Goal: Feedback & Contribution: Contribute content

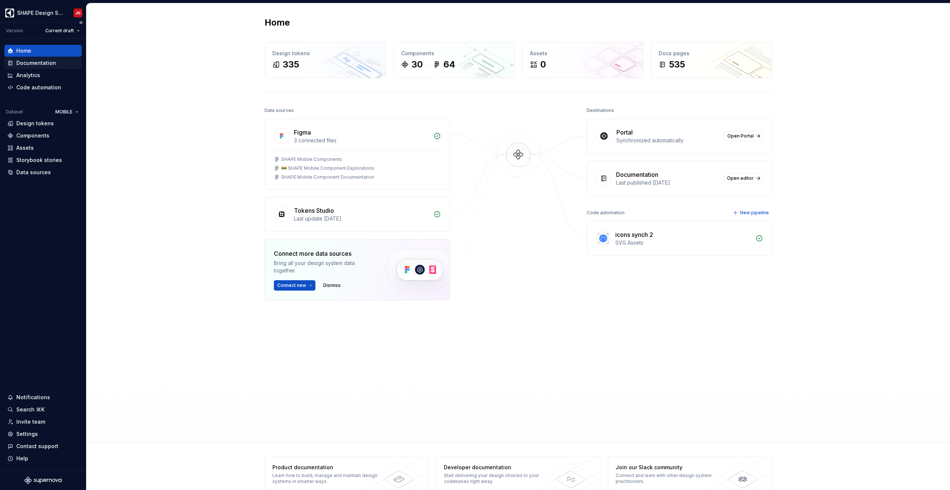
click at [49, 66] on div "Documentation" at bounding box center [36, 62] width 40 height 7
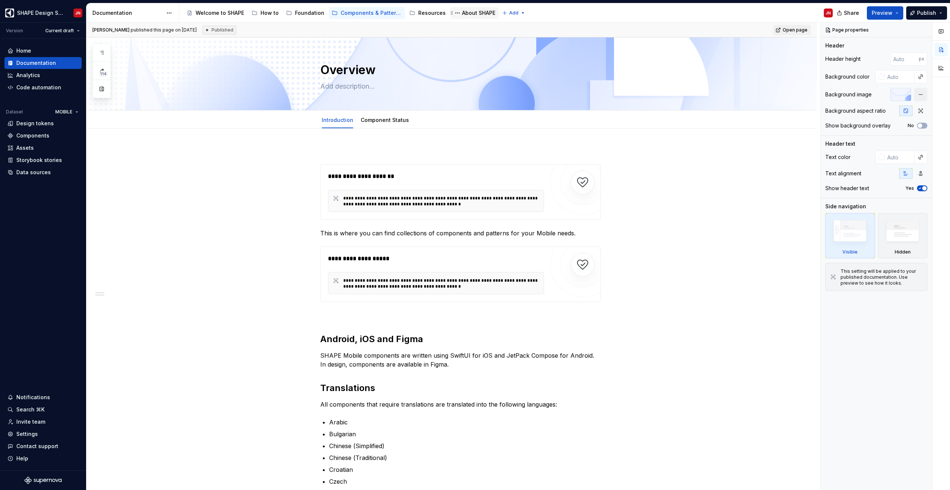
click at [477, 16] on div "About SHAPE" at bounding box center [478, 12] width 33 height 7
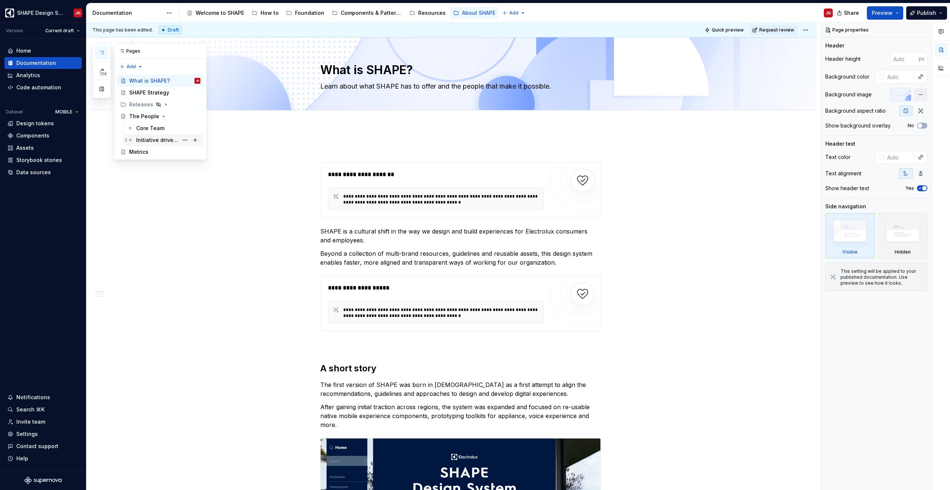
click at [160, 140] on div "Initiative drivers & contributors" at bounding box center [157, 140] width 42 height 7
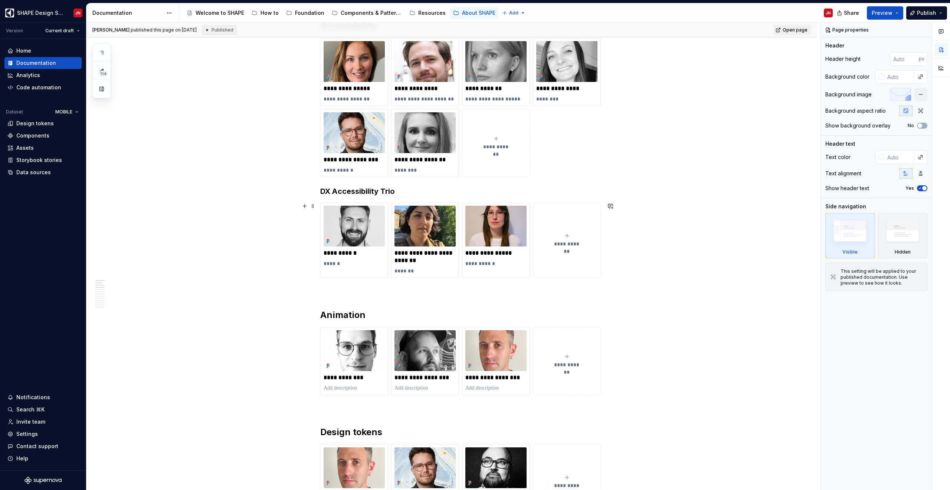
scroll to position [347, 0]
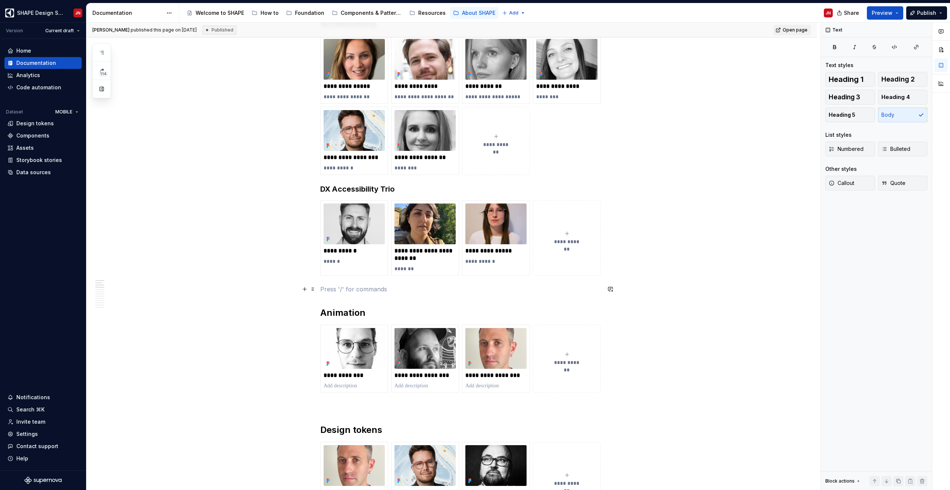
click at [330, 292] on p at bounding box center [460, 289] width 280 height 9
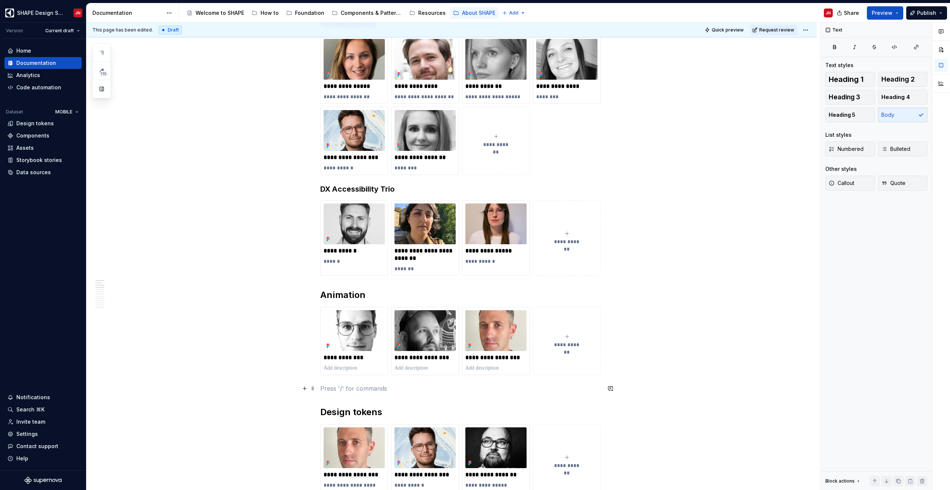
click at [349, 297] on p at bounding box center [460, 388] width 280 height 9
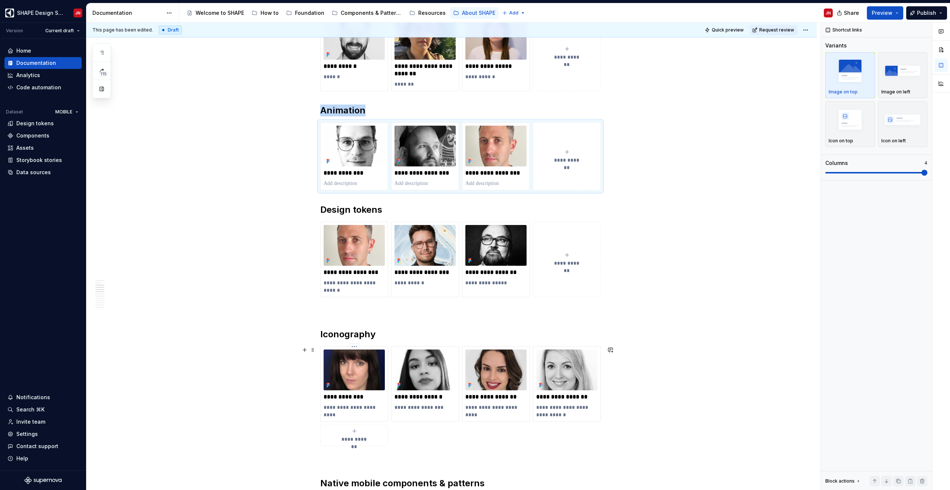
scroll to position [534, 0]
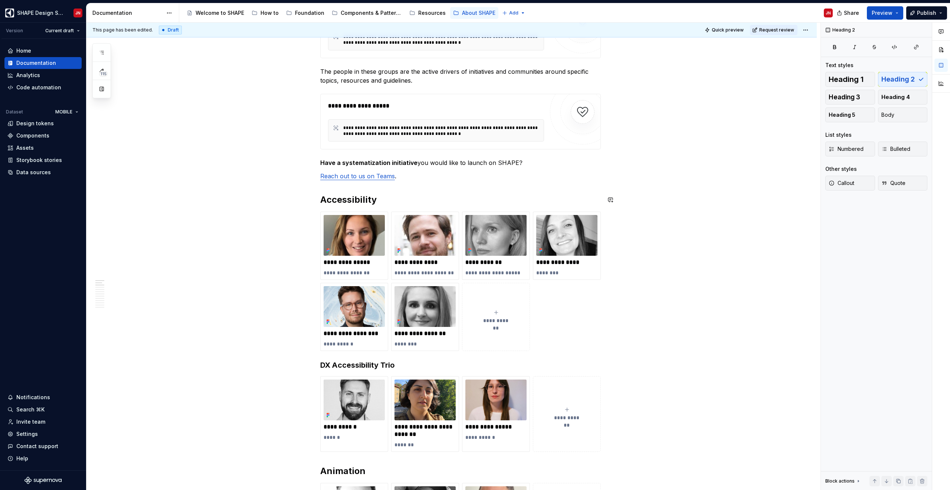
scroll to position [161, 0]
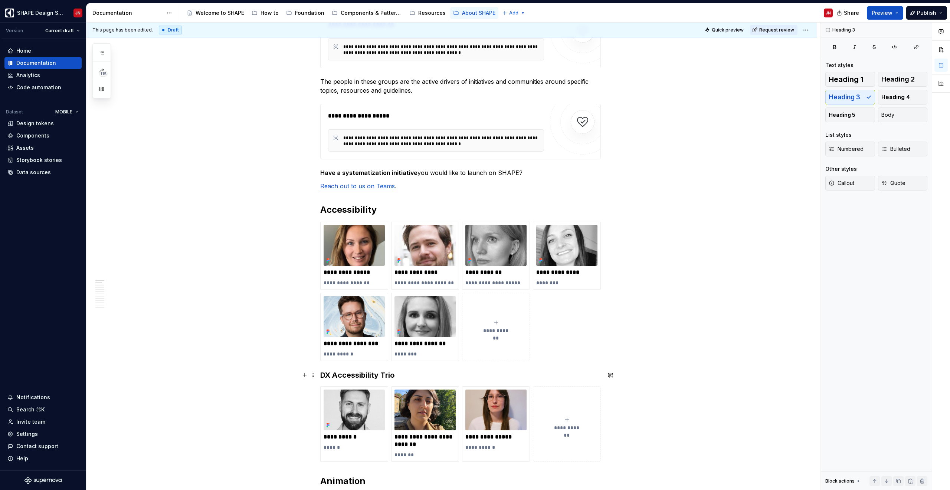
click at [323, 297] on h3 "DX Accessibility Trio" at bounding box center [460, 375] width 280 height 10
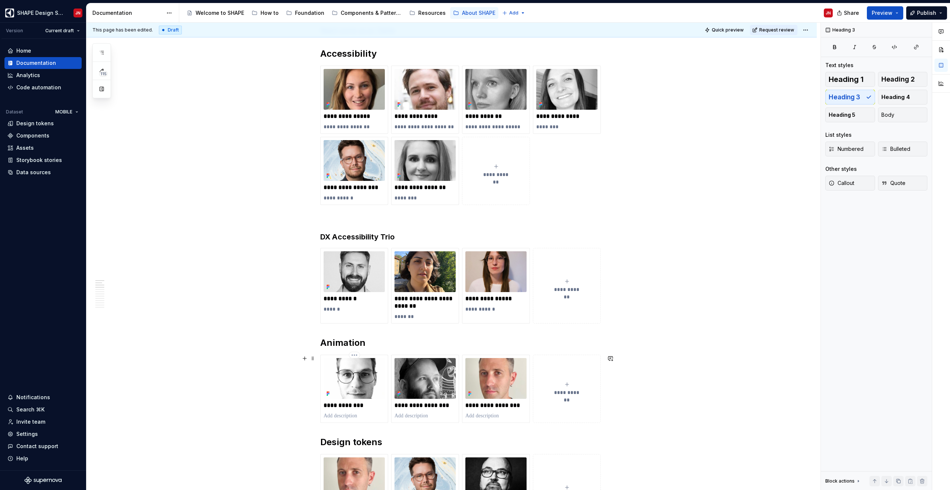
scroll to position [323, 0]
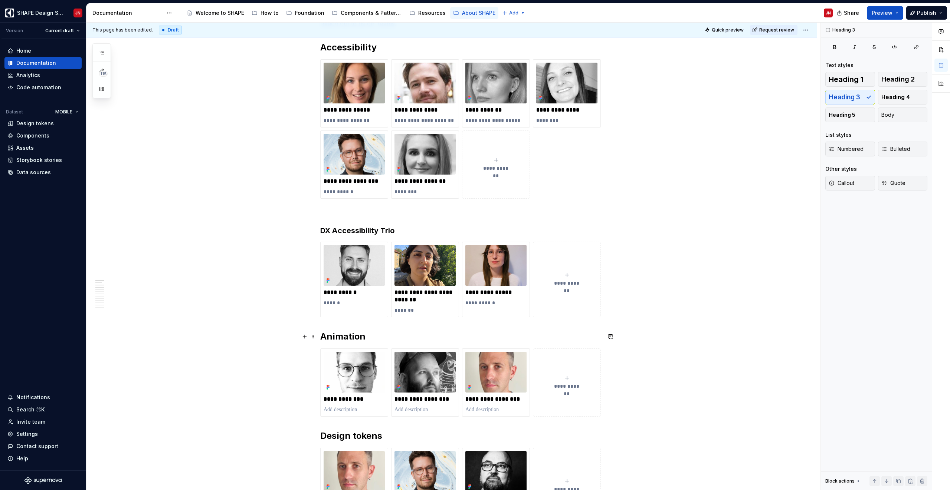
click at [322, 297] on h2 "Animation" at bounding box center [460, 337] width 280 height 12
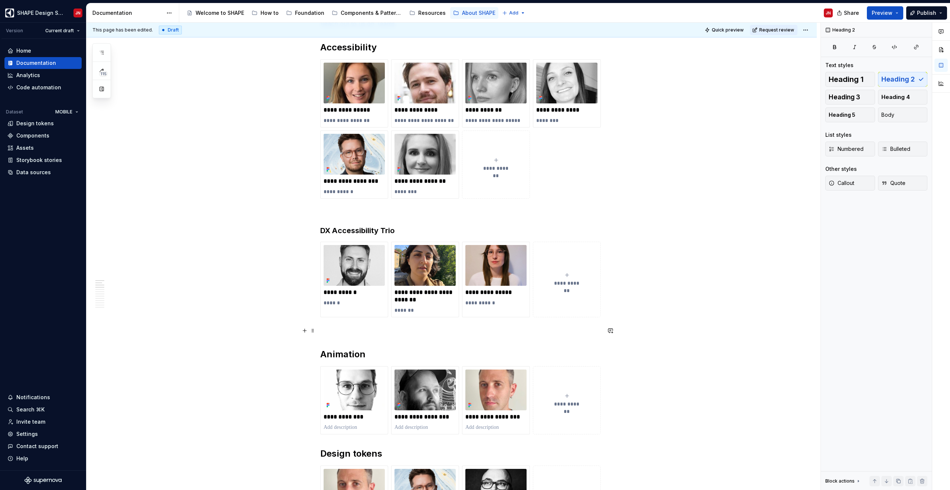
click at [333, 297] on p at bounding box center [460, 330] width 280 height 9
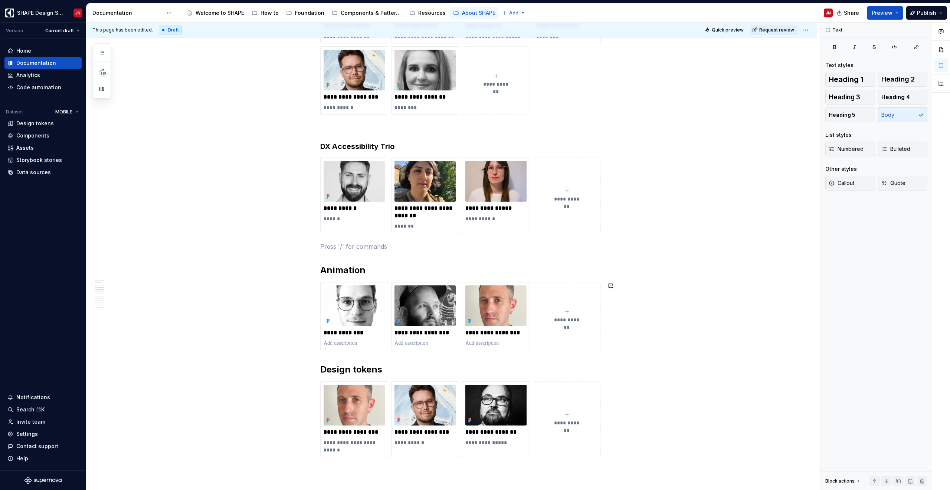
scroll to position [439, 0]
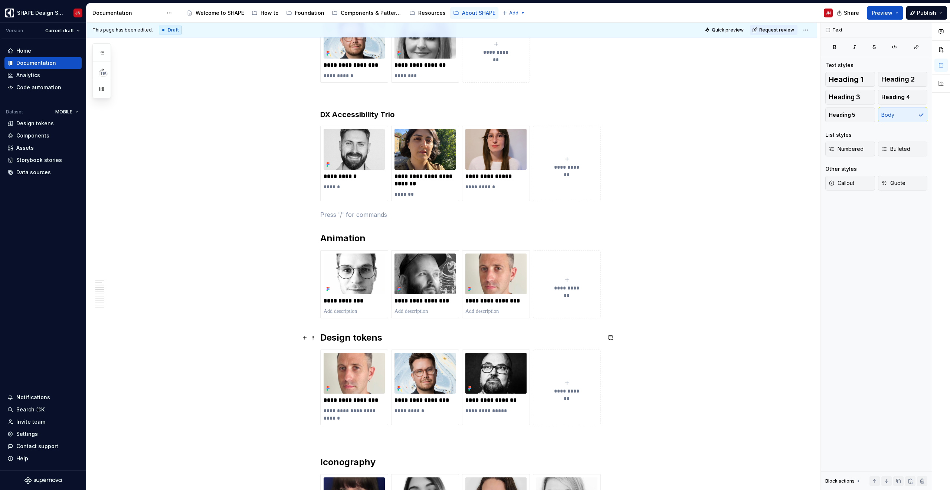
click at [324, 297] on h2 "Design tokens" at bounding box center [460, 338] width 280 height 12
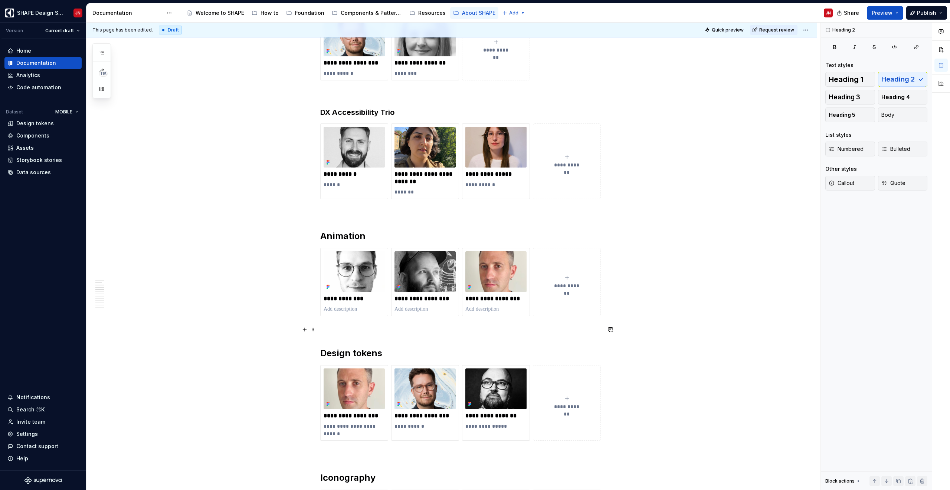
click at [348, 297] on p at bounding box center [460, 329] width 280 height 9
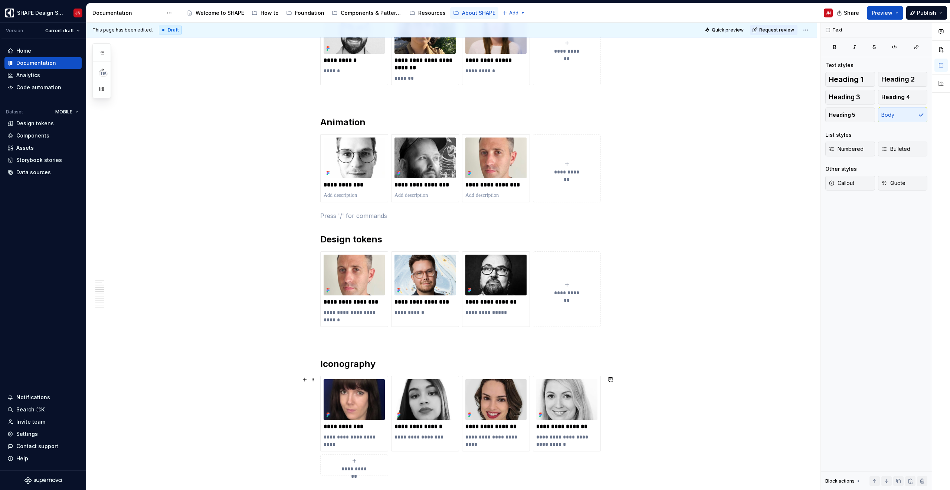
scroll to position [628, 0]
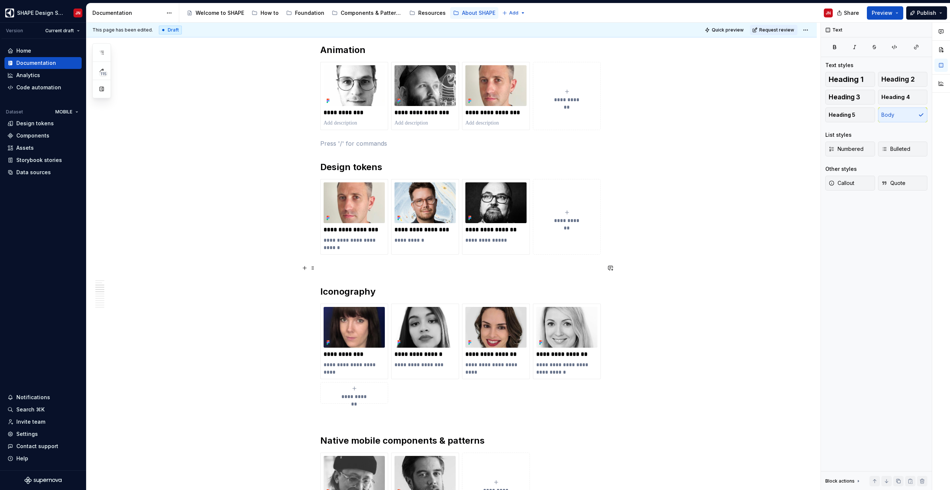
click at [361, 266] on p at bounding box center [460, 268] width 280 height 9
click at [357, 297] on p at bounding box center [460, 417] width 280 height 9
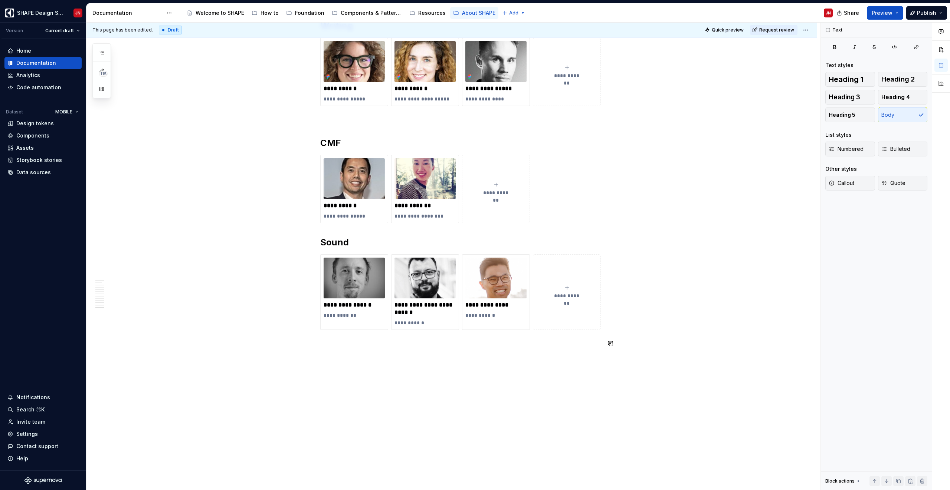
scroll to position [1772, 0]
click at [325, 242] on h2 "Sound" at bounding box center [460, 242] width 280 height 12
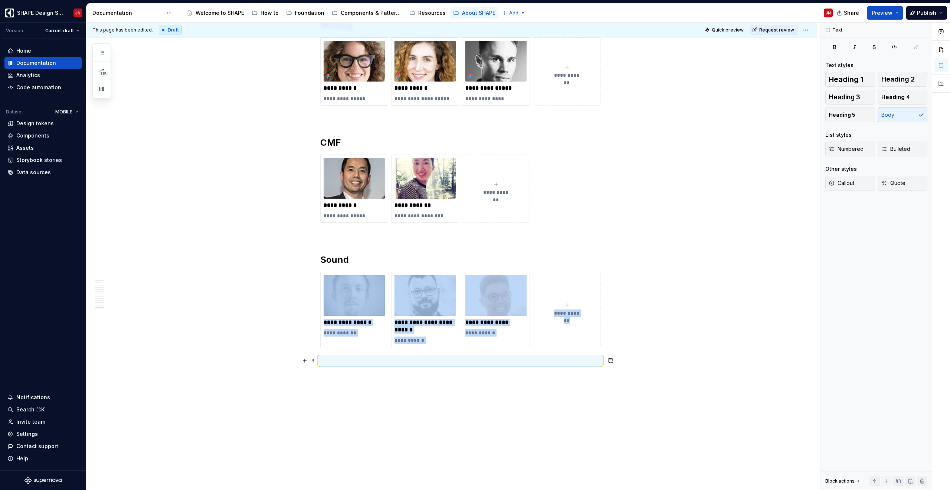
click at [358, 297] on p at bounding box center [460, 360] width 280 height 9
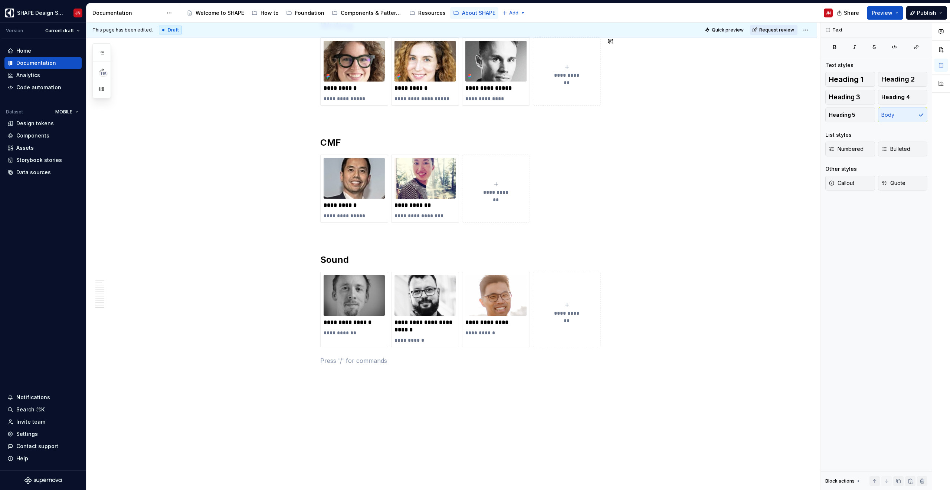
click at [561, 30] on span "Request review" at bounding box center [776, 30] width 35 height 6
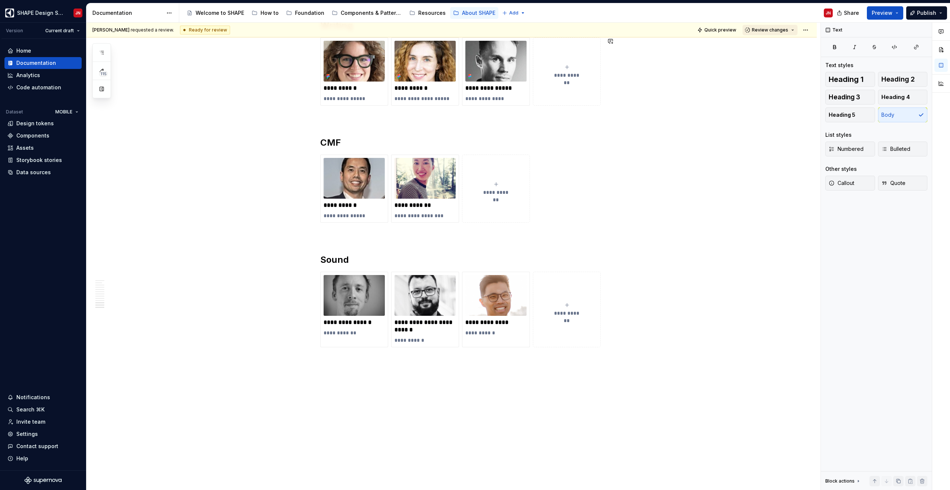
click at [561, 30] on button "Review changes" at bounding box center [769, 30] width 55 height 10
click at [561, 46] on div "Approve" at bounding box center [794, 44] width 65 height 7
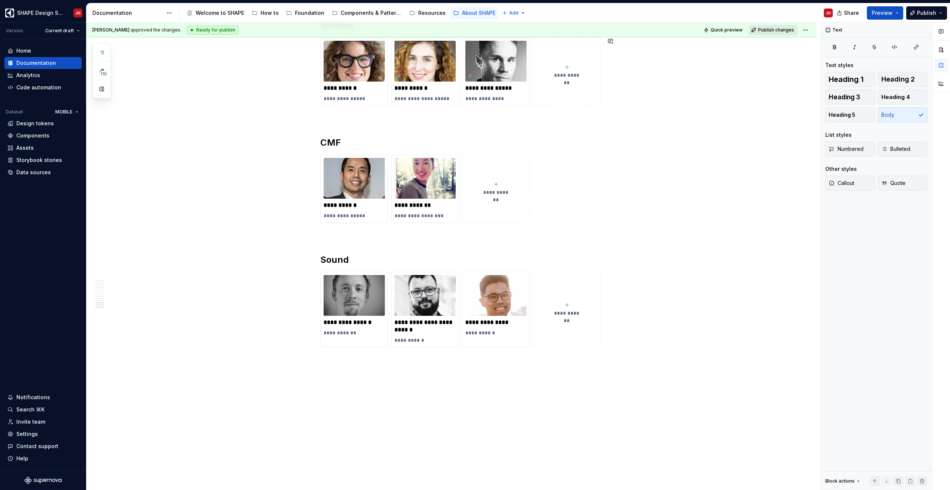
click at [561, 26] on button "Publish changes" at bounding box center [773, 30] width 49 height 10
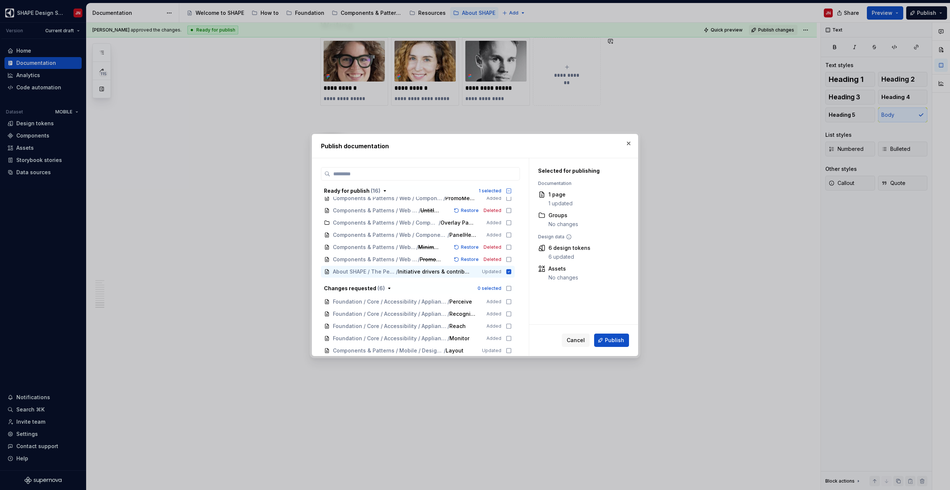
scroll to position [109, 0]
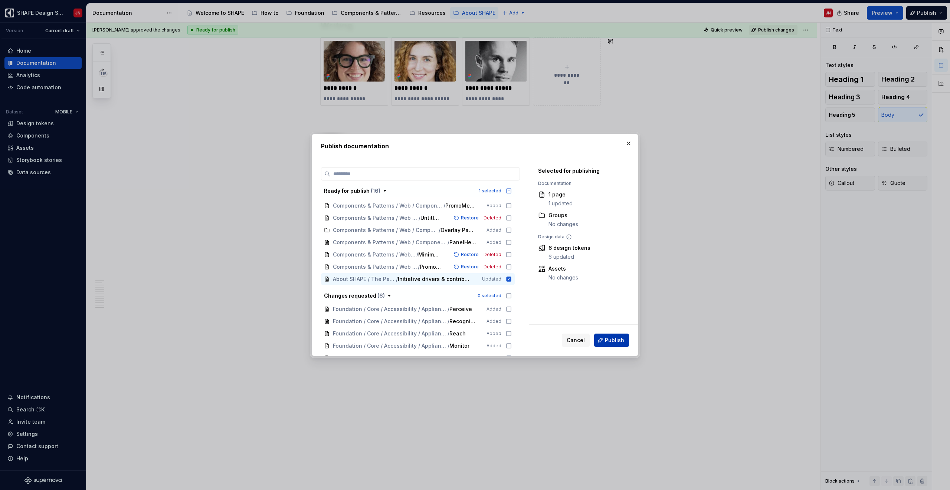
click at [561, 297] on span "Publish" at bounding box center [614, 340] width 19 height 7
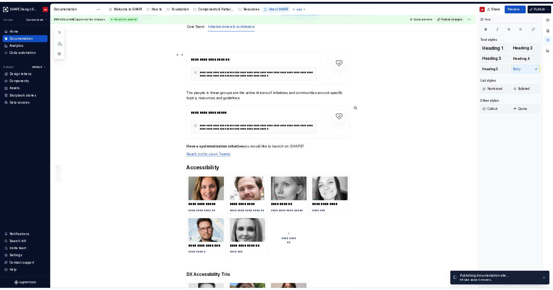
scroll to position [0, 0]
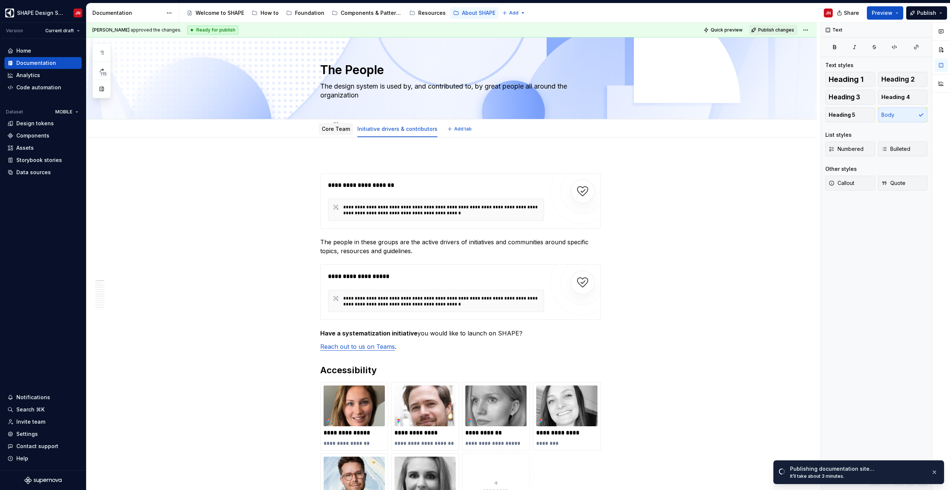
click at [343, 131] on link "Core Team" at bounding box center [336, 129] width 28 height 6
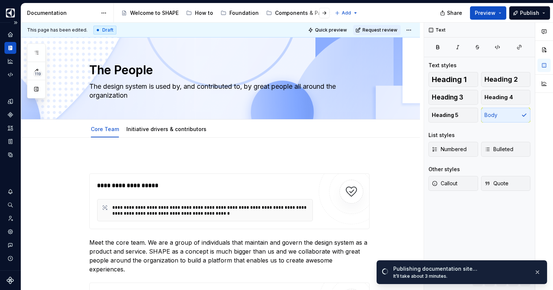
type textarea "*"
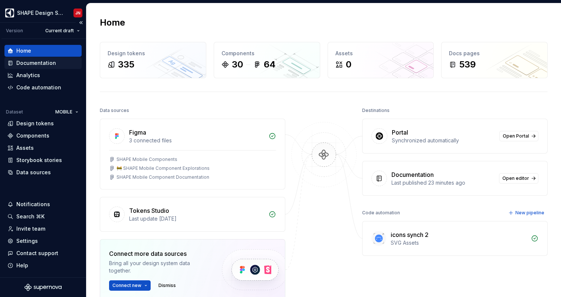
click at [46, 63] on div "Documentation" at bounding box center [36, 62] width 40 height 7
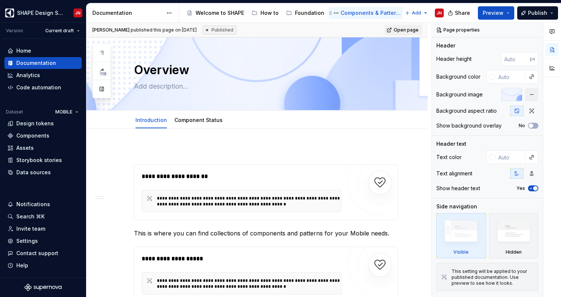
scroll to position [0, 89]
click at [373, 13] on div "About SHAPE" at bounding box center [389, 12] width 33 height 7
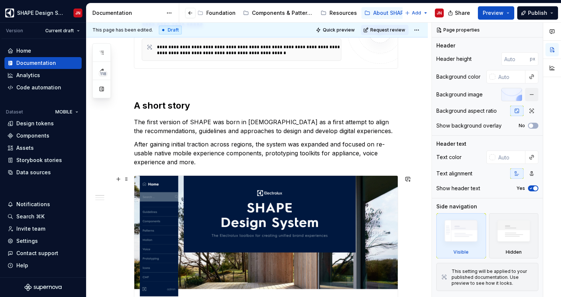
scroll to position [275, 0]
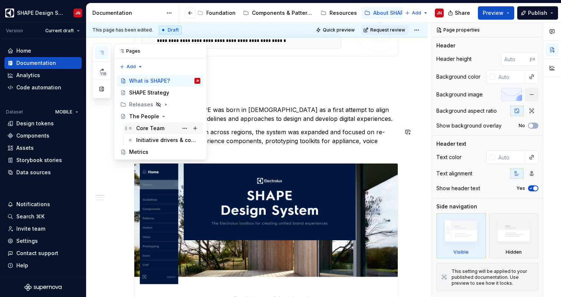
click at [161, 130] on div "Core Team" at bounding box center [150, 128] width 28 height 7
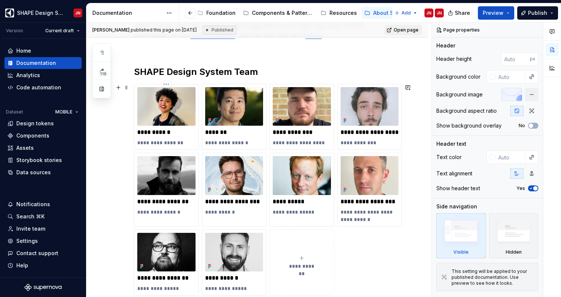
scroll to position [344, 0]
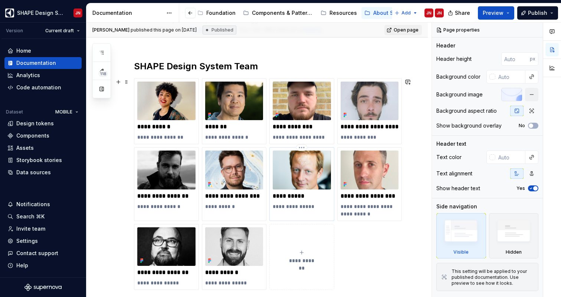
click at [303, 195] on p "**********" at bounding box center [302, 196] width 58 height 7
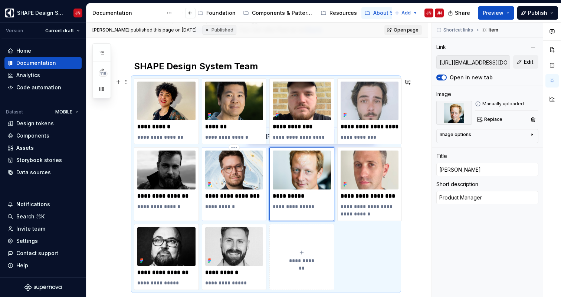
type textarea "*"
type input "https://teams.microsoft.com/l/chat/0/0?users=daniel.alvenstrand@electrolux.com"
type input "Daniel Älvenstrand"
type textarea "Design Lead"
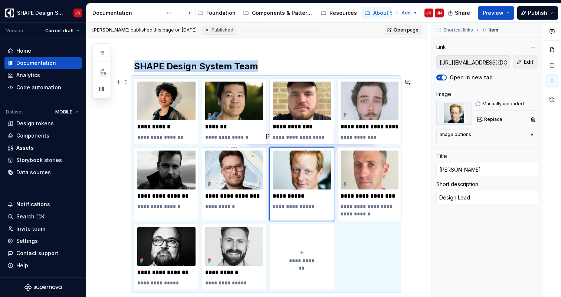
click at [235, 184] on img at bounding box center [234, 170] width 58 height 39
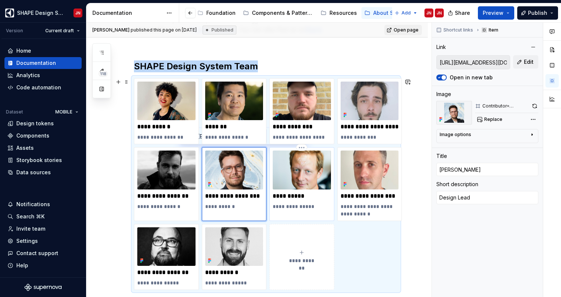
type textarea "*"
type input "https://teams.microsoft.com/l/chat/0/0?users=johan.nilo@electrolux.com"
type input "[PERSON_NAME]"
type textarea "Product Manager"
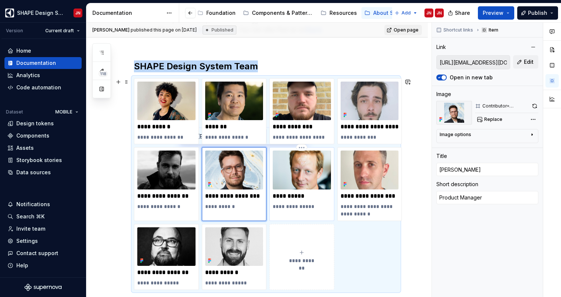
click at [310, 177] on img at bounding box center [302, 170] width 58 height 39
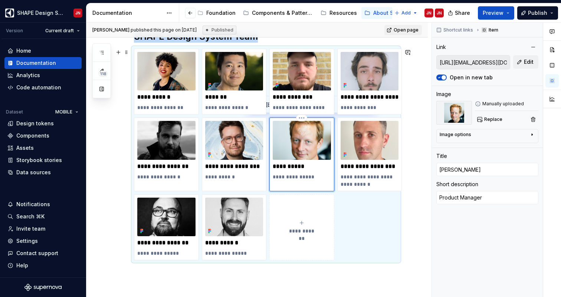
scroll to position [380, 0]
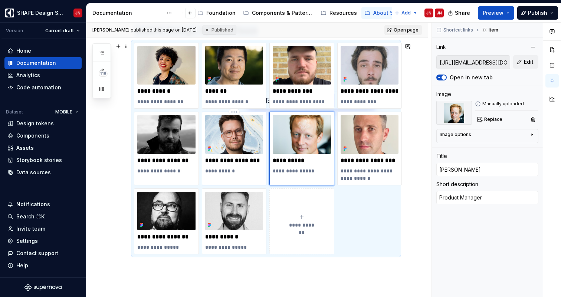
type textarea "*"
type input "https://teams.microsoft.com/l/chat/0/0?users=daniel.alvenstrand@electrolux.com"
type input "Daniel Älvenstrand"
type textarea "Design Lead"
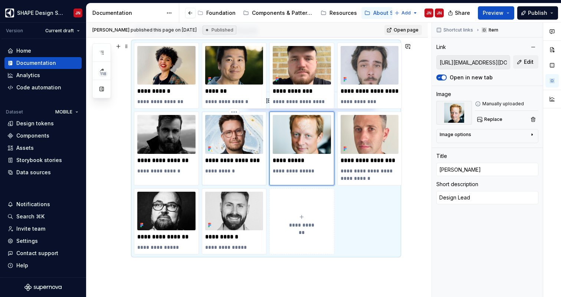
click at [241, 149] on img at bounding box center [234, 134] width 58 height 39
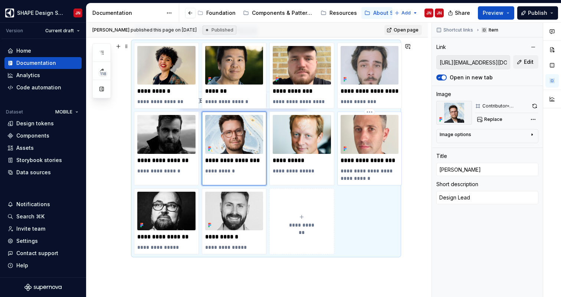
type textarea "*"
type input "https://teams.microsoft.com/l/chat/0/0?users=pablo.romero-jaren@electrolux.com"
type input "Pablo Romero Jaren"
type textarea "Principal designer & Backpacker"
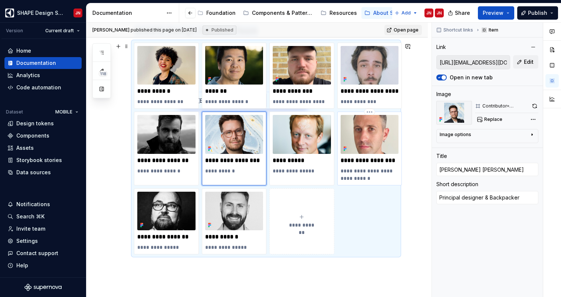
click at [369, 141] on img at bounding box center [370, 134] width 58 height 39
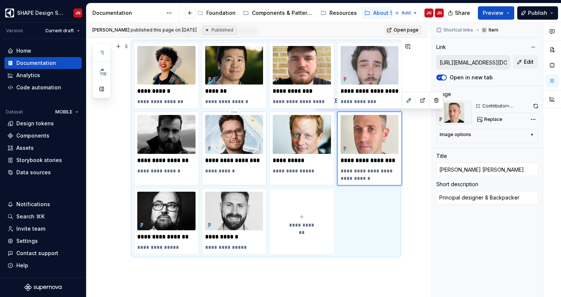
type textarea "*"
type input "https://teams.microsoft.com/l/chat/0/0?users=daniel.alvenstrand@electrolux.com"
type input "Daniel Älvenstrand"
type textarea "Design Lead"
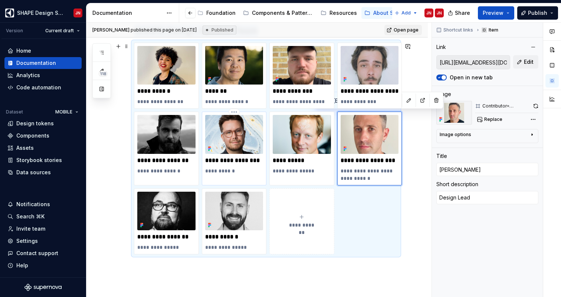
click at [233, 150] on img at bounding box center [234, 134] width 58 height 39
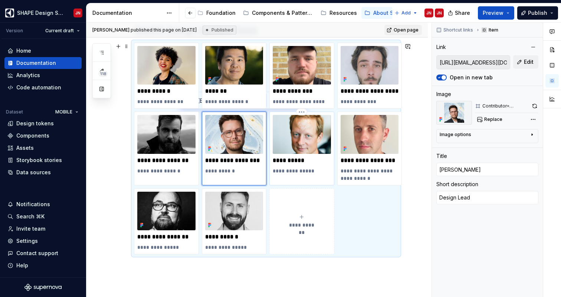
type textarea "*"
type input "https://teams.microsoft.com/l/chat/0/0?users=johan.nilo@electrolux.com"
type input "Johan Nilo"
type textarea "Product Manager"
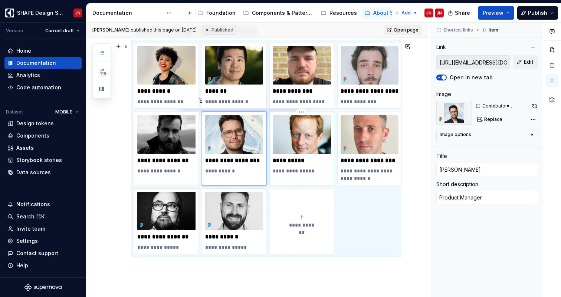
click at [321, 149] on img at bounding box center [302, 134] width 58 height 39
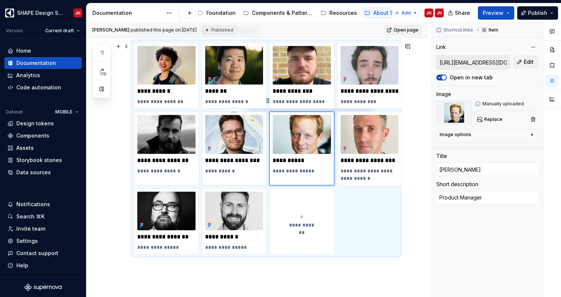
type textarea "*"
type input "https://teams.microsoft.com/l/chat/0/0?users=daniel.alvenstrand@electrolux.com"
type input "Daniel Älvenstrand"
type textarea "Design Lead"
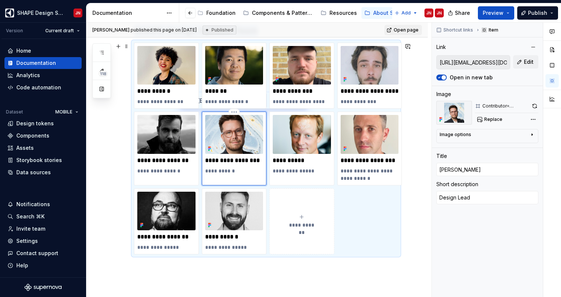
click at [221, 151] on img at bounding box center [234, 134] width 58 height 39
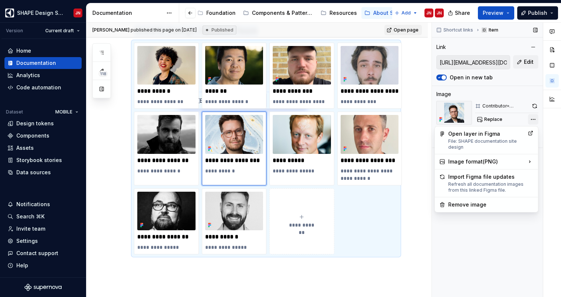
click at [536, 119] on div "Comments Open comments No comments yet Select ‘Comment’ from the block context …" at bounding box center [496, 160] width 129 height 275
click at [515, 137] on div "Open layer in Figma File: SHAPE documentation site design" at bounding box center [486, 140] width 76 height 20
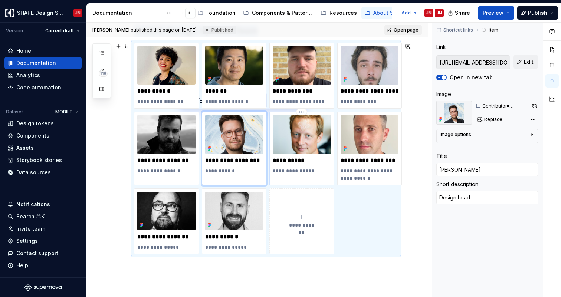
type textarea "*"
type input "https://teams.microsoft.com/l/chat/0/0?users=johan.nilo@electrolux.com"
type input "[PERSON_NAME]"
type textarea "Product Manager"
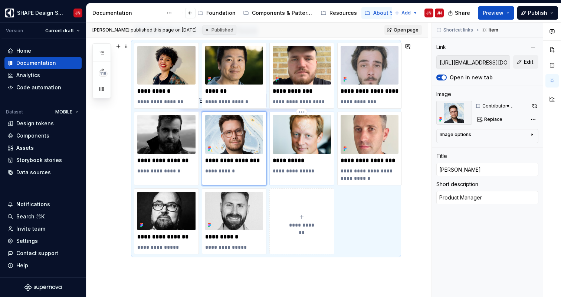
click at [310, 141] on img at bounding box center [302, 134] width 58 height 39
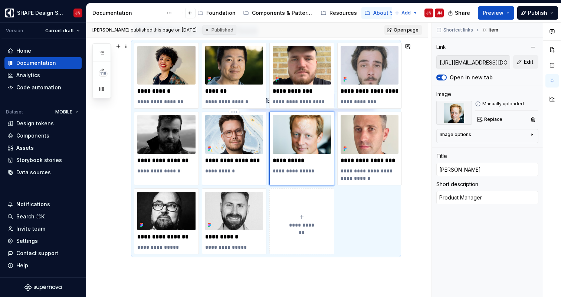
type textarea "*"
type input "https://teams.microsoft.com/l/chat/0/0?users=daniel.alvenstrand@electrolux.com"
type input "Daniel Älvenstrand"
type textarea "Design Lead"
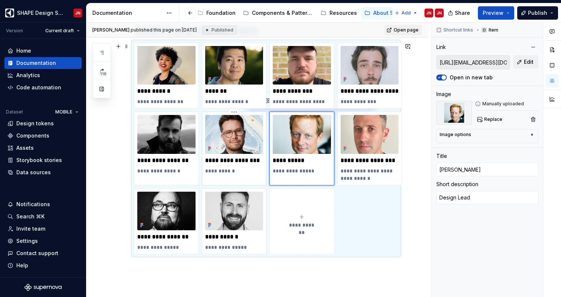
click at [243, 145] on img at bounding box center [234, 134] width 58 height 39
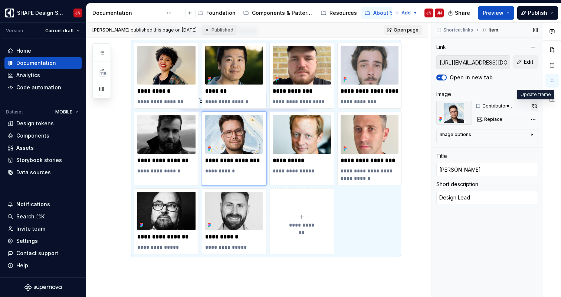
click at [533, 106] on button "button" at bounding box center [534, 106] width 7 height 10
click at [297, 145] on img at bounding box center [302, 134] width 58 height 39
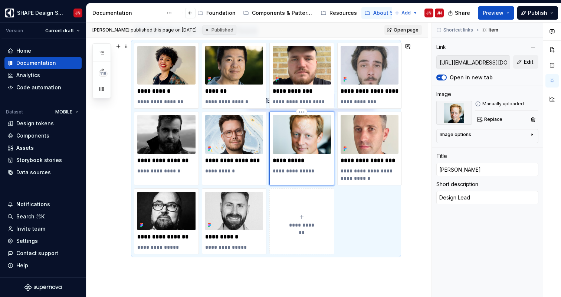
type textarea "*"
type input "https://teams.microsoft.com/l/chat/0/0?users=johan.nilo@electrolux.com"
type input "[PERSON_NAME]"
type textarea "Product Manager"
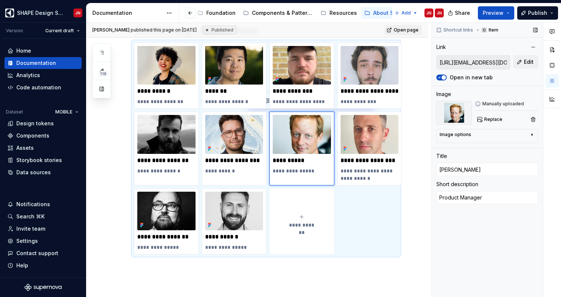
click at [506, 103] on div "Manually uploaded" at bounding box center [506, 104] width 63 height 6
click at [485, 119] on span "Replace" at bounding box center [493, 119] width 18 height 6
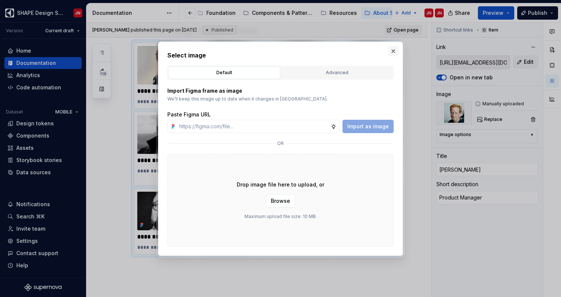
click at [395, 53] on button "button" at bounding box center [393, 51] width 10 height 10
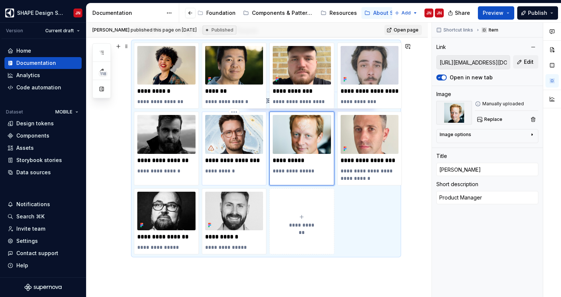
type textarea "*"
type input "https://teams.microsoft.com/l/chat/0/0?users=daniel.alvenstrand@electrolux.com"
type input "Daniel Älvenstrand"
type textarea "Design Lead"
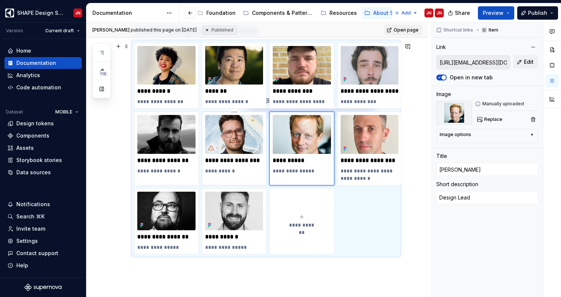
click at [235, 144] on img at bounding box center [234, 134] width 58 height 39
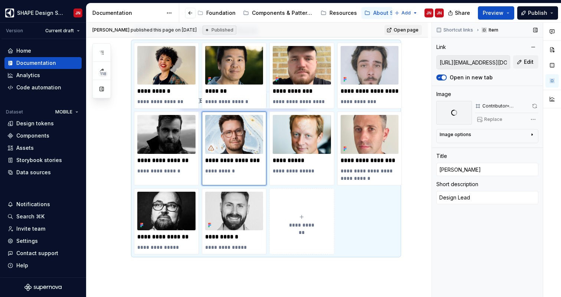
click at [532, 134] on icon "button" at bounding box center [532, 135] width 1 height 2
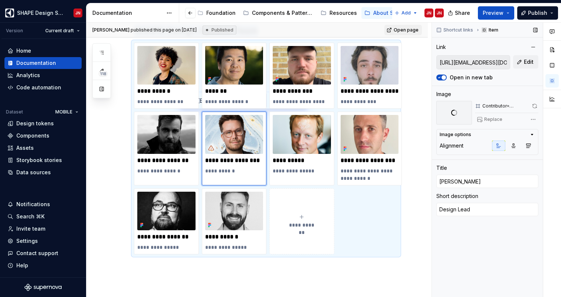
click at [532, 120] on div "Comments Open comments No comments yet Select ‘Comment’ from the block context …" at bounding box center [496, 160] width 129 height 275
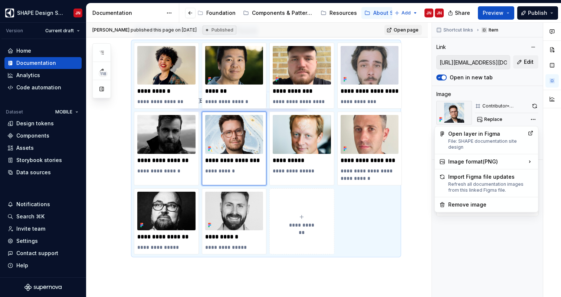
click at [291, 147] on html "SHAPE Design System JN Version Current draft Home Documentation Analytics Code …" at bounding box center [280, 148] width 561 height 297
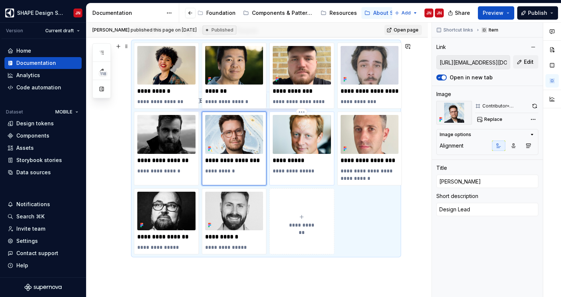
type textarea "*"
type input "https://teams.microsoft.com/l/chat/0/0?users=johan.nilo@electrolux.com"
type input "[PERSON_NAME]"
type textarea "Product Manager"
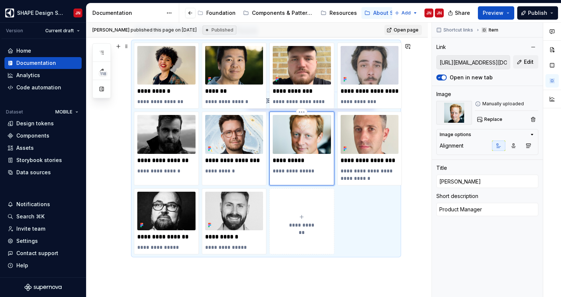
click at [312, 147] on img at bounding box center [302, 134] width 58 height 39
click at [489, 121] on span "Replace" at bounding box center [493, 119] width 18 height 6
type textarea "*"
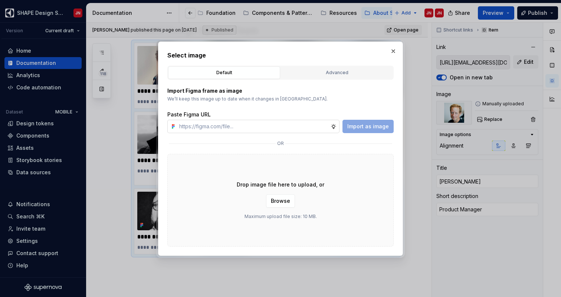
click at [282, 131] on input "text" at bounding box center [253, 126] width 154 height 13
click at [285, 129] on input "text" at bounding box center [253, 126] width 154 height 13
click at [323, 70] on div "Advanced" at bounding box center [336, 72] width 107 height 7
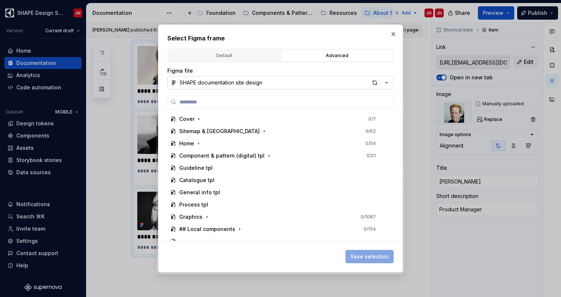
click at [234, 83] on div "SHAPE documentation site design" at bounding box center [221, 82] width 83 height 7
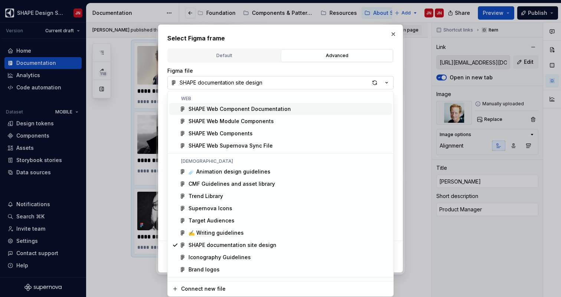
click at [234, 83] on div "Select Figma frame Default Advanced Import Figma frame as image We’ll keep this…" at bounding box center [280, 148] width 561 height 297
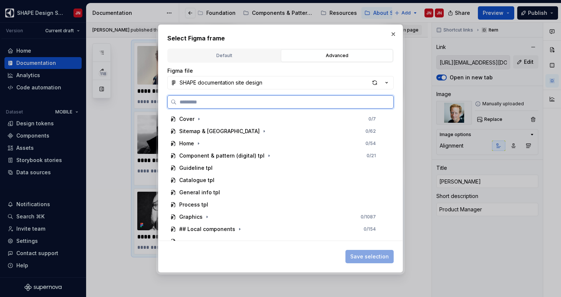
click at [226, 101] on input "search" at bounding box center [285, 101] width 217 height 7
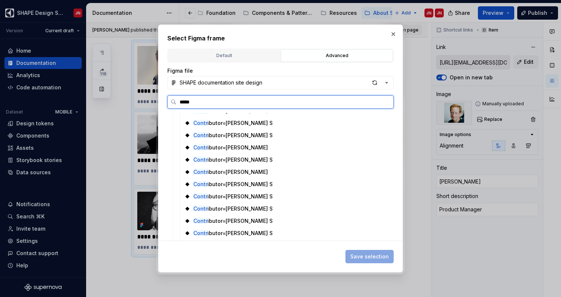
scroll to position [0, 0]
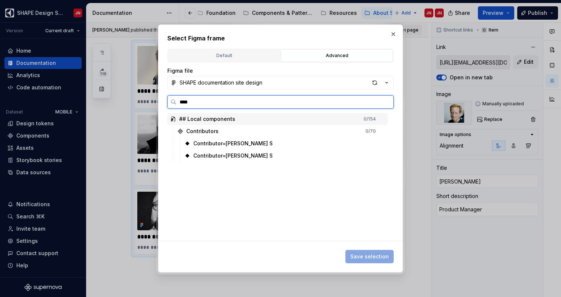
type input "*****"
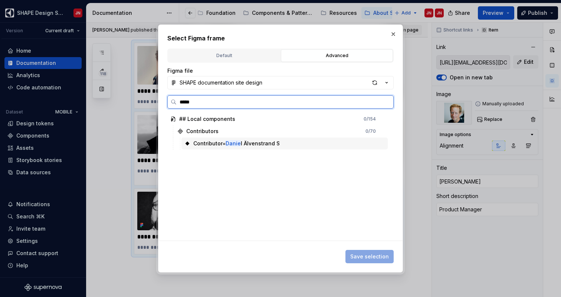
click at [266, 144] on div "Contributor= Danie l Älvenstrand S" at bounding box center [236, 143] width 86 height 7
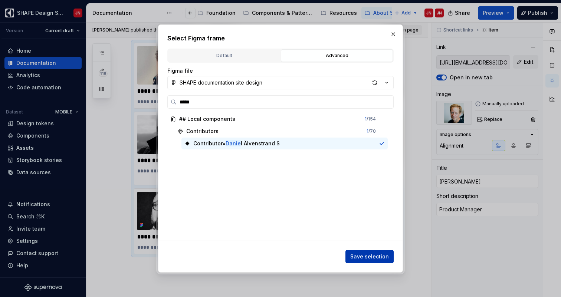
click at [372, 258] on span "Save selection" at bounding box center [369, 256] width 39 height 7
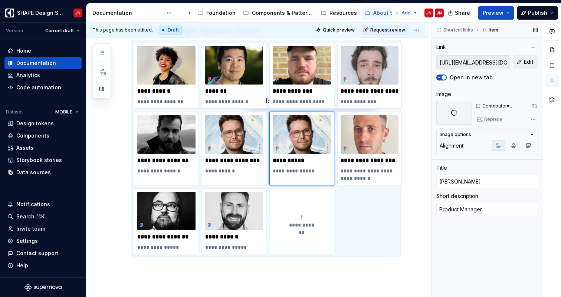
click at [499, 106] on div "Contributor=Daniel Älvenstrand S" at bounding box center [505, 106] width 47 height 6
drag, startPoint x: 511, startPoint y: 107, endPoint x: 527, endPoint y: 107, distance: 16.0
click at [527, 107] on div "Contributor=Daniel Älvenstrand S" at bounding box center [505, 106] width 47 height 6
click at [508, 106] on div "Contributor=Daniel Älvenstrand S" at bounding box center [505, 106] width 47 height 6
click at [502, 118] on button "Replace" at bounding box center [490, 119] width 31 height 10
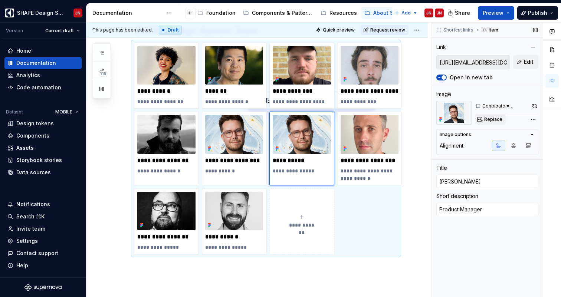
type textarea "*"
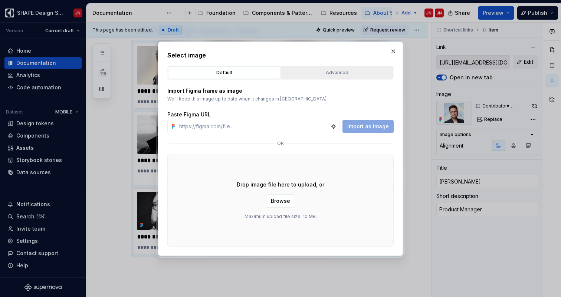
click at [320, 72] on div "Advanced" at bounding box center [336, 72] width 107 height 7
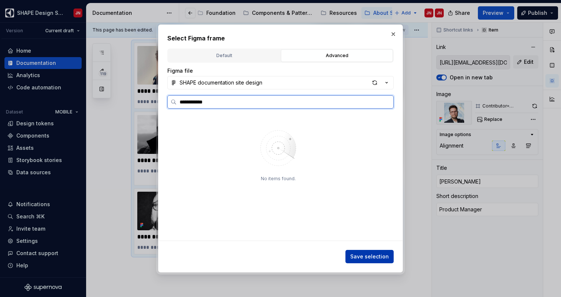
type input "**********"
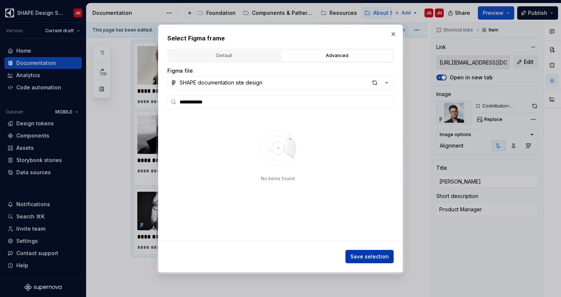
click at [378, 254] on span "Save selection" at bounding box center [369, 256] width 39 height 7
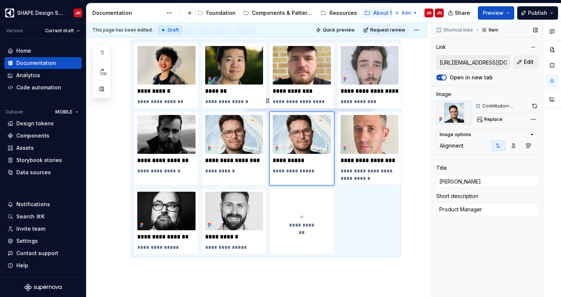
click at [506, 107] on div "Contributor=Daniel Älvenstrand S" at bounding box center [505, 106] width 47 height 6
click at [532, 119] on div "Comments Open comments No comments yet Select ‘Comment’ from the block context …" at bounding box center [496, 160] width 129 height 275
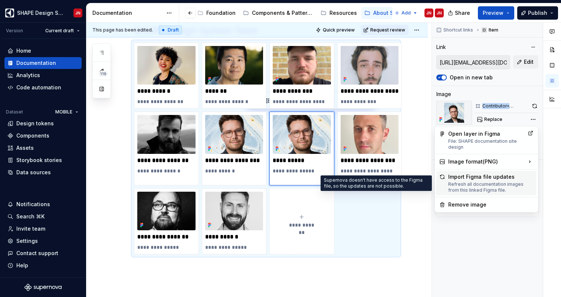
click at [499, 188] on div "Refresh all documentation images from this linked Figma file." at bounding box center [490, 187] width 85 height 12
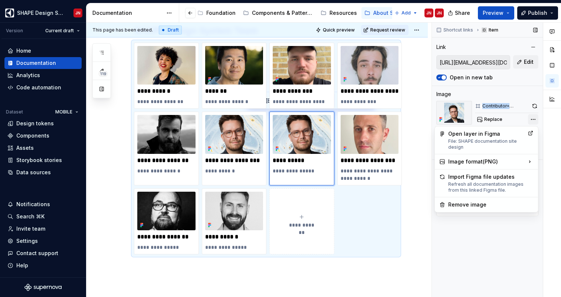
click at [530, 121] on div "Comments Open comments No comments yet Select ‘Comment’ from the block context …" at bounding box center [496, 160] width 129 height 275
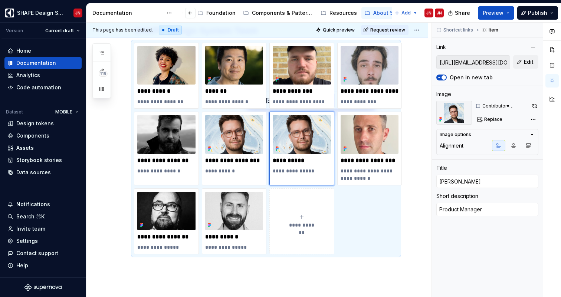
click at [494, 121] on div "Comments Open comments No comments yet Select ‘Comment’ from the block context …" at bounding box center [496, 160] width 129 height 275
click at [489, 121] on span "Replace" at bounding box center [493, 119] width 18 height 6
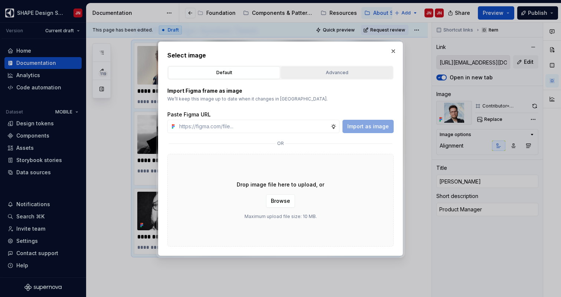
type textarea "*"
click at [325, 70] on div "Advanced" at bounding box center [336, 72] width 107 height 7
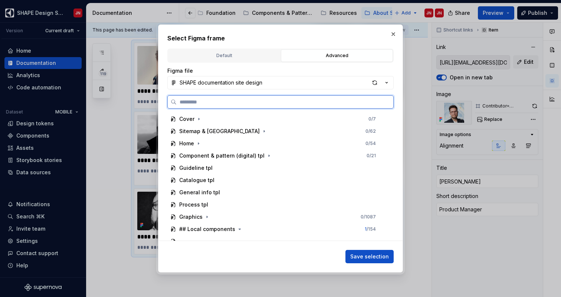
click at [255, 101] on input "search" at bounding box center [285, 101] width 217 height 7
type input "**********"
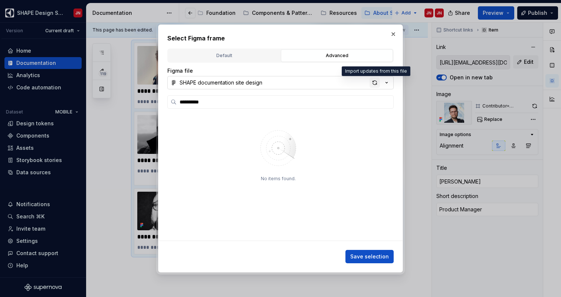
click at [376, 83] on div "button" at bounding box center [374, 83] width 10 height 10
type input "*"
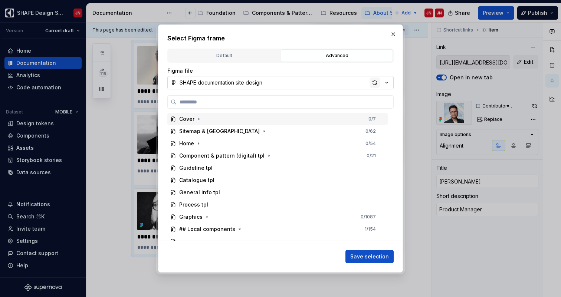
click at [376, 81] on div "button" at bounding box center [374, 83] width 10 height 10
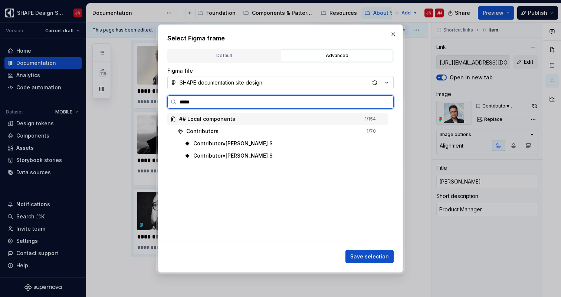
type input "******"
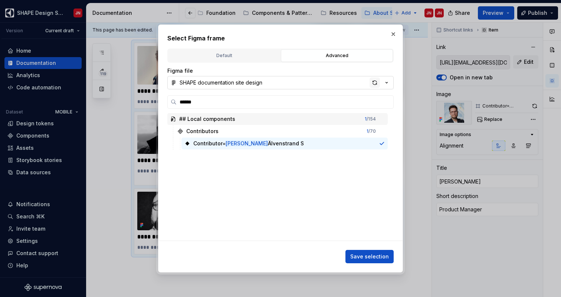
click at [374, 83] on div "button" at bounding box center [374, 83] width 10 height 10
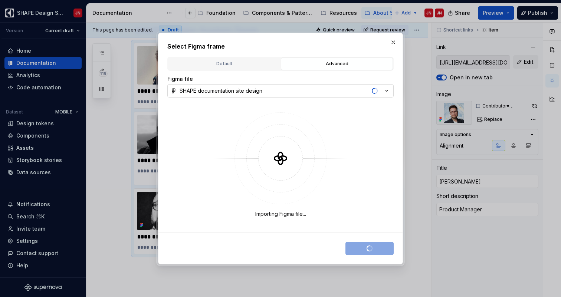
click at [374, 83] on div "Figma file SHAPE documentation site design" at bounding box center [280, 86] width 226 height 22
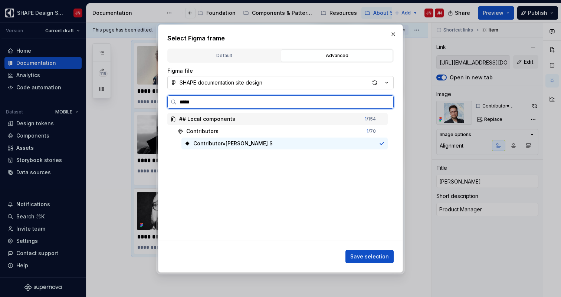
type input "*****"
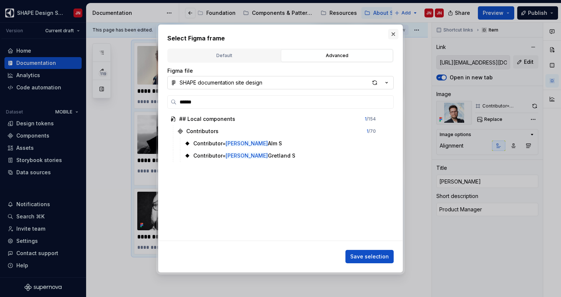
click at [392, 34] on button "button" at bounding box center [393, 34] width 10 height 10
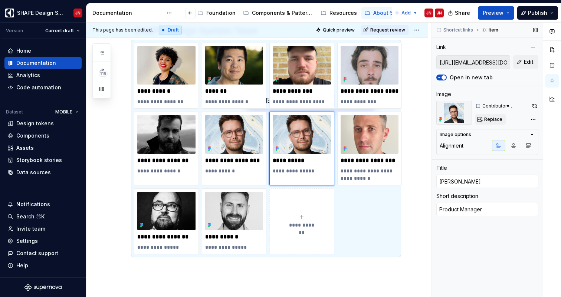
click at [493, 120] on span "Replace" at bounding box center [493, 119] width 18 height 6
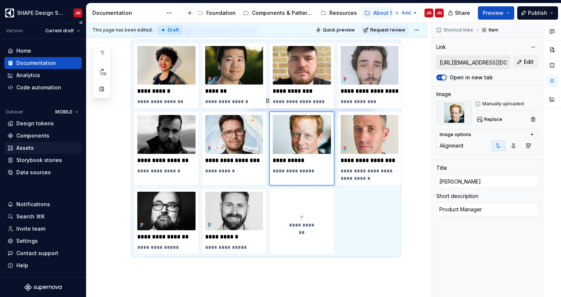
type textarea "*"
click at [42, 148] on div "Assets" at bounding box center [42, 147] width 71 height 7
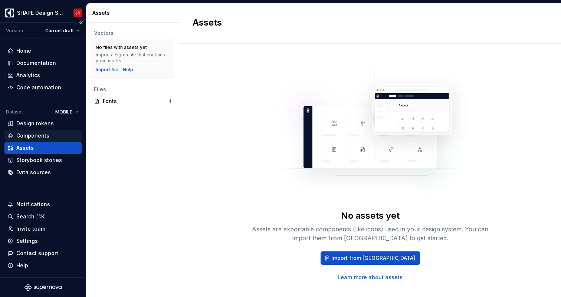
click at [40, 135] on div "Components" at bounding box center [32, 135] width 33 height 7
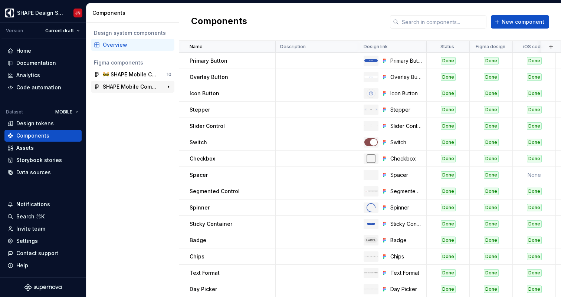
click at [122, 85] on div "SHAPE Mobile Components" at bounding box center [130, 86] width 55 height 7
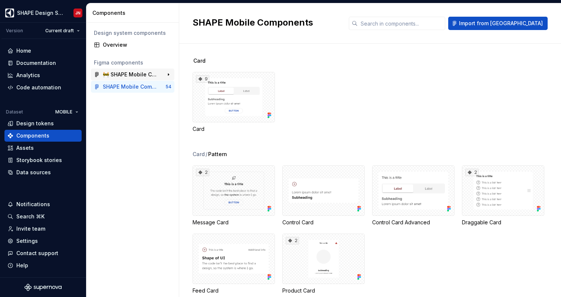
click at [140, 73] on div "🚧 SHAPE Mobile Component Explorations" at bounding box center [130, 74] width 55 height 7
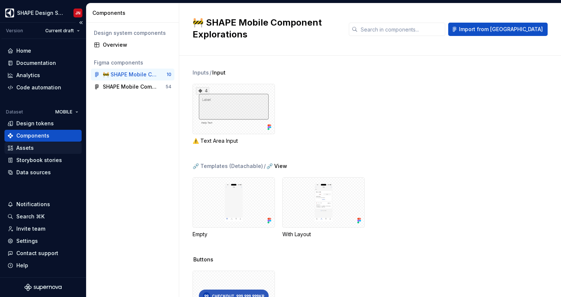
click at [36, 151] on div "Assets" at bounding box center [42, 147] width 71 height 7
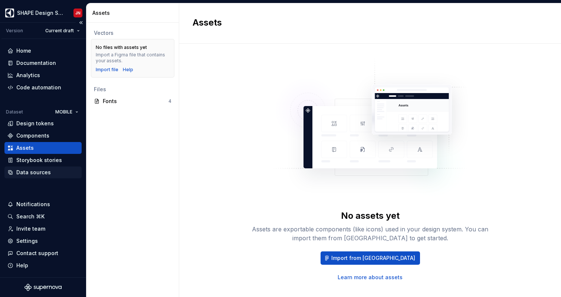
click at [38, 173] on div "Data sources" at bounding box center [33, 172] width 34 height 7
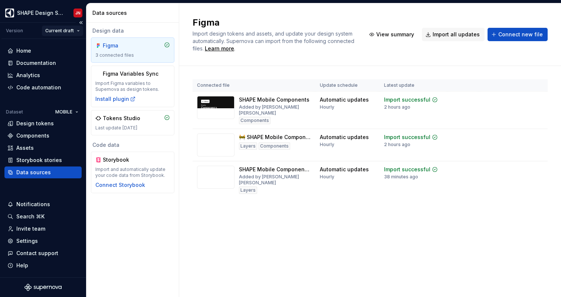
click at [69, 31] on html "SHAPE Design System JN Version Current draft Home Documentation Analytics Code …" at bounding box center [280, 148] width 561 height 297
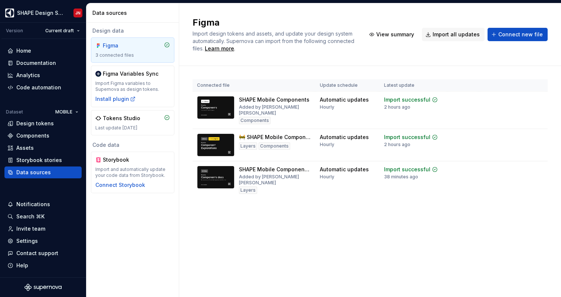
click at [68, 31] on html "SHAPE Design System JN Version Current draft Home Documentation Analytics Code …" at bounding box center [280, 148] width 561 height 297
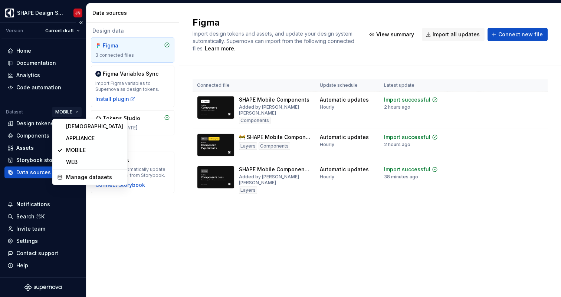
click at [70, 114] on html "SHAPE Design System JN Version Current draft Home Documentation Analytics Code …" at bounding box center [280, 148] width 561 height 297
click at [84, 126] on div "AGNOSTIC" at bounding box center [94, 126] width 57 height 7
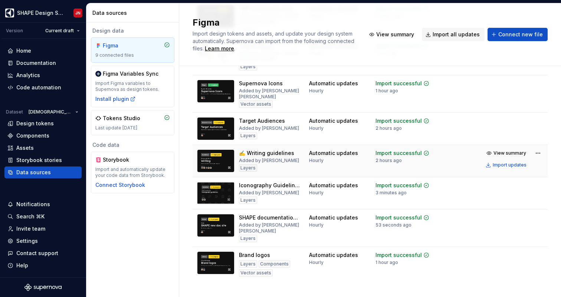
scroll to position [136, 0]
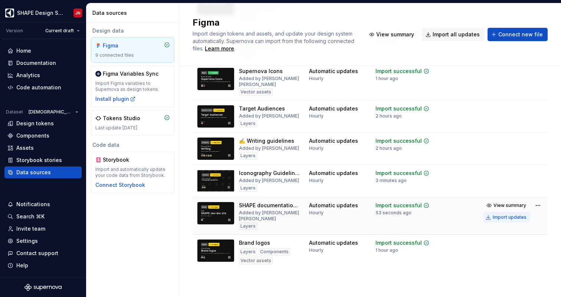
click at [507, 219] on div "Import updates" at bounding box center [510, 217] width 34 height 6
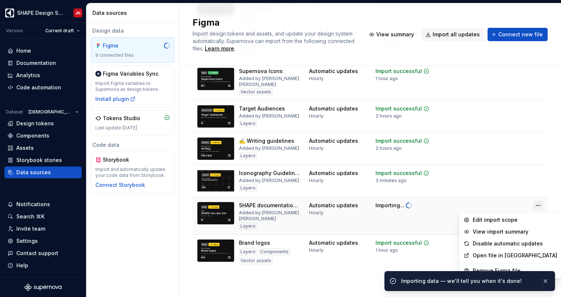
click at [538, 205] on html "SHAPE Design System JN Version Current draft Home Documentation Analytics Code …" at bounding box center [280, 148] width 561 height 297
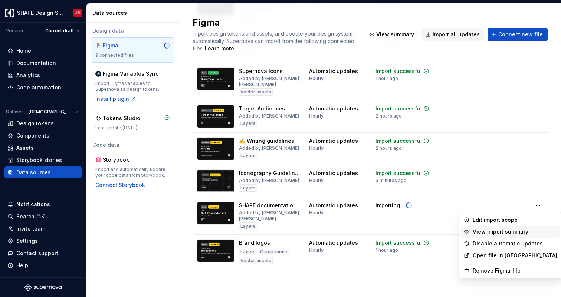
click at [516, 231] on div "View import summary" at bounding box center [515, 231] width 85 height 7
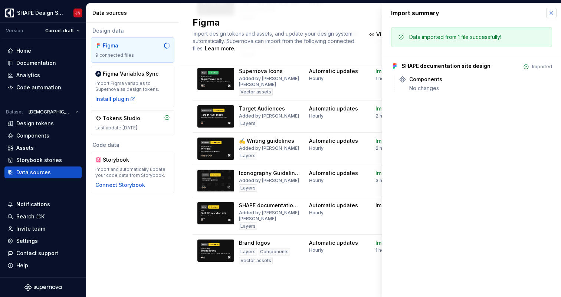
click at [551, 13] on button "button" at bounding box center [551, 13] width 10 height 10
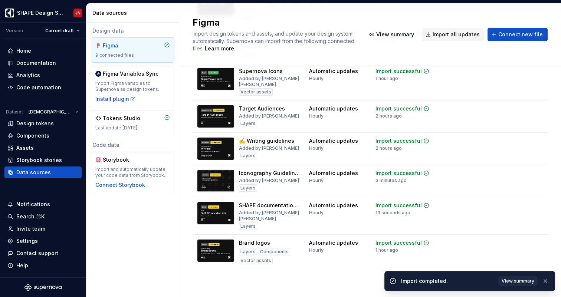
click at [504, 214] on div "Import updates" at bounding box center [510, 217] width 34 height 6
click at [534, 203] on html "SHAPE Design System JN Version Current draft Home Documentation Analytics Code …" at bounding box center [280, 148] width 561 height 297
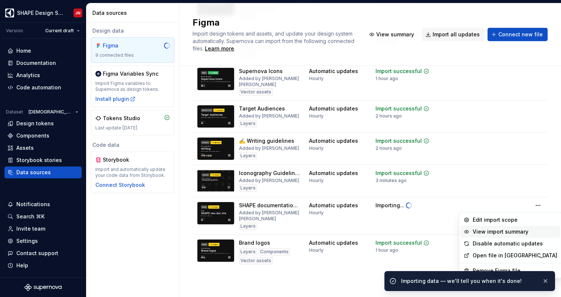
click at [502, 230] on div "View import summary" at bounding box center [515, 231] width 85 height 7
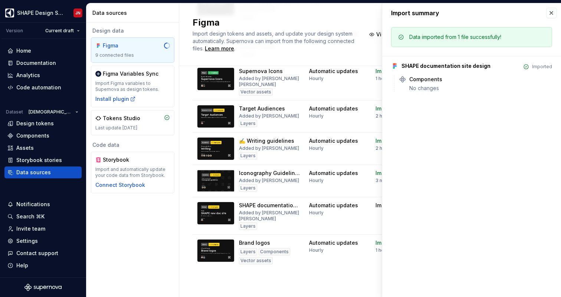
click at [415, 36] on div "Data imported from 1 file successfully!" at bounding box center [455, 36] width 92 height 7
drag, startPoint x: 415, startPoint y: 36, endPoint x: 467, endPoint y: 37, distance: 52.7
click at [467, 36] on div "Data imported from 1 file successfully!" at bounding box center [455, 36] width 92 height 7
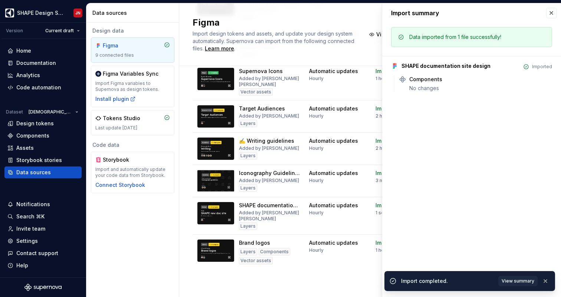
click at [471, 36] on div "Data imported from 1 file successfully!" at bounding box center [455, 36] width 92 height 7
drag, startPoint x: 451, startPoint y: 36, endPoint x: 479, endPoint y: 36, distance: 28.2
click at [479, 36] on div "Data imported from 1 file successfully!" at bounding box center [455, 36] width 92 height 7
click at [548, 14] on button "button" at bounding box center [551, 13] width 10 height 10
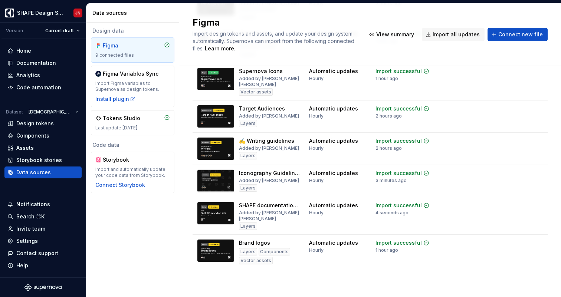
click at [517, 206] on span "View summary" at bounding box center [509, 206] width 33 height 6
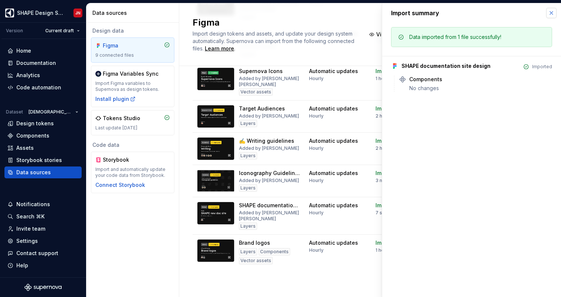
click at [550, 14] on button "button" at bounding box center [551, 13] width 10 height 10
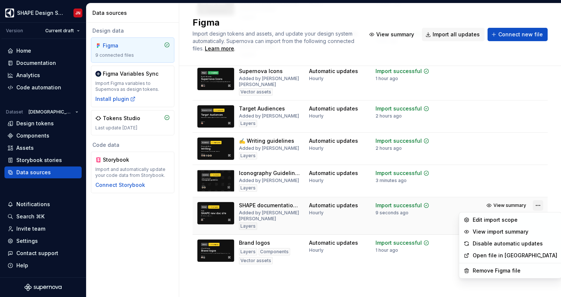
click at [539, 205] on html "SHAPE Design System JN Version Current draft Home Documentation Analytics Code …" at bounding box center [280, 148] width 561 height 297
click at [522, 221] on div "Edit import scope" at bounding box center [515, 219] width 85 height 7
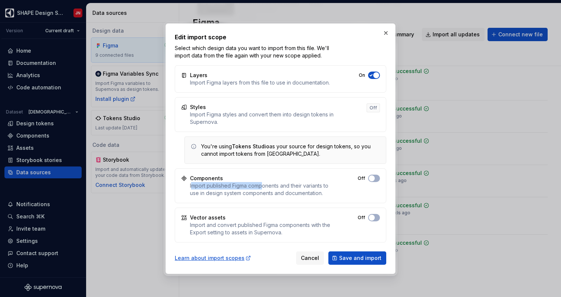
drag, startPoint x: 192, startPoint y: 187, endPoint x: 269, endPoint y: 187, distance: 77.2
click at [269, 187] on div "Import published Figma components and their variants to use in design system co…" at bounding box center [264, 189] width 148 height 15
click at [289, 185] on div "Import published Figma components and their variants to use in design system co…" at bounding box center [264, 189] width 148 height 15
click at [383, 32] on button "button" at bounding box center [386, 33] width 10 height 10
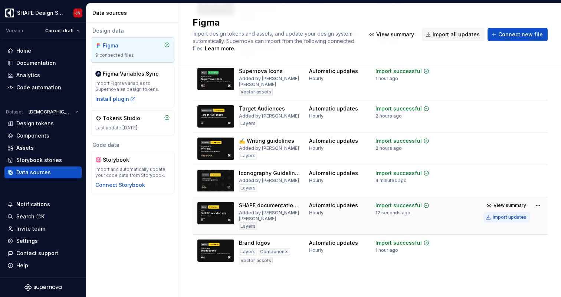
click at [517, 218] on div "Import updates" at bounding box center [510, 217] width 34 height 6
click at [502, 218] on div "Import updates" at bounding box center [510, 217] width 34 height 6
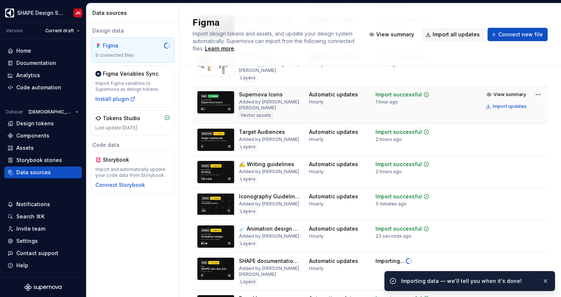
scroll to position [136, 0]
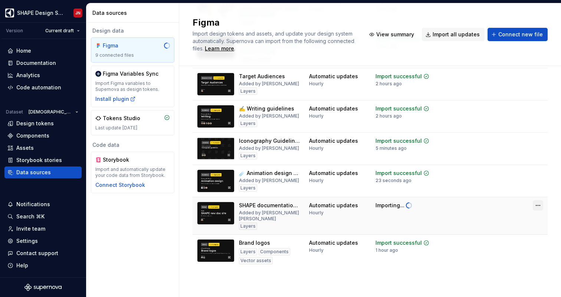
click at [537, 205] on html "SHAPE Design System JN Version Current draft Home Documentation Analytics Code …" at bounding box center [280, 148] width 561 height 297
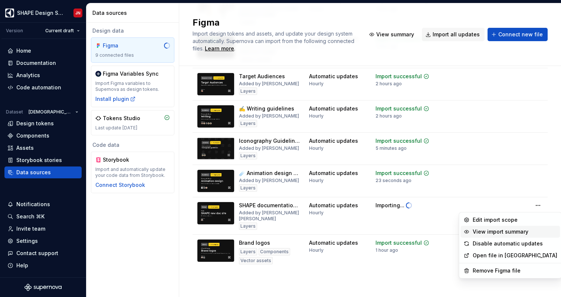
click at [526, 234] on div "View import summary" at bounding box center [515, 231] width 85 height 7
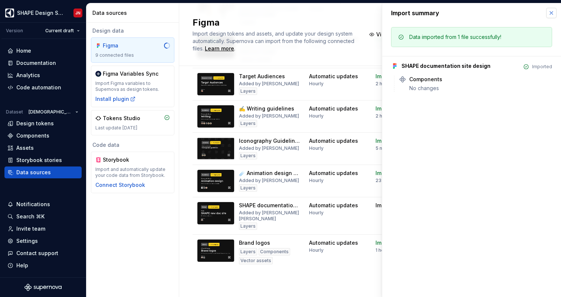
click at [552, 13] on button "button" at bounding box center [551, 13] width 10 height 10
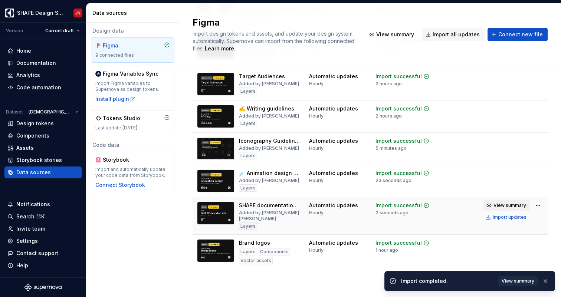
click at [521, 207] on span "View summary" at bounding box center [509, 206] width 33 height 6
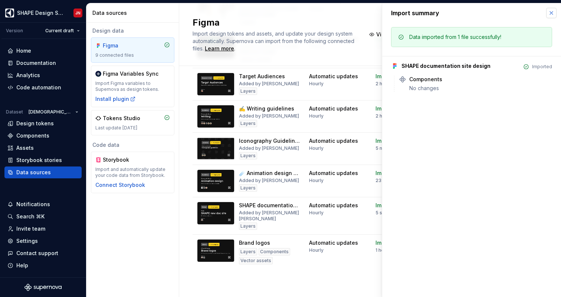
click at [552, 16] on button "button" at bounding box center [551, 13] width 10 height 10
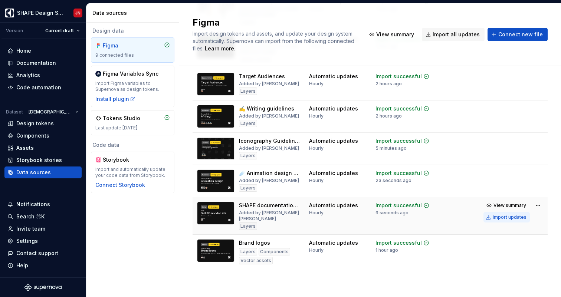
click at [519, 216] on div "Import updates" at bounding box center [510, 217] width 34 height 6
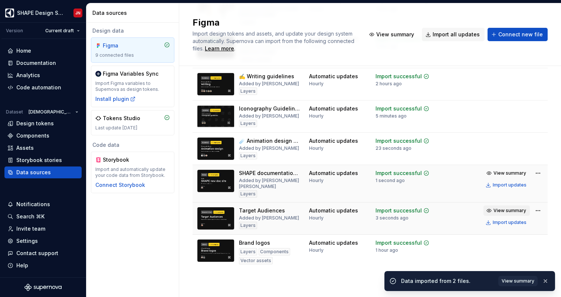
click at [516, 210] on span "View summary" at bounding box center [509, 211] width 33 height 6
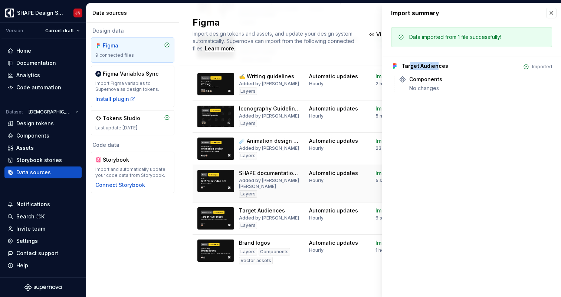
drag, startPoint x: 409, startPoint y: 66, endPoint x: 436, endPoint y: 66, distance: 27.5
click at [436, 66] on div "Target Audiences" at bounding box center [424, 65] width 47 height 7
click at [406, 65] on div "Target Audiences" at bounding box center [424, 65] width 47 height 7
drag, startPoint x: 406, startPoint y: 65, endPoint x: 456, endPoint y: 65, distance: 49.3
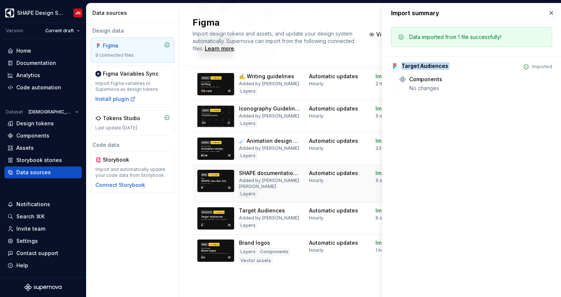
click at [456, 65] on div "Target Audiences Imported" at bounding box center [471, 65] width 161 height 7
click at [555, 11] on button "button" at bounding box center [551, 13] width 10 height 10
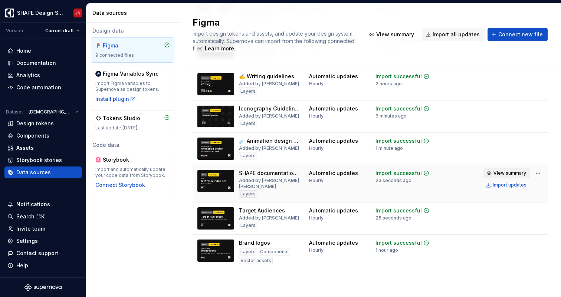
click at [513, 171] on span "View summary" at bounding box center [509, 173] width 33 height 6
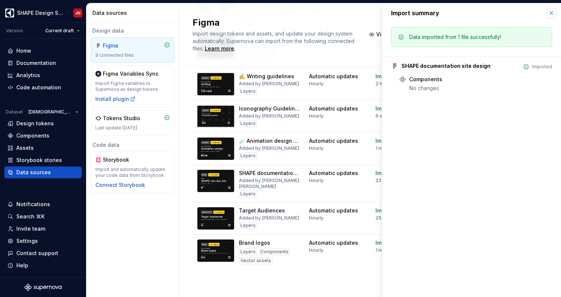
click at [555, 11] on button "button" at bounding box center [551, 13] width 10 height 10
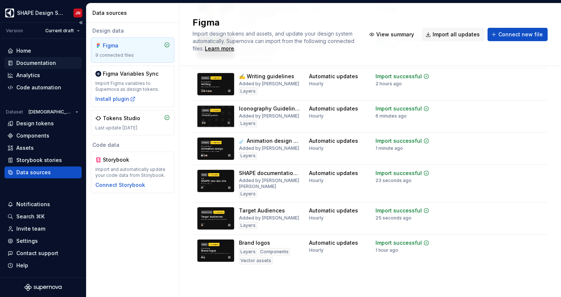
click at [49, 62] on div "Documentation" at bounding box center [36, 62] width 40 height 7
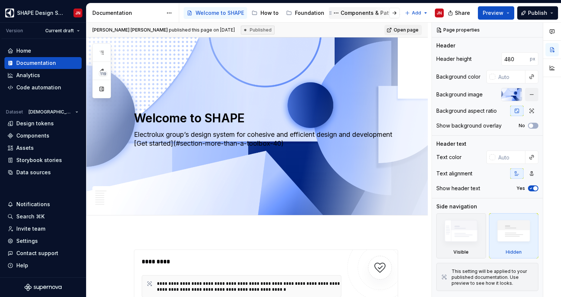
scroll to position [0, 89]
click at [377, 13] on div "About SHAPE" at bounding box center [389, 12] width 33 height 7
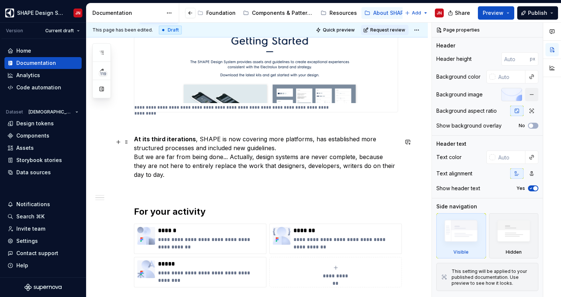
scroll to position [543, 0]
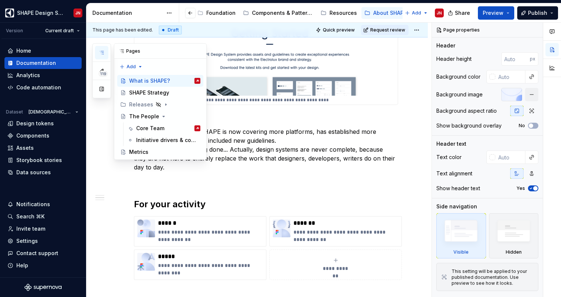
click at [102, 52] on icon "button" at bounding box center [102, 52] width 4 height 3
click at [160, 128] on div "Core Team" at bounding box center [150, 128] width 28 height 7
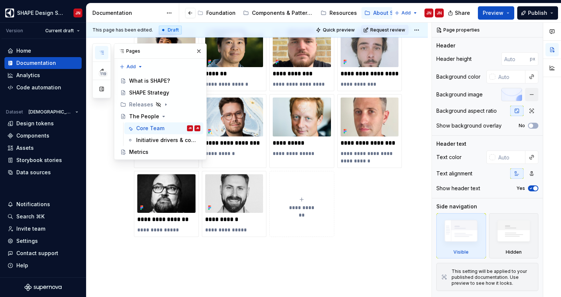
scroll to position [417, 0]
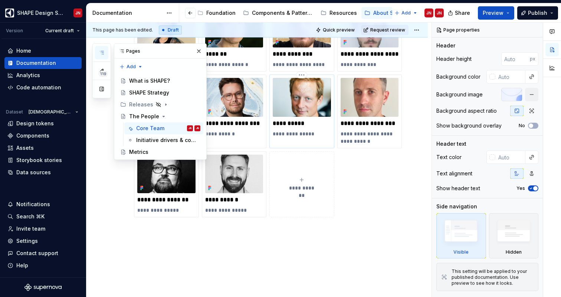
click at [299, 135] on p "**********" at bounding box center [302, 133] width 58 height 7
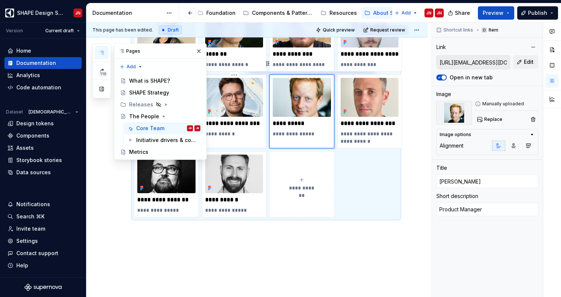
type textarea "*"
type input "https://teams.microsoft.com/l/chat/0/0?users=daniel.alvenstrand@electrolux.com"
type input "Daniel Älvenstrand"
type textarea "Design Lead"
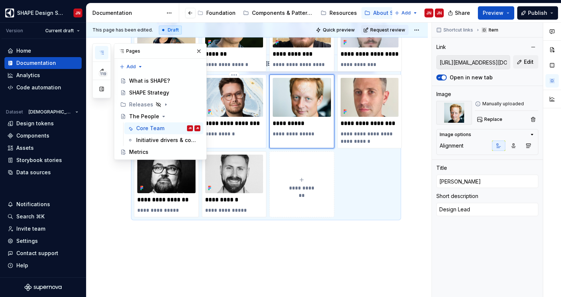
click at [231, 128] on div "**********" at bounding box center [234, 107] width 58 height 59
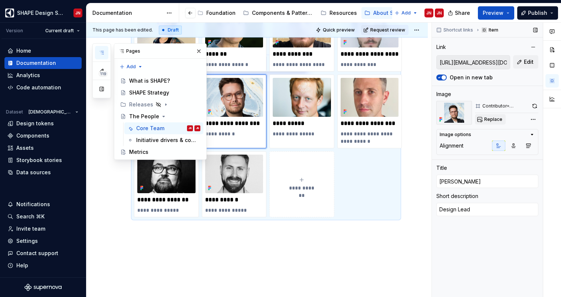
click at [491, 119] on span "Replace" at bounding box center [493, 119] width 18 height 6
type textarea "*"
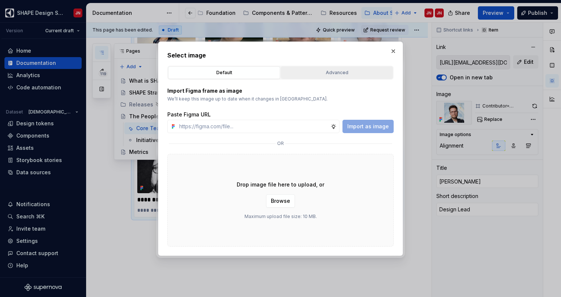
click at [337, 68] on button "Advanced" at bounding box center [337, 72] width 112 height 13
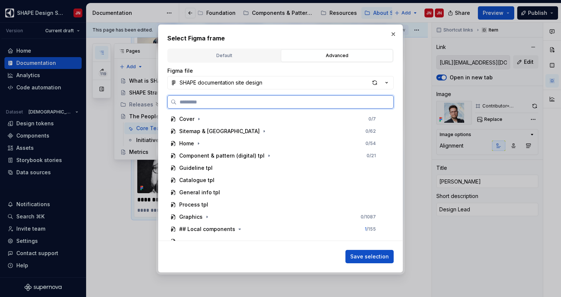
click at [253, 99] on input "search" at bounding box center [285, 101] width 217 height 7
type input "**********"
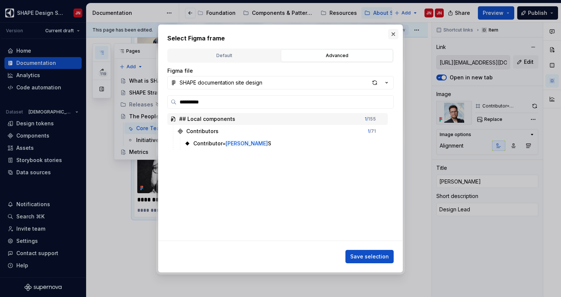
click at [393, 35] on button "button" at bounding box center [393, 34] width 10 height 10
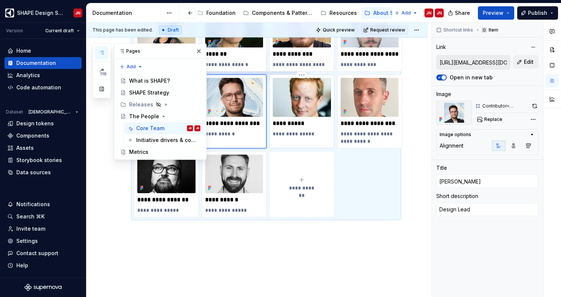
type textarea "*"
type input "https://teams.microsoft.com/l/chat/0/0?users=johan.nilo@electrolux.com"
type input "[PERSON_NAME]"
type textarea "Product Manager"
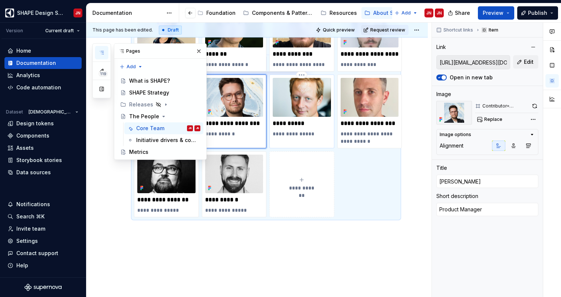
click at [290, 101] on img at bounding box center [302, 97] width 58 height 39
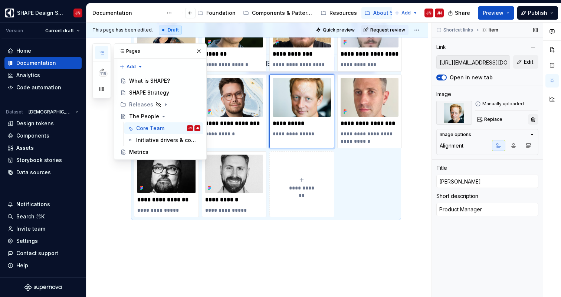
click at [532, 120] on button "button" at bounding box center [533, 119] width 10 height 10
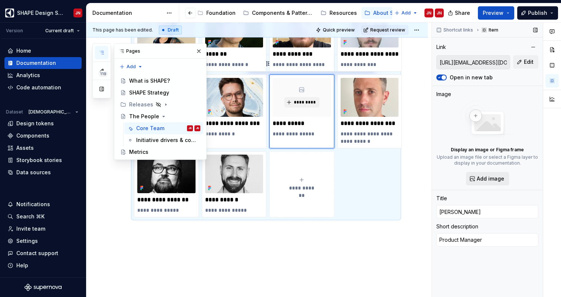
click at [478, 178] on span "Add image" at bounding box center [490, 178] width 27 height 7
type textarea "*"
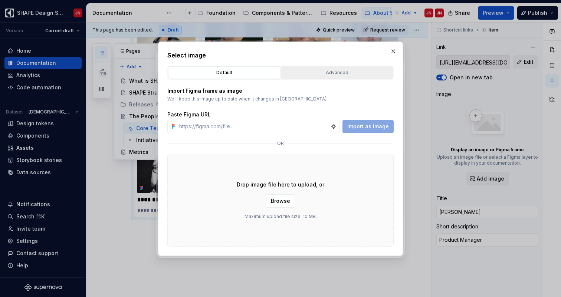
click at [313, 71] on div "Advanced" at bounding box center [336, 72] width 107 height 7
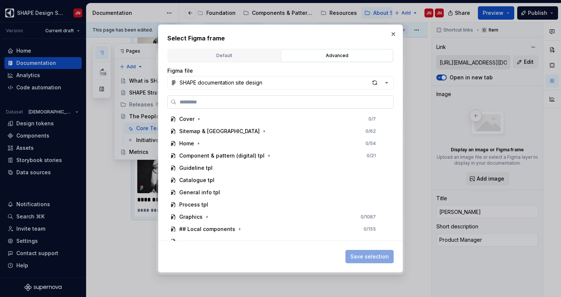
click at [239, 108] on label at bounding box center [280, 101] width 226 height 13
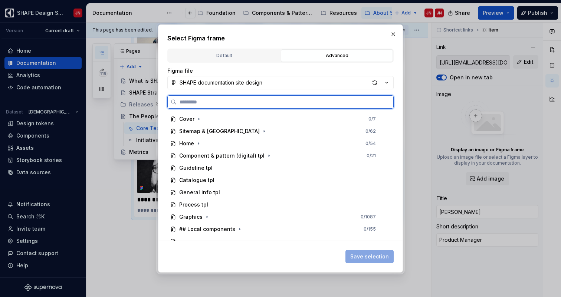
click at [239, 106] on input "search" at bounding box center [285, 101] width 217 height 7
type input "**********"
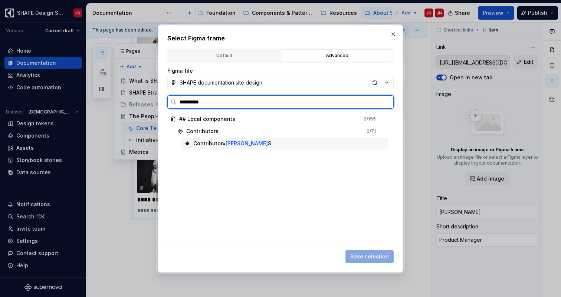
click at [229, 145] on mark "[PERSON_NAME]" at bounding box center [247, 143] width 42 height 6
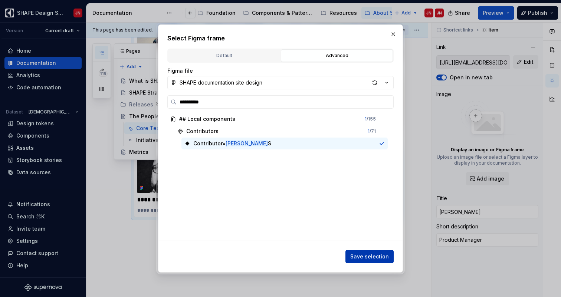
click at [373, 258] on span "Save selection" at bounding box center [369, 256] width 39 height 7
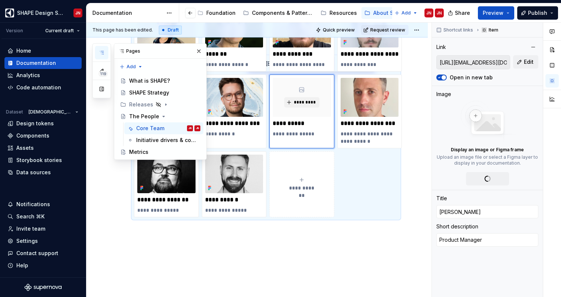
scroll to position [401, 0]
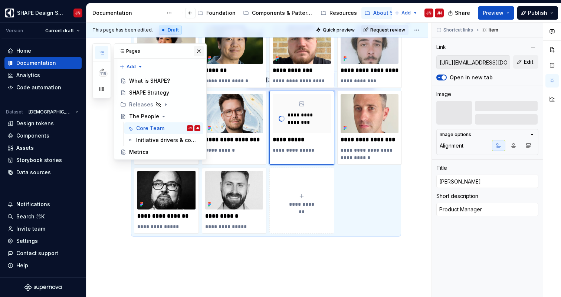
click at [198, 51] on button "button" at bounding box center [199, 51] width 10 height 10
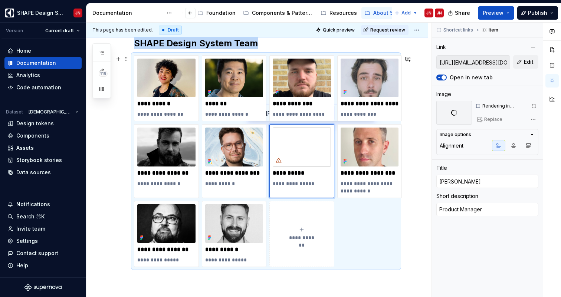
scroll to position [353, 0]
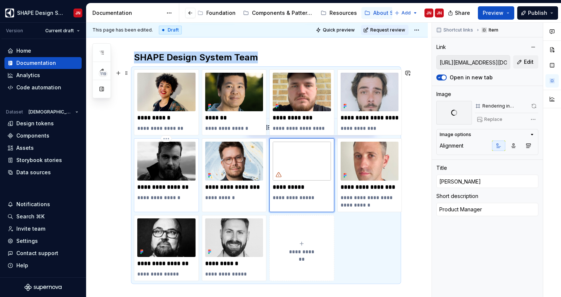
type textarea "*"
type input "https://teams.microsoft.com/l/chat/0/0?users=stefano.vecchiati@electrolux.com"
type input "Stefano Vecchiati"
type textarea "Engineering Lead"
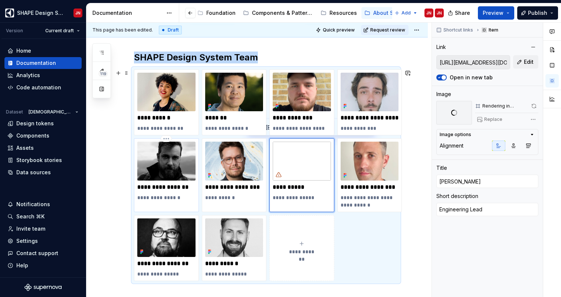
click at [167, 171] on img at bounding box center [166, 161] width 58 height 39
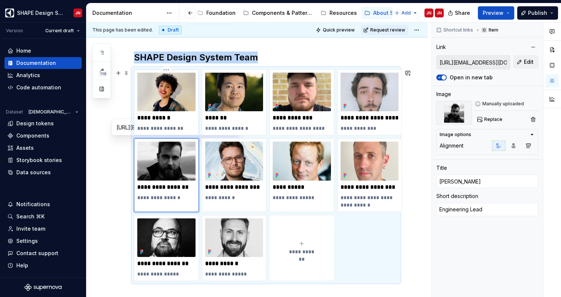
type textarea "*"
type input "https://teams.microsoft.com/l/chat/0/0?users=hind.hesham@electrolux.com"
type input "Hind Hesham"
type textarea "Flutter Developer"
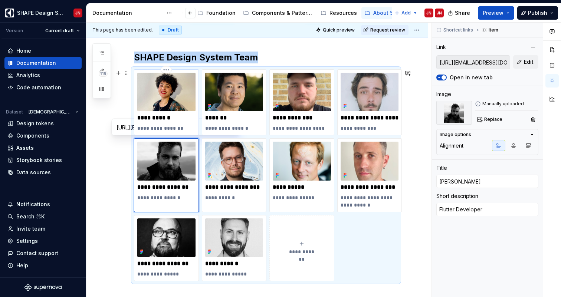
click at [177, 93] on img at bounding box center [166, 92] width 58 height 39
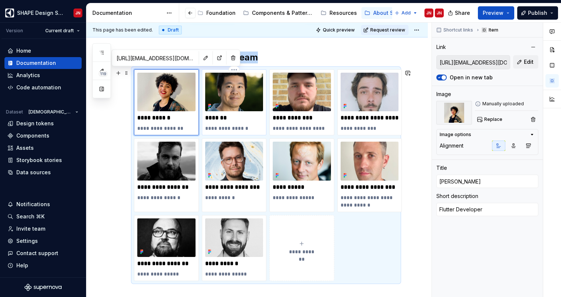
type textarea "*"
type input "https://teams.microsoft.com/l/chat/0/0?users=jing.yu@electrolux.com"
type input "Jing Yu"
type textarea "iOS UI Developer"
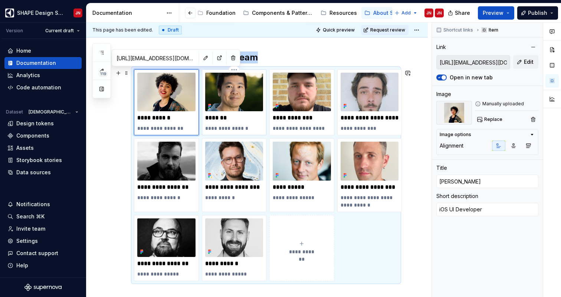
click at [248, 96] on img at bounding box center [234, 92] width 58 height 39
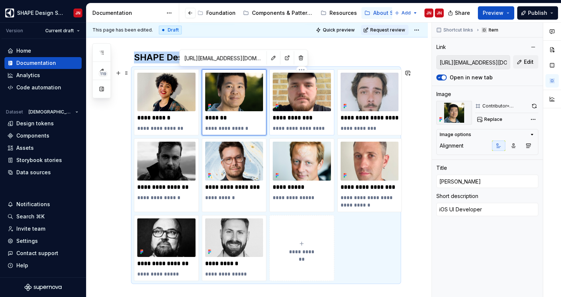
type textarea "*"
type input "https://teams.microsoft.com/l/chat/0/0?users=mark.peterson@electrolux.com"
type input "Mark Peterson"
type textarea "UI Mobile Developer"
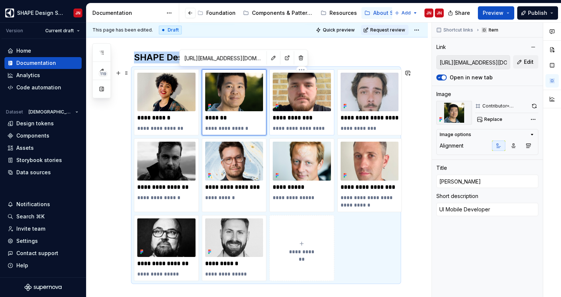
click at [291, 99] on img at bounding box center [302, 92] width 58 height 39
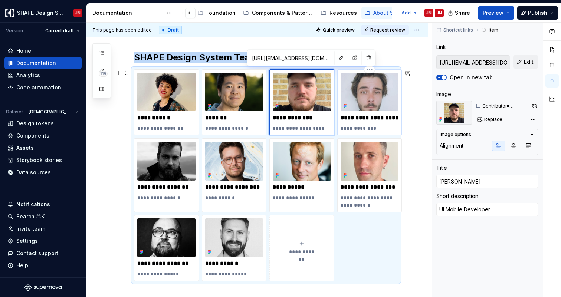
type textarea "*"
type input "https://teams.microsoft.com/l/chat/0/0?users=alessandro.ferranti@electrolux.com"
type input "Alessandro Ferranti"
type textarea "Test Engineer"
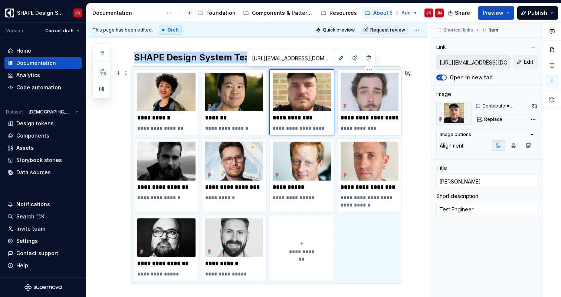
click at [367, 106] on img at bounding box center [370, 92] width 58 height 39
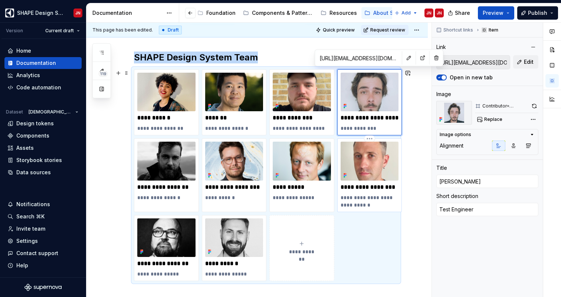
type textarea "*"
type input "https://teams.microsoft.com/l/chat/0/0?users=pablo.romero-jaren@electrolux.com"
type input "Pablo Romero Jaren"
type textarea "Principal designer & Backpacker"
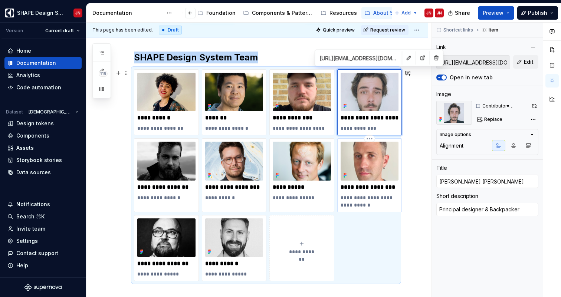
click at [359, 176] on img at bounding box center [370, 161] width 58 height 39
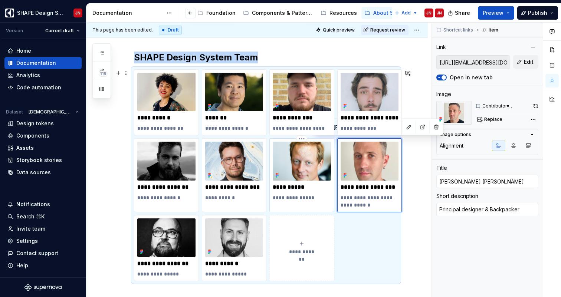
type textarea "*"
type input "https://teams.microsoft.com/l/chat/0/0?users=johan.nilo@electrolux.com"
type input "[PERSON_NAME]"
type textarea "Product Manager"
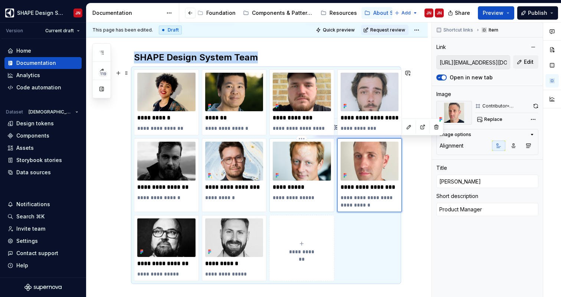
click at [287, 165] on img at bounding box center [302, 161] width 58 height 39
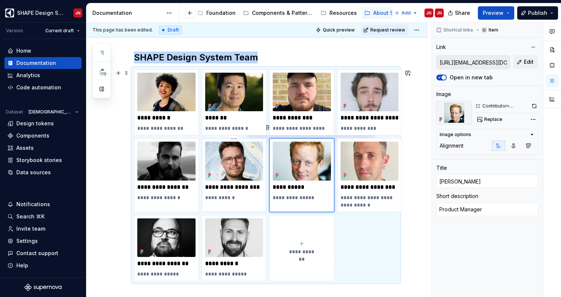
type textarea "*"
type input "https://teams.microsoft.com/l/chat/0/0?users=daniel.alvenstrand@electrolux.com"
type input "Daniel Älvenstrand"
type textarea "Design Lead"
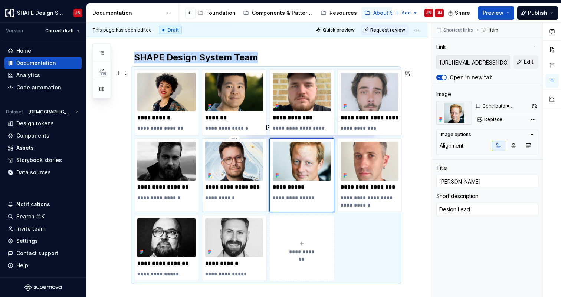
click at [231, 170] on img at bounding box center [234, 161] width 58 height 39
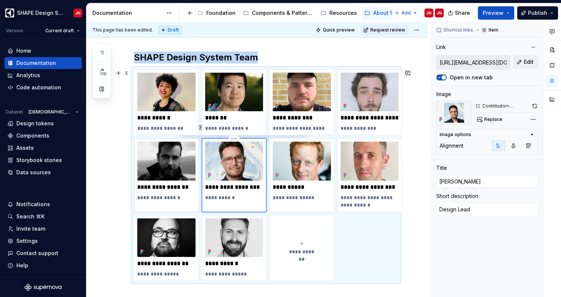
type textarea "*"
type input "https://teams.microsoft.com/l/chat/0/0?users=stefano.vecchiati@electrolux.com"
type input "Stefano Vecchiati"
type textarea "Engineering Lead"
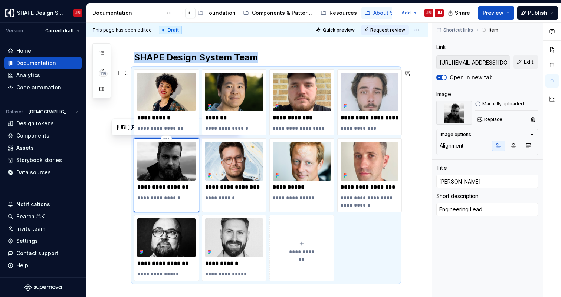
click at [171, 164] on img at bounding box center [166, 161] width 58 height 39
type textarea "*"
type input "https://teams.microsoft.com/l/chat/0/0?users=serhii.hanushchak@electrolux.com"
type input "Serhii Hanushchak"
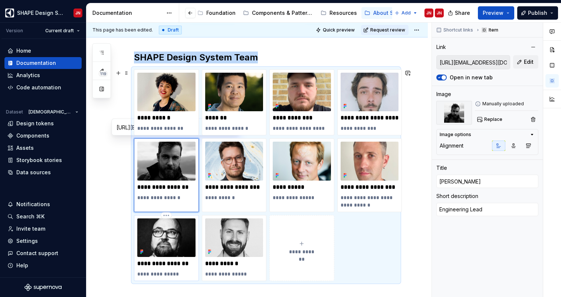
type textarea "Senior Designer"
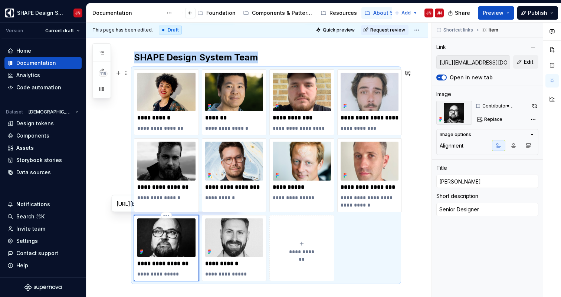
click at [165, 230] on img at bounding box center [166, 237] width 58 height 39
type textarea "*"
type input "https://teams.microsoft.com/l/chat/0/0?users=oscar.polya@electrolux.com"
type input "Oscar Polya"
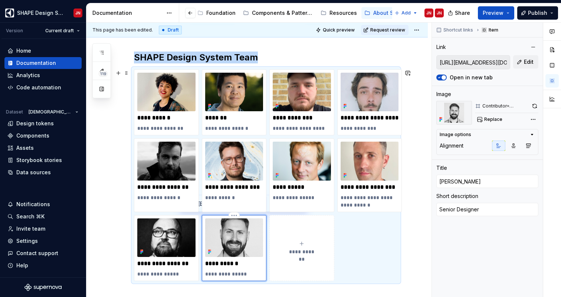
click at [236, 240] on img at bounding box center [234, 237] width 58 height 39
click at [418, 248] on div "**********" at bounding box center [258, 160] width 345 height 275
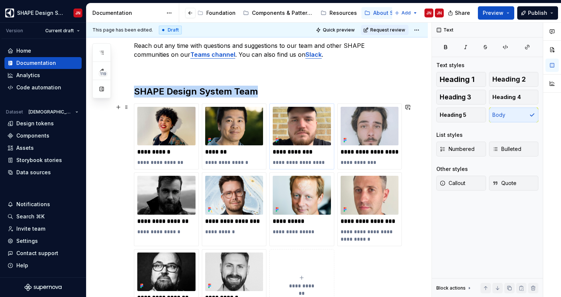
scroll to position [314, 0]
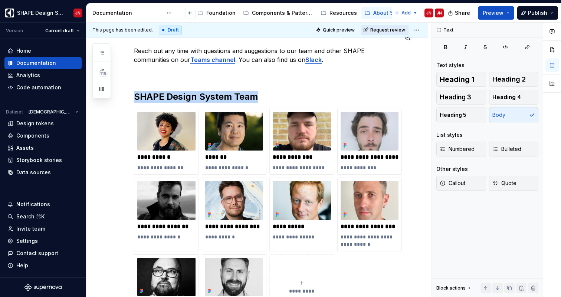
click at [400, 29] on span "Request review" at bounding box center [387, 30] width 35 height 6
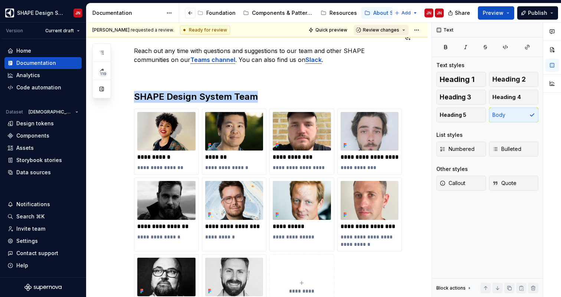
click at [394, 29] on span "Review changes" at bounding box center [381, 30] width 36 height 6
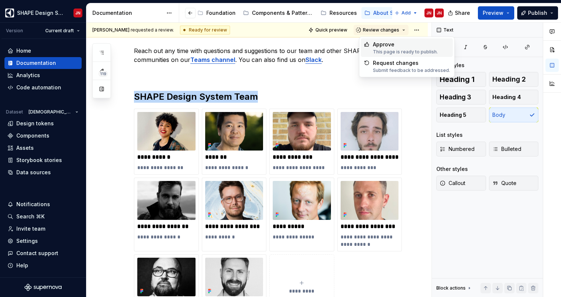
click at [395, 45] on div "Approve" at bounding box center [405, 44] width 65 height 7
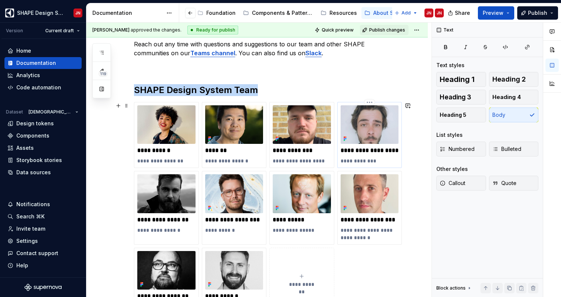
scroll to position [453, 0]
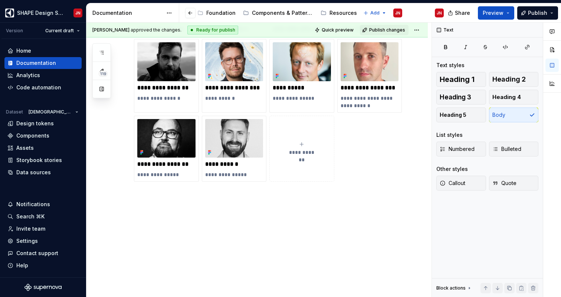
type textarea "*"
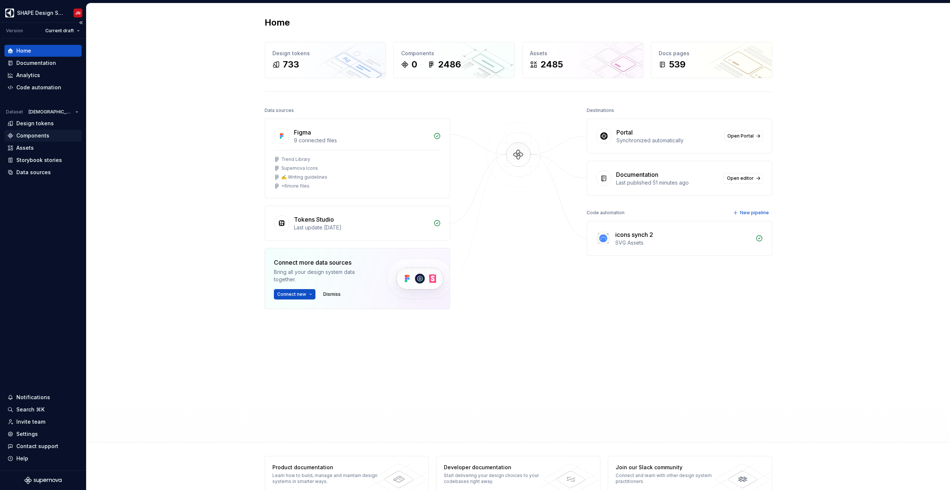
click at [38, 135] on div "Components" at bounding box center [32, 135] width 33 height 7
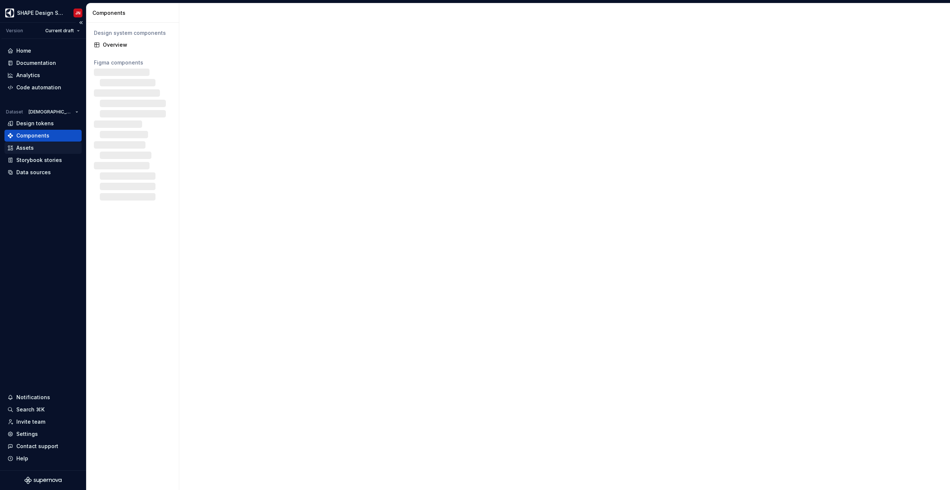
click at [34, 147] on div "Assets" at bounding box center [42, 147] width 71 height 7
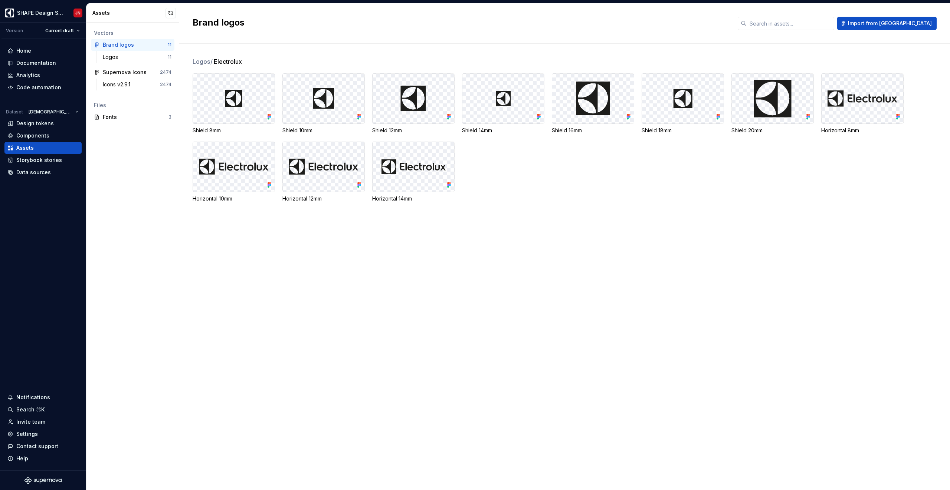
click at [98, 14] on div "Assets" at bounding box center [128, 12] width 73 height 7
click at [38, 175] on div "Data sources" at bounding box center [33, 172] width 34 height 7
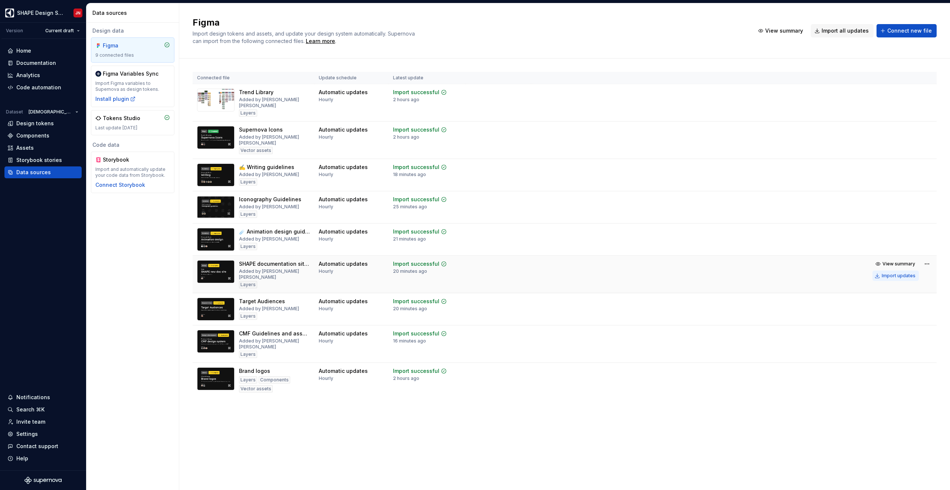
click at [893, 273] on div "Import updates" at bounding box center [898, 276] width 34 height 6
click at [889, 261] on span "View summary" at bounding box center [898, 264] width 33 height 6
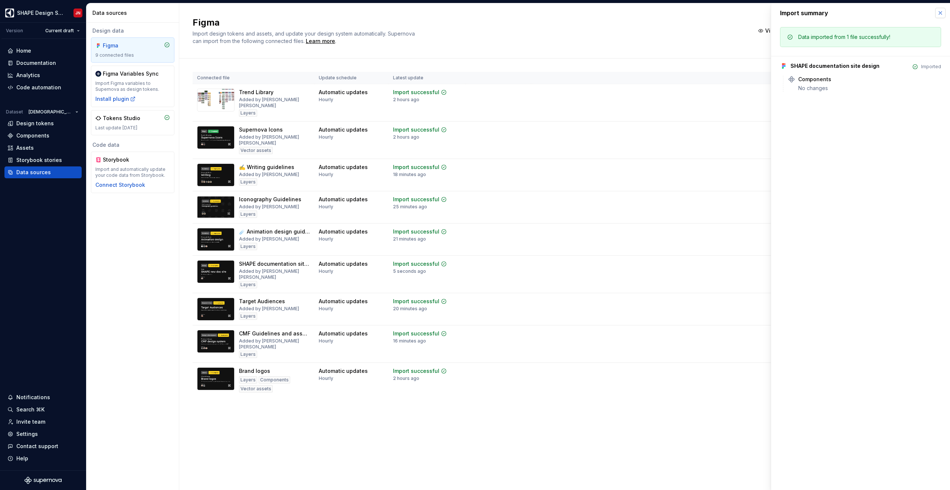
click at [938, 10] on button "button" at bounding box center [940, 13] width 10 height 10
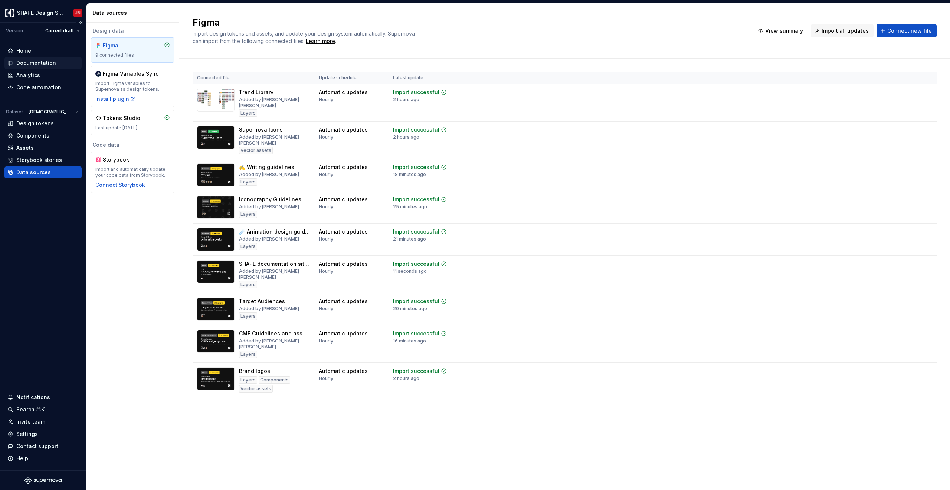
click at [42, 63] on div "Documentation" at bounding box center [36, 62] width 40 height 7
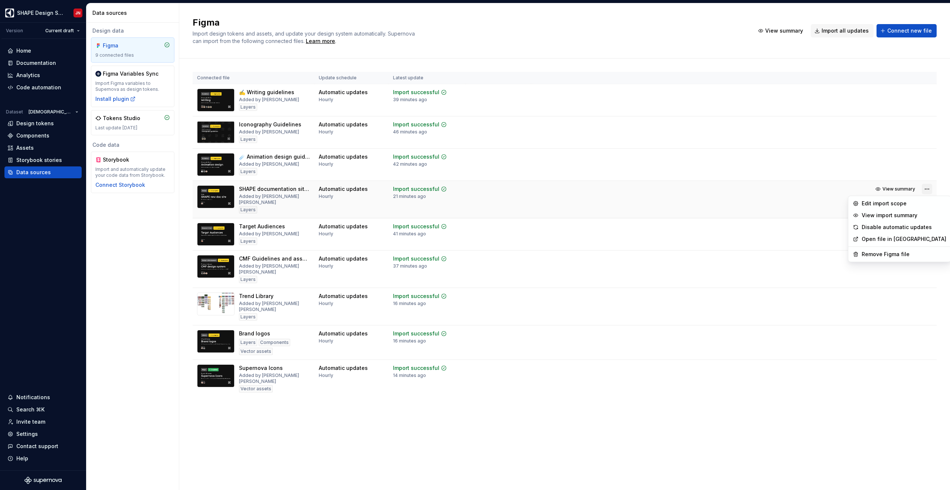
click at [924, 190] on html "SHAPE Design System JN Version Current draft Home Documentation Analytics Code …" at bounding box center [475, 245] width 950 height 490
click at [896, 203] on div "Import updates" at bounding box center [898, 201] width 34 height 6
click at [886, 199] on div "Import updates" at bounding box center [898, 201] width 34 height 6
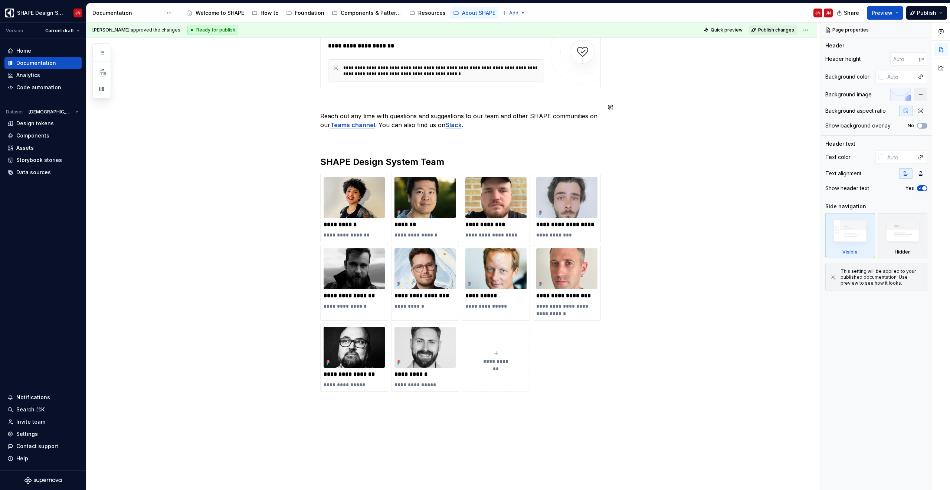
scroll to position [315, 0]
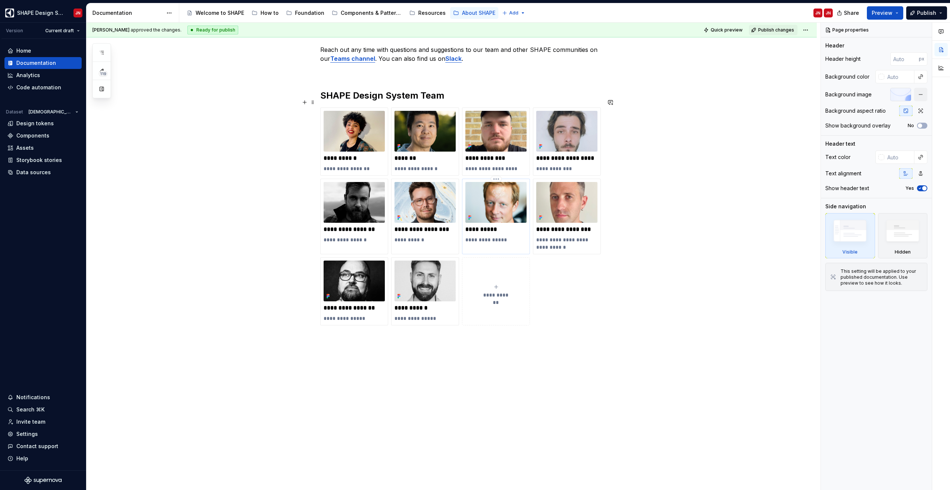
click at [514, 199] on img at bounding box center [495, 202] width 61 height 41
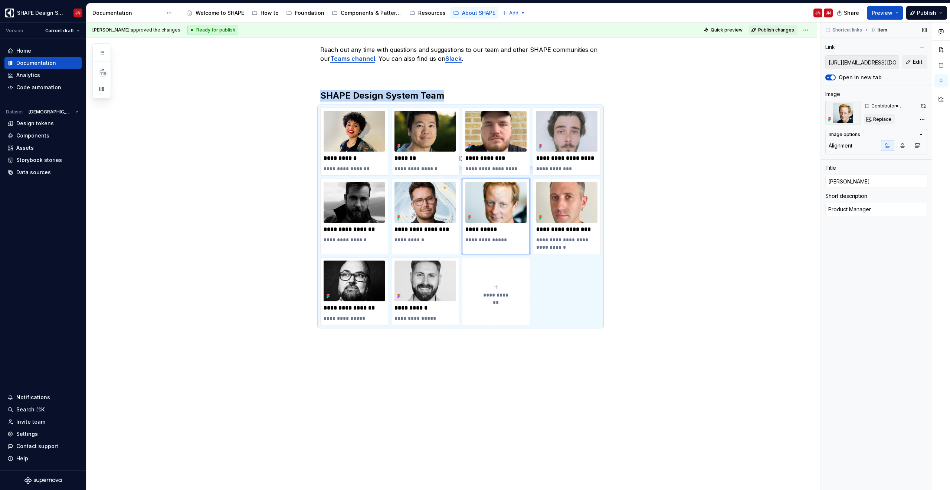
click at [881, 121] on span "Replace" at bounding box center [882, 119] width 18 height 6
type textarea "*"
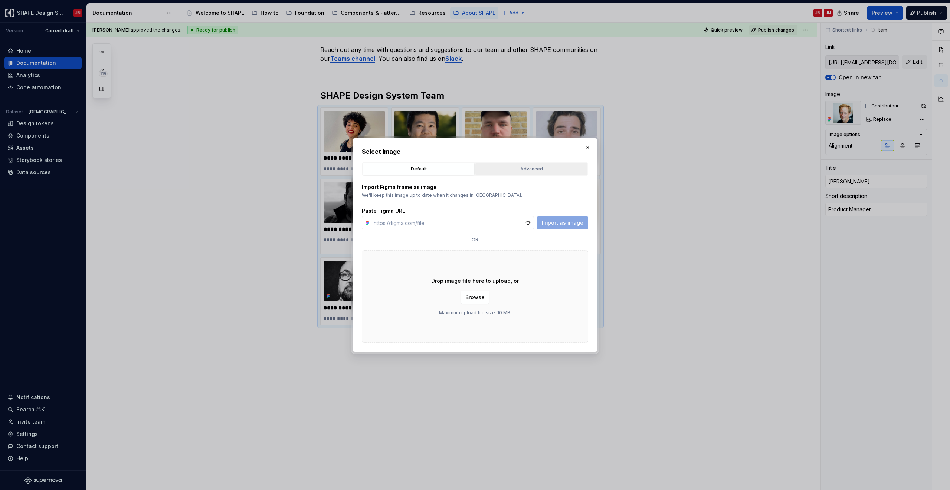
click at [531, 172] on div "Advanced" at bounding box center [531, 168] width 107 height 7
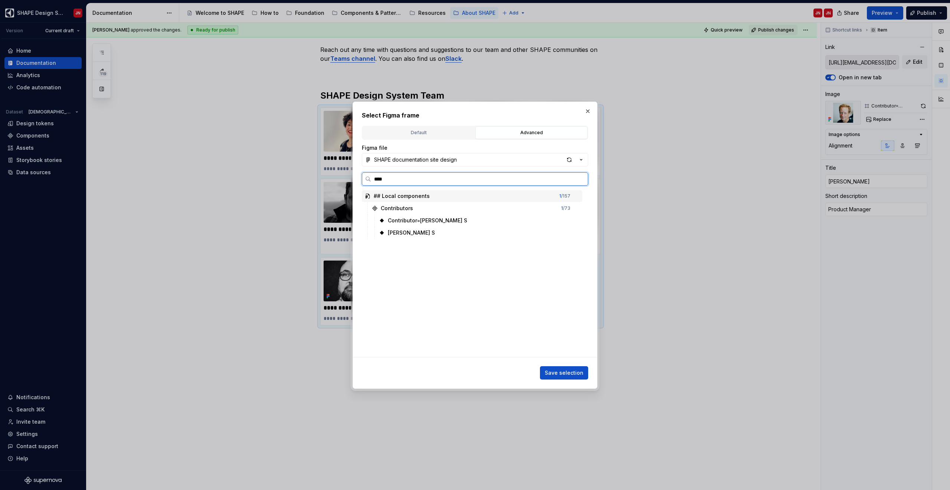
type input "*****"
click at [586, 114] on button "button" at bounding box center [587, 111] width 10 height 10
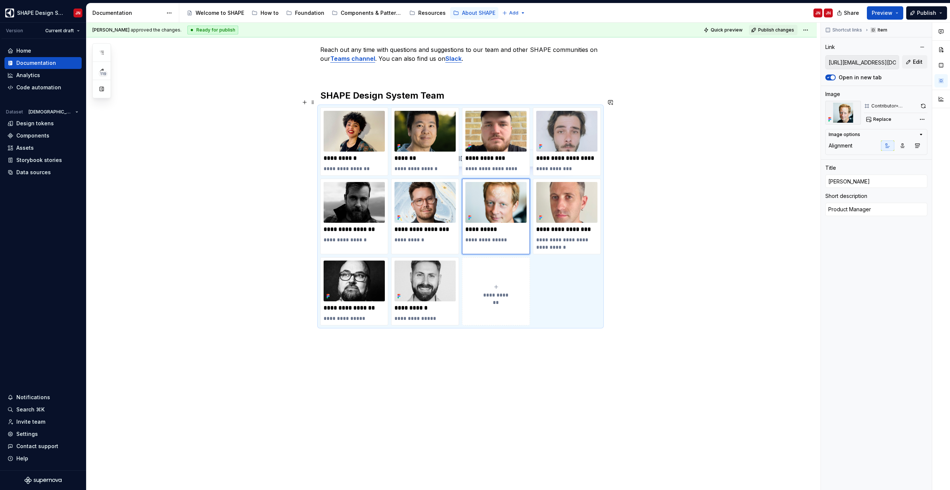
type textarea "*"
click at [655, 183] on div "**********" at bounding box center [451, 161] width 730 height 677
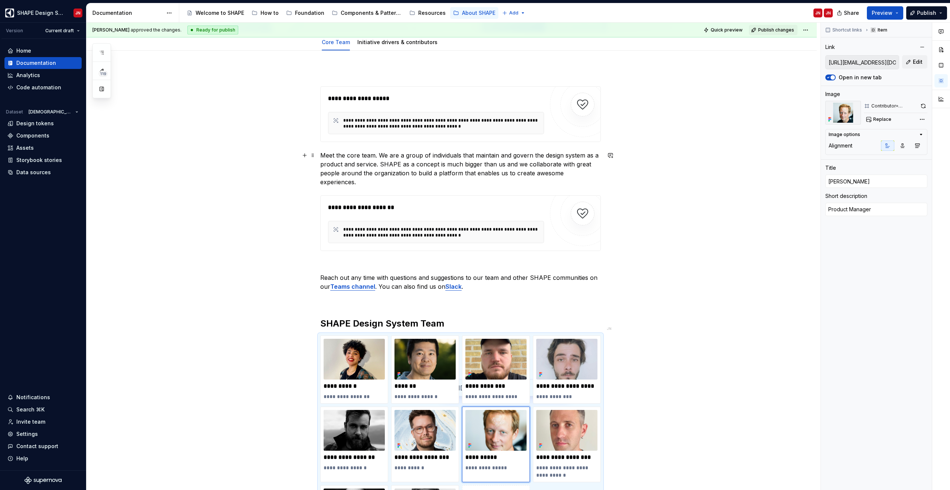
scroll to position [87, 0]
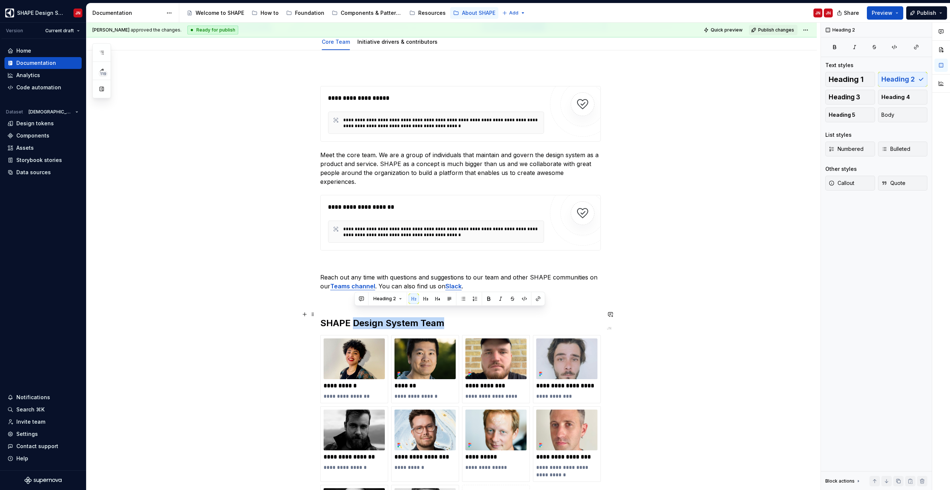
drag, startPoint x: 356, startPoint y: 313, endPoint x: 442, endPoint y: 315, distance: 85.7
click at [442, 318] on h2 "SHAPE Design System Team" at bounding box center [460, 324] width 280 height 12
copy h2 "SHAPE Mobile"
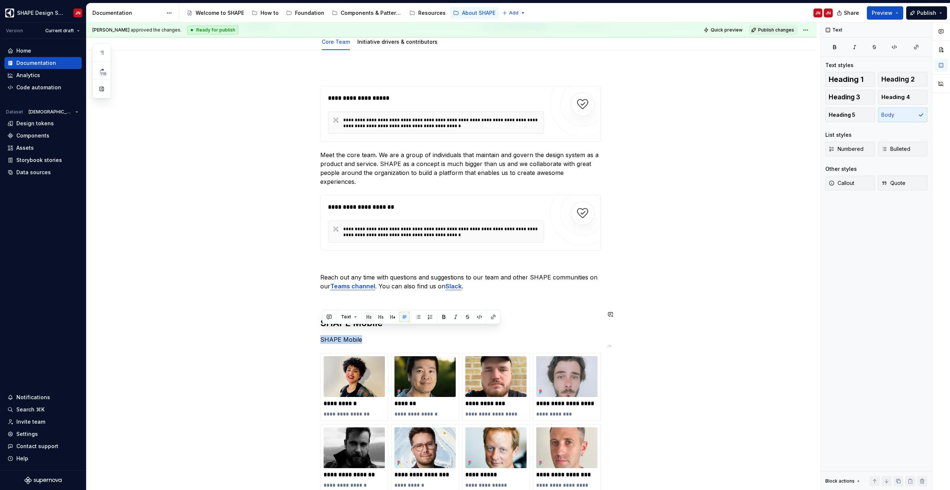
click at [366, 318] on button "button" at bounding box center [369, 317] width 10 height 10
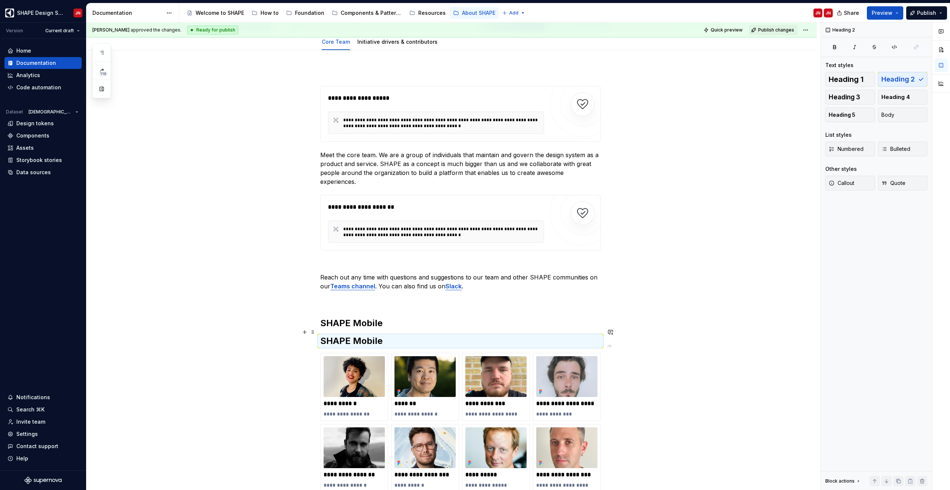
click at [361, 335] on h2 "SHAPE Mobile" at bounding box center [460, 341] width 280 height 12
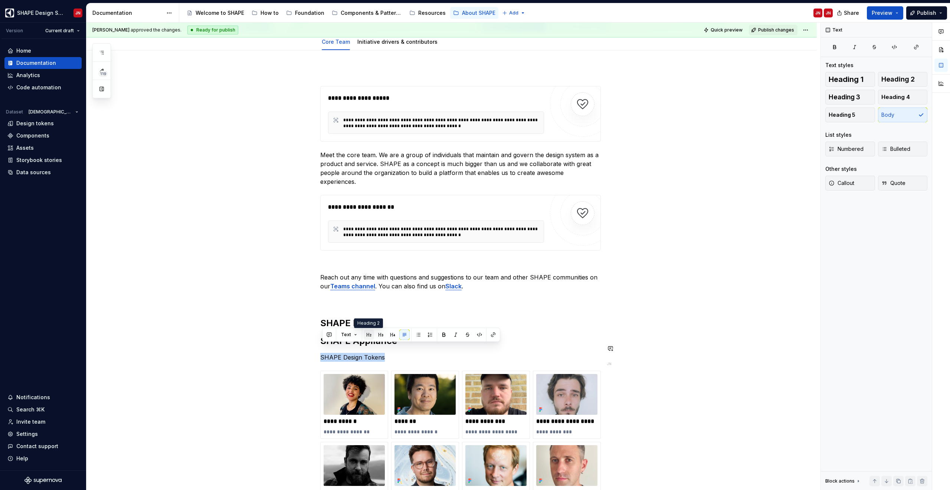
click at [366, 333] on button "button" at bounding box center [369, 335] width 10 height 10
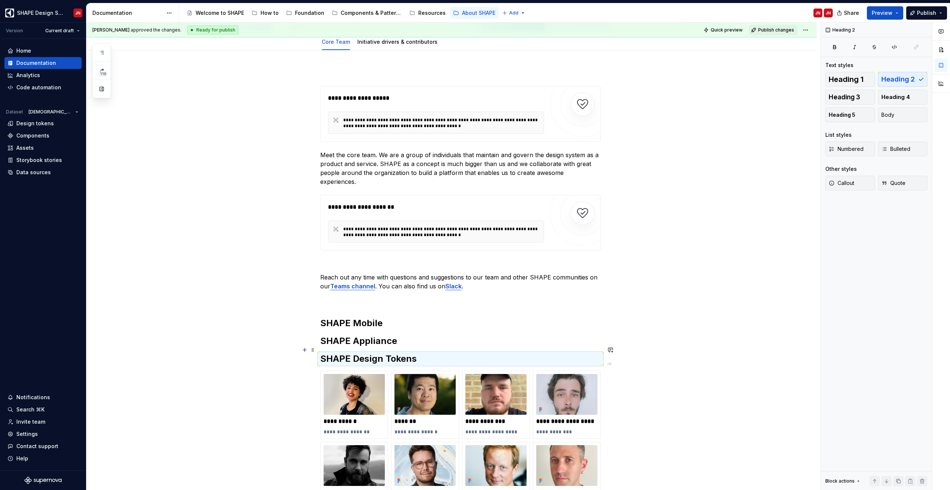
click at [350, 353] on h2 "SHAPE Design Tokens" at bounding box center [460, 359] width 280 height 12
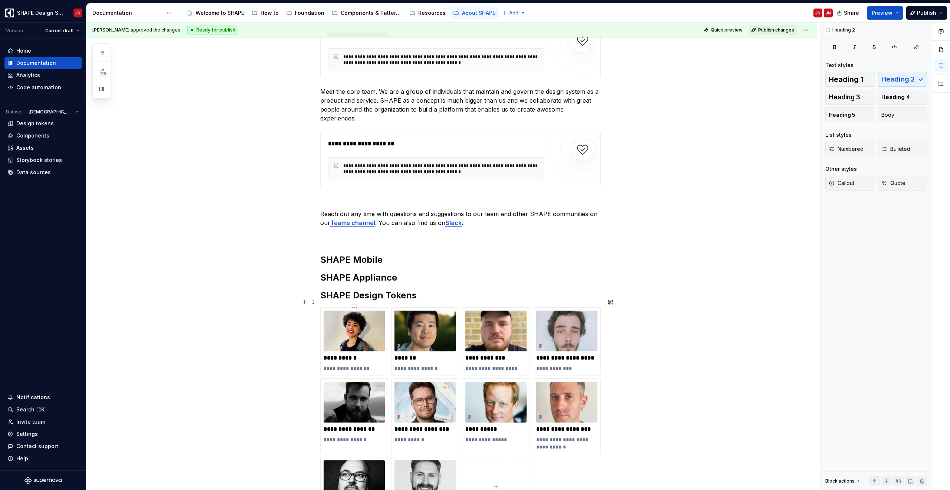
scroll to position [188, 0]
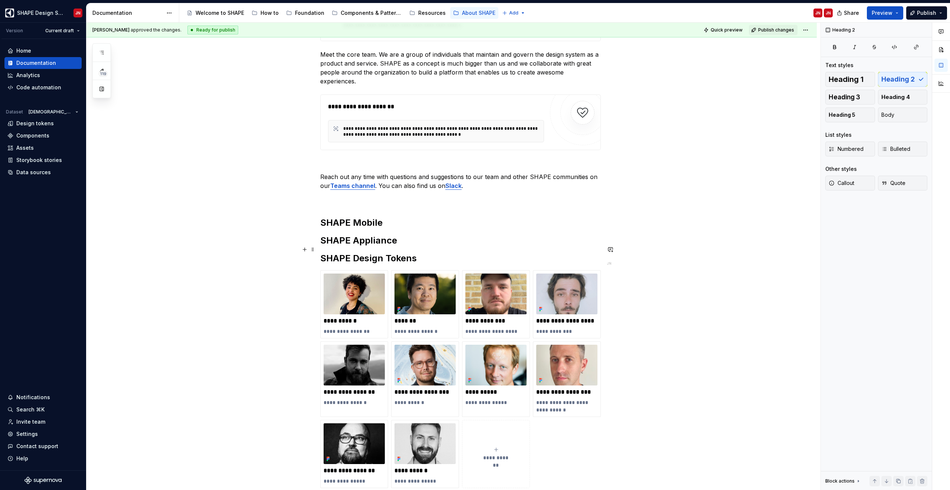
click at [423, 253] on h2 "SHAPE Design Tokens" at bounding box center [460, 259] width 280 height 12
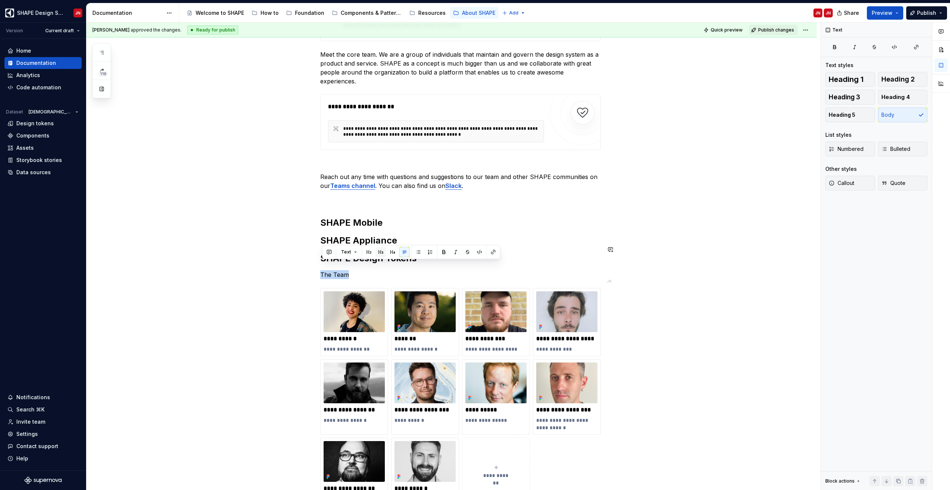
click at [381, 250] on button "button" at bounding box center [380, 252] width 10 height 10
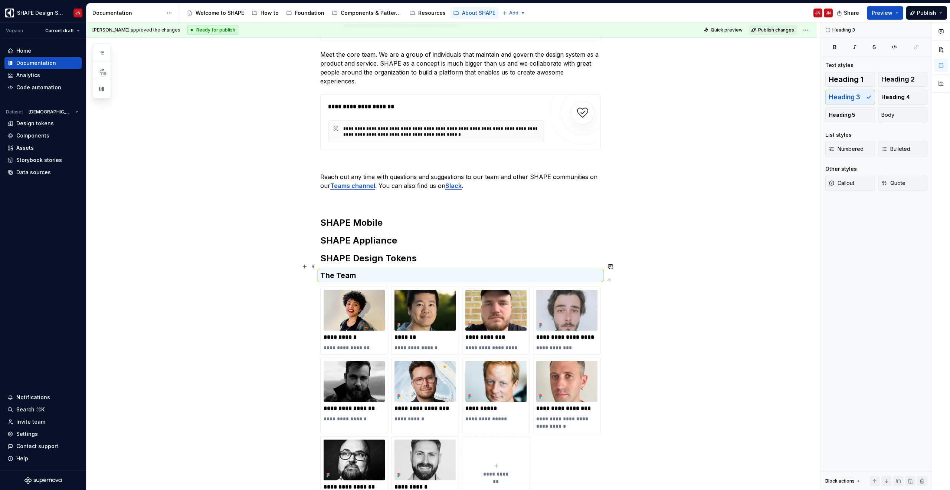
click at [362, 270] on h3 "The Team" at bounding box center [460, 275] width 280 height 10
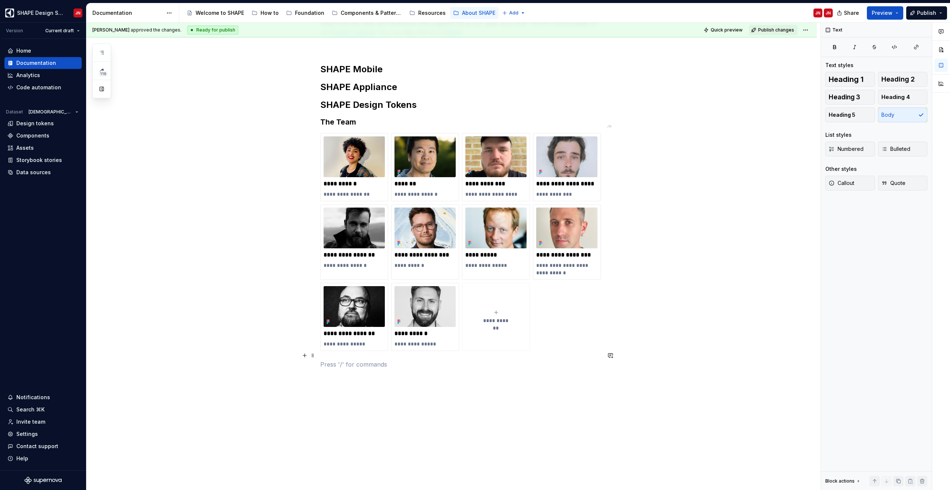
click at [419, 360] on p at bounding box center [460, 364] width 280 height 9
type textarea "*"
click at [380, 340] on button "button" at bounding box center [380, 342] width 10 height 10
click at [367, 360] on h3 "Resources" at bounding box center [460, 365] width 280 height 10
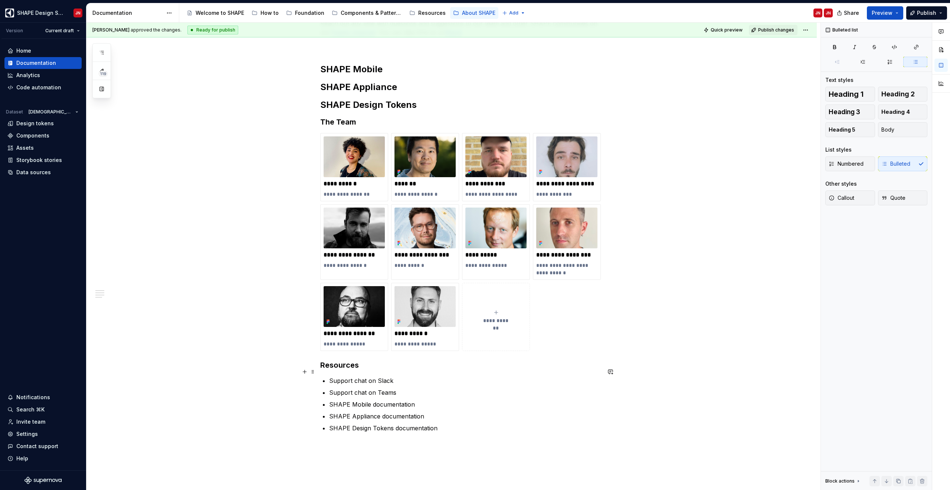
click at [346, 377] on p "Support chat on Slack" at bounding box center [465, 381] width 272 height 9
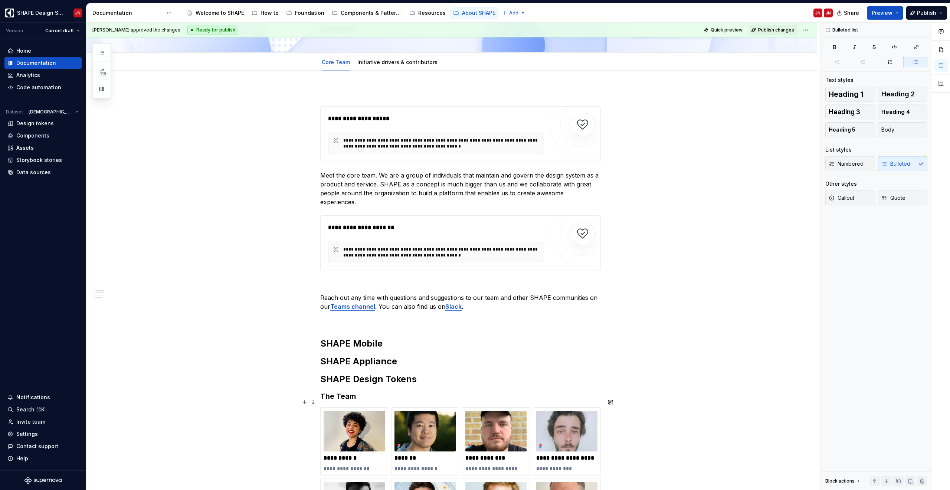
scroll to position [0, 0]
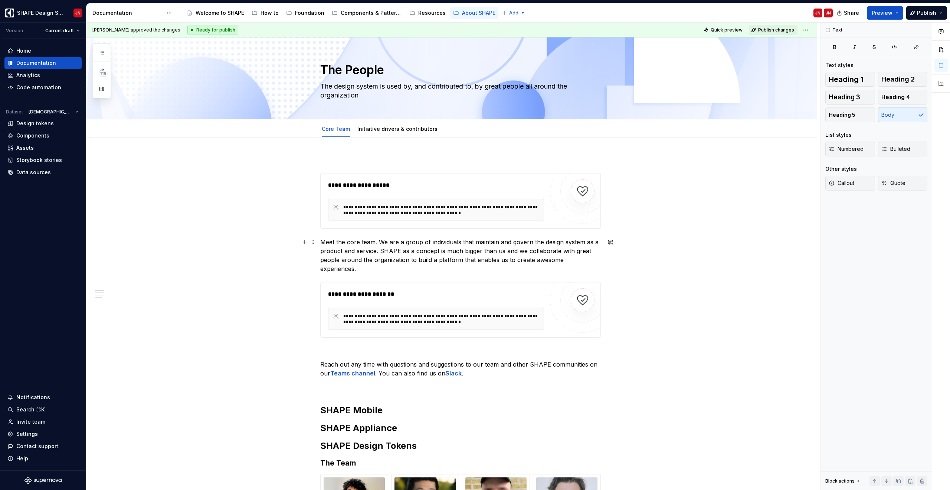
click at [415, 254] on p "Meet the core team. We are a group of individuals that maintain and govern the …" at bounding box center [460, 256] width 280 height 36
click at [454, 370] on strong "Slack" at bounding box center [453, 373] width 16 height 7
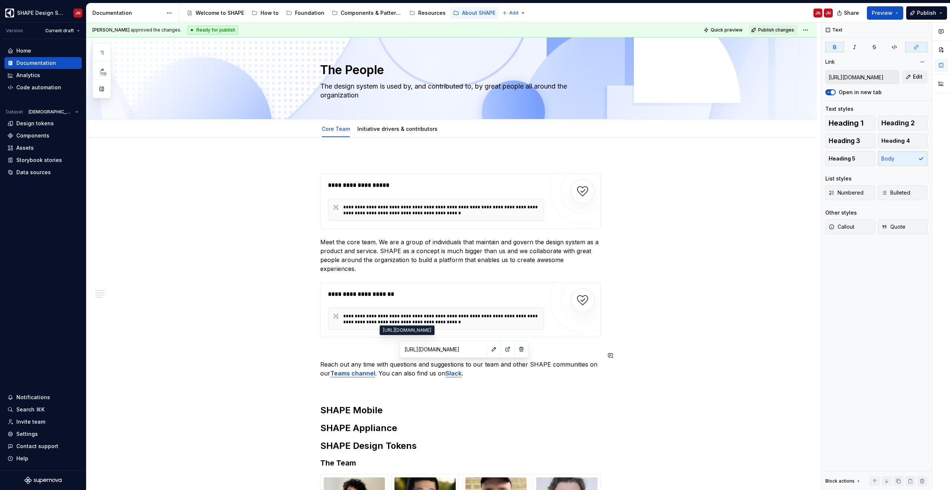
click at [438, 351] on input "https://electrolux.enterprise.slack.com/archives/C04KQ77NH2Q" at bounding box center [443, 349] width 84 height 13
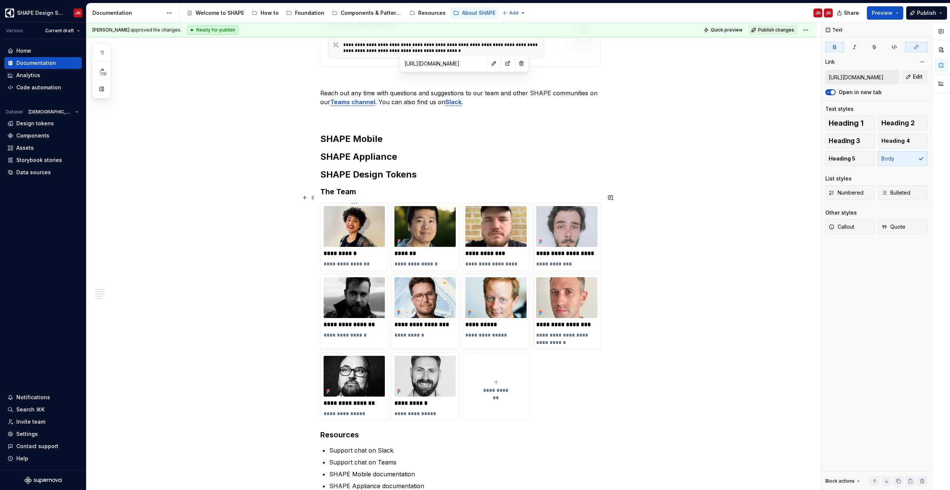
scroll to position [304, 0]
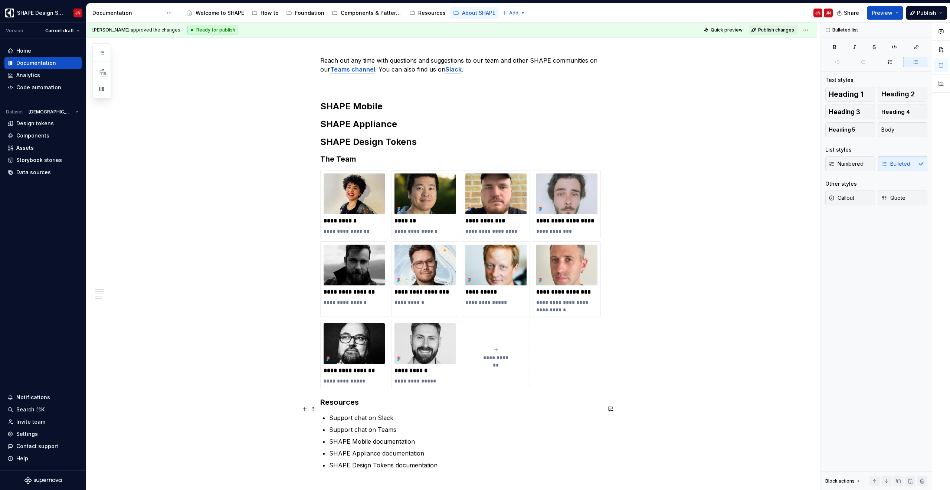
click at [345, 414] on p "Support chat on Slack" at bounding box center [465, 418] width 272 height 9
drag, startPoint x: 345, startPoint y: 409, endPoint x: 390, endPoint y: 409, distance: 44.5
click at [390, 414] on p "Support chat on Slack" at bounding box center [465, 418] width 272 height 9
click at [513, 394] on button "button" at bounding box center [517, 395] width 10 height 10
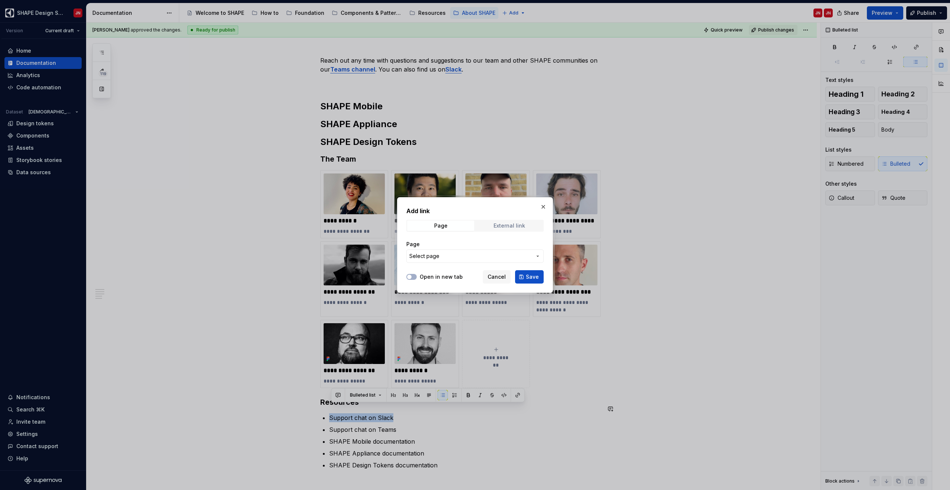
click at [500, 224] on div "External link" at bounding box center [509, 226] width 32 height 6
click at [446, 256] on input "URL" at bounding box center [474, 256] width 137 height 13
paste input "https://electrolux.enterprise.slack.com/archives/C04KQ77NH2Q"
type input "https://electrolux.enterprise.slack.com/archives/C04KQ77NH2Q"
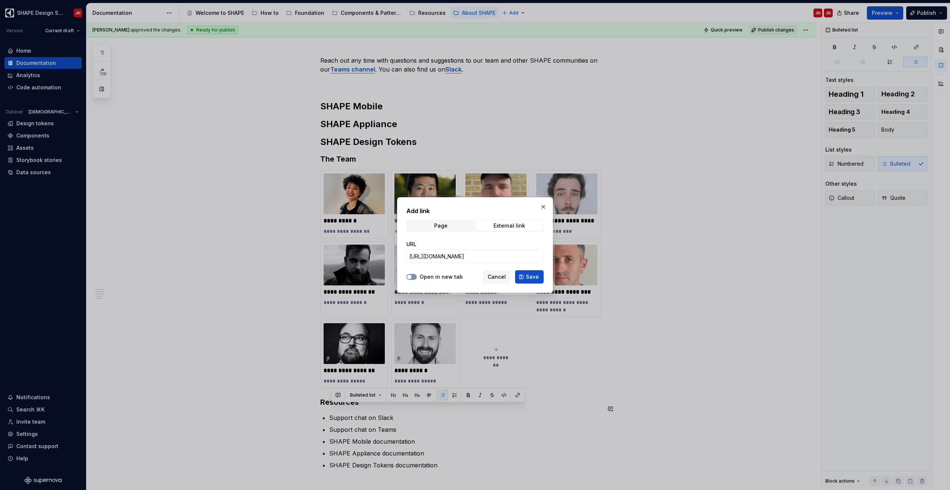
click at [409, 276] on span "button" at bounding box center [409, 277] width 4 height 4
click at [525, 279] on button "Save" at bounding box center [529, 276] width 29 height 13
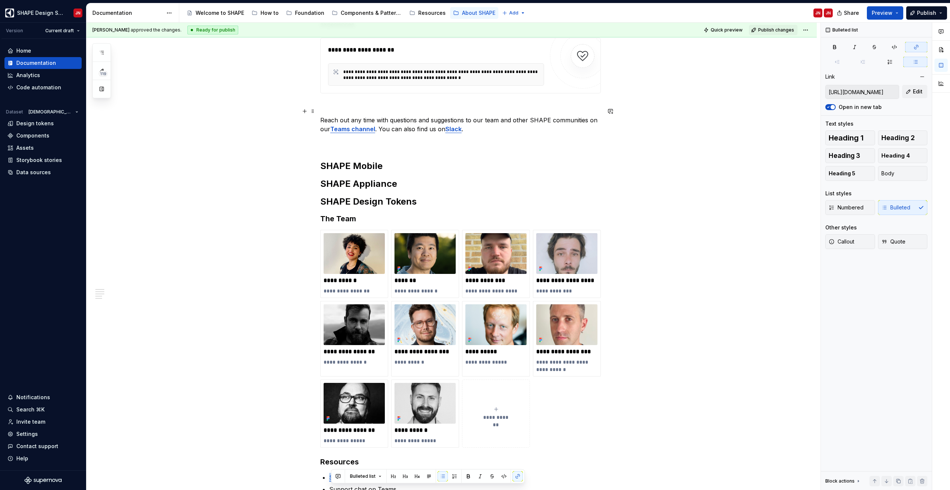
scroll to position [216, 0]
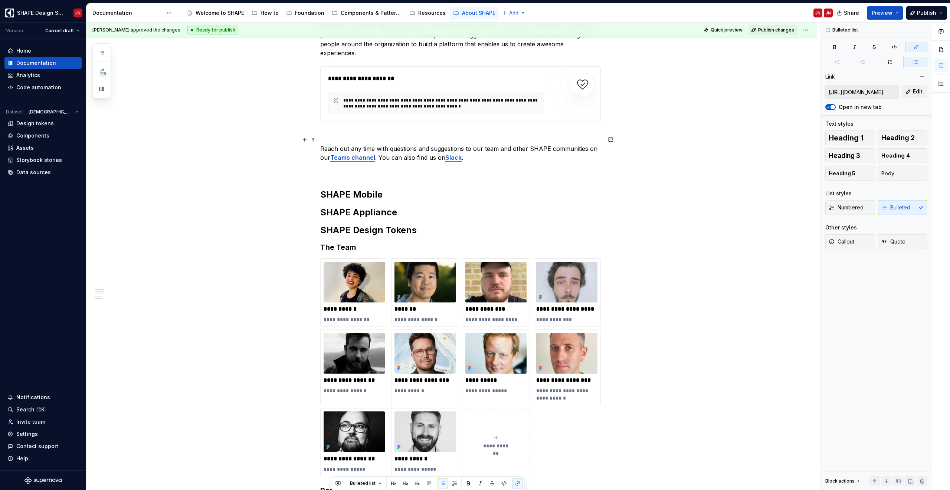
click at [366, 154] on strong "Teams channel" at bounding box center [352, 157] width 45 height 7
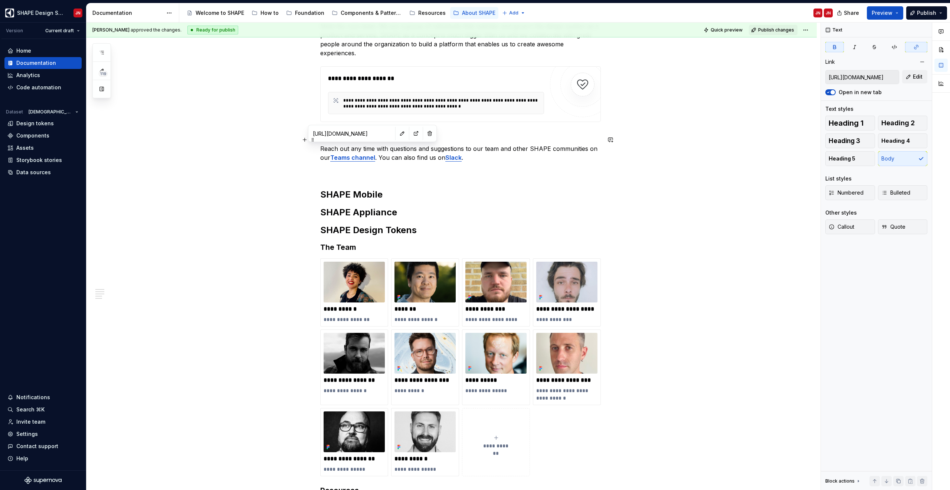
click at [360, 137] on input "https://teams.microsoft.com/l/channel/19%3aMshclytaAhanfHV2qkmwYVVVP664F1KYBQVG…" at bounding box center [352, 133] width 84 height 13
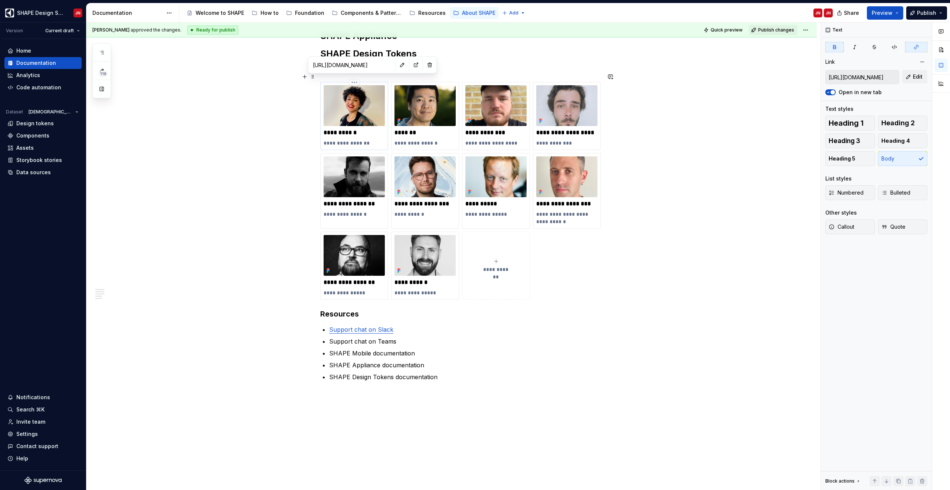
scroll to position [431, 0]
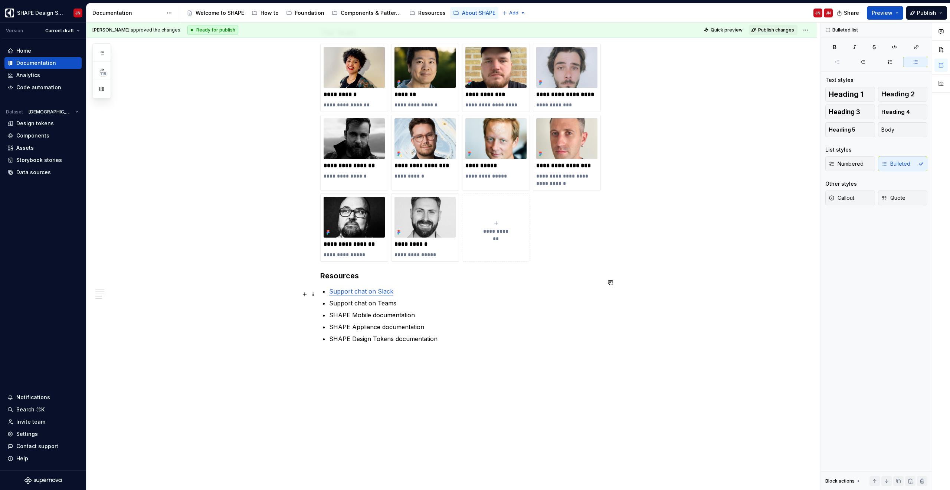
click at [359, 299] on p "Support chat on Teams" at bounding box center [465, 303] width 272 height 9
click at [500, 283] on button "button" at bounding box center [504, 281] width 10 height 10
type textarea "*"
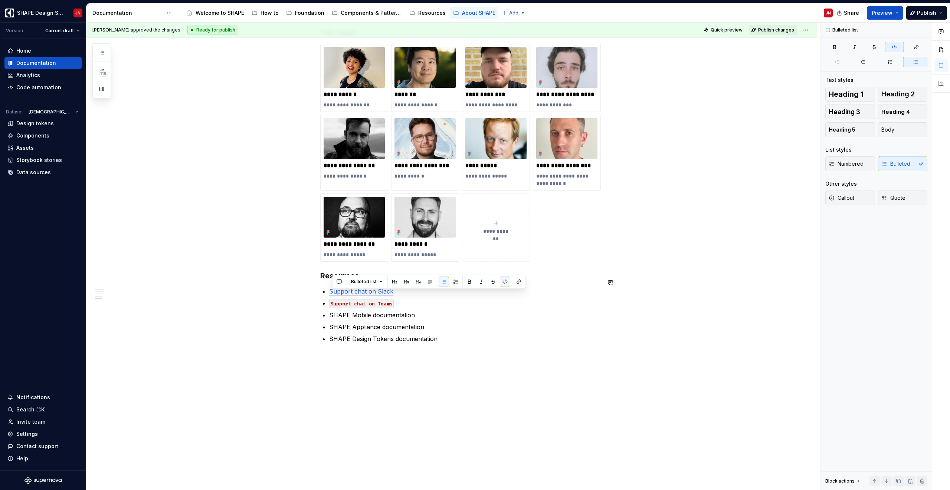
click at [500, 283] on button "button" at bounding box center [505, 282] width 10 height 10
click at [516, 280] on button "button" at bounding box center [517, 281] width 10 height 10
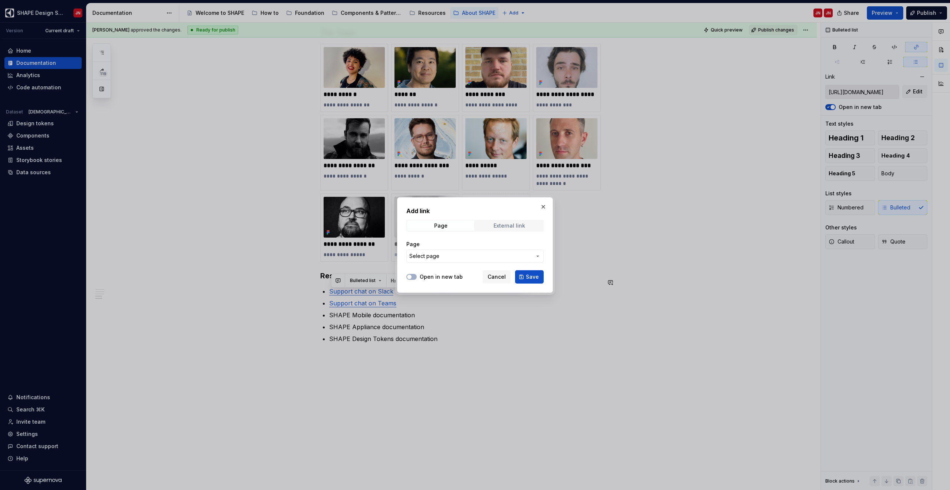
click at [517, 223] on div "External link" at bounding box center [509, 226] width 32 height 6
click at [539, 210] on button "button" at bounding box center [543, 207] width 10 height 10
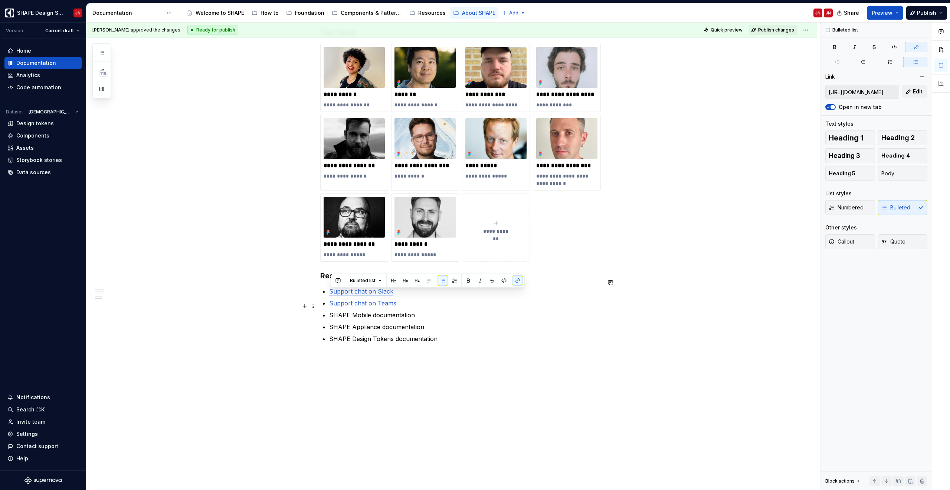
click at [418, 311] on p "SHAPE Mobile documentation" at bounding box center [465, 315] width 272 height 9
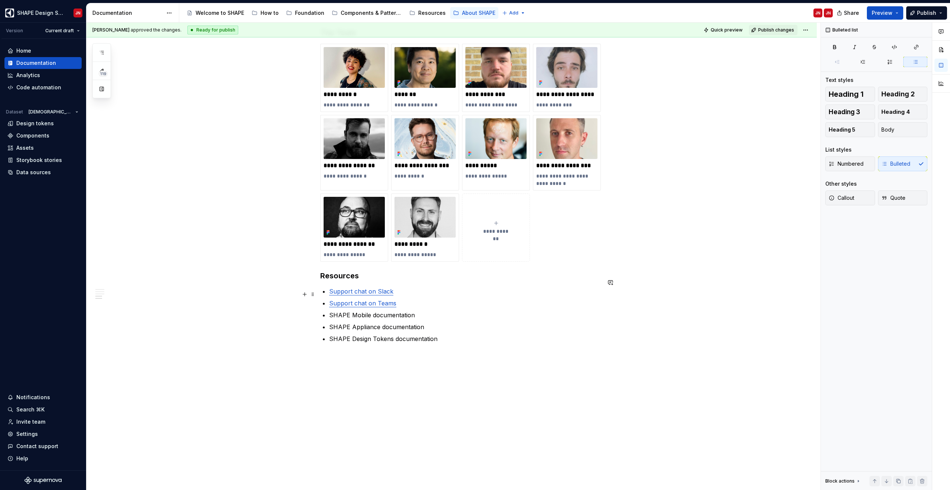
click at [386, 300] on link "Support chat on Teams" at bounding box center [362, 303] width 67 height 7
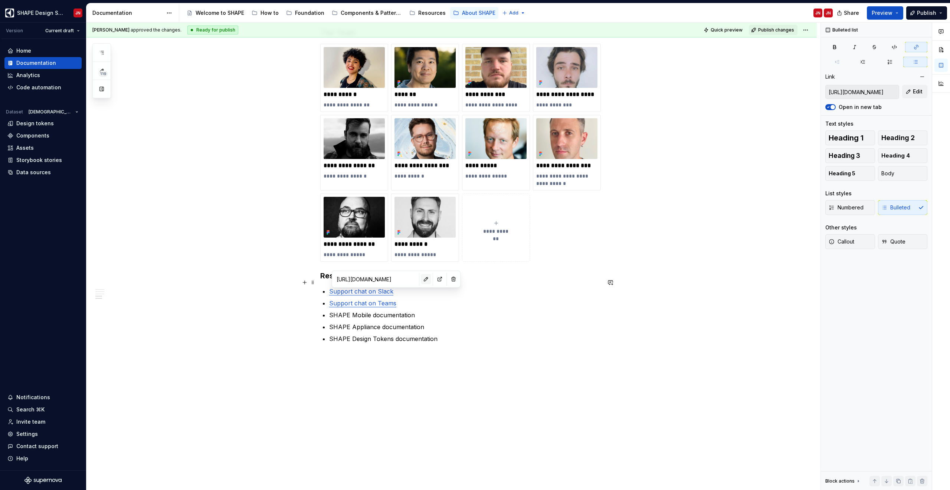
click at [421, 282] on button "button" at bounding box center [426, 279] width 10 height 10
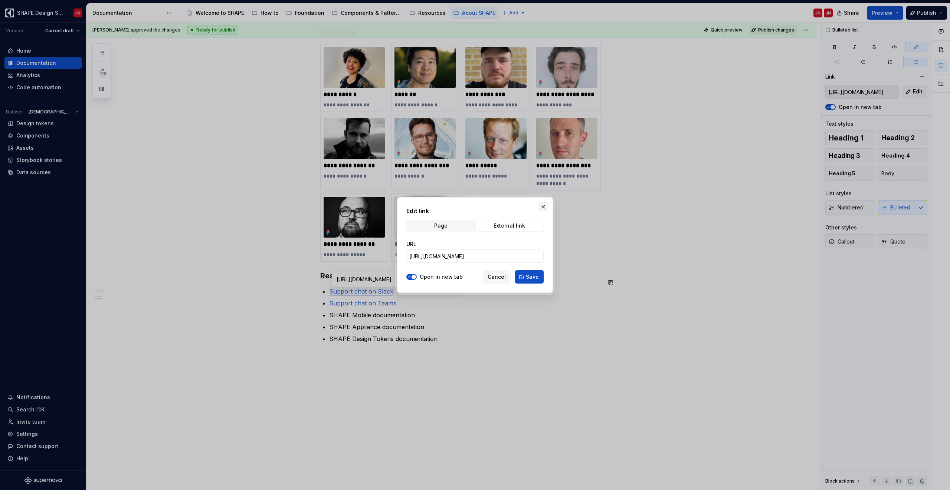
click at [539, 207] on button "button" at bounding box center [543, 207] width 10 height 10
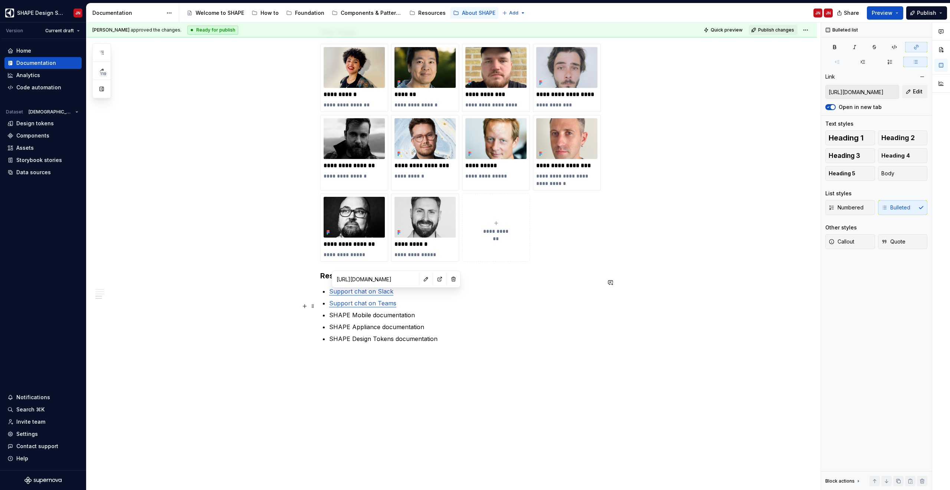
click at [355, 311] on p "SHAPE Mobile documentation" at bounding box center [465, 315] width 272 height 9
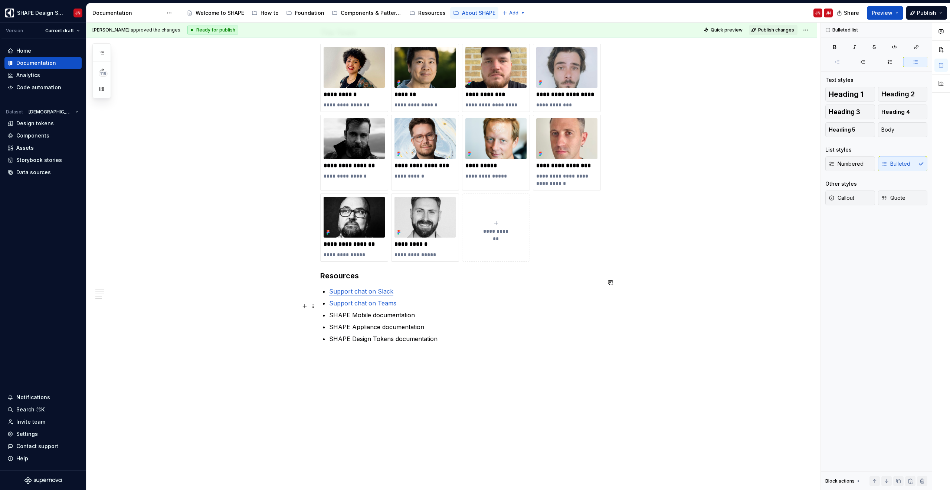
click at [355, 311] on p "SHAPE Mobile documentation" at bounding box center [465, 315] width 272 height 9
click at [514, 292] on button "button" at bounding box center [517, 292] width 10 height 10
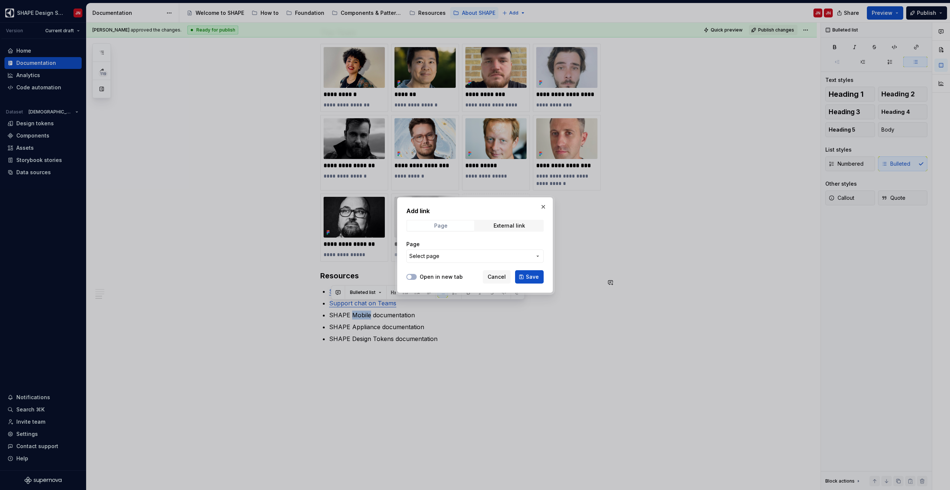
click at [443, 225] on div "Page" at bounding box center [440, 226] width 13 height 6
click at [443, 254] on span "Select page" at bounding box center [470, 256] width 122 height 7
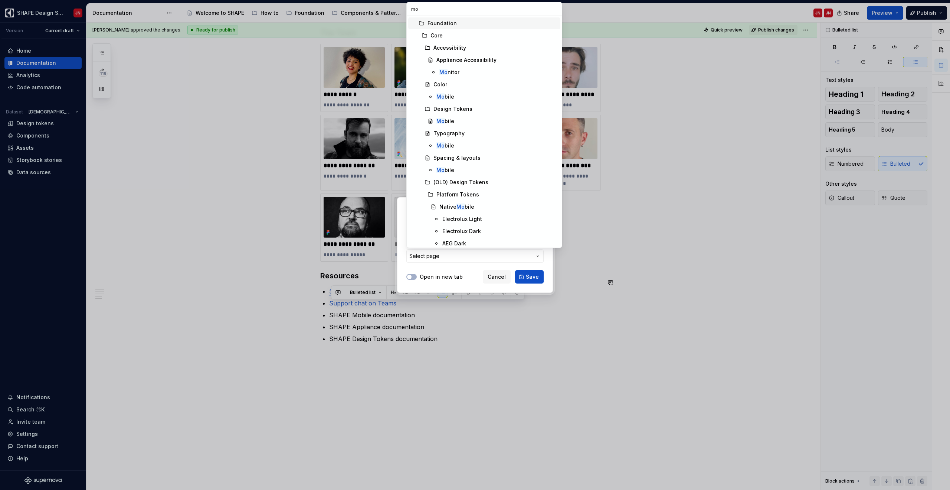
type input "m"
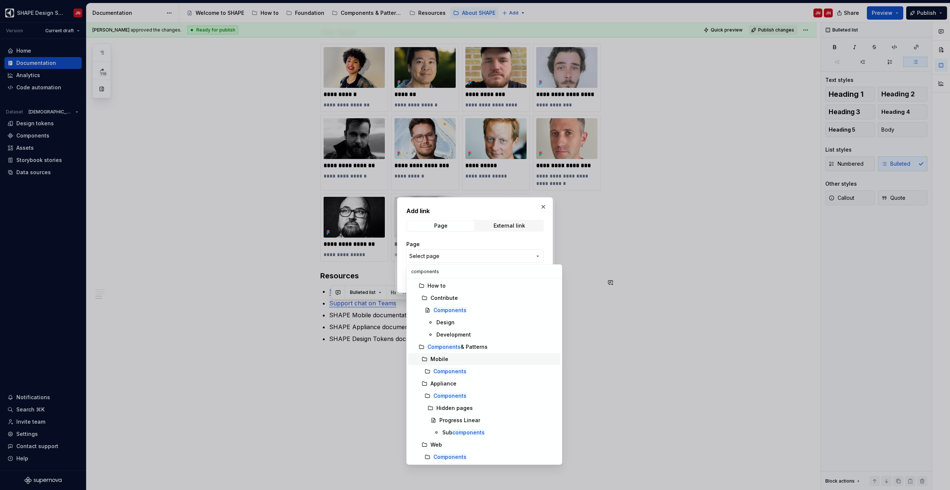
type input "components"
click at [452, 361] on div "Mobile" at bounding box center [493, 359] width 127 height 7
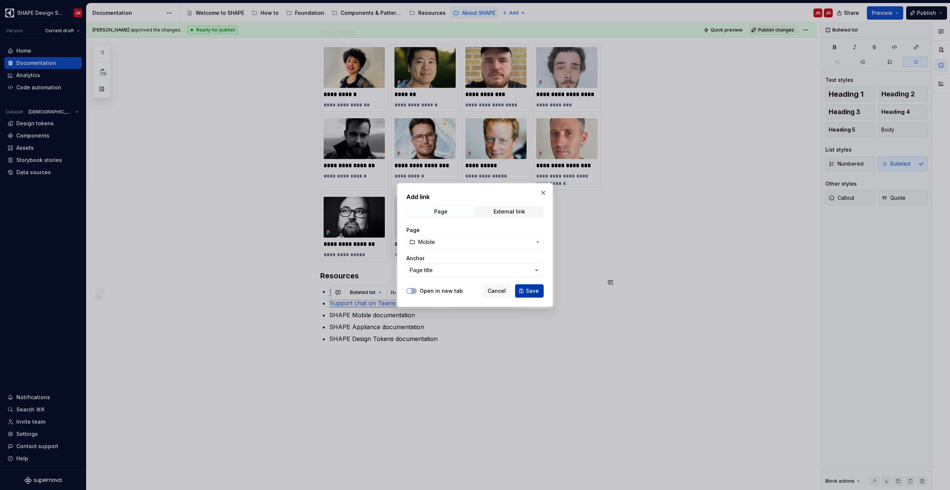
click at [529, 292] on span "Save" at bounding box center [532, 290] width 13 height 7
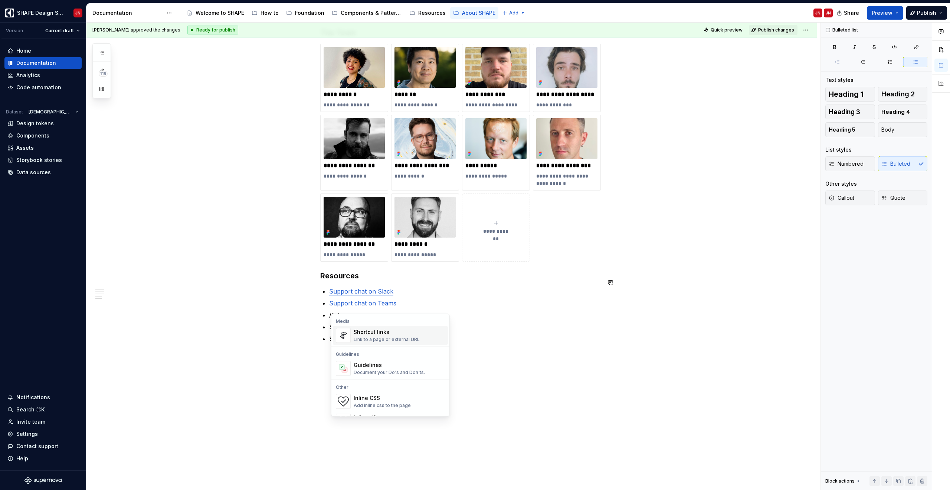
click at [400, 336] on div "Shortcut links Link to a page or external URL" at bounding box center [387, 336] width 66 height 14
click at [370, 311] on p "/link" at bounding box center [465, 315] width 272 height 9
click at [397, 378] on div "Link to a page or external URL" at bounding box center [387, 378] width 66 height 6
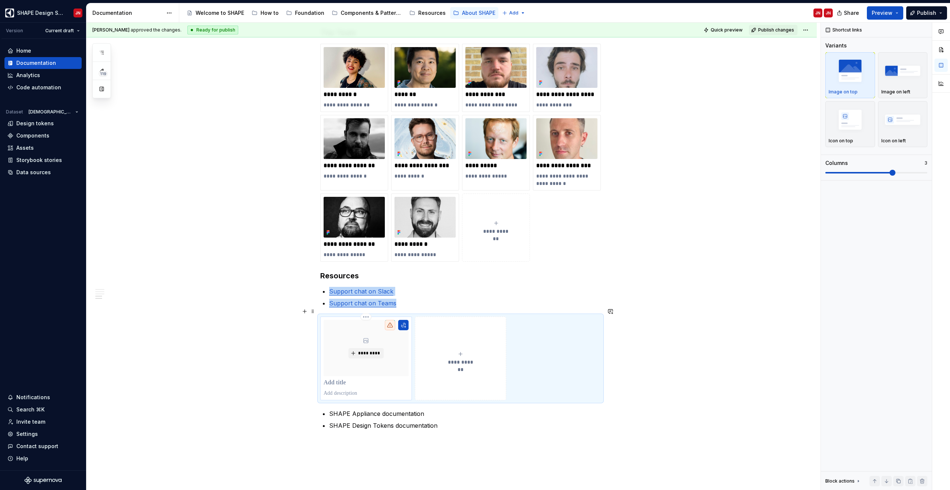
click at [383, 366] on div "*********" at bounding box center [365, 348] width 85 height 56
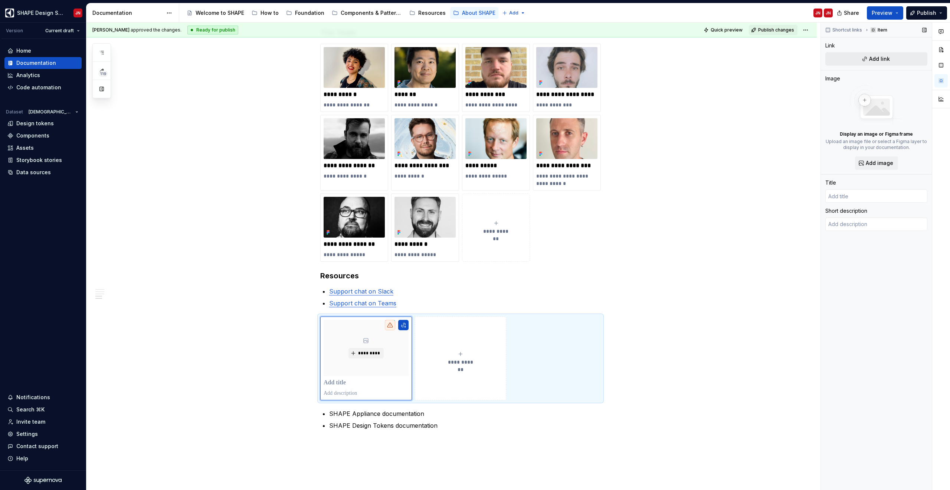
click at [861, 61] on button "Add link" at bounding box center [876, 58] width 102 height 13
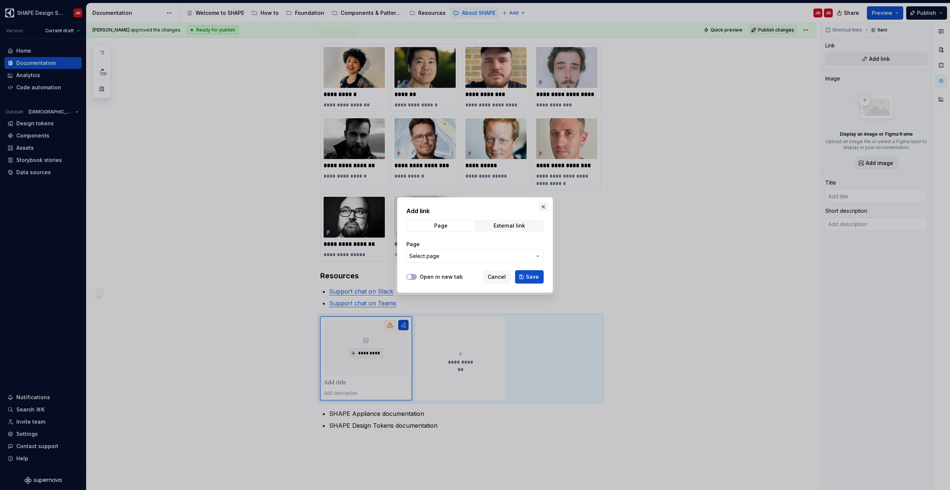
click at [542, 206] on button "button" at bounding box center [543, 207] width 10 height 10
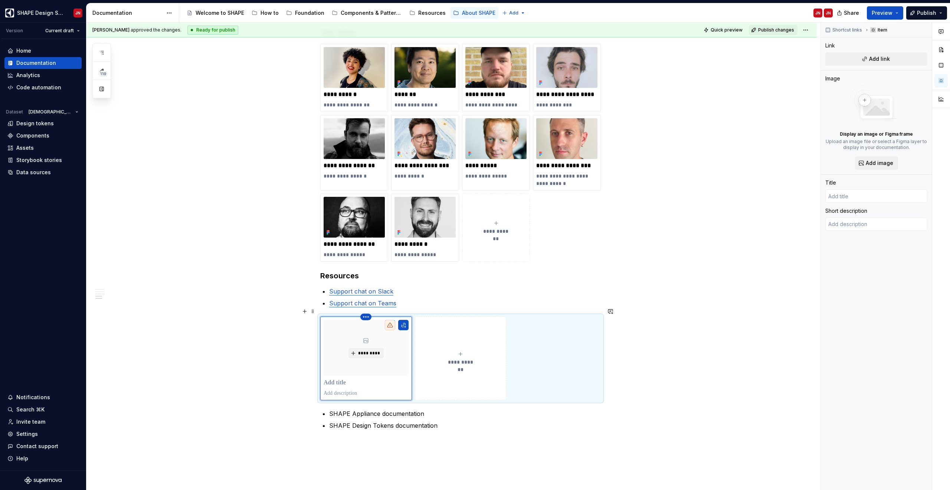
type textarea "*"
click at [365, 309] on html "SHAPE Design System JN Version Current draft Home Documentation Analytics Code …" at bounding box center [475, 245] width 950 height 490
click at [374, 319] on div "Delete item" at bounding box center [395, 321] width 63 height 12
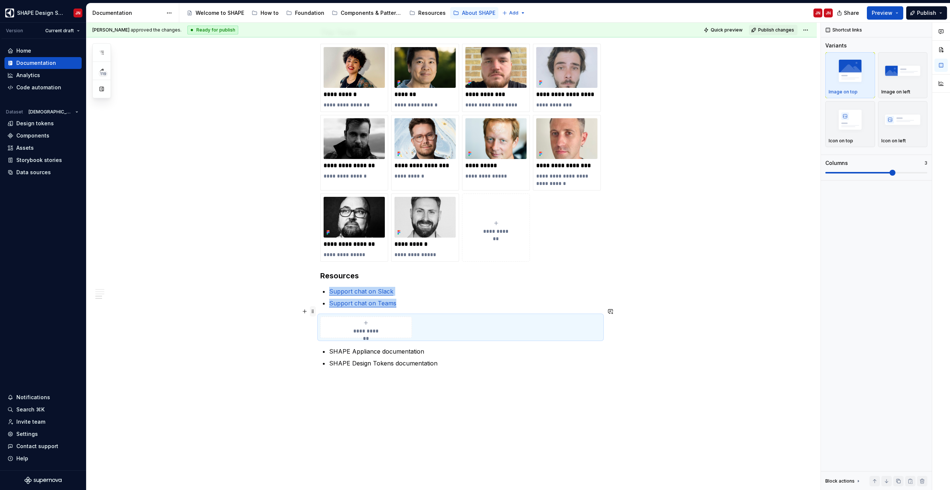
click at [313, 312] on span at bounding box center [313, 311] width 6 height 10
click at [346, 375] on div "Delete" at bounding box center [349, 377] width 48 height 7
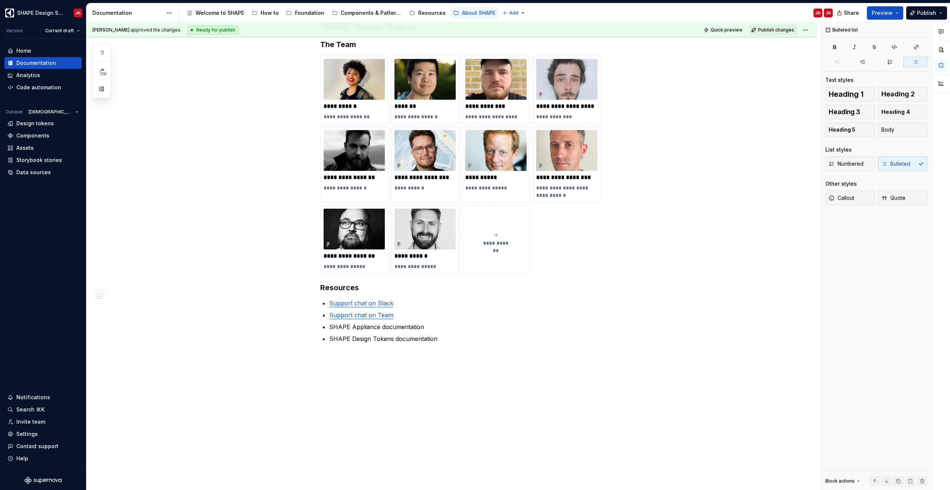
scroll to position [425, 0]
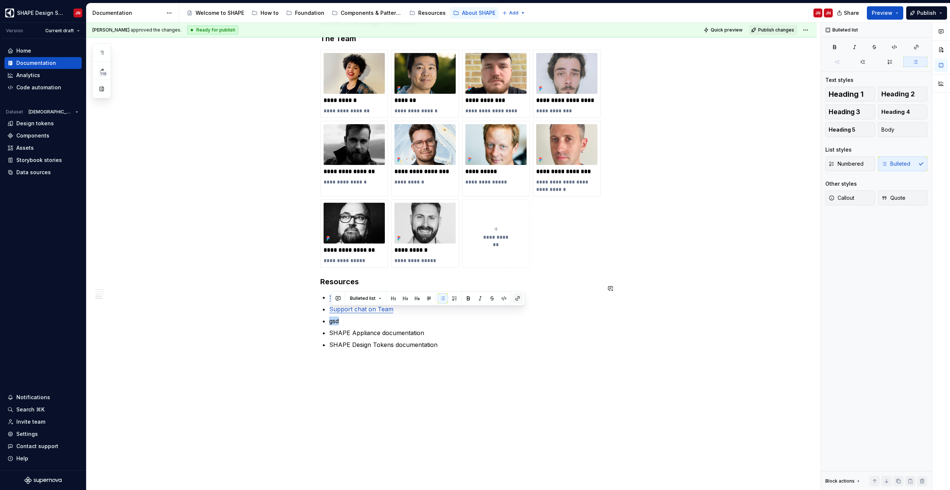
click at [518, 297] on button "button" at bounding box center [517, 298] width 10 height 10
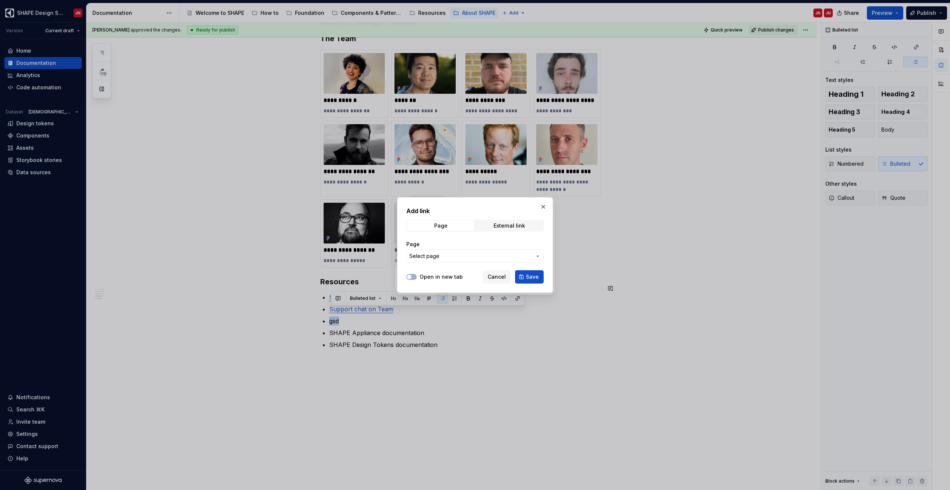
click at [475, 254] on span "Select page" at bounding box center [470, 256] width 122 height 7
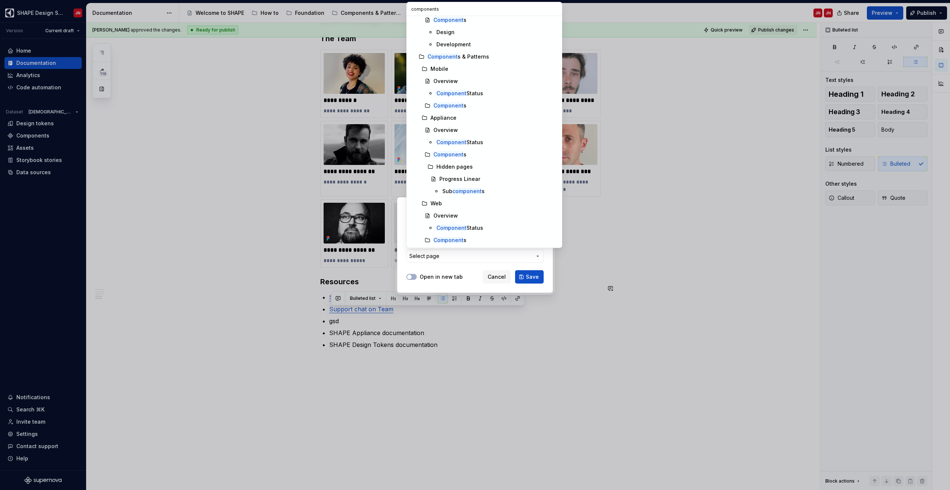
scroll to position [0, 0]
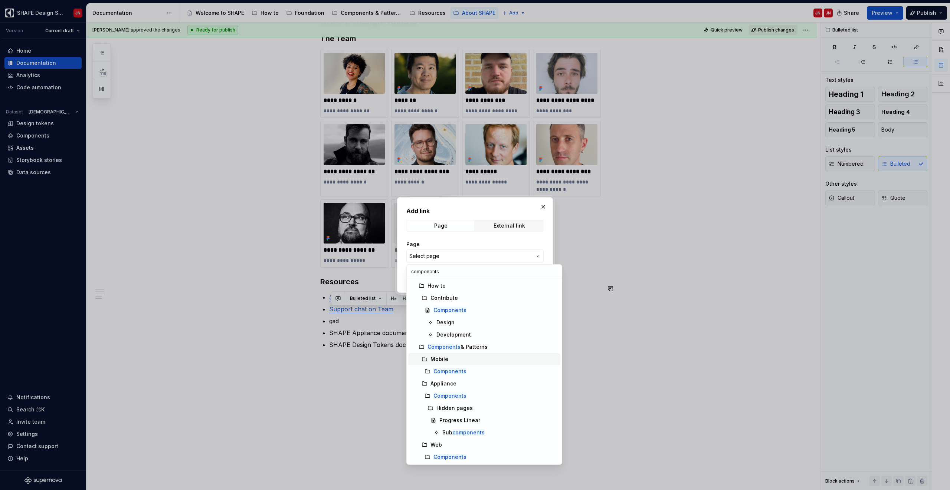
type input "components"
click at [461, 358] on div "Mobile" at bounding box center [493, 359] width 127 height 7
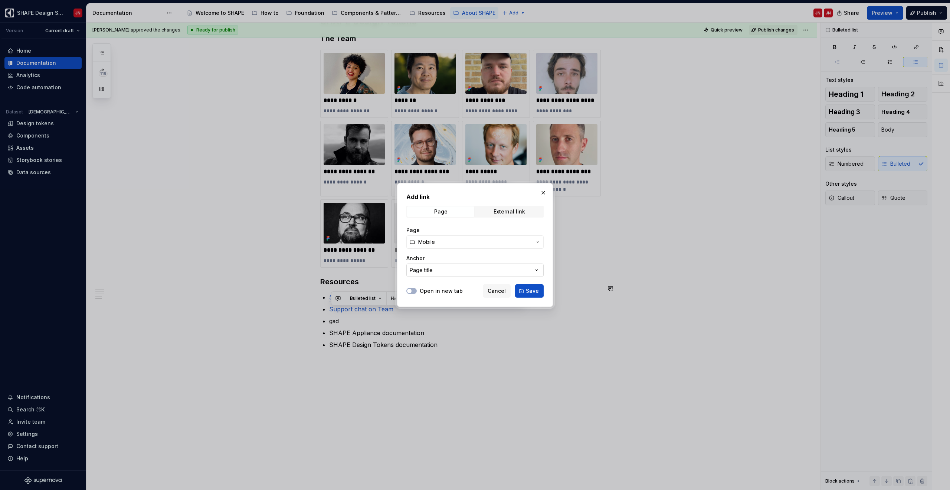
click at [421, 270] on div "Page title" at bounding box center [421, 270] width 23 height 7
click at [431, 270] on div "Add link Page External link Page Mobile Anchor Page title Open in new tab Cance…" at bounding box center [475, 245] width 950 height 490
click at [522, 291] on button "Save" at bounding box center [529, 291] width 29 height 13
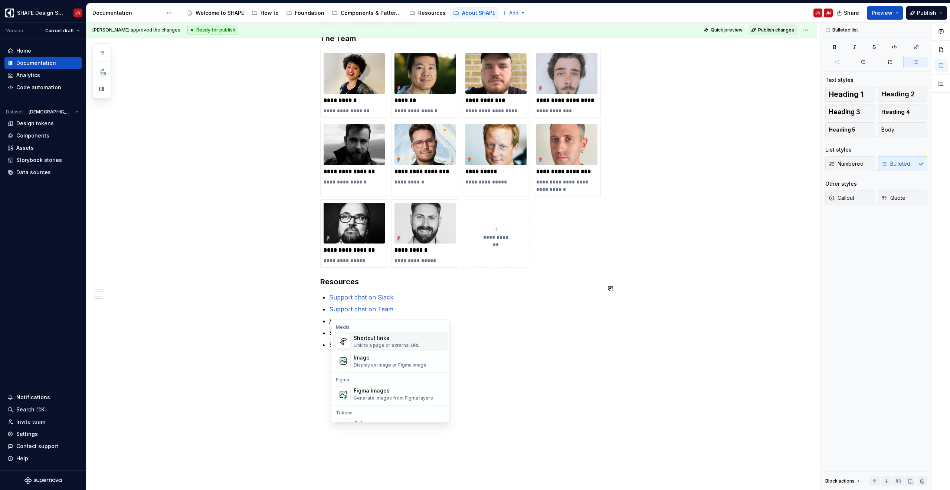
click at [386, 345] on div "Link to a page or external URL" at bounding box center [387, 346] width 66 height 6
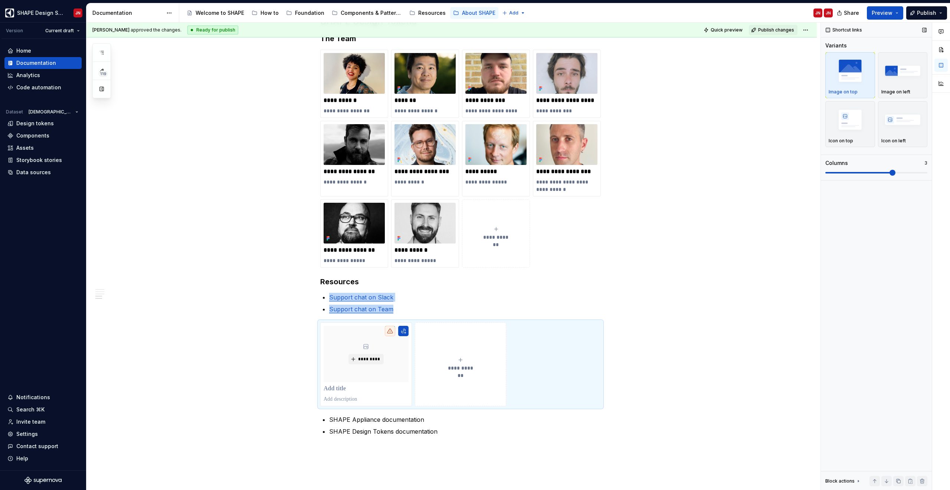
click at [846, 87] on div "Image on top" at bounding box center [849, 75] width 43 height 39
click at [897, 79] on img "button" at bounding box center [902, 70] width 43 height 27
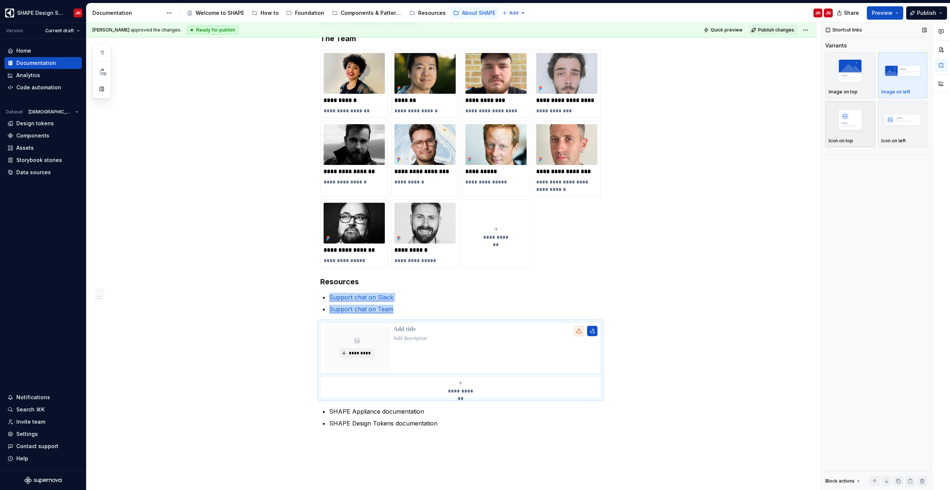
click at [852, 126] on img "button" at bounding box center [849, 119] width 43 height 27
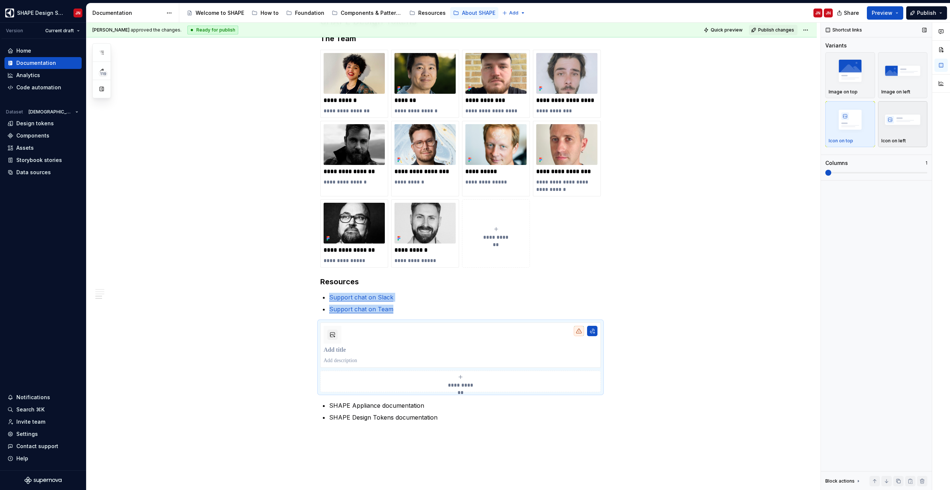
click at [900, 126] on img "button" at bounding box center [902, 119] width 43 height 27
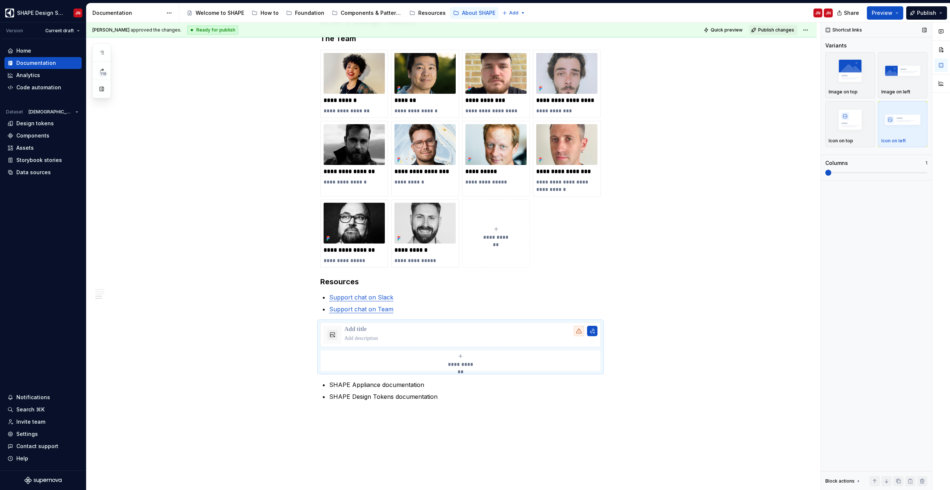
click at [847, 148] on div "Image on top Image on left Icon on top Icon on left" at bounding box center [876, 101] width 102 height 98
click at [862, 124] on img "button" at bounding box center [849, 119] width 43 height 27
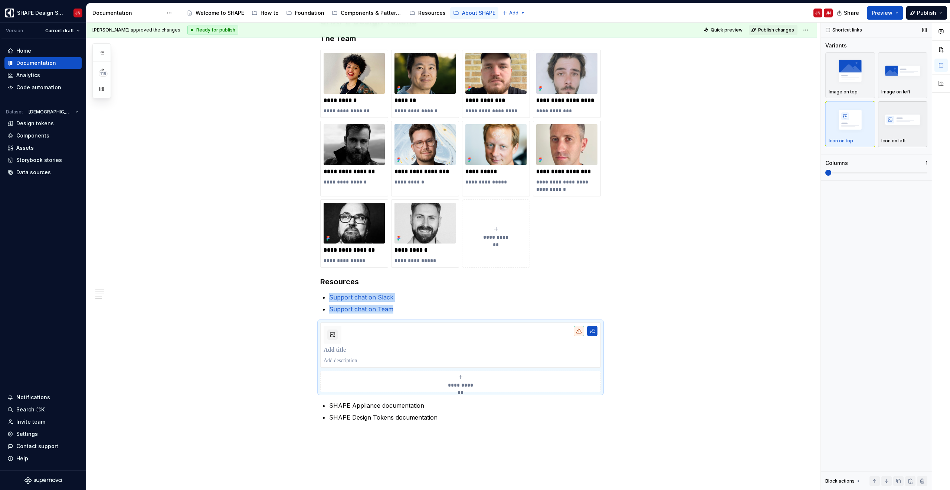
click at [904, 126] on img "button" at bounding box center [902, 119] width 43 height 27
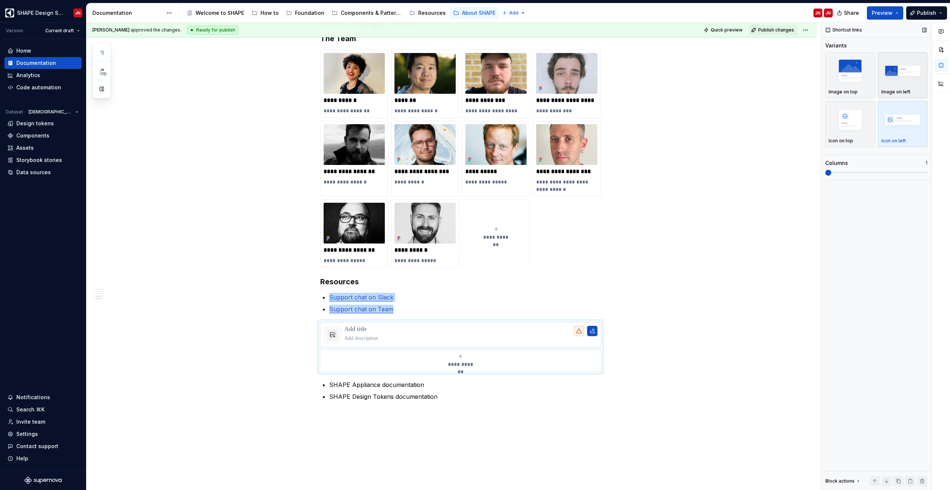
click at [900, 86] on div "button" at bounding box center [902, 71] width 43 height 30
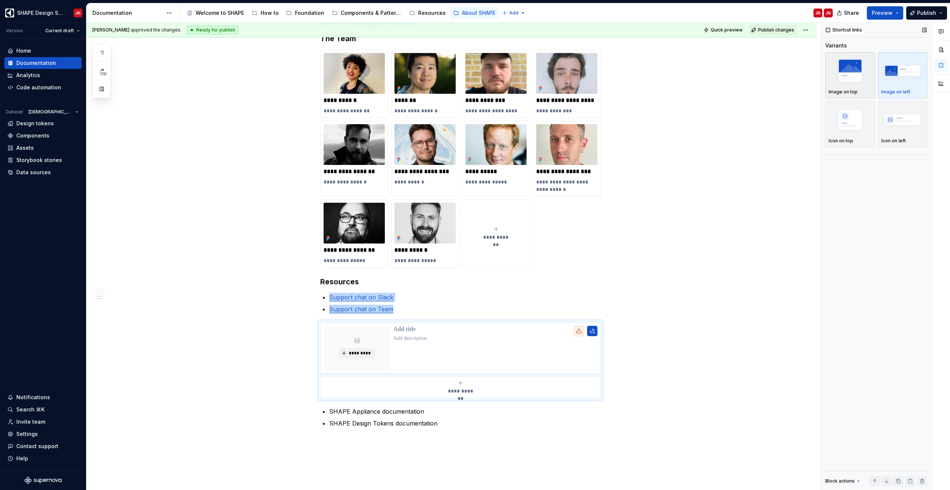
click at [859, 83] on img "button" at bounding box center [849, 70] width 43 height 27
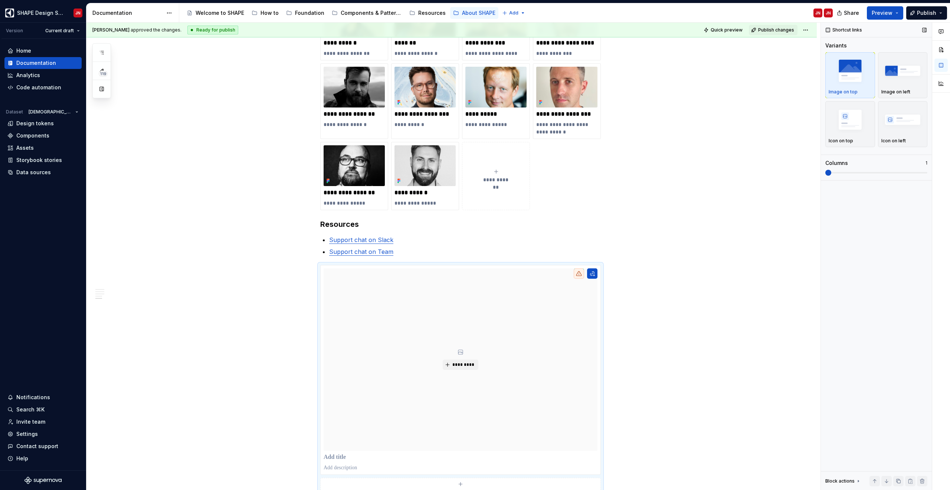
click at [844, 30] on div "Shortcut links" at bounding box center [844, 30] width 42 height 10
click at [897, 82] on img "button" at bounding box center [902, 70] width 43 height 27
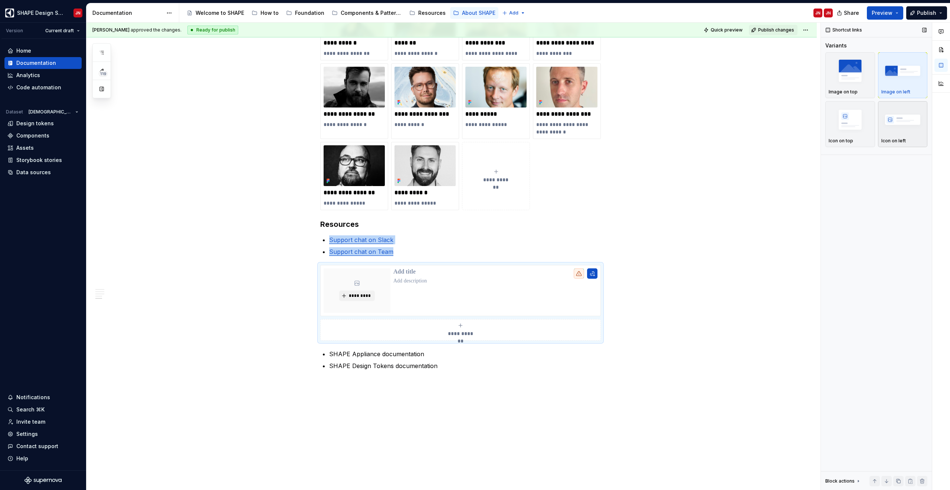
click at [890, 133] on img "button" at bounding box center [902, 119] width 43 height 27
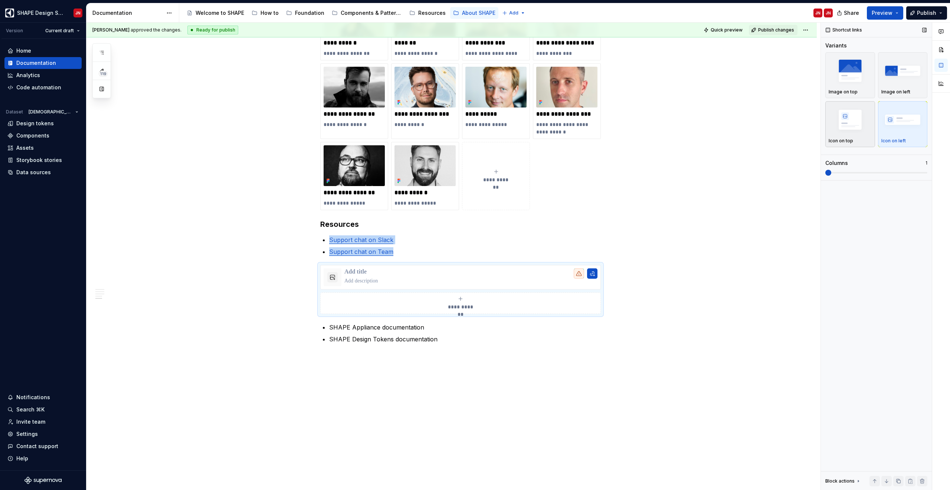
click at [847, 133] on img "button" at bounding box center [849, 119] width 43 height 27
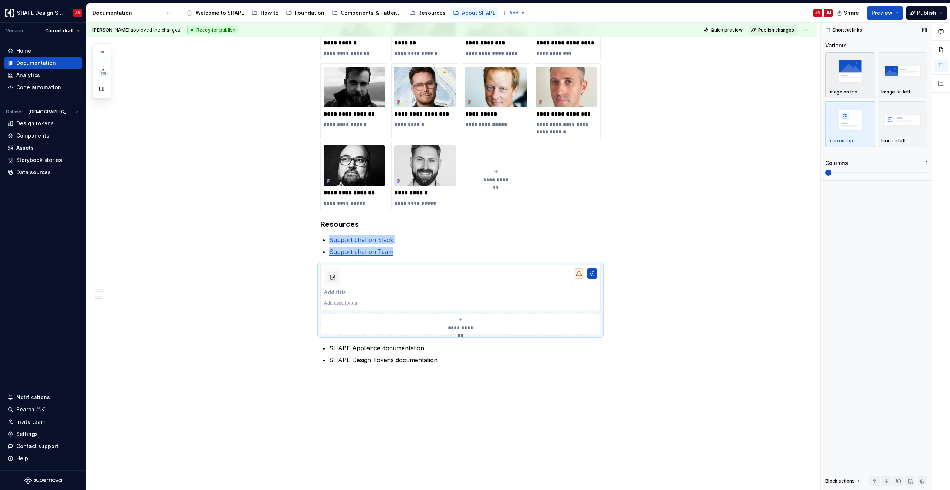
click at [853, 78] on img "button" at bounding box center [849, 70] width 43 height 27
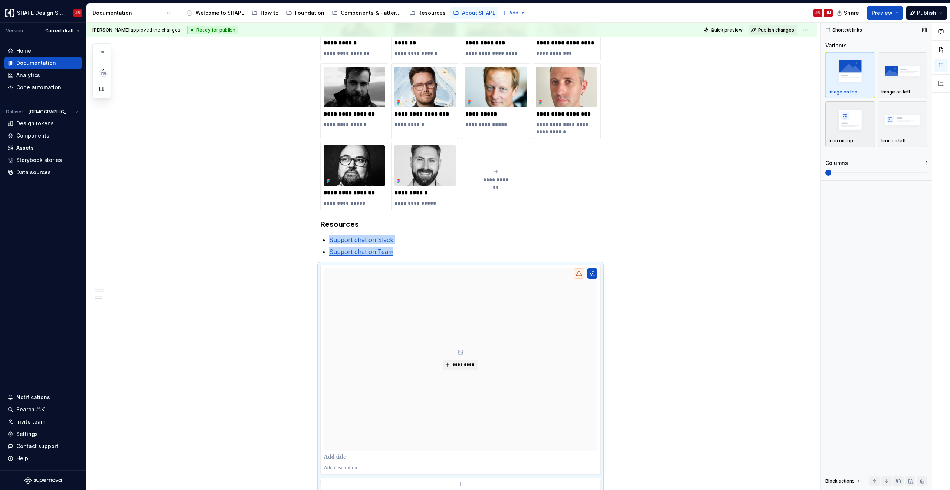
click at [858, 123] on img "button" at bounding box center [849, 119] width 43 height 27
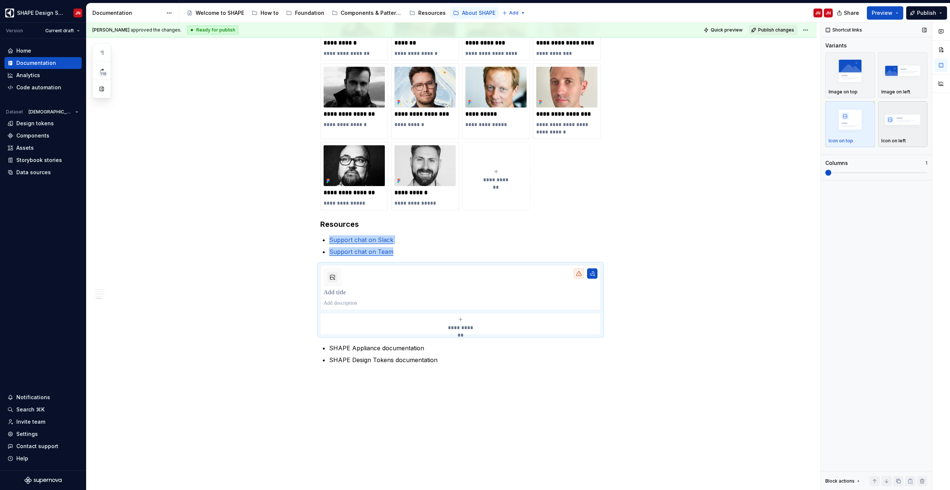
click at [900, 131] on img "button" at bounding box center [902, 119] width 43 height 27
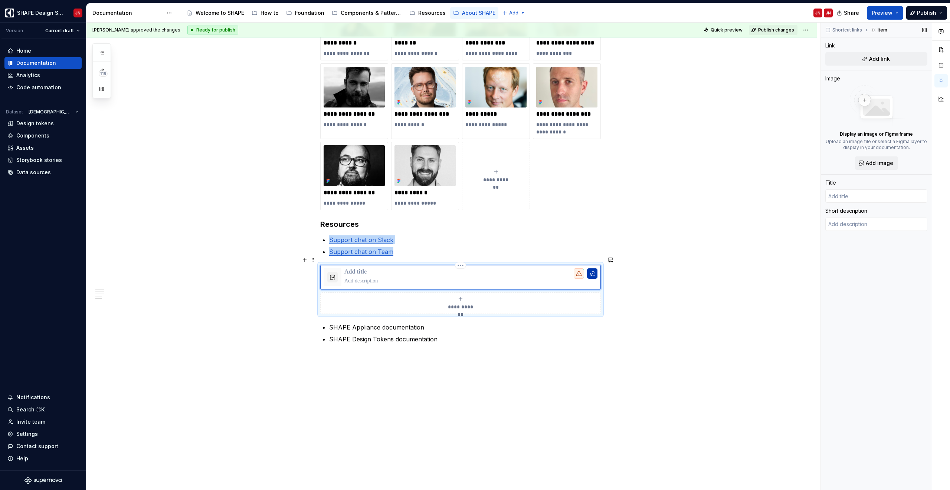
click at [594, 269] on button "button" at bounding box center [592, 274] width 10 height 10
type textarea "*"
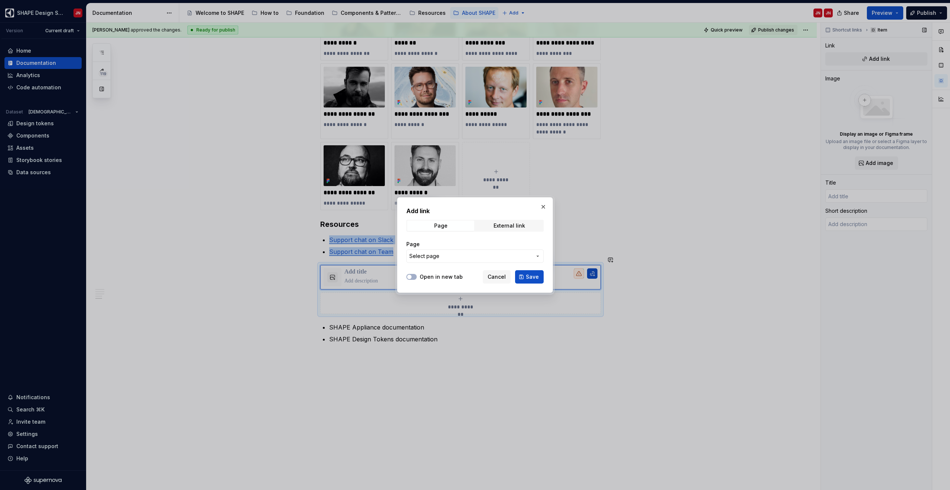
click at [486, 255] on span "Select page" at bounding box center [470, 256] width 122 height 7
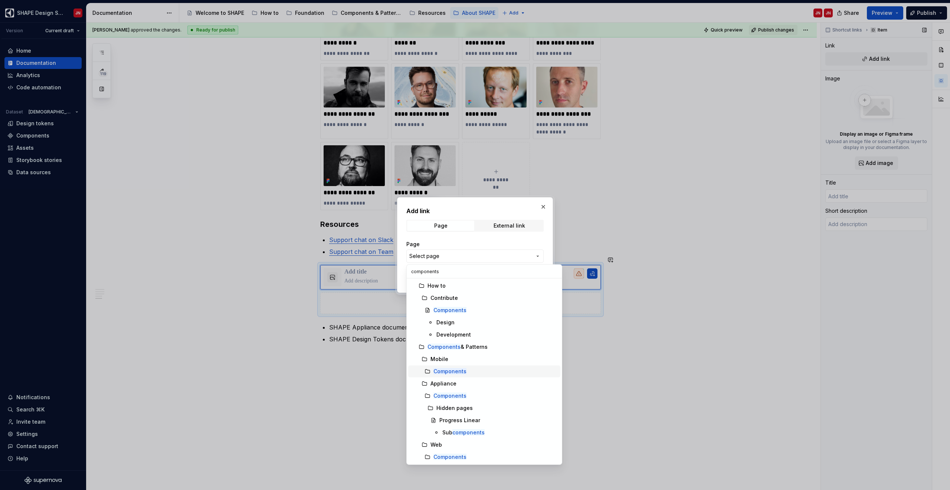
type input "components"
click at [472, 369] on div "Components" at bounding box center [495, 371] width 124 height 7
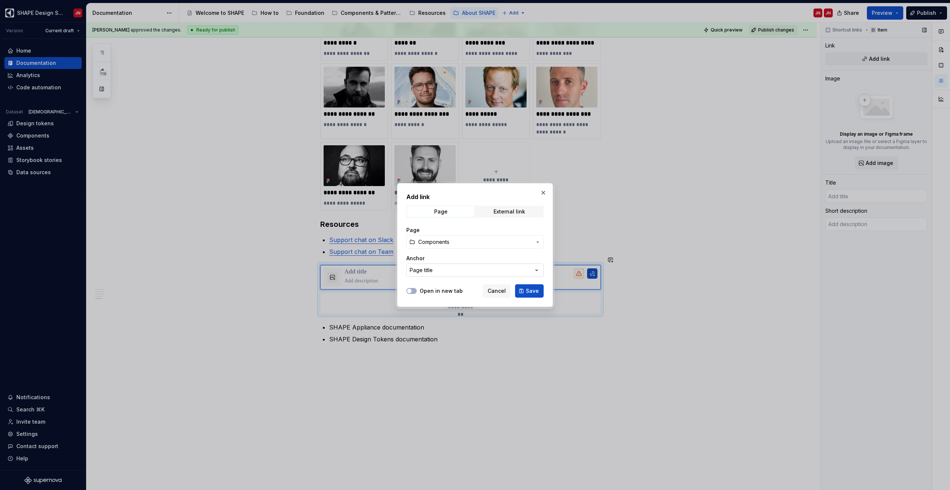
click at [515, 268] on button "Page title" at bounding box center [474, 270] width 137 height 13
click at [515, 268] on div "Add link Page External link Page Components Anchor Page title Open in new tab C…" at bounding box center [475, 245] width 950 height 490
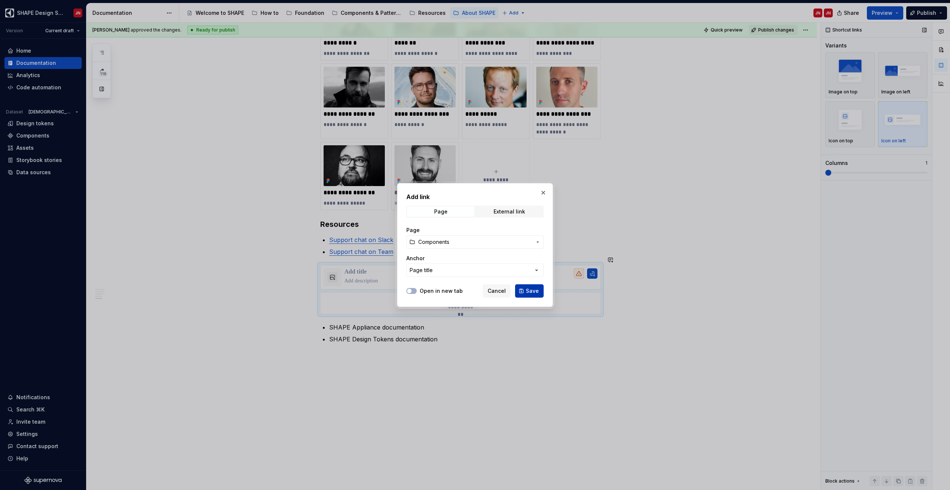
click at [535, 292] on span "Save" at bounding box center [532, 290] width 13 height 7
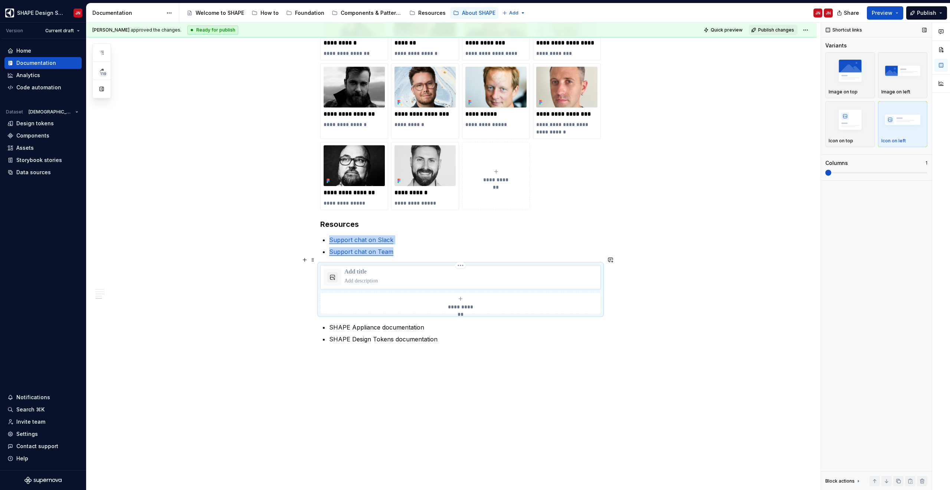
click at [364, 269] on p at bounding box center [470, 272] width 253 height 7
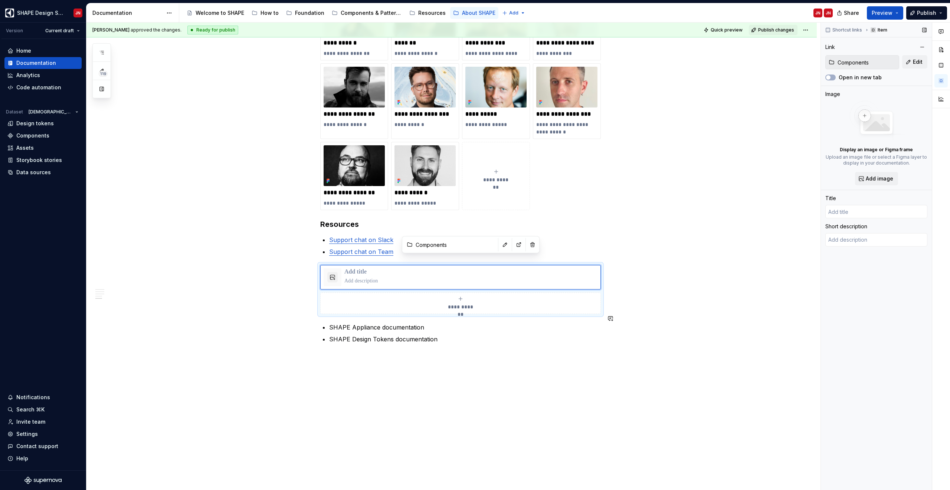
type textarea "*"
type input "Components"
click at [462, 370] on div "**********" at bounding box center [451, 77] width 730 height 845
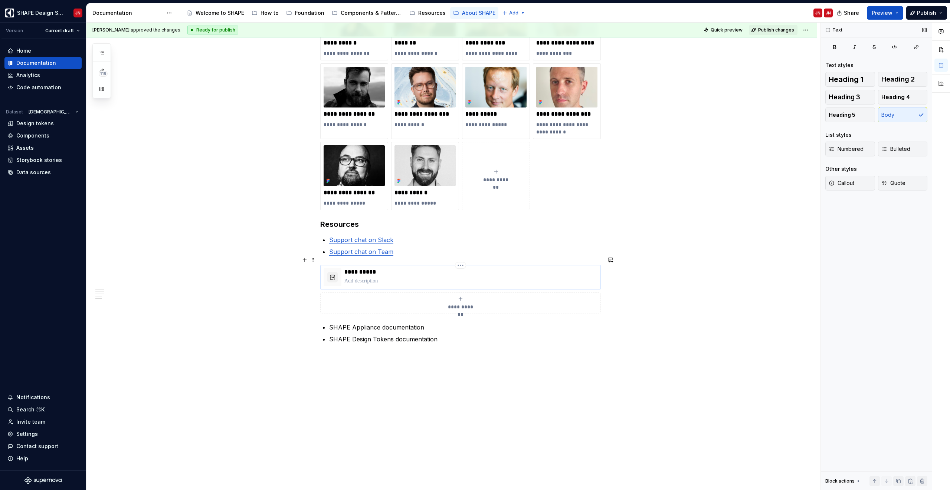
click at [379, 277] on p at bounding box center [470, 280] width 253 height 7
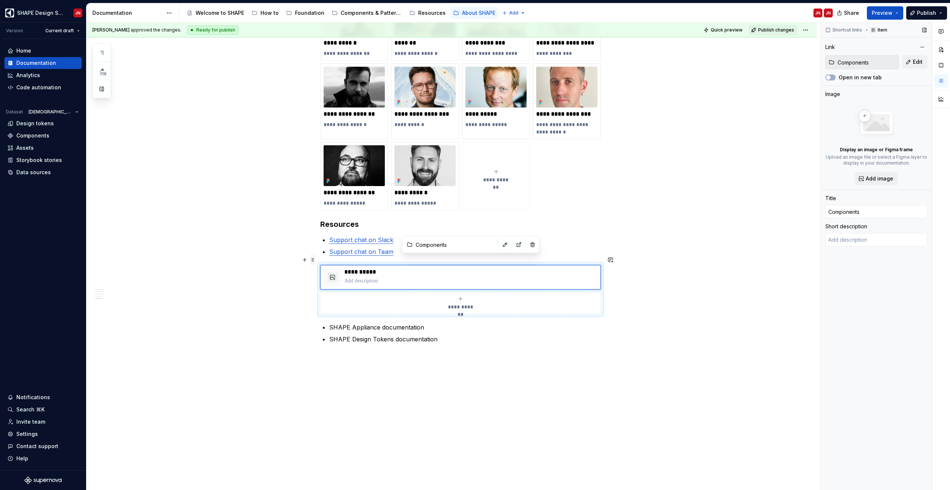
click at [315, 259] on span at bounding box center [313, 260] width 6 height 10
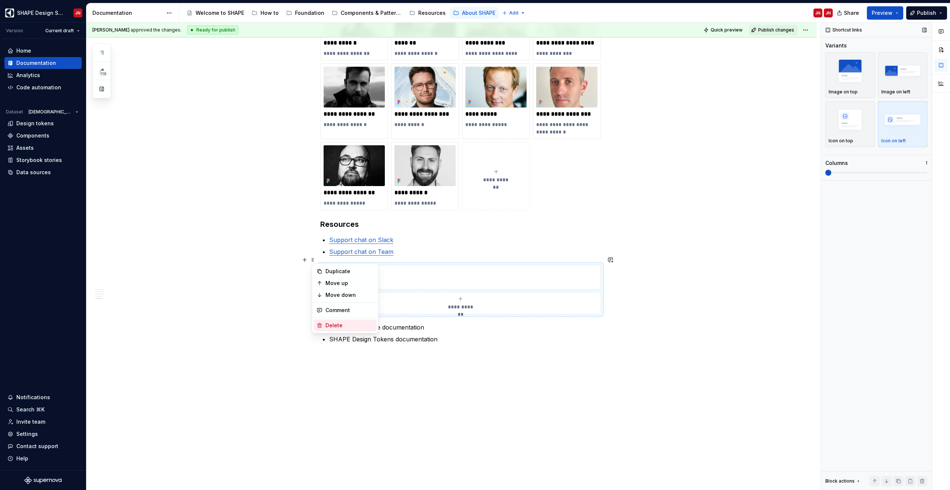
click at [342, 323] on div "Delete" at bounding box center [349, 325] width 48 height 7
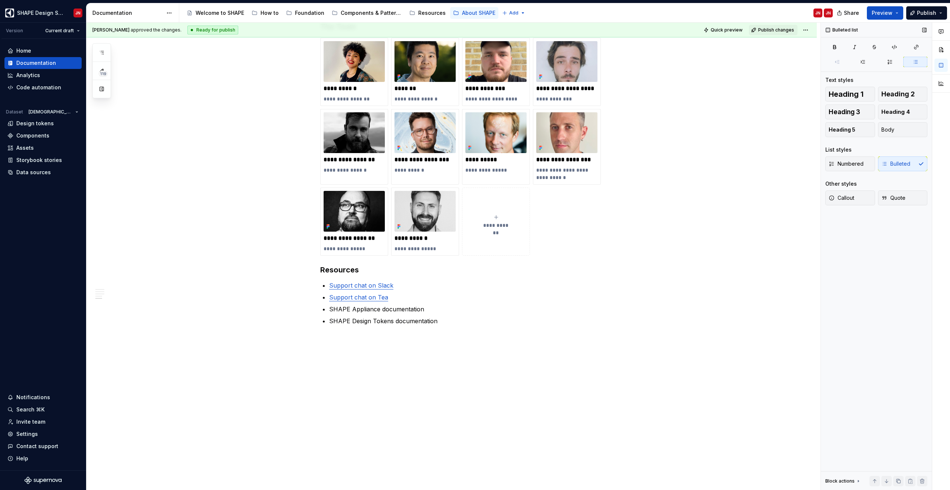
scroll to position [443, 0]
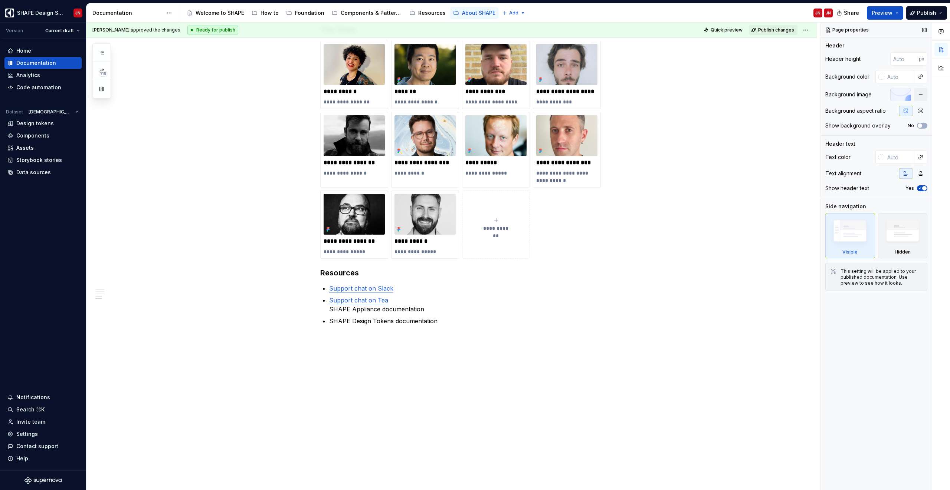
type textarea "*"
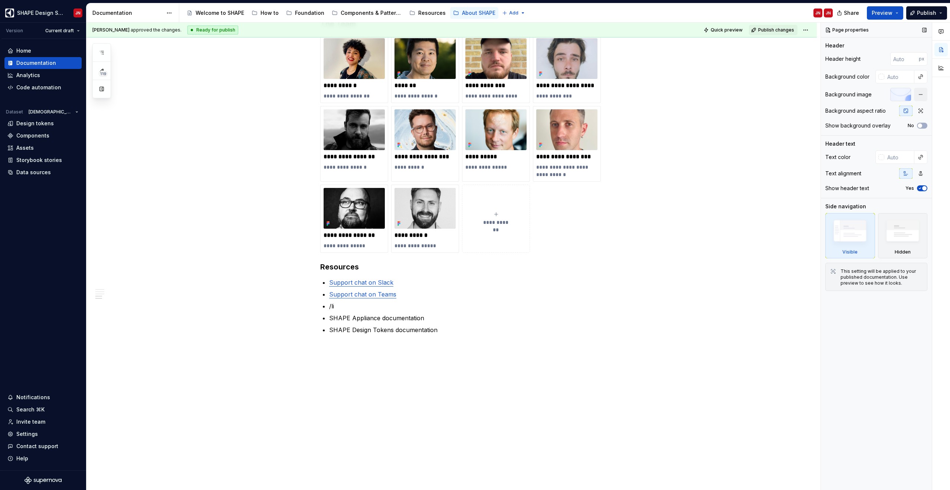
scroll to position [431, 0]
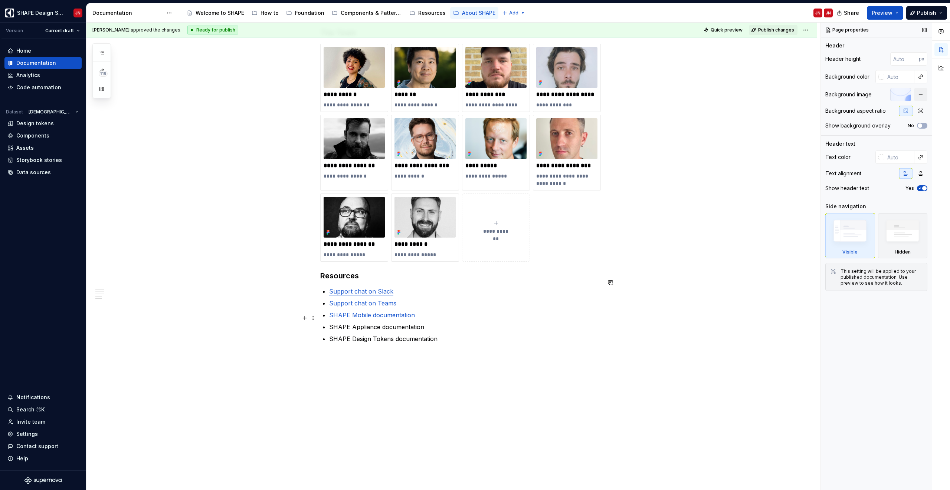
click at [361, 323] on p "SHAPE Appliance documentation" at bounding box center [465, 327] width 272 height 9
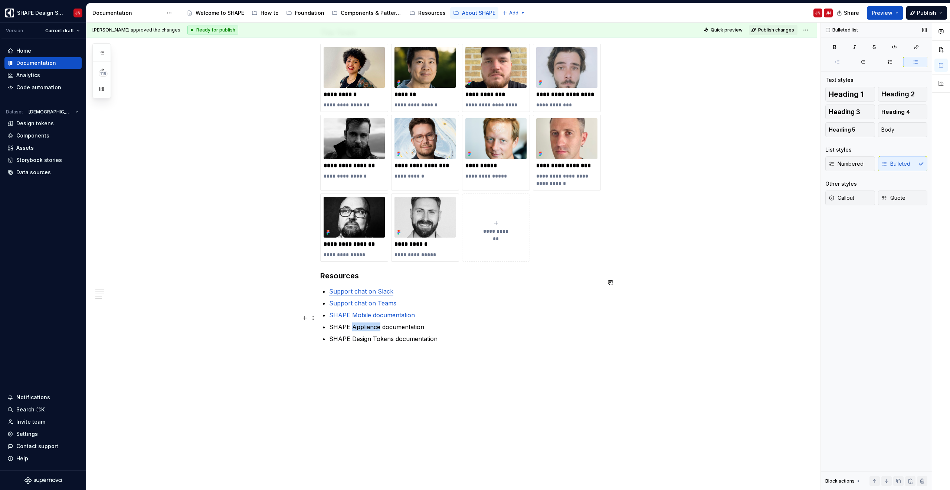
click at [361, 323] on p "SHAPE Appliance documentation" at bounding box center [465, 327] width 272 height 9
click at [516, 304] on button "button" at bounding box center [517, 304] width 10 height 10
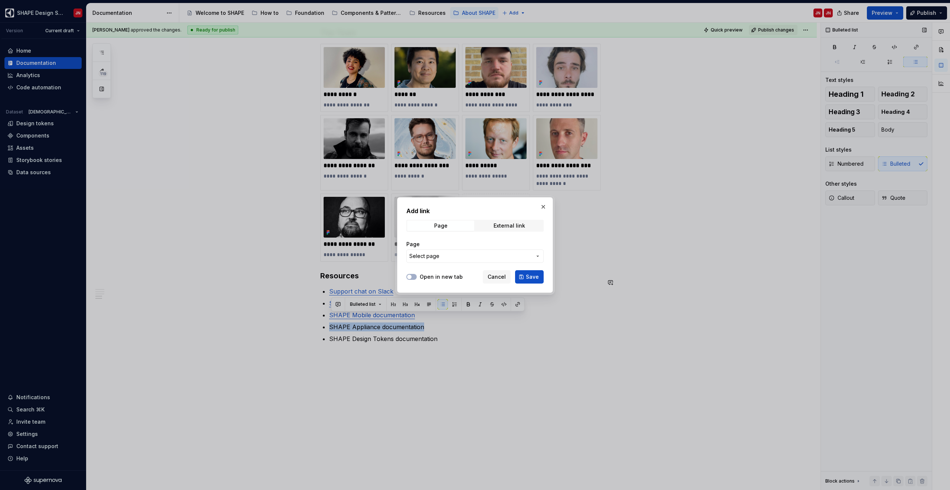
click at [488, 254] on span "Select page" at bounding box center [470, 256] width 122 height 7
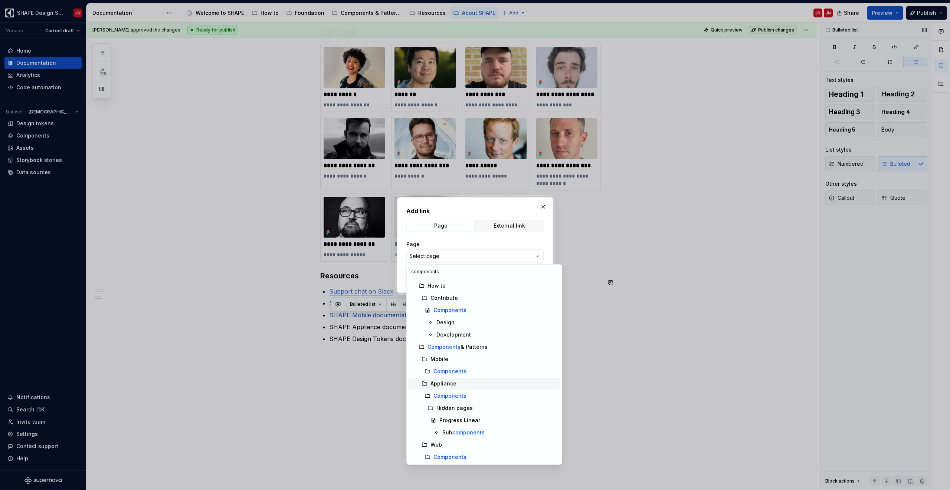
type input "components"
click at [463, 384] on div "Appliance" at bounding box center [493, 383] width 127 height 7
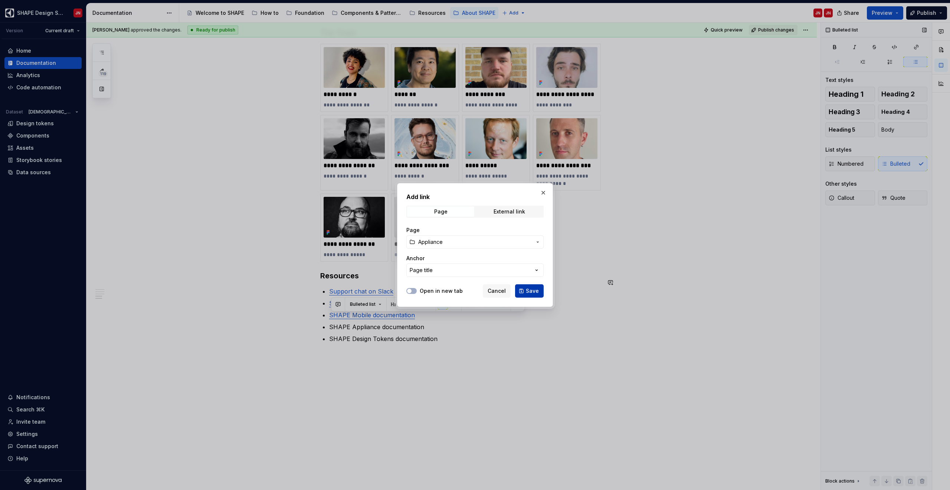
click at [532, 291] on span "Save" at bounding box center [532, 290] width 13 height 7
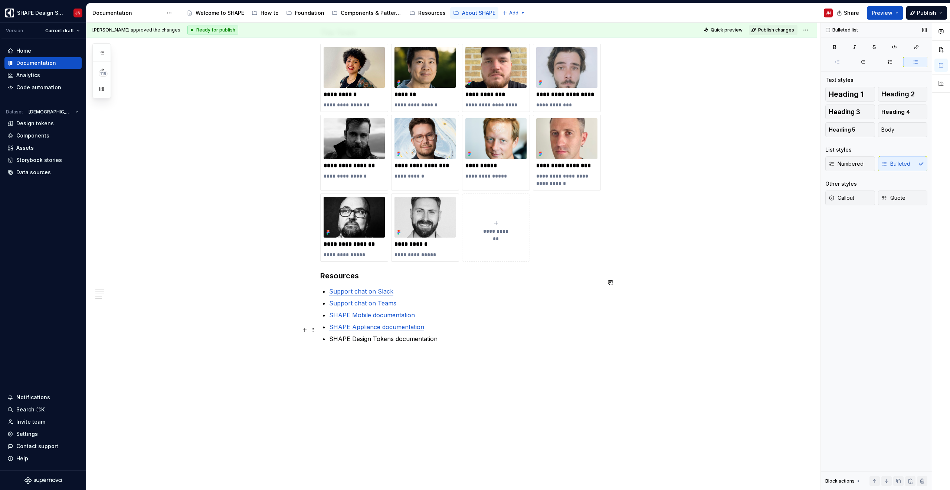
click at [407, 335] on p "SHAPE Design Tokens documentation" at bounding box center [465, 339] width 272 height 9
click at [517, 317] on button "button" at bounding box center [517, 316] width 10 height 10
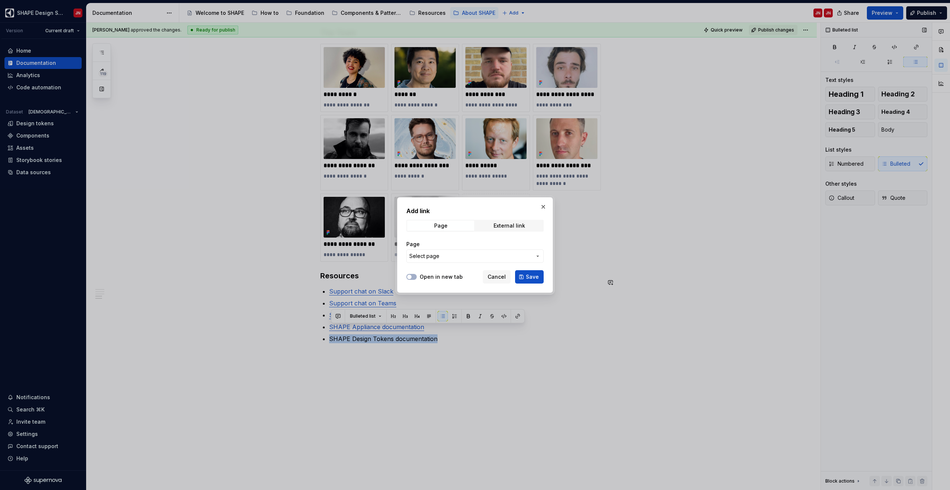
click at [481, 251] on button "Select page" at bounding box center [474, 256] width 137 height 13
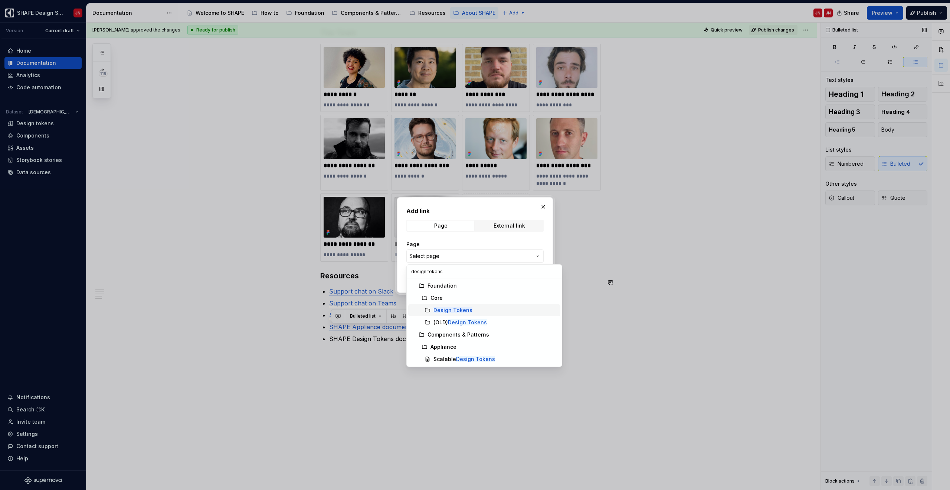
type input "design tokens"
click at [471, 312] on div "Design Tokens" at bounding box center [495, 310] width 124 height 7
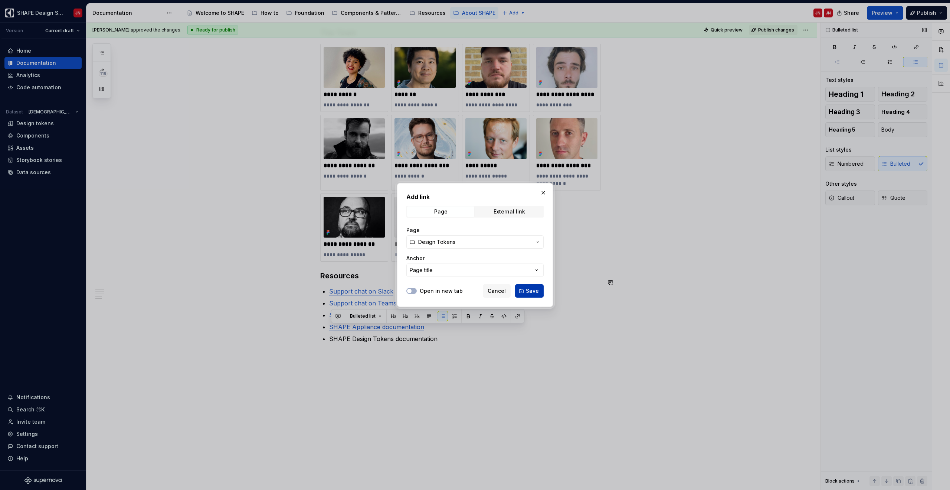
click at [528, 290] on span "Save" at bounding box center [532, 290] width 13 height 7
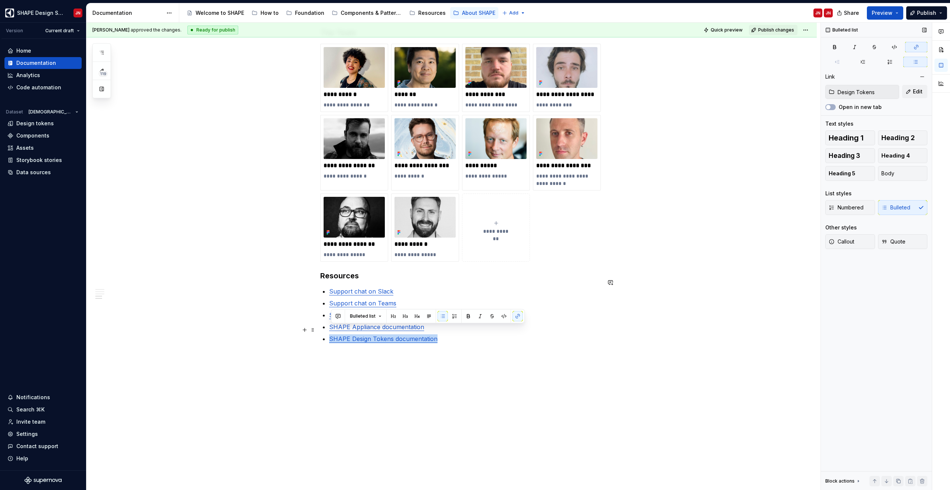
click at [423, 335] on link "SHAPE Design Tokens documentation" at bounding box center [383, 338] width 108 height 7
click at [474, 316] on button "button" at bounding box center [479, 315] width 10 height 10
click at [416, 335] on link "SHAPE Design Tokens documentation" at bounding box center [383, 338] width 108 height 7
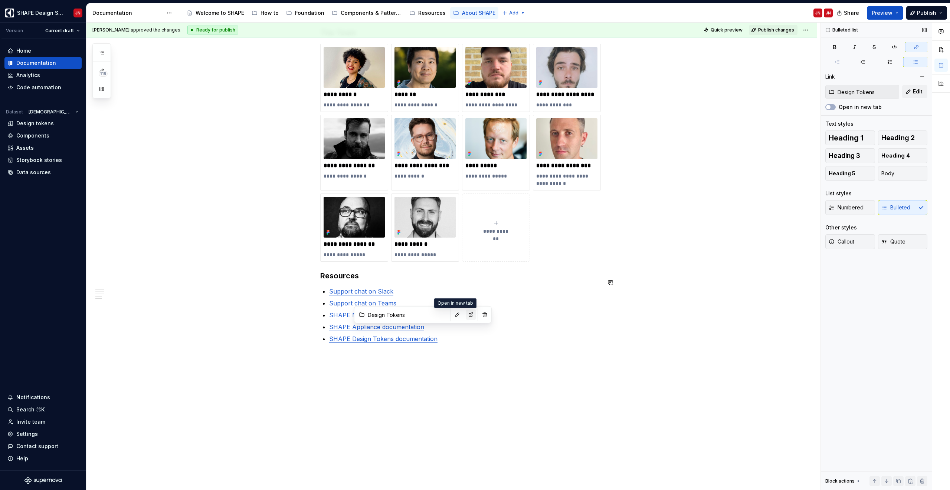
click at [466, 315] on button "button" at bounding box center [471, 315] width 10 height 10
type textarea "*"
type input "Appliance"
click at [348, 323] on link "SHAPE Appliance documentation" at bounding box center [376, 326] width 95 height 7
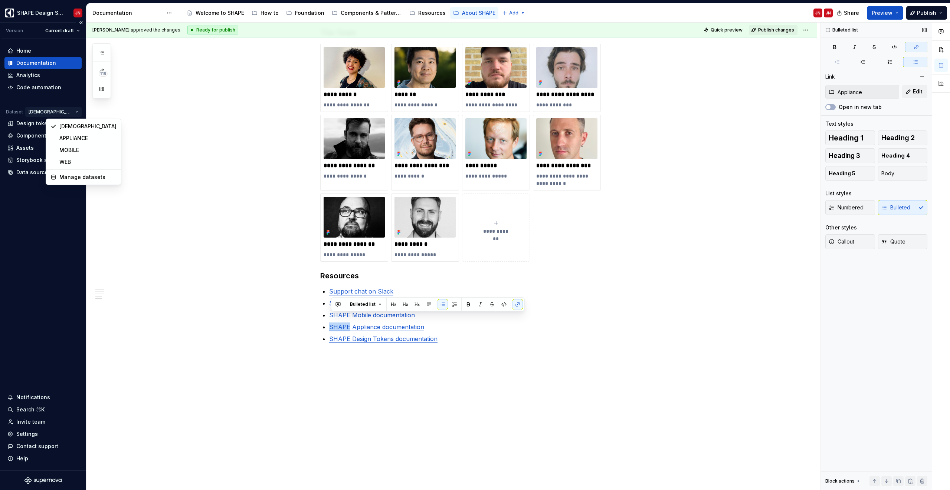
click at [67, 111] on html "SHAPE Design System JN Version Current draft Home Documentation Analytics Code …" at bounding box center [475, 245] width 950 height 490
click at [88, 152] on div "MOBILE" at bounding box center [87, 150] width 57 height 7
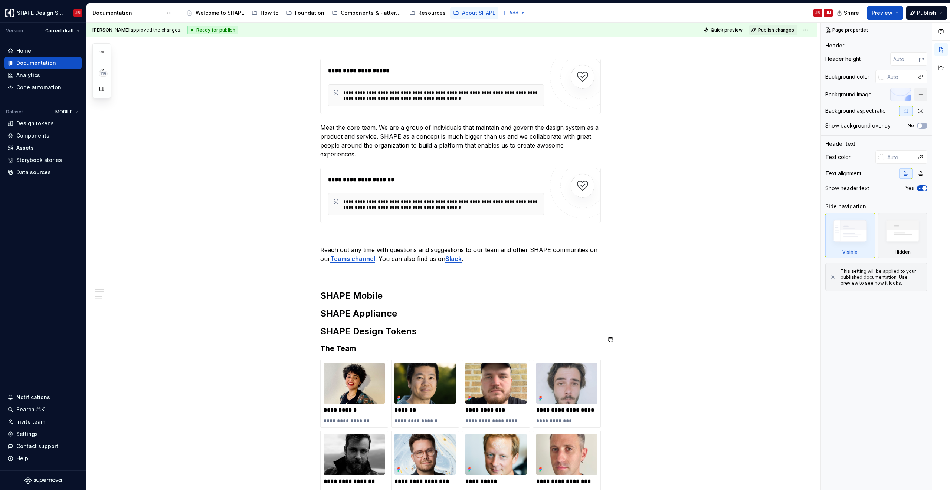
scroll to position [114, 0]
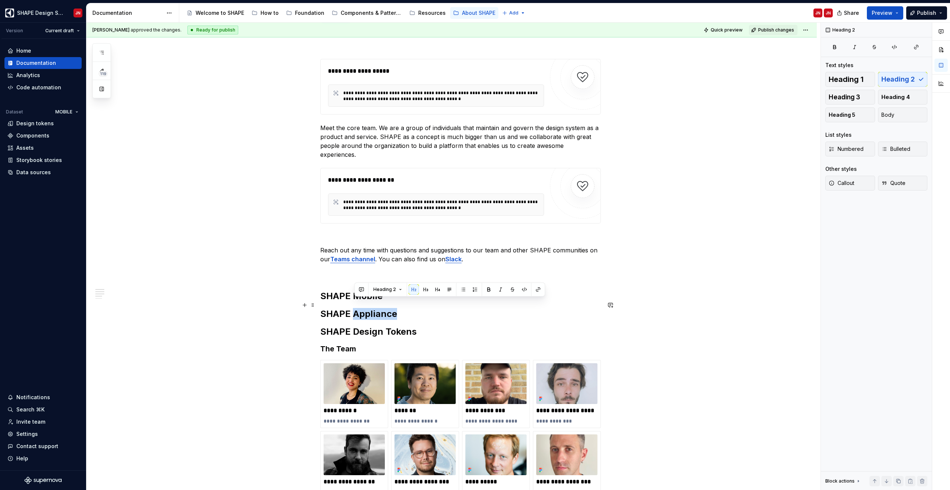
drag, startPoint x: 356, startPoint y: 306, endPoint x: 398, endPoint y: 306, distance: 42.7
click at [398, 308] on h2 "SHAPE Appliance" at bounding box center [460, 314] width 280 height 12
type textarea "*"
click at [394, 290] on h2 "SHAPE Mobile" at bounding box center [460, 296] width 280 height 12
click at [372, 326] on h2 "SHAPE Design Tokens" at bounding box center [460, 332] width 280 height 12
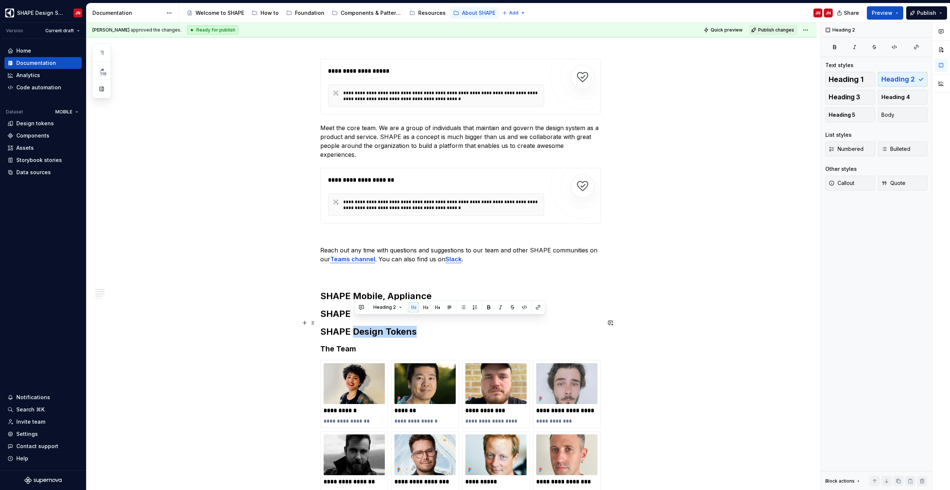
drag, startPoint x: 372, startPoint y: 321, endPoint x: 396, endPoint y: 321, distance: 24.1
click at [396, 326] on h2 "SHAPE Design Tokens" at bounding box center [460, 332] width 280 height 12
click at [437, 290] on h2 "SHAPE Mobile, Appliance" at bounding box center [460, 296] width 280 height 12
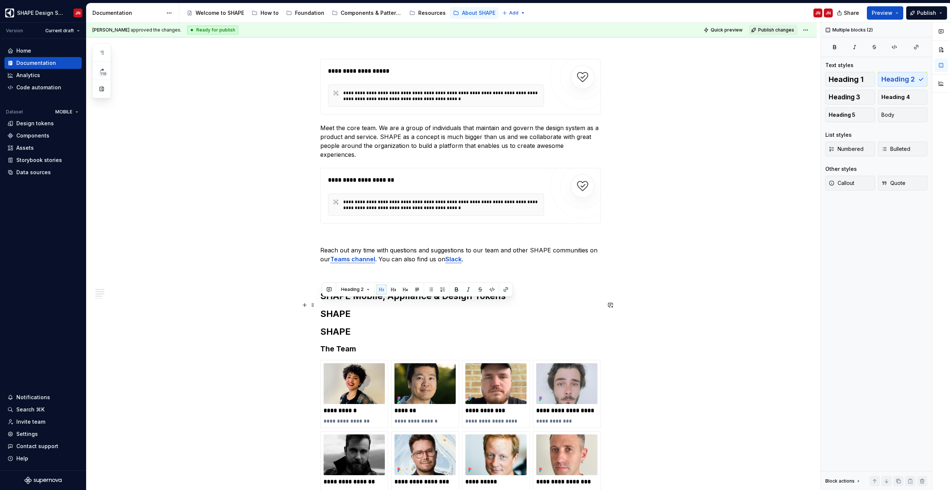
drag, startPoint x: 379, startPoint y: 320, endPoint x: 323, endPoint y: 305, distance: 57.9
click at [323, 305] on div "**********" at bounding box center [460, 350] width 280 height 619
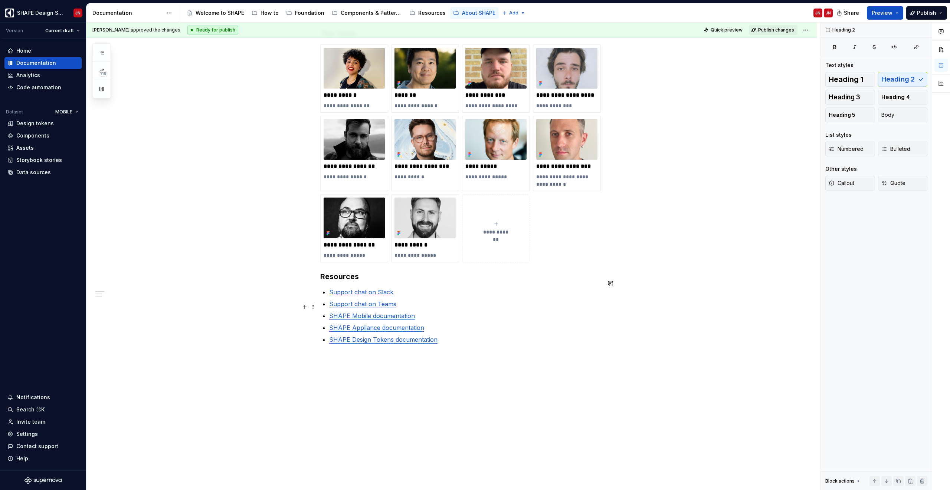
scroll to position [395, 0]
click at [480, 335] on p "SHAPE Design Tokens documentation" at bounding box center [465, 339] width 272 height 9
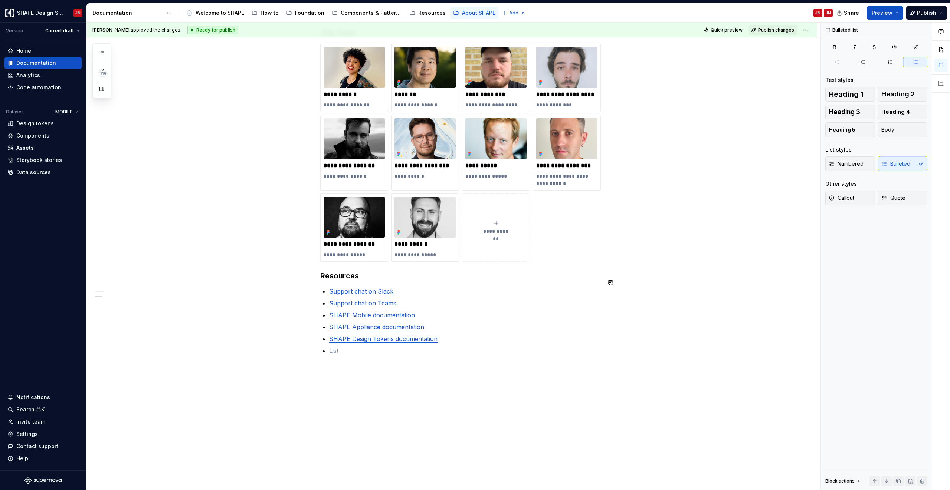
type textarea "*"
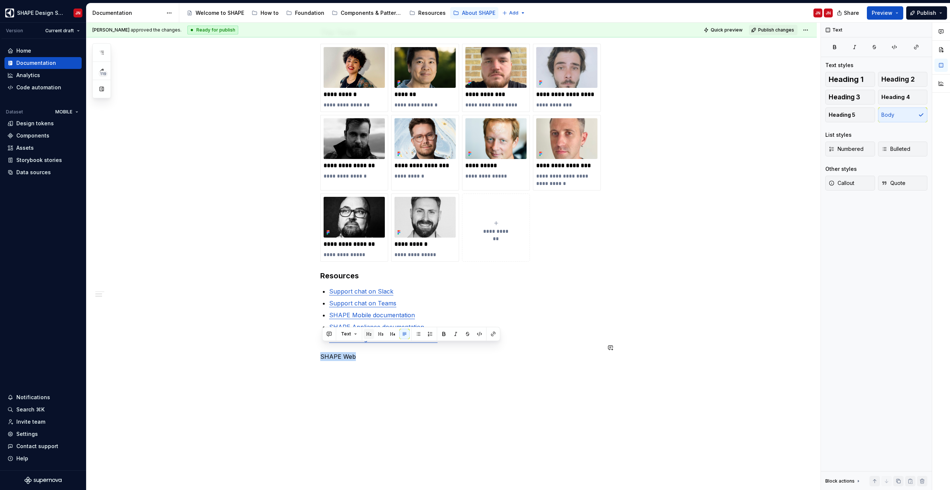
click at [367, 337] on button "button" at bounding box center [369, 334] width 10 height 10
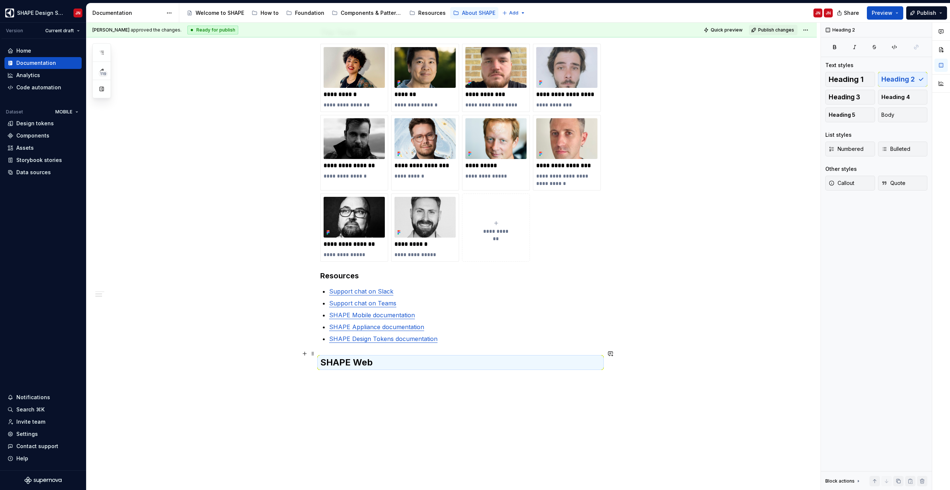
click at [376, 357] on h2 "SHAPE Web" at bounding box center [460, 363] width 280 height 12
click at [381, 357] on h2 "SHAPE Web" at bounding box center [460, 363] width 280 height 12
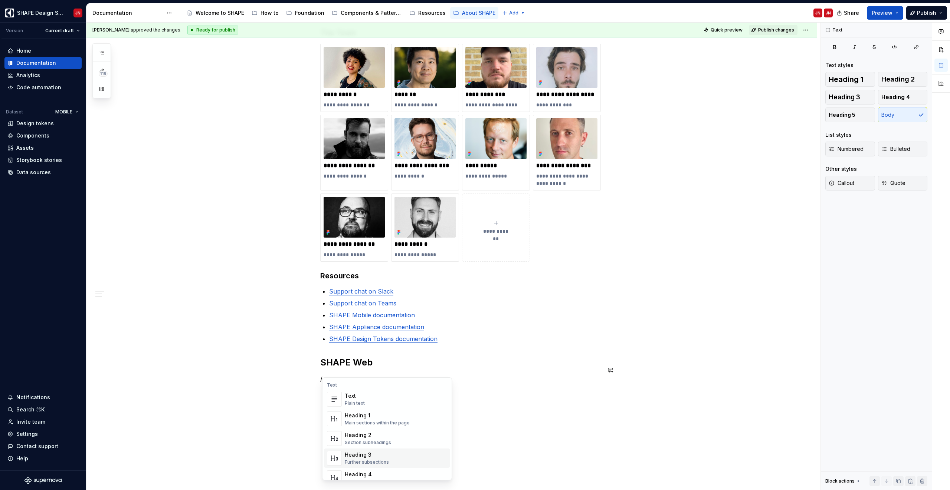
click at [366, 450] on span "Heading 3 Further subsections" at bounding box center [387, 458] width 126 height 19
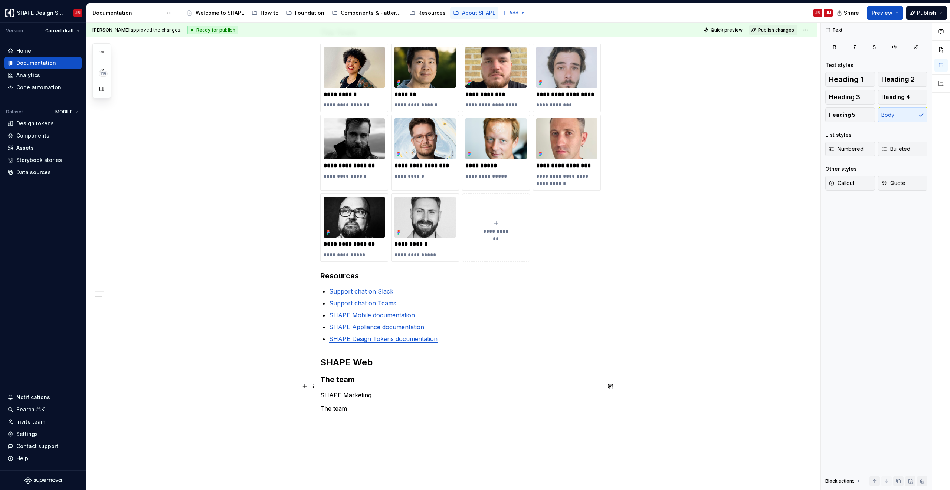
click at [339, 391] on p "SHAPE Marketing" at bounding box center [460, 395] width 280 height 9
click at [369, 373] on button "button" at bounding box center [369, 373] width 10 height 10
click at [336, 409] on p "The team" at bounding box center [460, 413] width 280 height 9
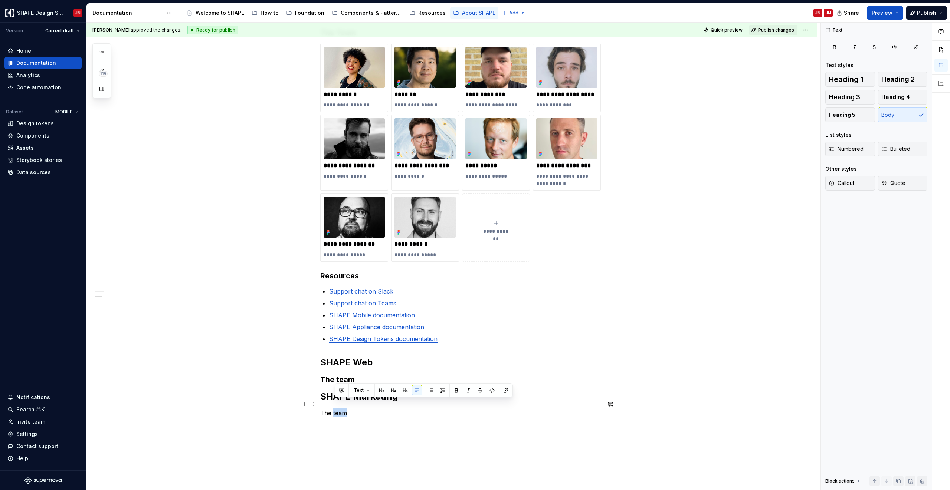
click at [336, 409] on p "The team" at bounding box center [460, 413] width 280 height 9
click at [365, 389] on button "button" at bounding box center [369, 390] width 10 height 10
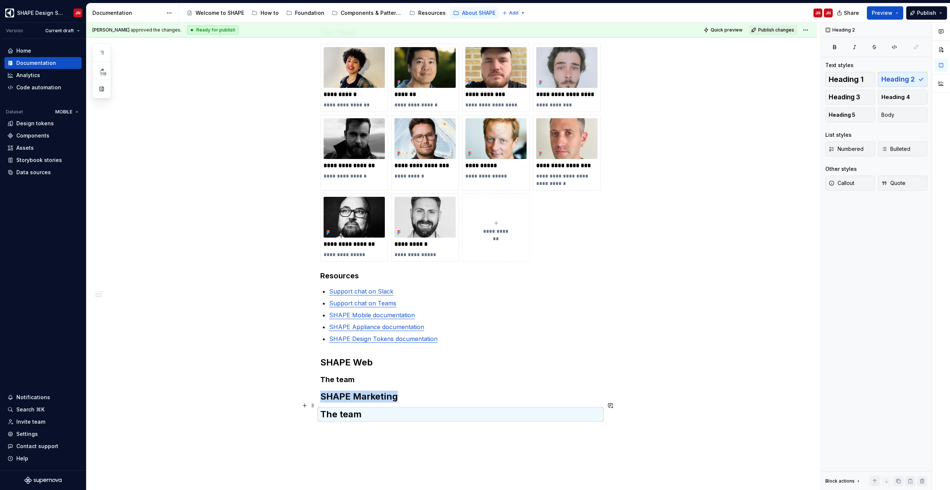
click at [356, 409] on h2 "The team" at bounding box center [460, 415] width 280 height 12
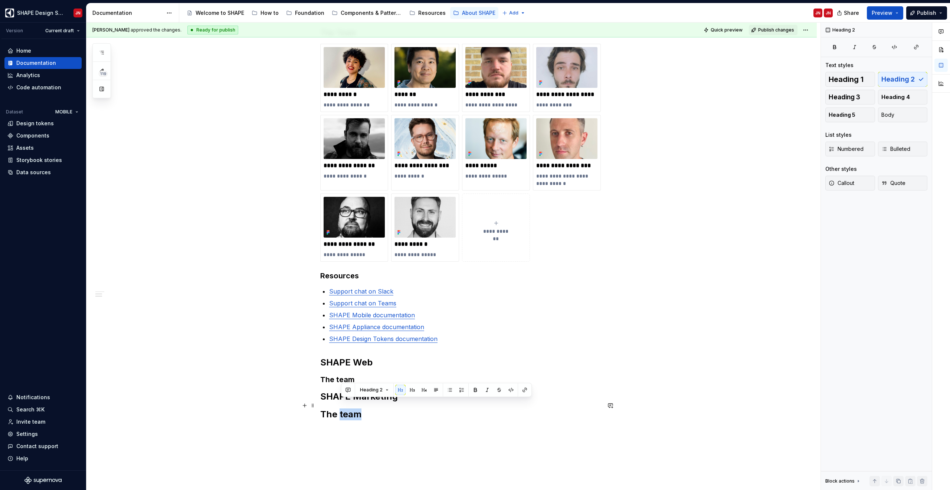
click at [356, 409] on h2 "The team" at bounding box center [460, 415] width 280 height 12
click at [392, 388] on button "button" at bounding box center [393, 390] width 10 height 10
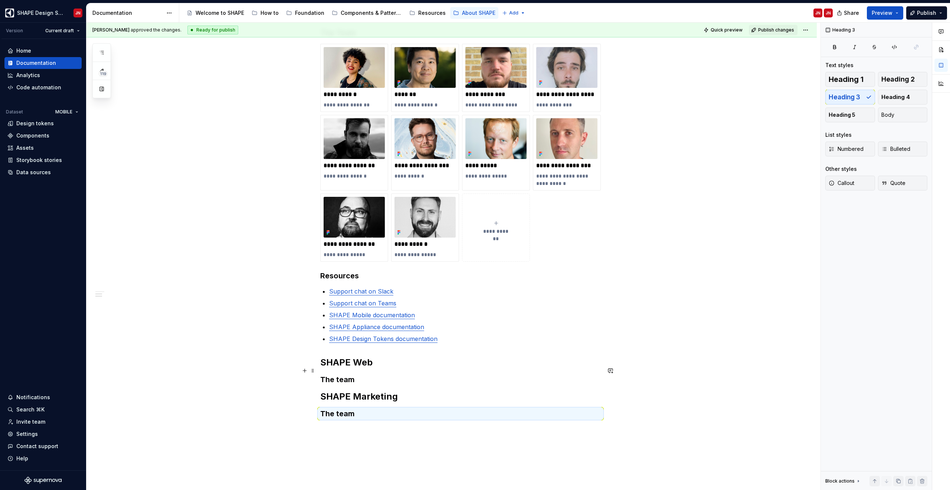
click at [366, 375] on h3 "The team" at bounding box center [460, 380] width 280 height 10
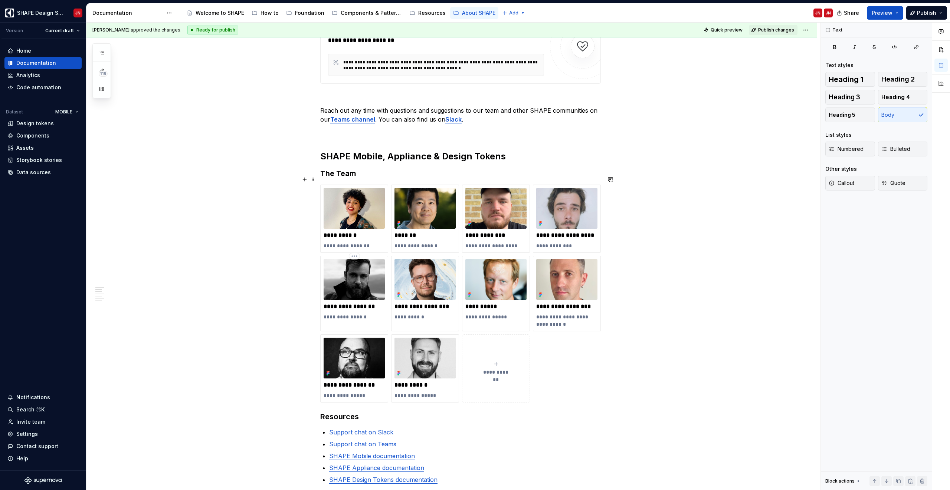
scroll to position [252, 0]
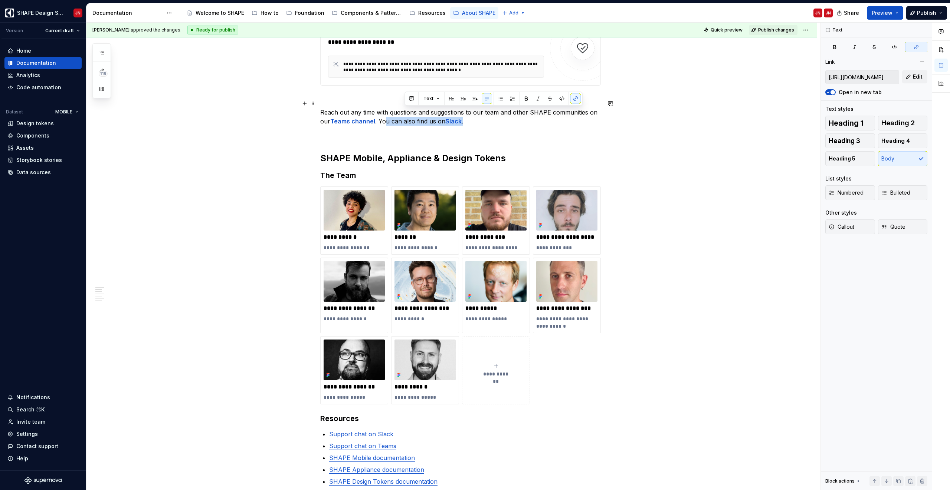
type input "https://teams.microsoft.com/l/channel/19%3aMshclytaAhanfHV2qkmwYVVVP664F1KYBQVG…"
drag, startPoint x: 470, startPoint y: 113, endPoint x: 311, endPoint y: 106, distance: 159.3
click at [320, 106] on div "**********" at bounding box center [460, 248] width 280 height 690
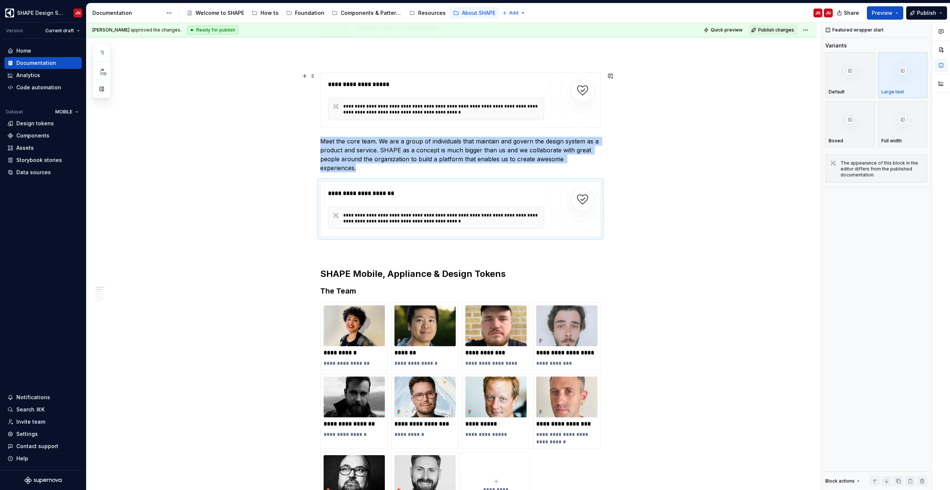
scroll to position [98, 0]
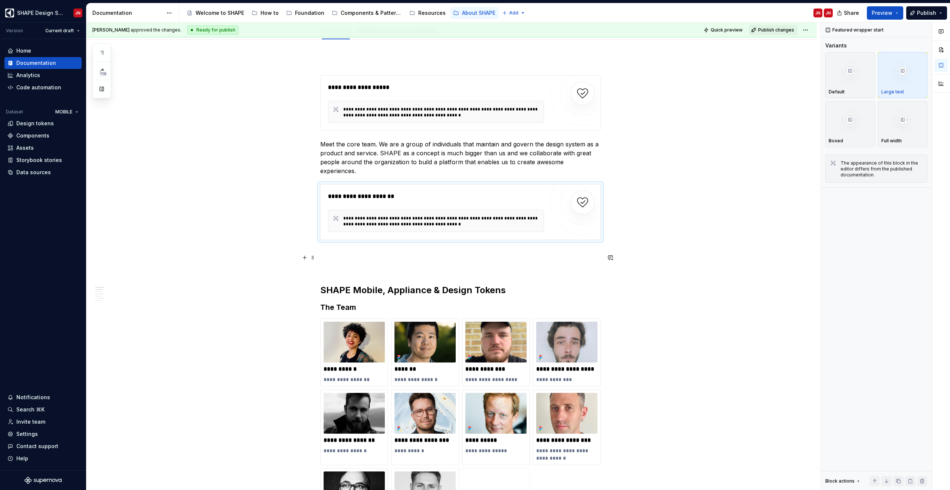
click at [365, 262] on p at bounding box center [460, 266] width 280 height 9
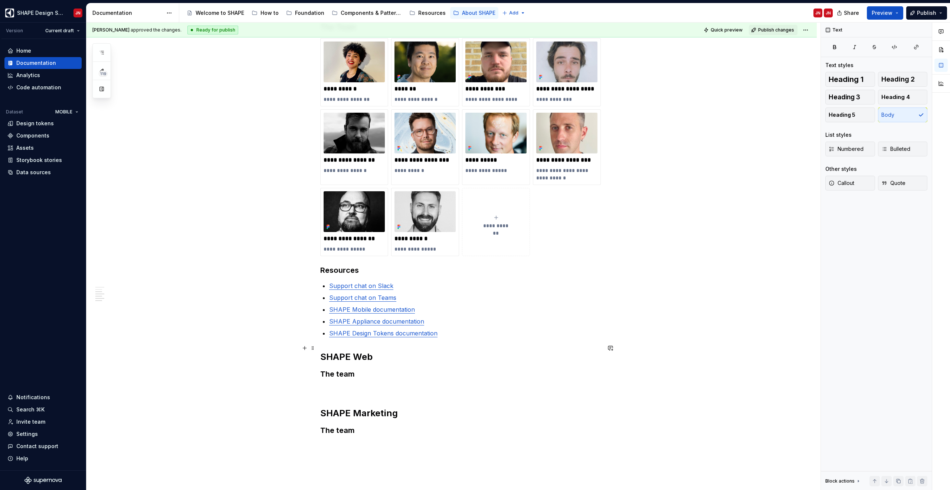
scroll to position [493, 0]
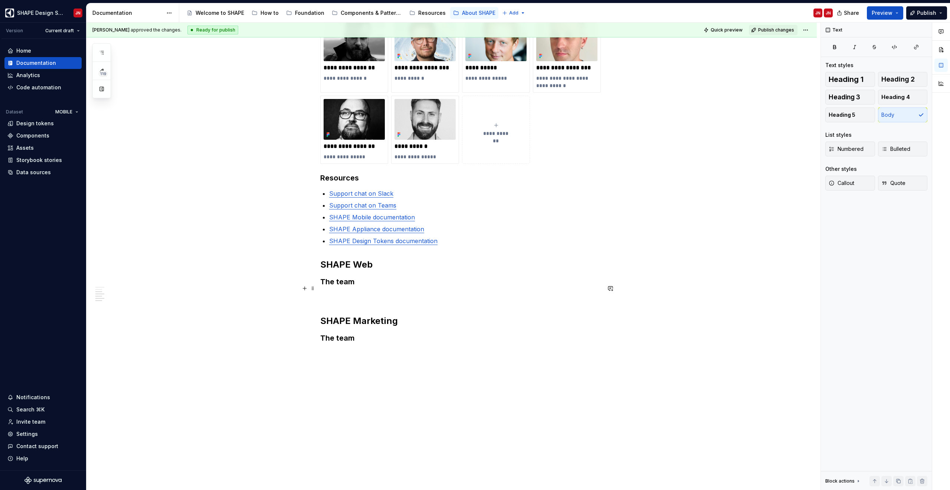
click at [361, 293] on p at bounding box center [460, 297] width 280 height 9
click at [105, 54] on button "button" at bounding box center [101, 52] width 13 height 13
click at [161, 141] on div "Initiative drivers & contributors" at bounding box center [157, 140] width 42 height 7
click at [806, 30] on html "SHAPE Design System JN Version Current draft Home Documentation Analytics Code …" at bounding box center [475, 245] width 950 height 490
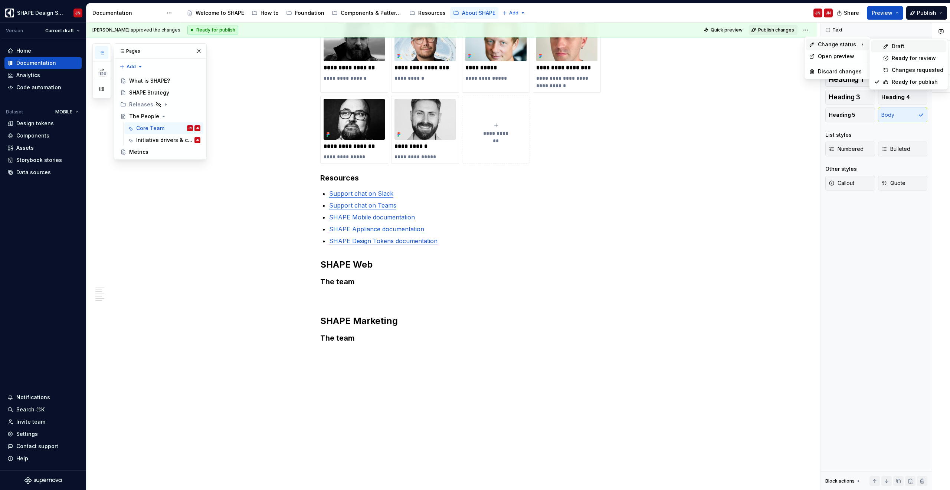
click at [915, 47] on div "Draft" at bounding box center [917, 46] width 52 height 7
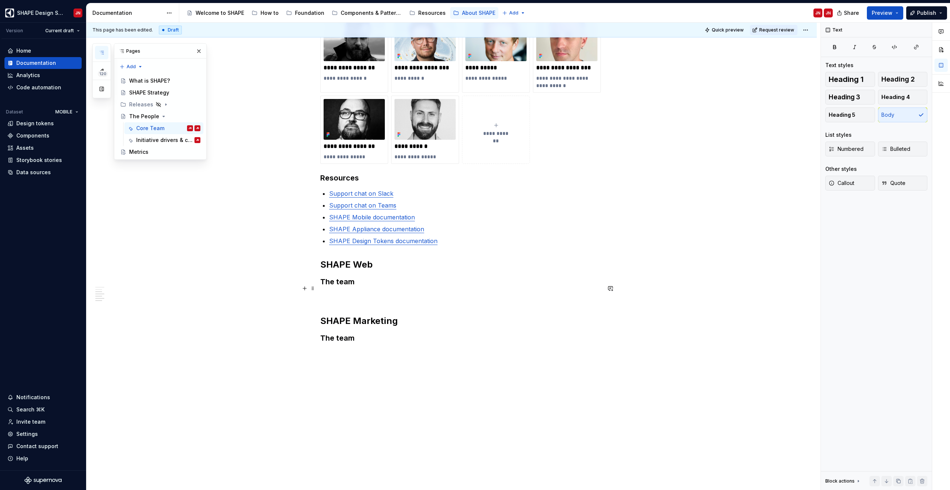
click at [357, 293] on p at bounding box center [460, 297] width 280 height 9
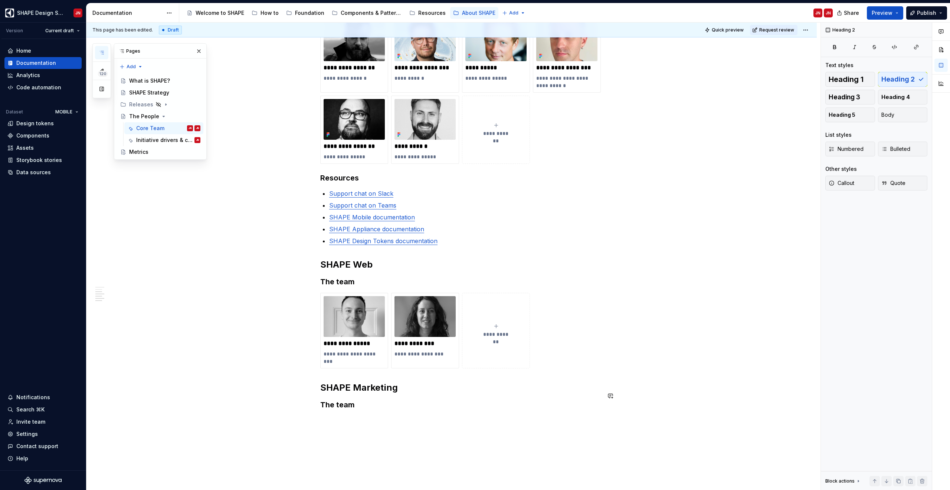
click at [367, 414] on div "**********" at bounding box center [451, 106] width 730 height 922
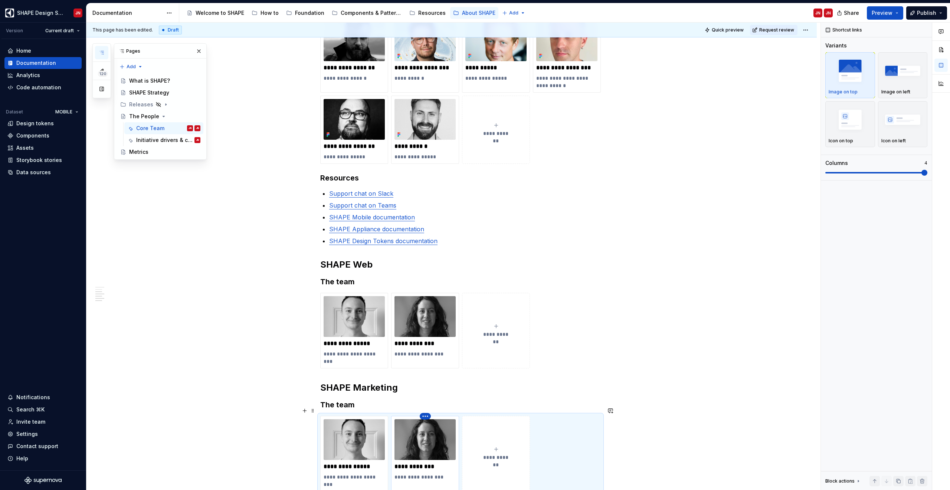
click at [427, 408] on html "SHAPE Design System JN Version Current draft Home Documentation Analytics Code …" at bounding box center [475, 245] width 950 height 490
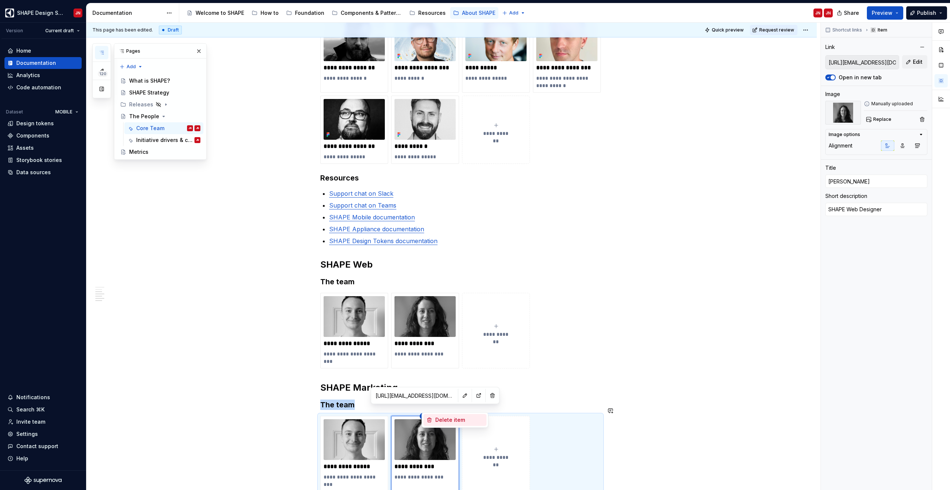
click at [435, 421] on div "Delete item" at bounding box center [459, 420] width 48 height 7
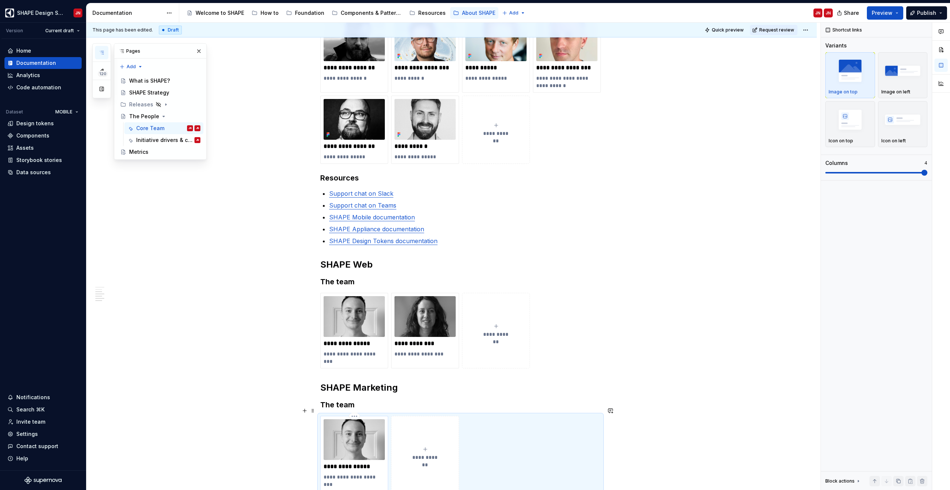
click at [355, 474] on p "**********" at bounding box center [353, 481] width 61 height 15
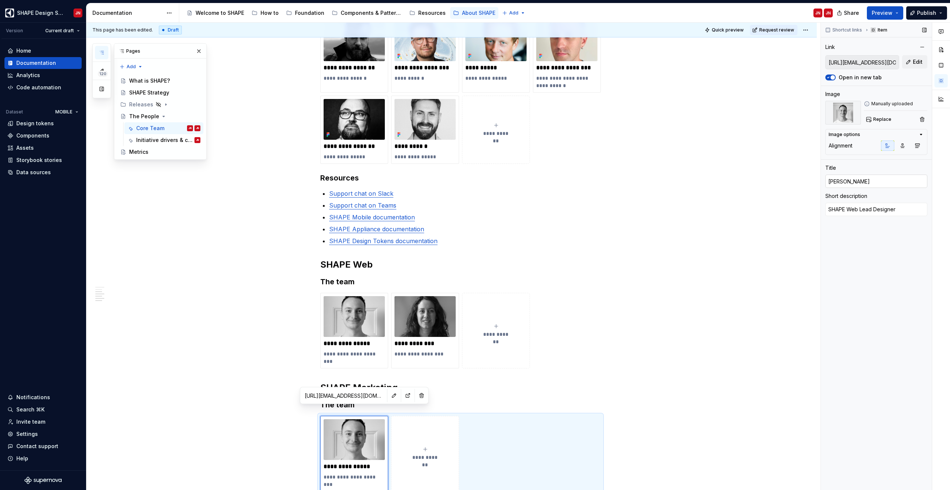
type textarea "*"
click at [855, 183] on input "Alexander Kämpe" at bounding box center [876, 181] width 102 height 13
paste input "Martin Centerman"
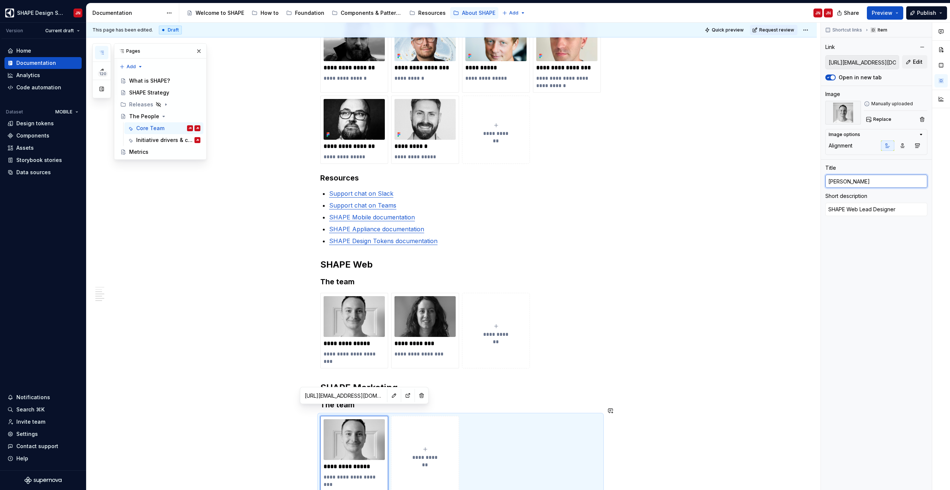
type input "Martin Centerman"
type textarea "*"
type input "Martin Centerman"
click at [845, 208] on textarea "SHAPE Web Lead Designer" at bounding box center [876, 209] width 102 height 13
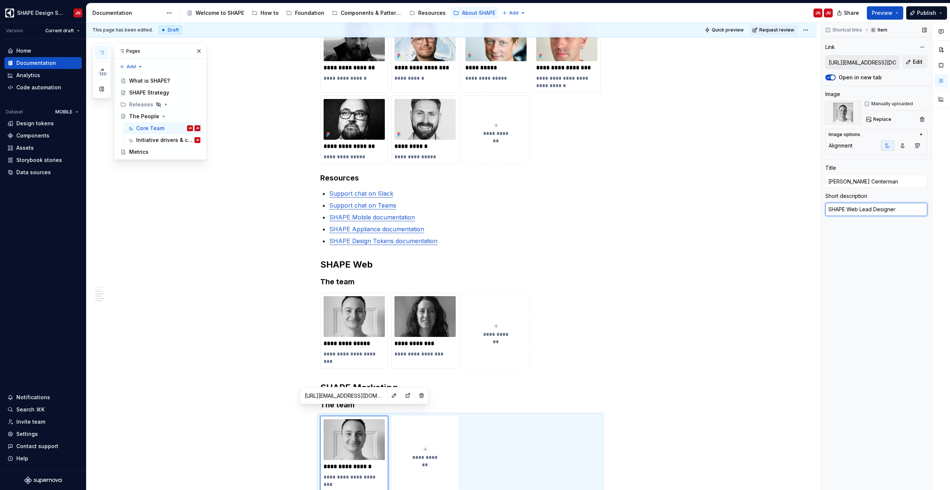
click at [849, 209] on textarea "SHAPE Web Lead Designer" at bounding box center [876, 209] width 102 height 13
drag, startPoint x: 849, startPoint y: 209, endPoint x: 905, endPoint y: 212, distance: 56.1
click at [905, 212] on textarea "SHAPE Web Lead Designer" at bounding box center [876, 209] width 102 height 13
type textarea "D"
type textarea "*"
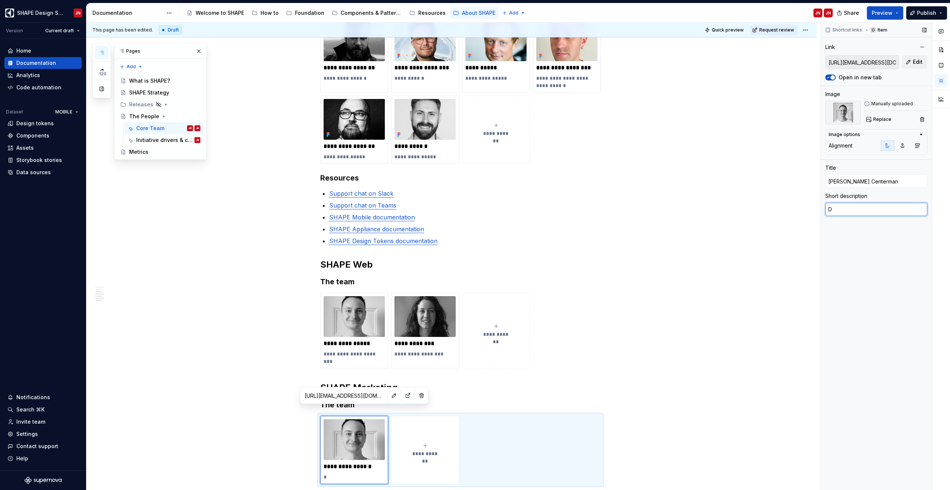
type textarea "De"
type textarea "*"
type textarea "Des"
type textarea "*"
type textarea "Desi"
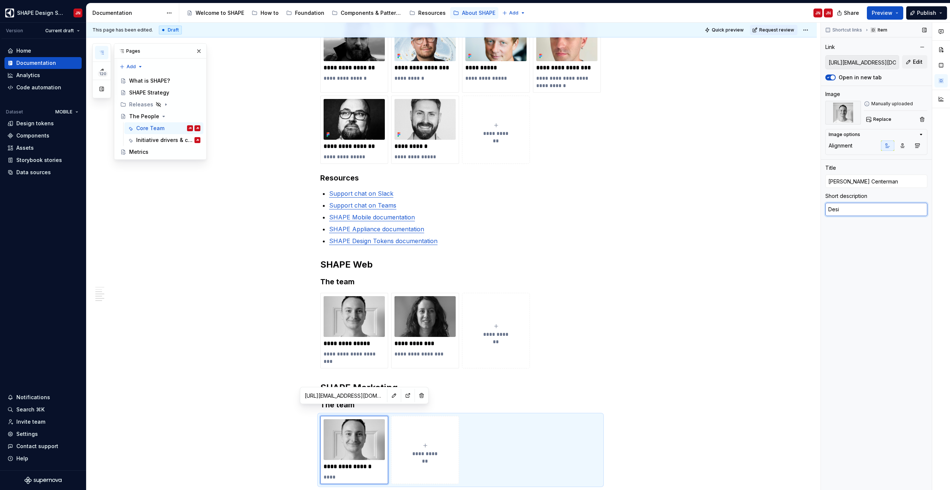
type textarea "*"
type textarea "Desin"
type textarea "*"
type textarea "Desing"
type textarea "*"
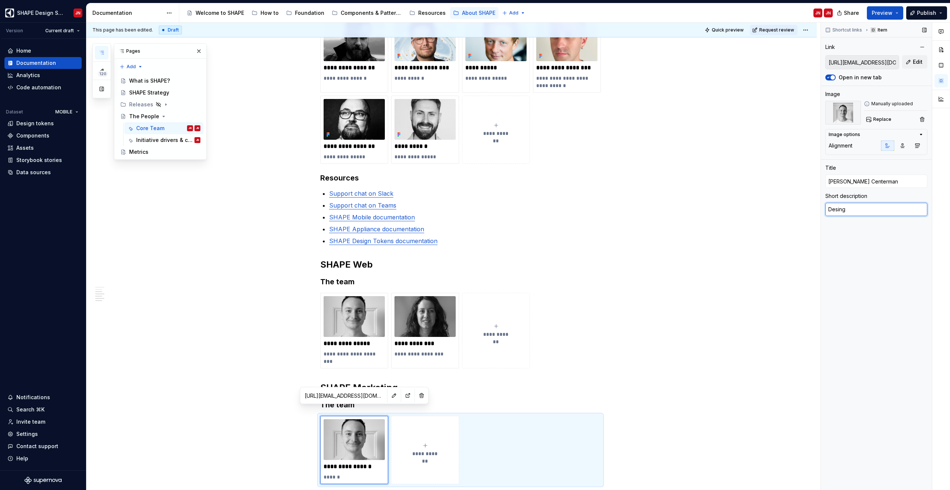
type textarea "Desinge"
type textarea "*"
type textarea "Desinger"
click at [908, 256] on div "Shortcut links Item Link https://teams.microsoft.com/l/chat/0/0?users=alexander…" at bounding box center [876, 257] width 111 height 468
click at [873, 62] on input "https://teams.microsoft.com/l/chat/0/0?users=alexander.kampe@electrolux.com" at bounding box center [861, 62] width 73 height 13
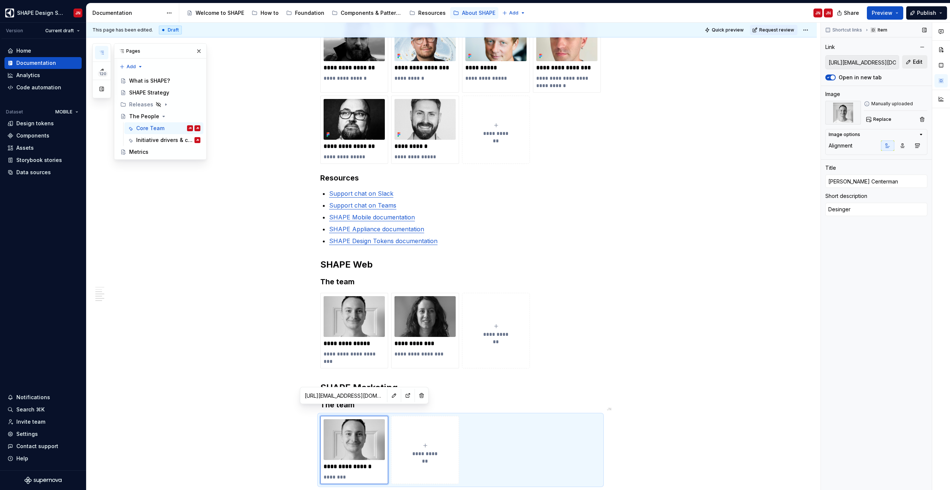
click at [911, 65] on button "Edit" at bounding box center [914, 61] width 25 height 13
type textarea "*"
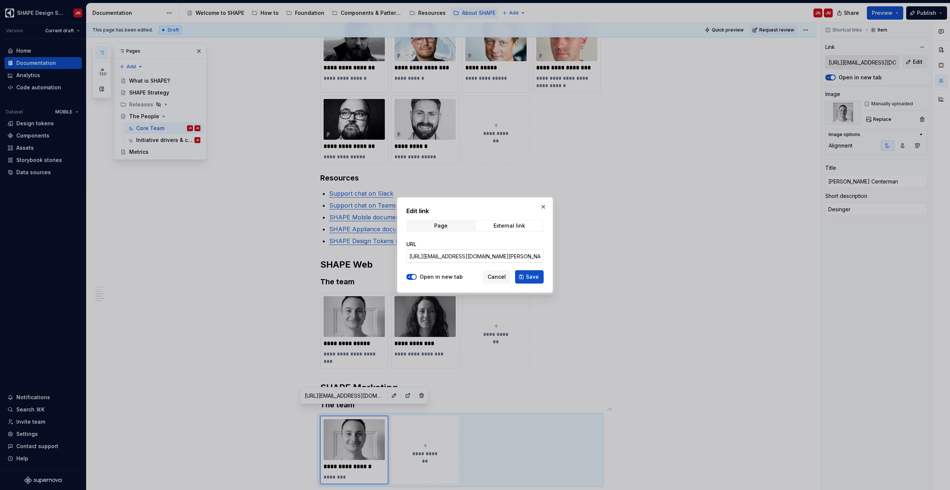
click at [515, 256] on input "https://teams.microsoft.com/l/chat/0/0?users=alexander.kampe@electrolux.com" at bounding box center [474, 256] width 137 height 13
drag, startPoint x: 523, startPoint y: 257, endPoint x: 561, endPoint y: 256, distance: 38.6
click at [561, 256] on div "Edit link Page External link URL https://teams.microsoft.com/l/chat/0/0?users=a…" at bounding box center [475, 245] width 950 height 490
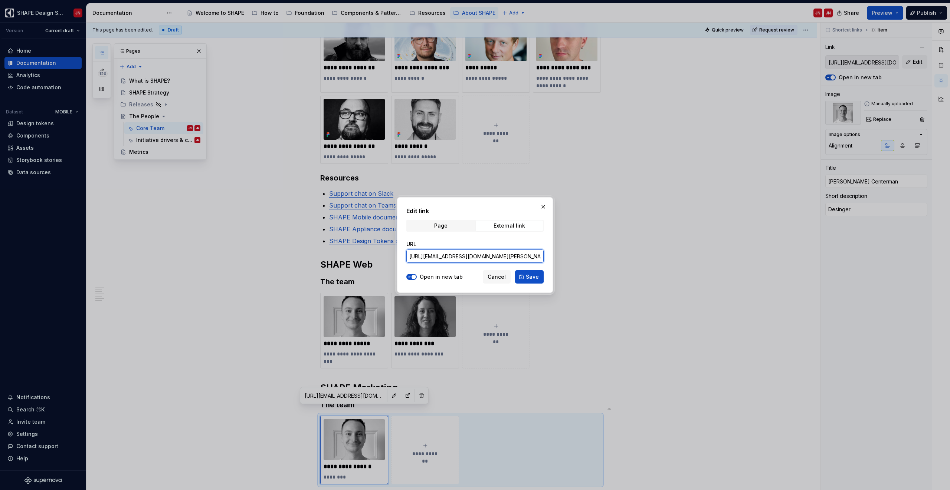
paste input "martin.centerman"
type input "https://teams.microsoft.com/l/chat/0/0?users=martin.centerman@electrolux.com"
click at [530, 279] on span "Save" at bounding box center [532, 276] width 13 height 7
type textarea "*"
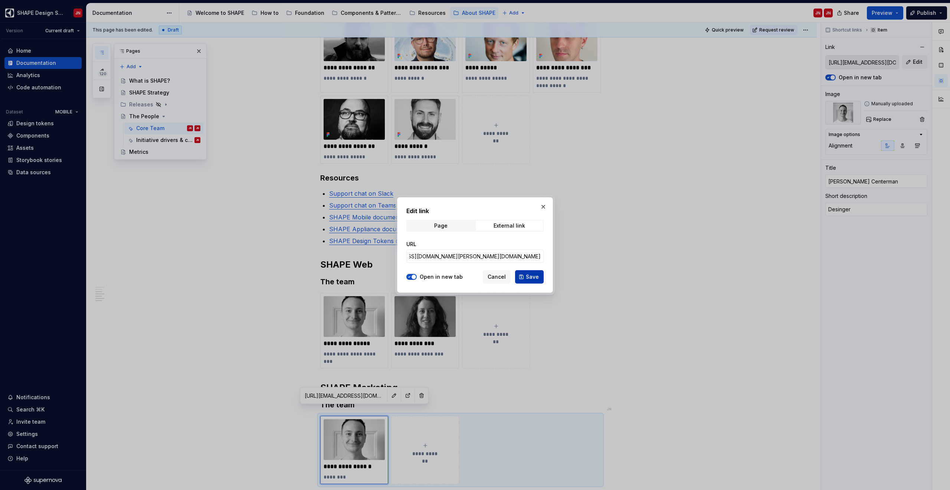
type input "https://teams.microsoft.com/l/chat/0/0?users=martin.centerman@electrolux.com"
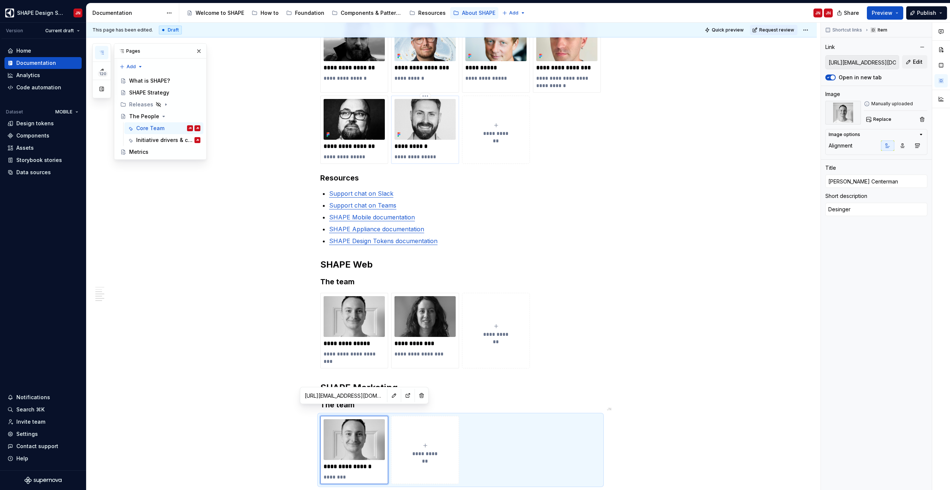
type textarea "*"
type input "https://teams.microsoft.com/l/chat/0/0?users=oscar.polya@electrolux.com"
type input "Oscar Polya"
type textarea "Senior Designer"
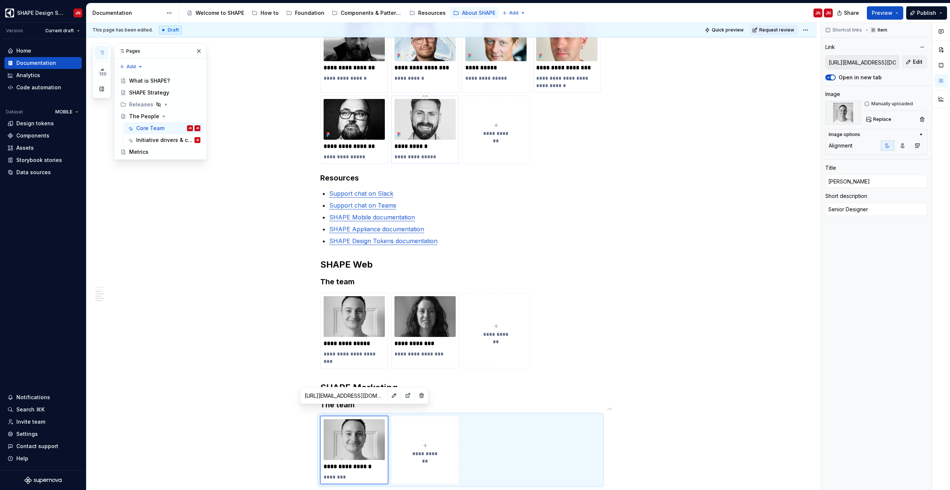
click at [431, 118] on img at bounding box center [424, 119] width 61 height 41
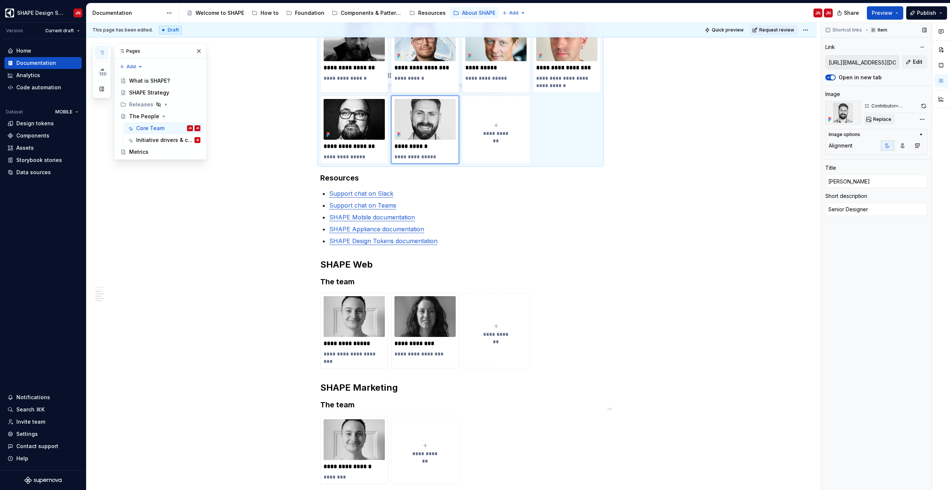
click at [883, 119] on span "Replace" at bounding box center [882, 119] width 18 height 6
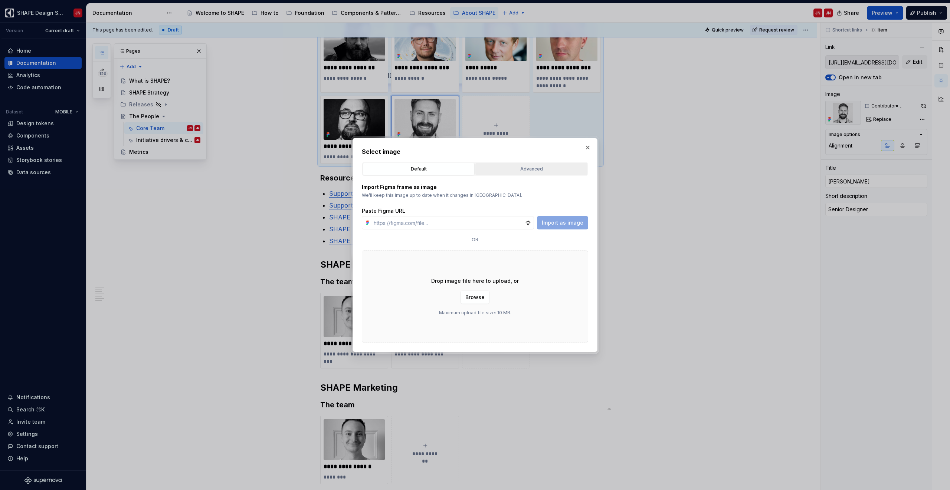
click at [550, 171] on div "Advanced" at bounding box center [531, 168] width 107 height 7
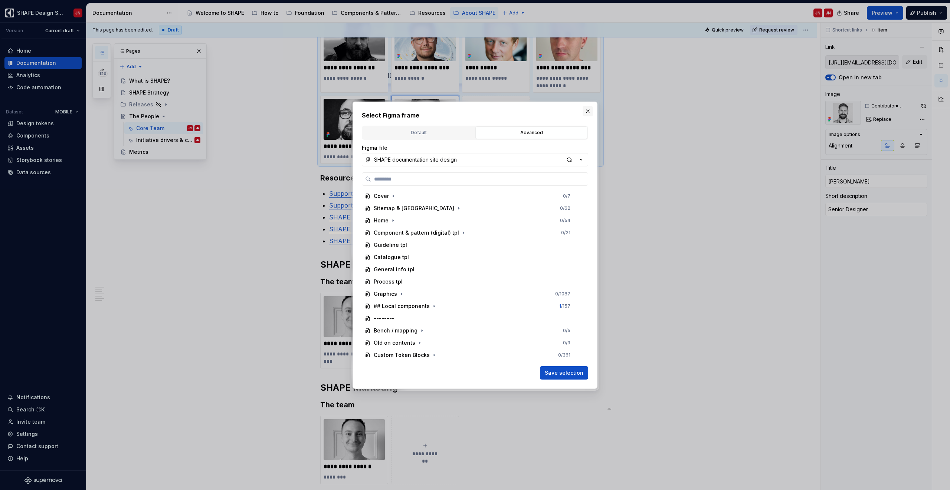
click at [588, 110] on button "button" at bounding box center [587, 111] width 10 height 10
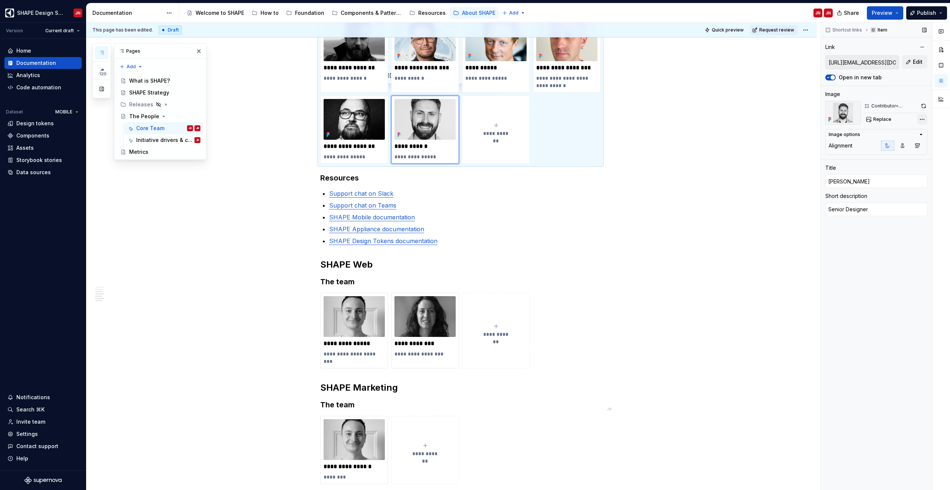
click at [921, 117] on div "Comments Open comments No comments yet Select ‘Comment’ from the block context …" at bounding box center [885, 257] width 129 height 468
click at [897, 138] on div "File: SHAPE documentation site design" at bounding box center [875, 144] width 76 height 12
type textarea "*"
type input "https://teams.microsoft.com/l/chat/0/0?users=martin.centerman@electrolux.com"
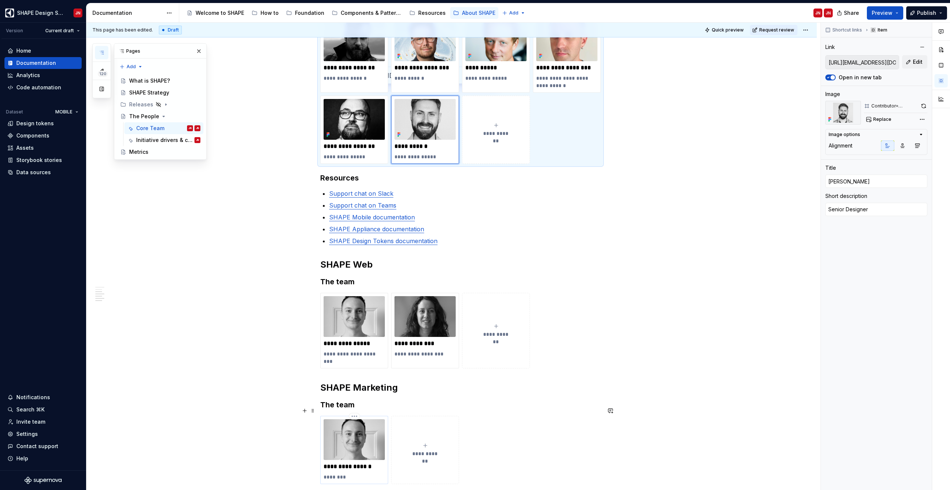
type input "Martin Centerman"
type textarea "Desinger"
click at [346, 438] on img at bounding box center [353, 440] width 61 height 41
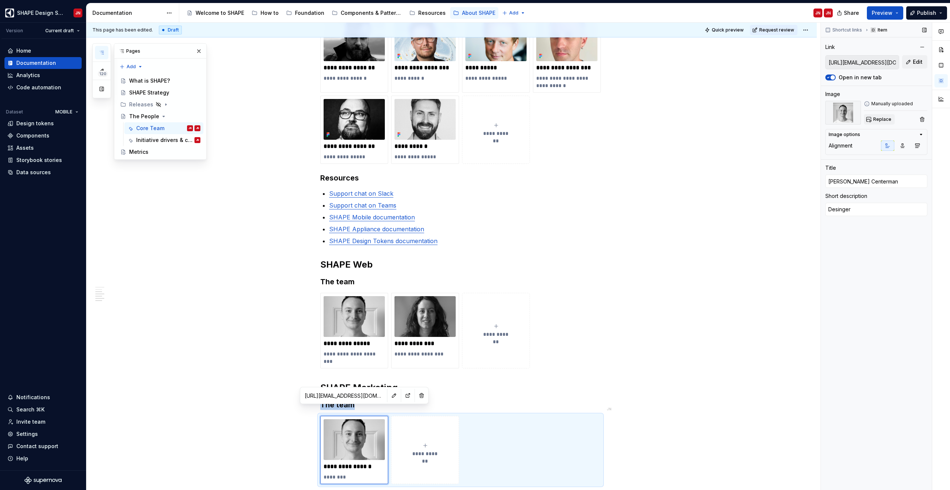
click at [885, 118] on span "Replace" at bounding box center [882, 119] width 18 height 6
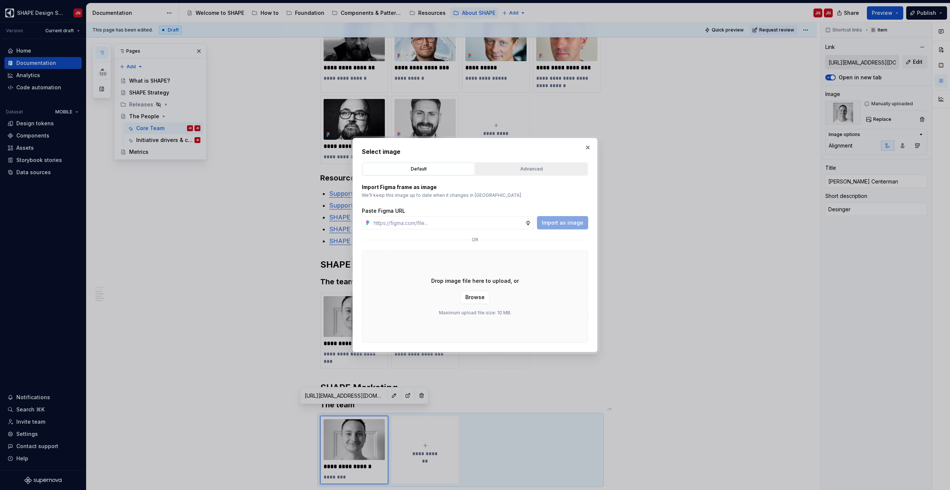
type textarea "*"
click at [541, 171] on div "Advanced" at bounding box center [531, 168] width 107 height 7
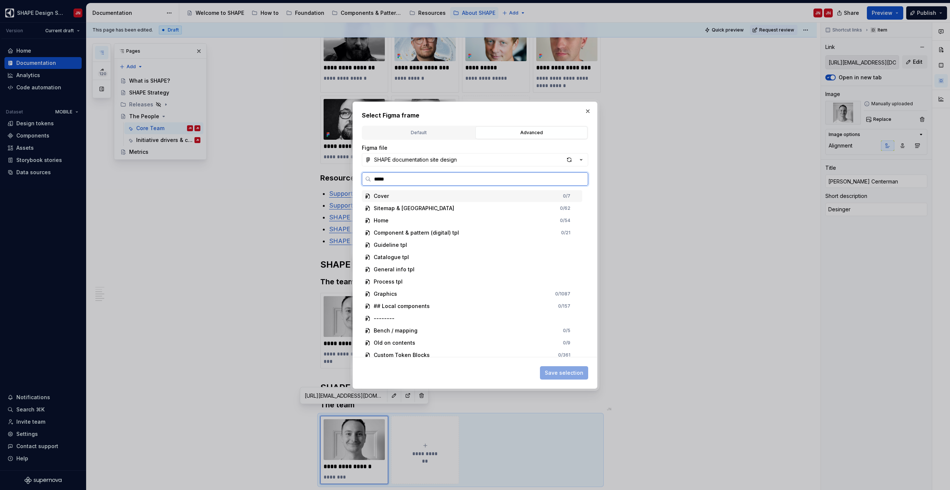
type input "******"
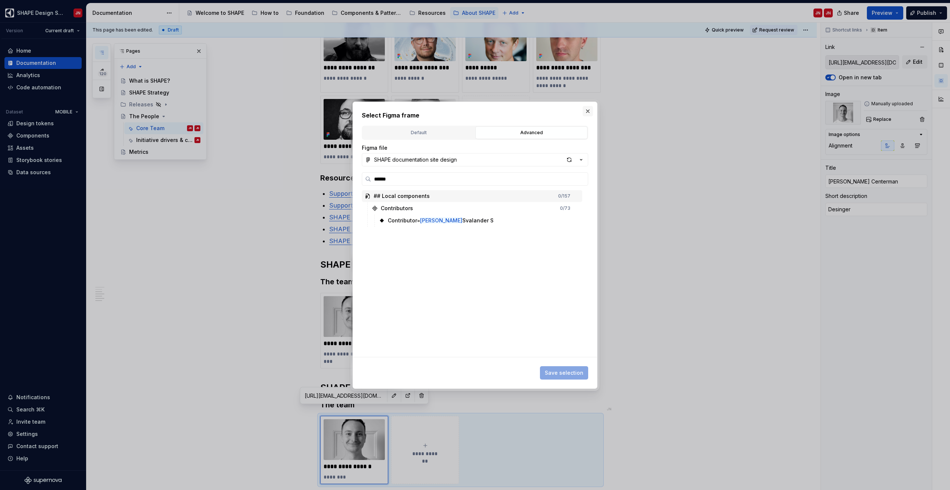
click at [588, 110] on button "button" at bounding box center [587, 111] width 10 height 10
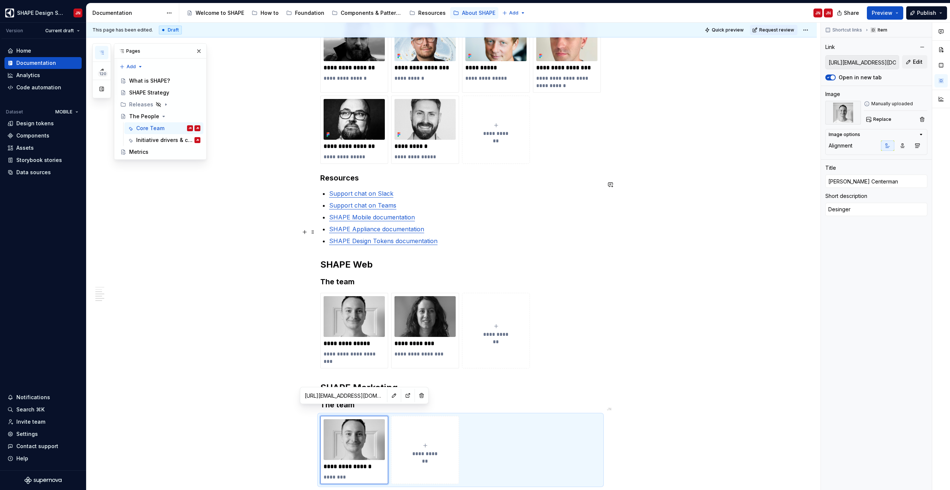
type textarea "*"
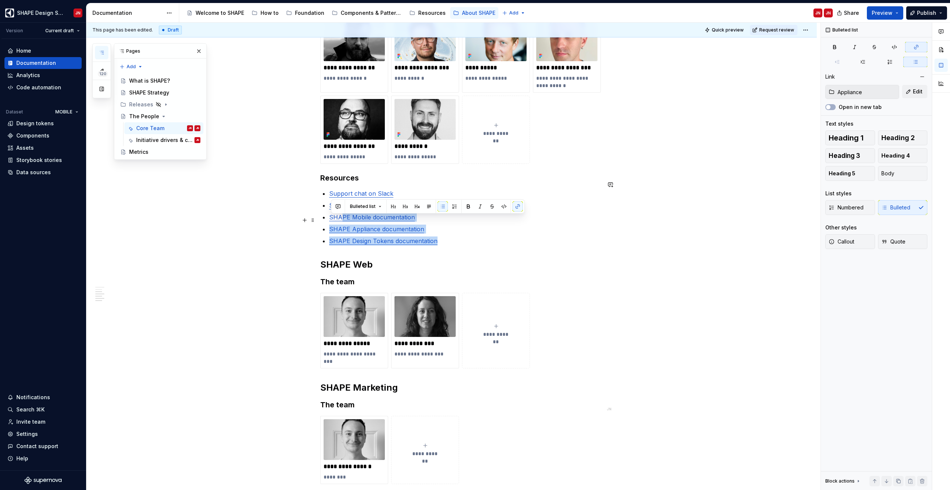
type input "Mobile"
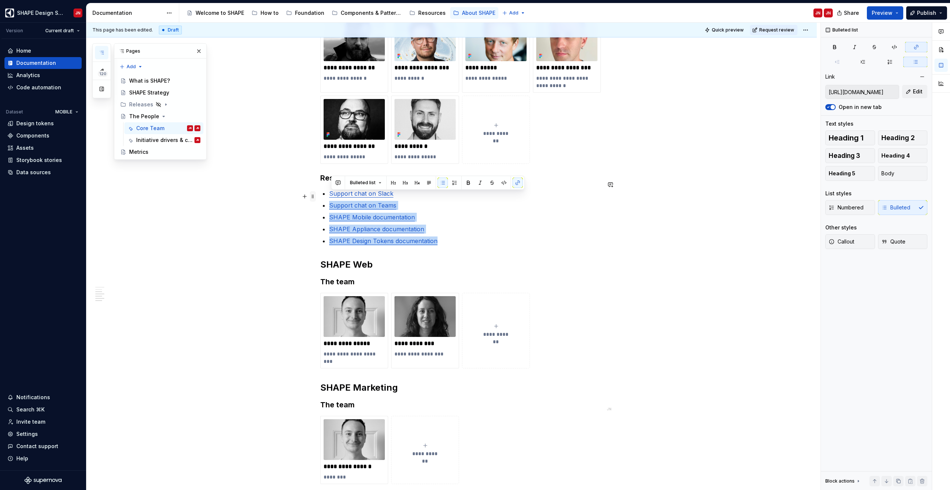
type input "https://electrolux.enterprise.slack.com/archives/C04KQ77NH2Q"
drag, startPoint x: 458, startPoint y: 236, endPoint x: 312, endPoint y: 186, distance: 155.3
click at [320, 186] on div "**********" at bounding box center [460, 77] width 280 height 831
copy ul "Support chat on Slack Support chat on Teams SHAPE Mobile documentation SHAPE Ap…"
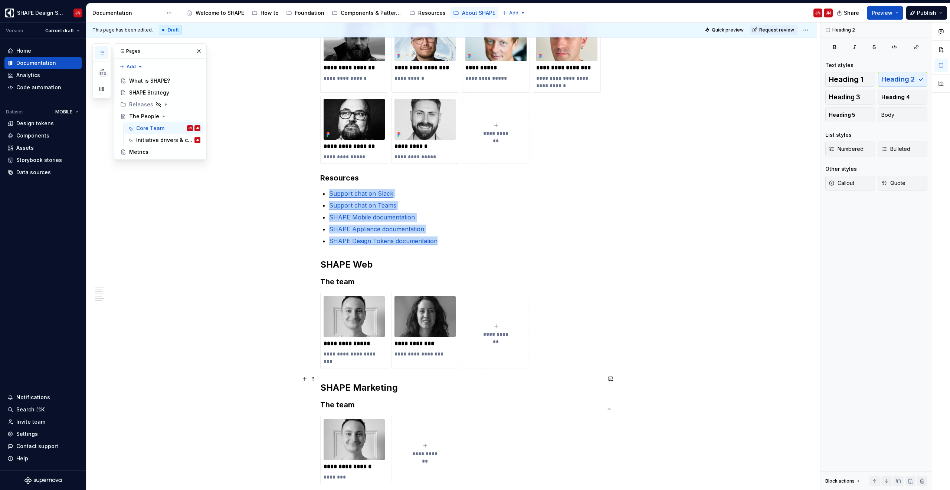
click at [324, 382] on h2 "SHAPE Marketing" at bounding box center [460, 388] width 280 height 12
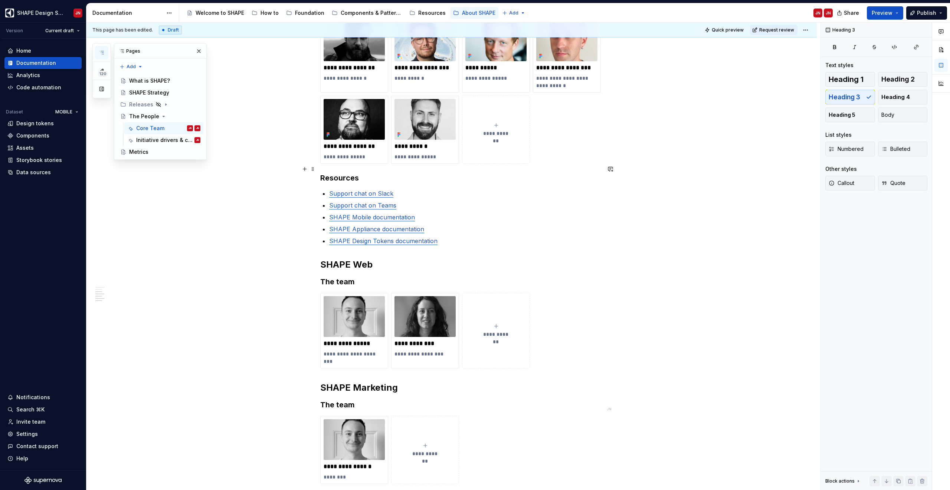
click at [323, 173] on h3 "Resources" at bounding box center [460, 178] width 280 height 10
click at [448, 237] on p "SHAPE Design Tokens documentation" at bounding box center [465, 241] width 272 height 9
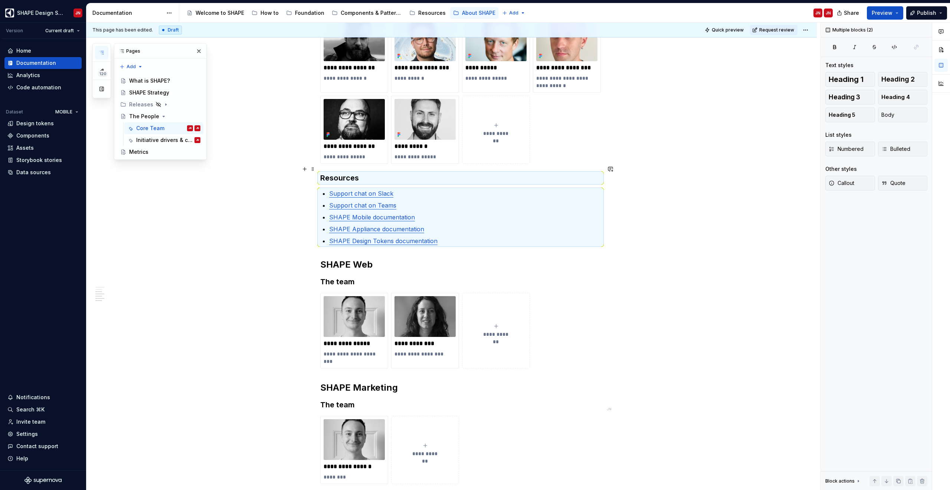
click at [389, 173] on h3 "Resources" at bounding box center [460, 178] width 280 height 10
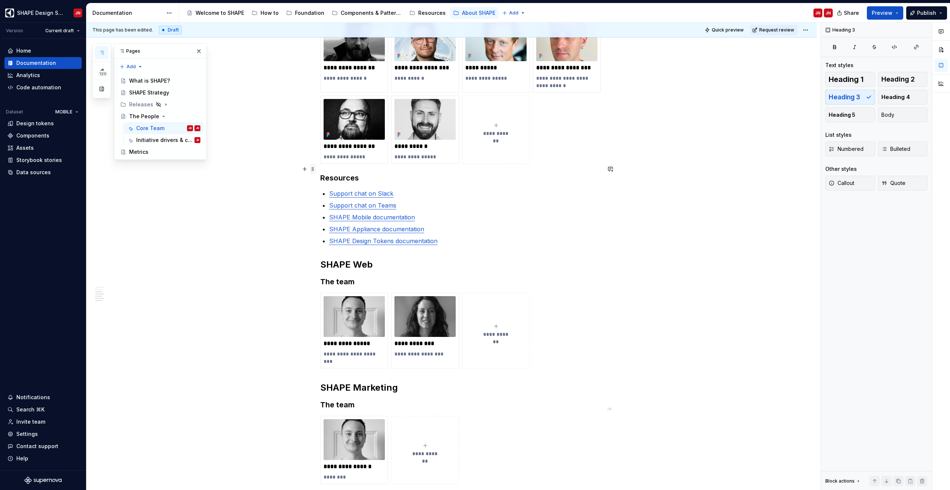
click at [316, 166] on span at bounding box center [313, 169] width 6 height 10
click at [400, 173] on h3 "Resources" at bounding box center [460, 178] width 280 height 10
copy h3 "Resources"
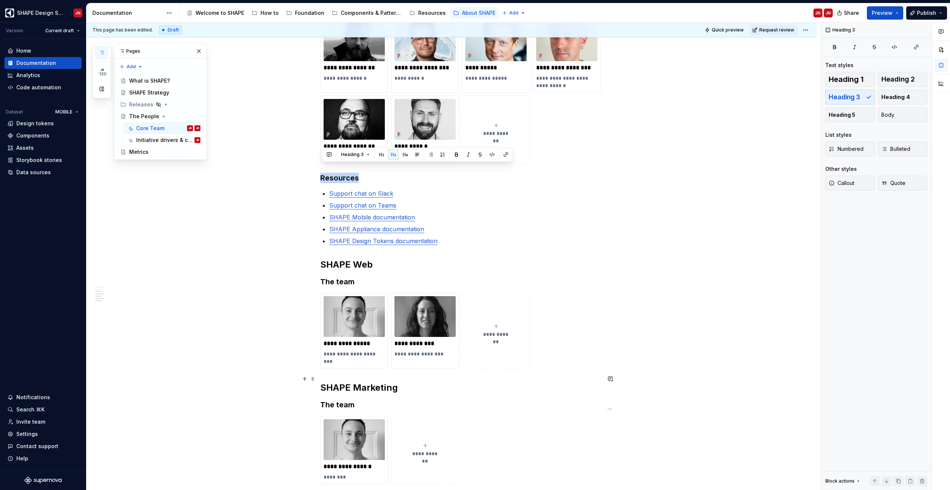
click at [322, 382] on h2 "SHAPE Marketing" at bounding box center [460, 388] width 280 height 12
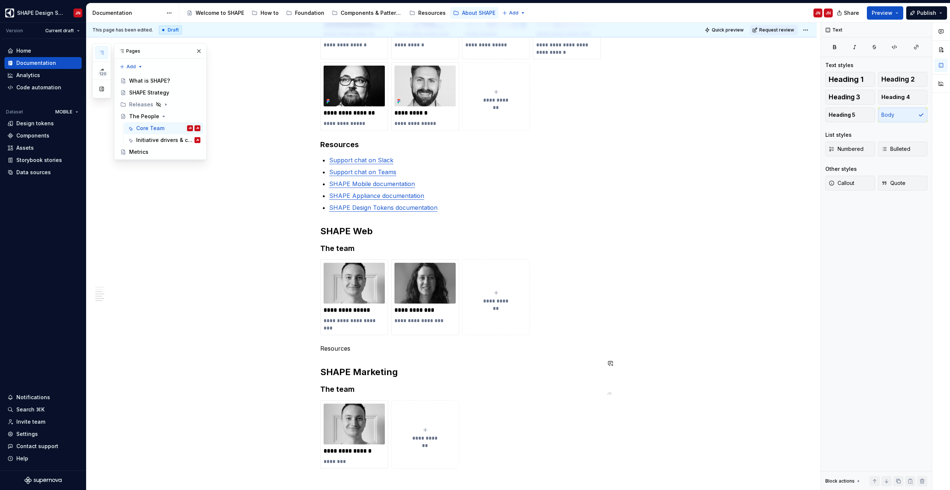
scroll to position [527, 0]
click at [342, 343] on p "Resources" at bounding box center [460, 347] width 280 height 9
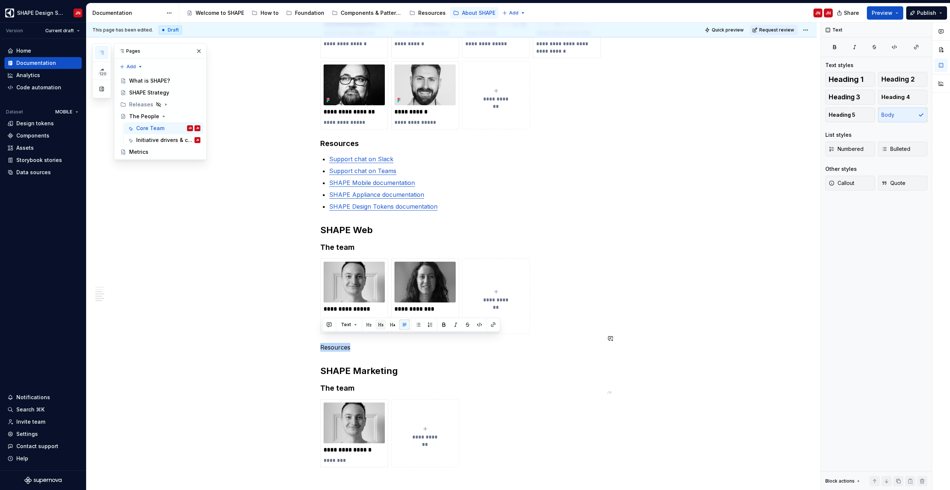
click at [379, 325] on button "button" at bounding box center [380, 325] width 10 height 10
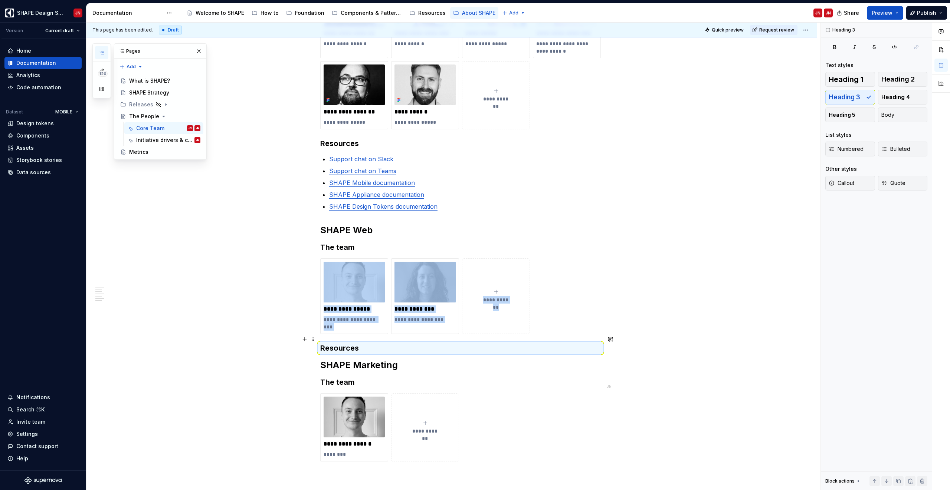
click at [370, 343] on h3 "Resources" at bounding box center [460, 348] width 280 height 10
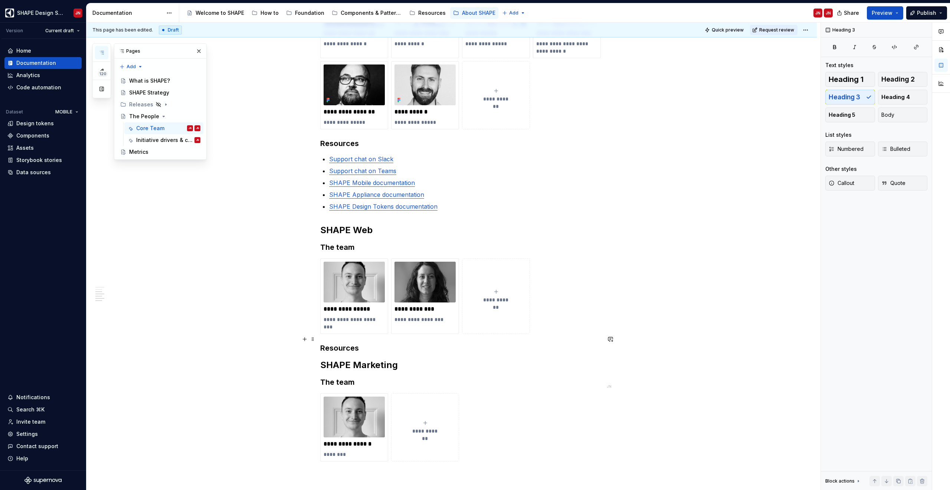
click at [368, 343] on h3 "Resources" at bounding box center [460, 348] width 280 height 10
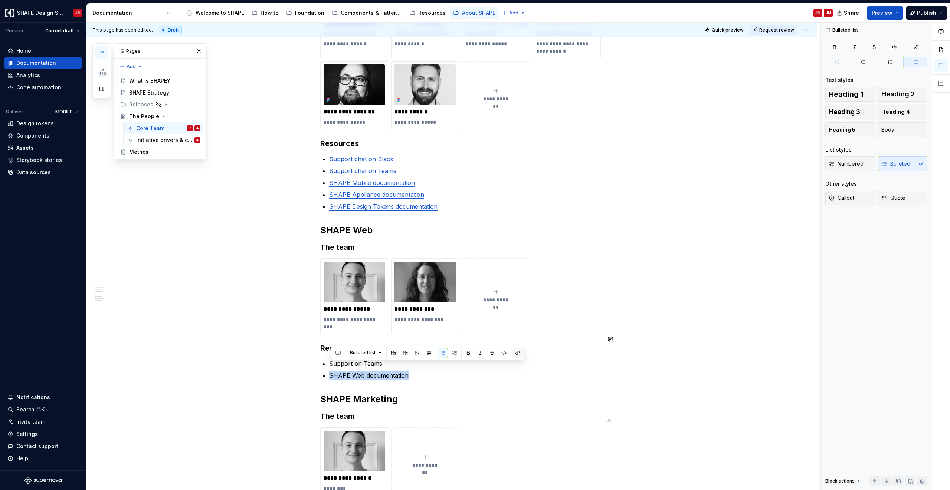
click at [517, 354] on button "button" at bounding box center [517, 353] width 10 height 10
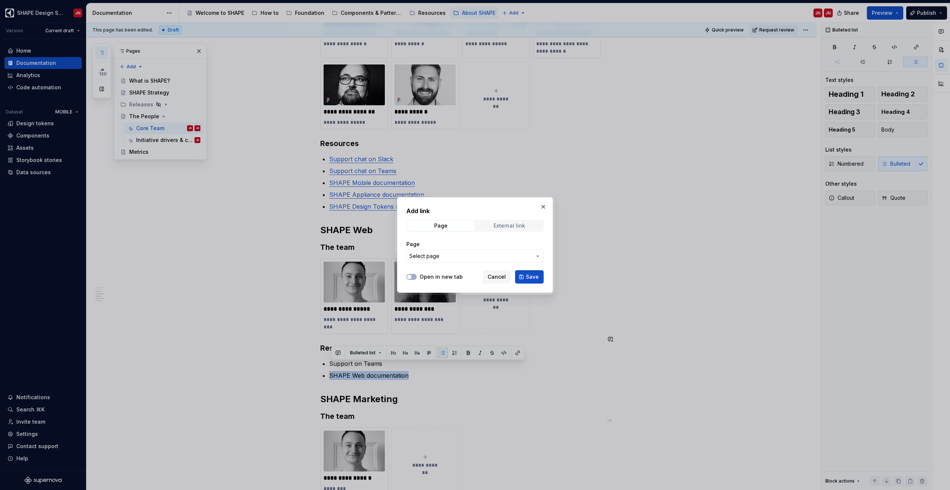
type textarea "*"
click at [501, 227] on div "External link" at bounding box center [509, 226] width 32 height 6
click at [456, 257] on input "URL" at bounding box center [474, 256] width 137 height 13
type input "d"
click at [449, 227] on span "Page" at bounding box center [440, 226] width 67 height 10
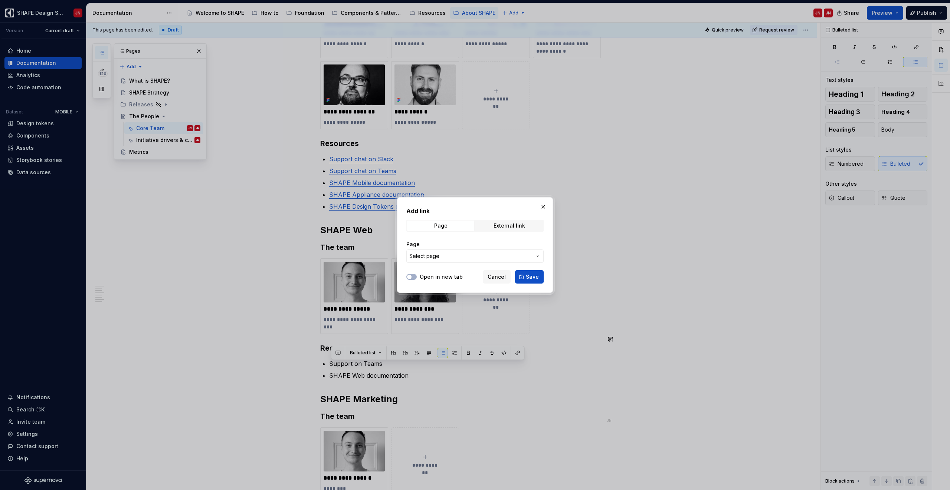
click at [448, 260] on button "Select page" at bounding box center [474, 256] width 137 height 13
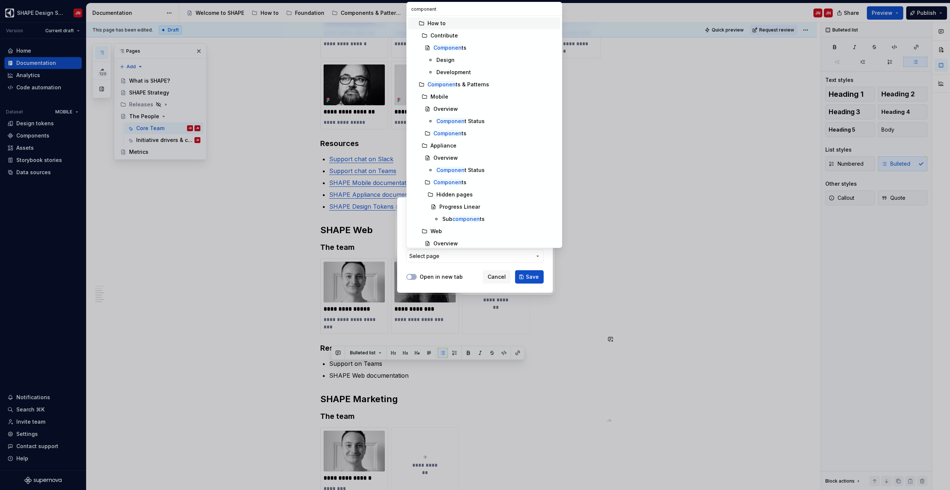
type input "components"
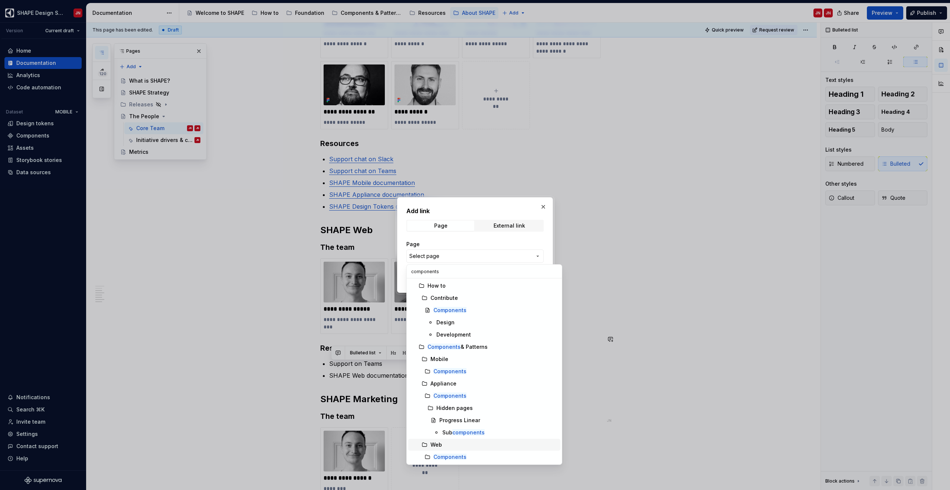
click at [446, 447] on div "Web" at bounding box center [493, 444] width 127 height 7
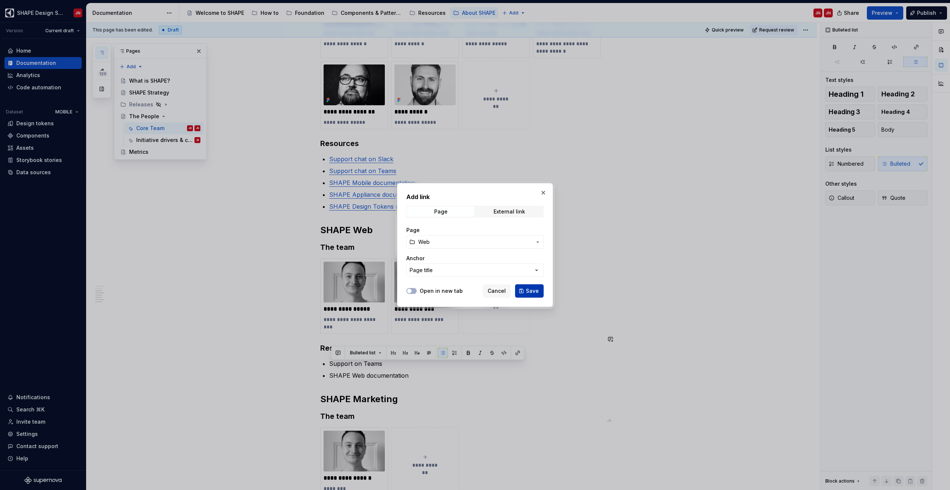
click at [525, 287] on button "Save" at bounding box center [529, 291] width 29 height 13
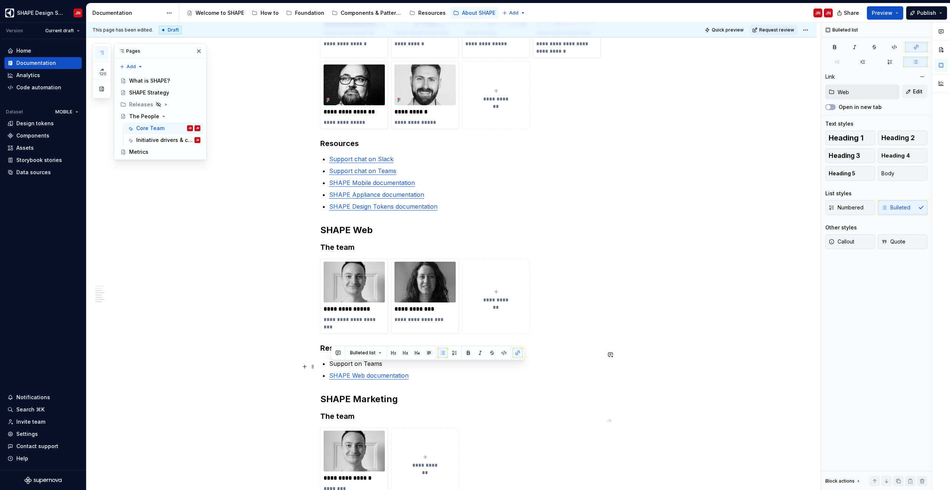
click at [437, 371] on p "SHAPE Web documentation" at bounding box center [465, 375] width 272 height 9
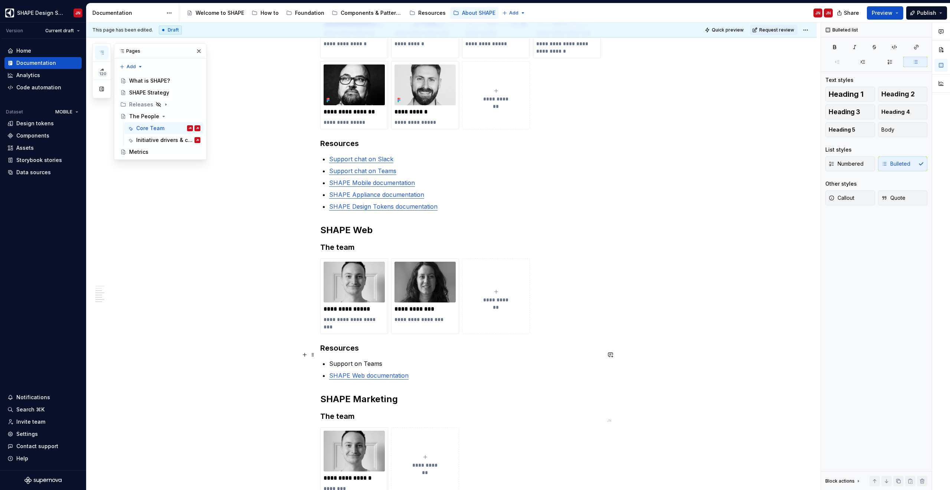
click at [361, 359] on p "Support on Teams" at bounding box center [465, 363] width 272 height 9
click at [337, 359] on p "Support on Teams" at bounding box center [465, 363] width 272 height 9
drag, startPoint x: 337, startPoint y: 356, endPoint x: 366, endPoint y: 355, distance: 29.7
click at [366, 359] on p "Support on Teams" at bounding box center [465, 363] width 272 height 9
click at [378, 359] on p "Support on Teams" at bounding box center [465, 363] width 272 height 9
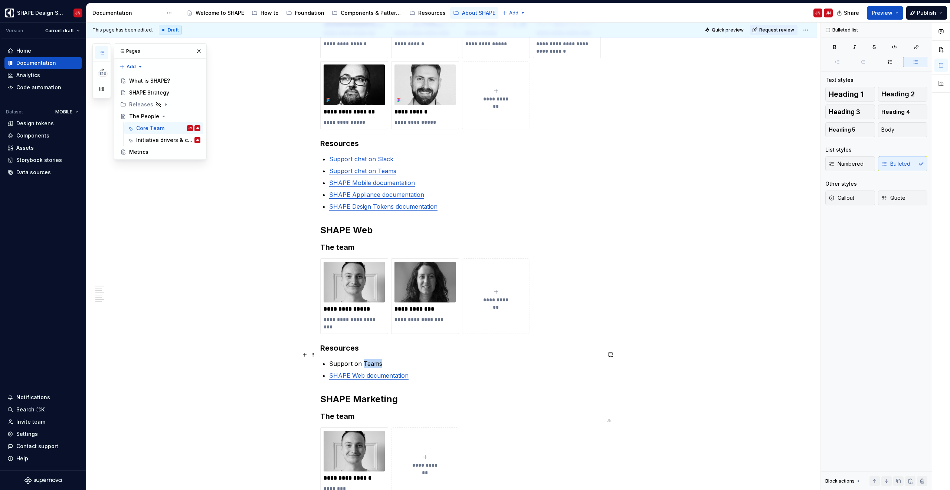
click at [378, 359] on p "Support on Teams" at bounding box center [465, 363] width 272 height 9
click at [515, 340] on button "button" at bounding box center [517, 341] width 10 height 10
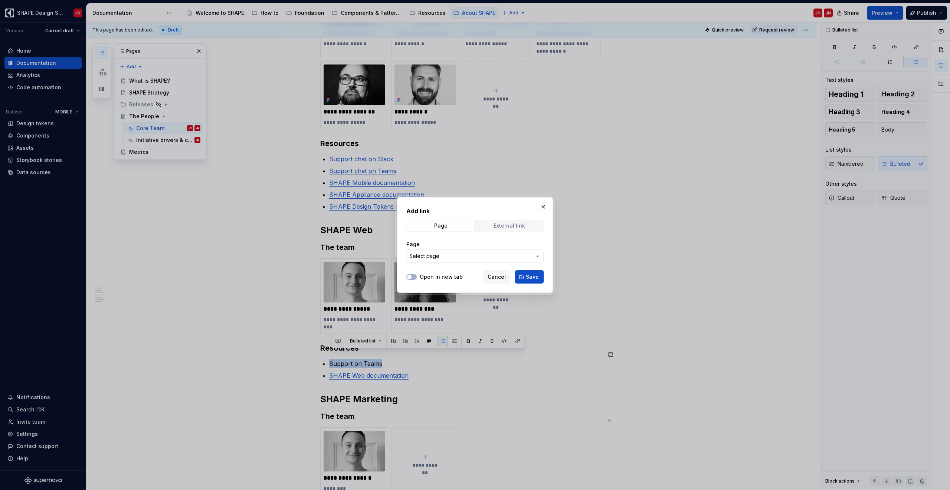
click at [506, 225] on div "External link" at bounding box center [509, 226] width 32 height 6
click at [453, 258] on input "URL" at bounding box center [474, 256] width 137 height 13
paste input "https://teams.microsoft.com/l/channel/19%3Aea902315cdac42f0b86c423e57770c72%40t…"
type input "https://teams.microsoft.com/l/channel/19%3Aea902315cdac42f0b86c423e57770c72%40t…"
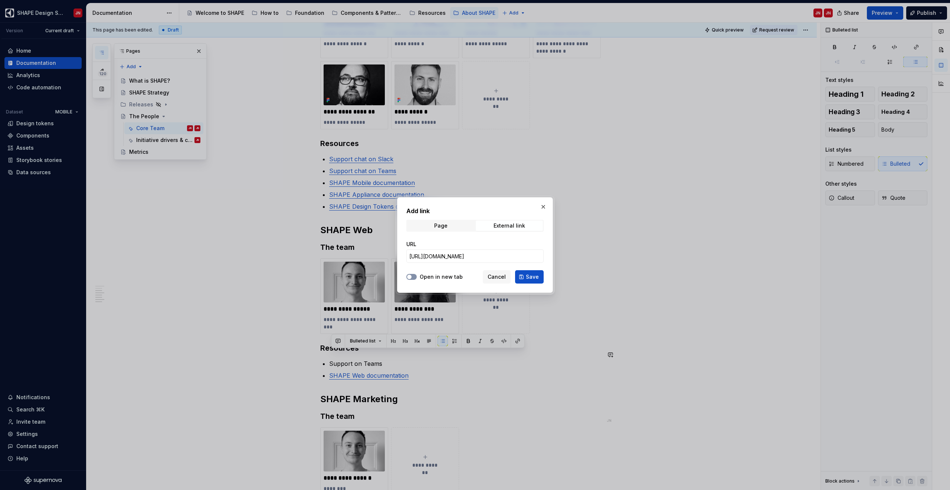
click at [412, 275] on button "Open in new tab" at bounding box center [411, 277] width 10 height 6
click at [540, 278] on button "Save" at bounding box center [529, 276] width 29 height 13
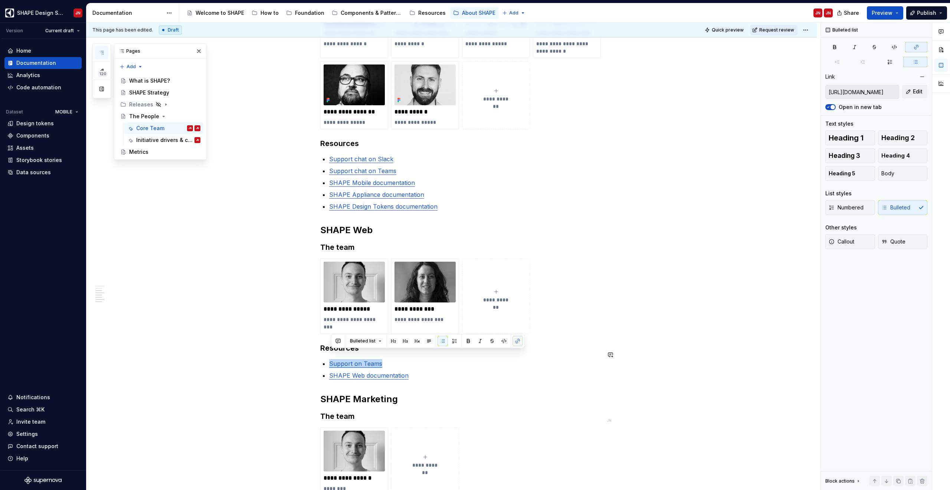
click at [514, 344] on button "button" at bounding box center [517, 341] width 10 height 10
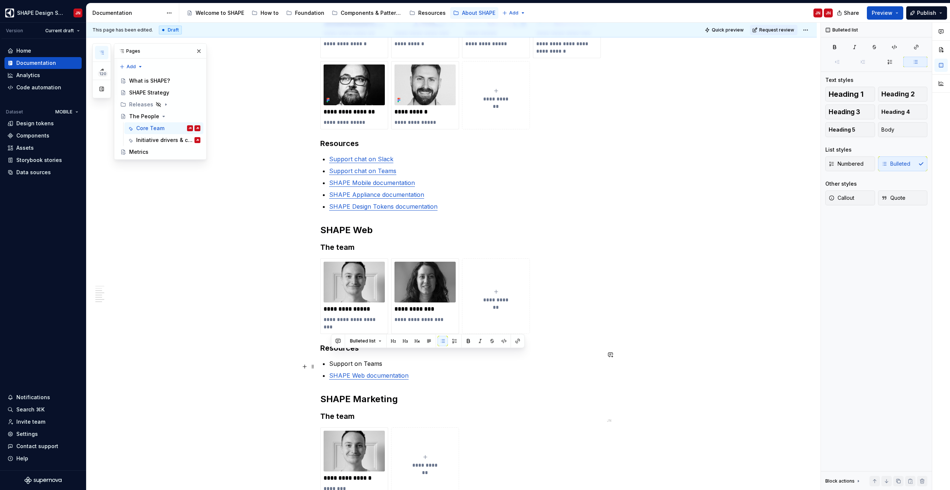
click at [369, 372] on link "SHAPE Web documentation" at bounding box center [368, 375] width 79 height 7
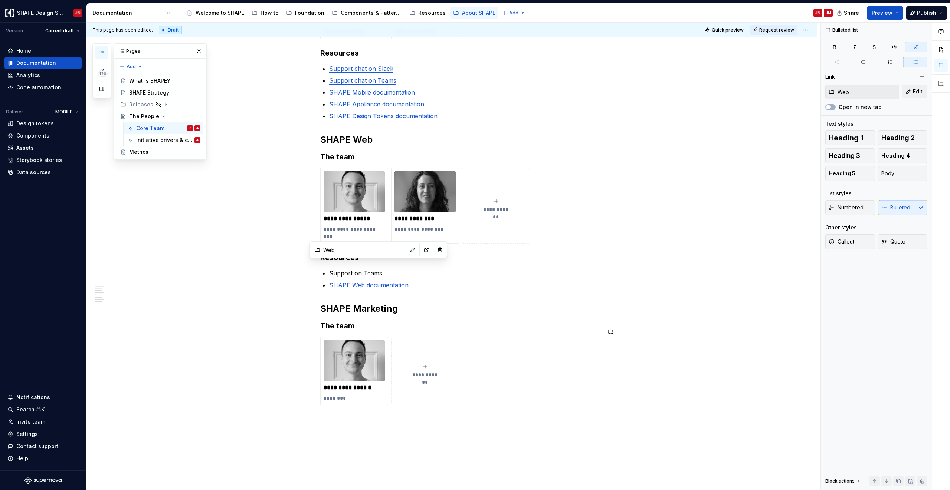
scroll to position [654, 0]
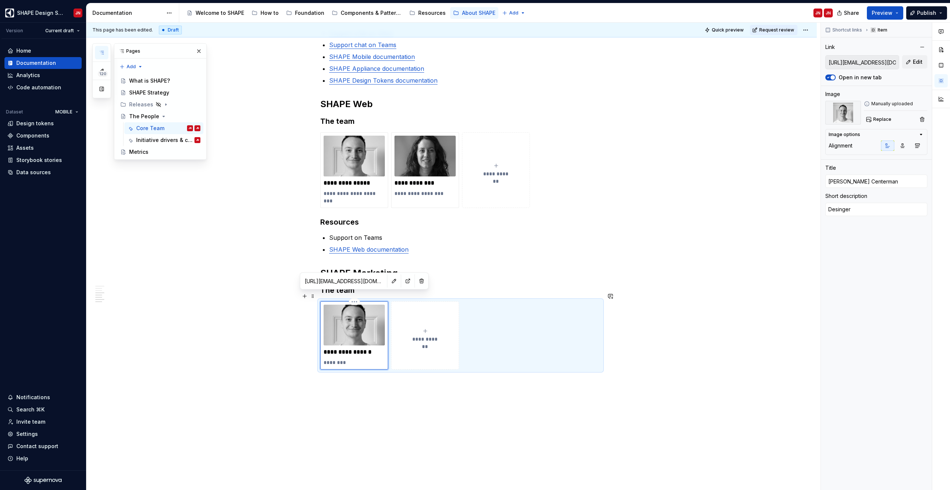
click at [337, 315] on img at bounding box center [353, 325] width 61 height 41
click at [881, 119] on span "Replace" at bounding box center [882, 119] width 18 height 6
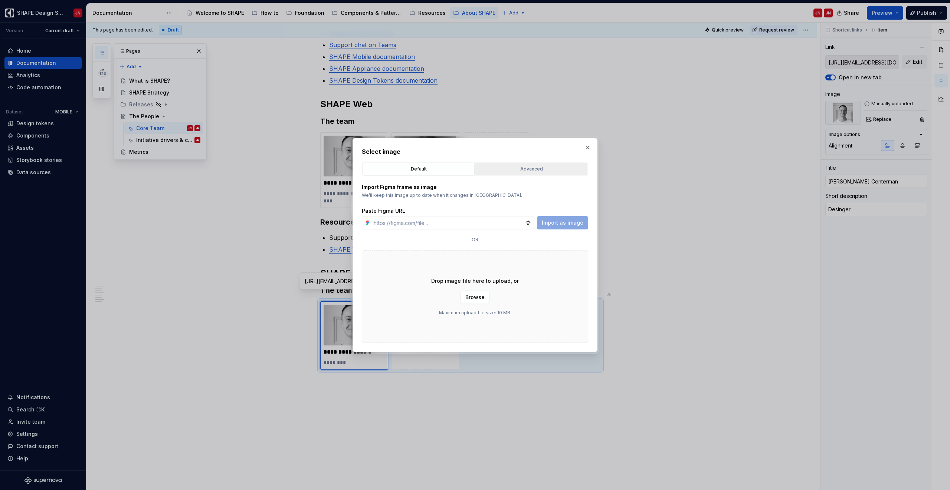
click at [532, 172] on div "Advanced" at bounding box center [531, 168] width 107 height 7
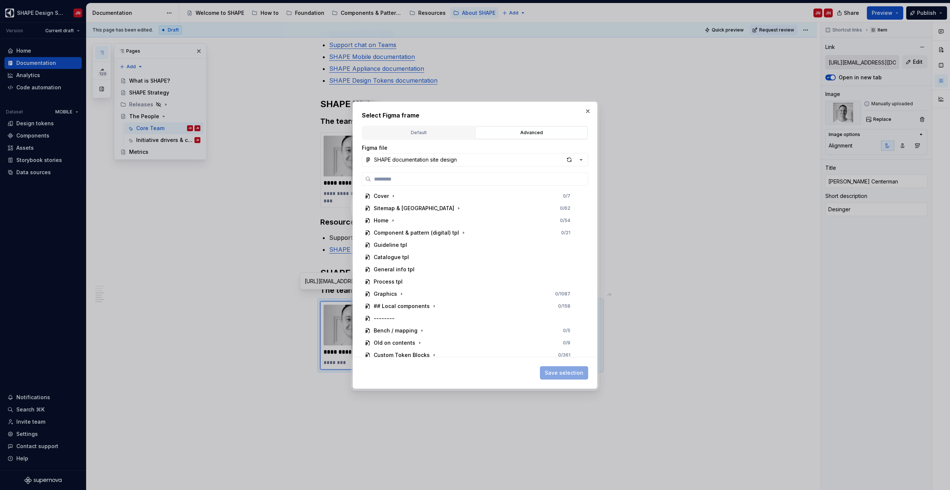
type textarea "*"
click at [442, 181] on input "search" at bounding box center [479, 178] width 217 height 7
type input "******"
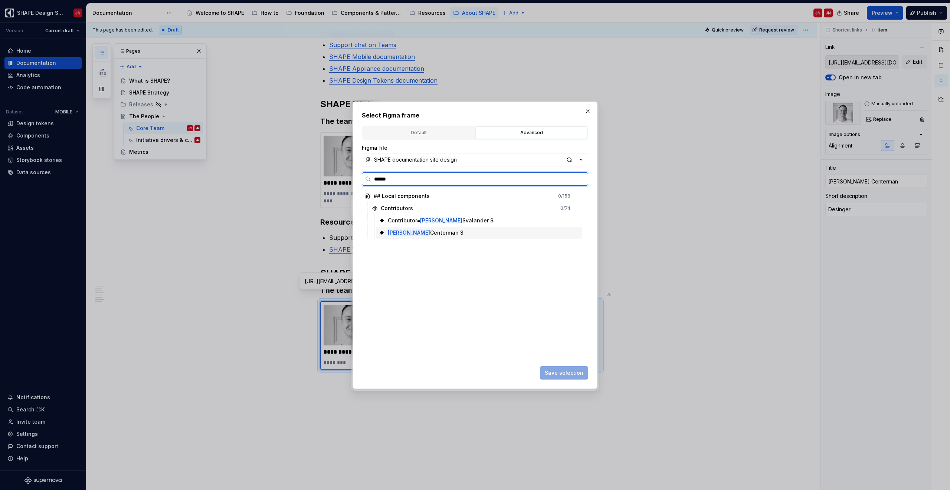
click at [431, 238] on div "Martin Centerman S" at bounding box center [479, 233] width 206 height 12
click at [547, 369] on button "Save selection" at bounding box center [564, 372] width 48 height 13
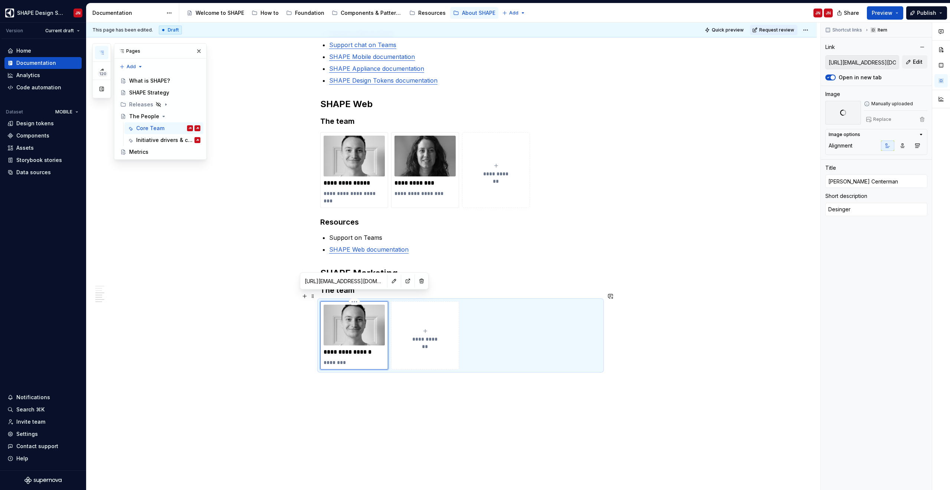
click at [338, 359] on p "********" at bounding box center [353, 362] width 61 height 7
type textarea "*"
type textarea "D"
type textarea "*"
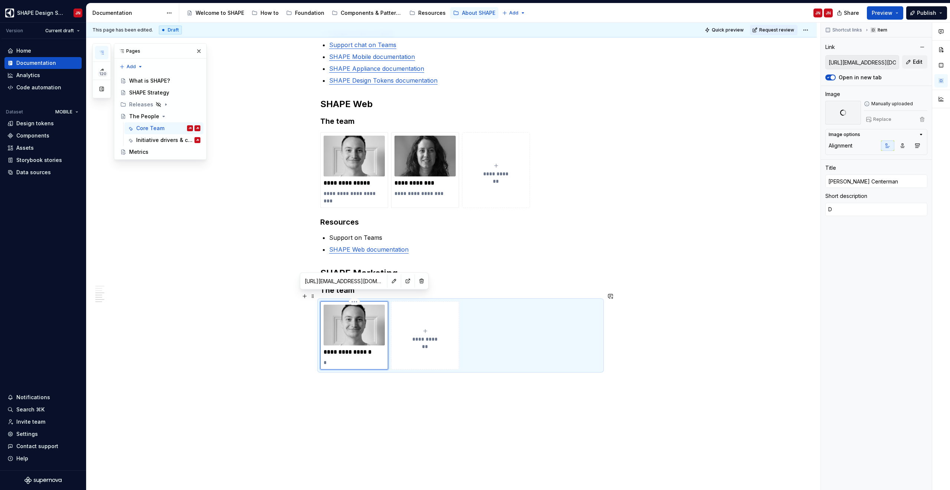
type textarea "De"
type textarea "*"
type textarea "Des"
type textarea "*"
type textarea "Desi"
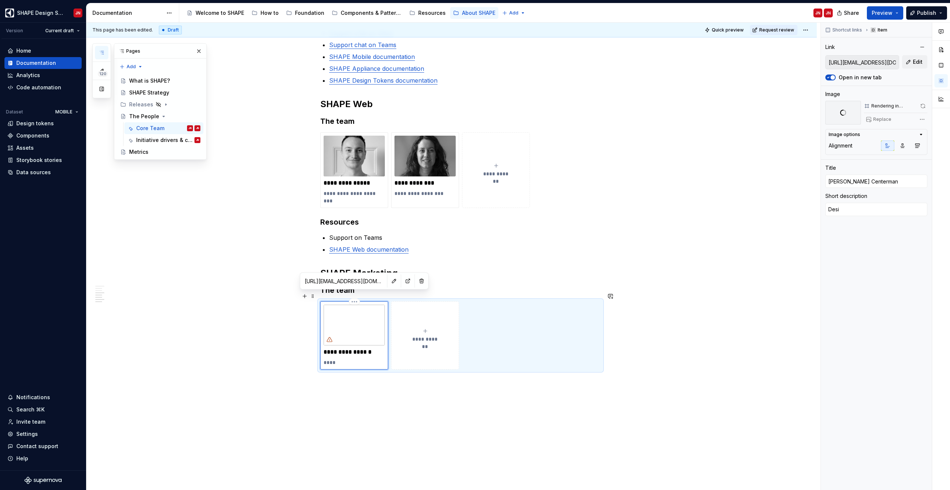
click at [343, 359] on p "****" at bounding box center [353, 362] width 61 height 7
type textarea "*"
type textarea "Design"
type textarea "*"
type textarea "Designe"
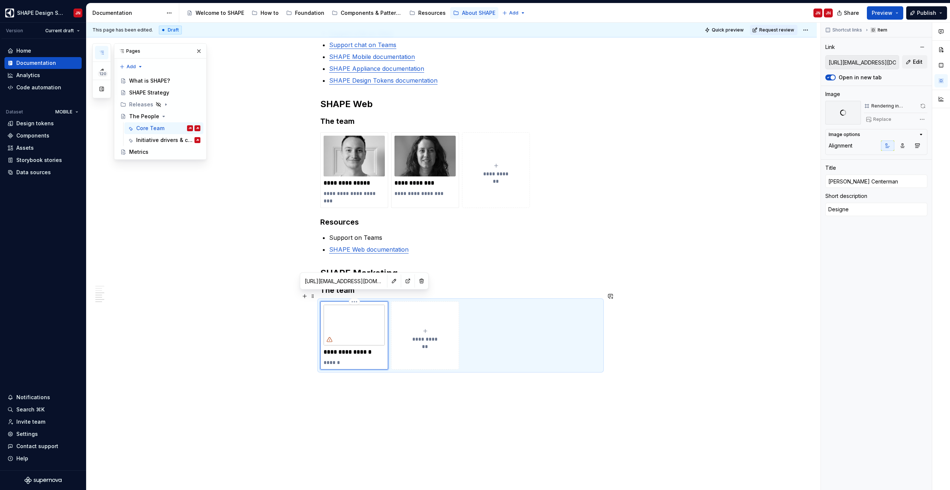
type textarea "*"
type textarea "Designer"
type textarea "*"
click at [368, 409] on div "**********" at bounding box center [451, 5] width 730 height 1042
click at [348, 317] on img at bounding box center [353, 325] width 61 height 41
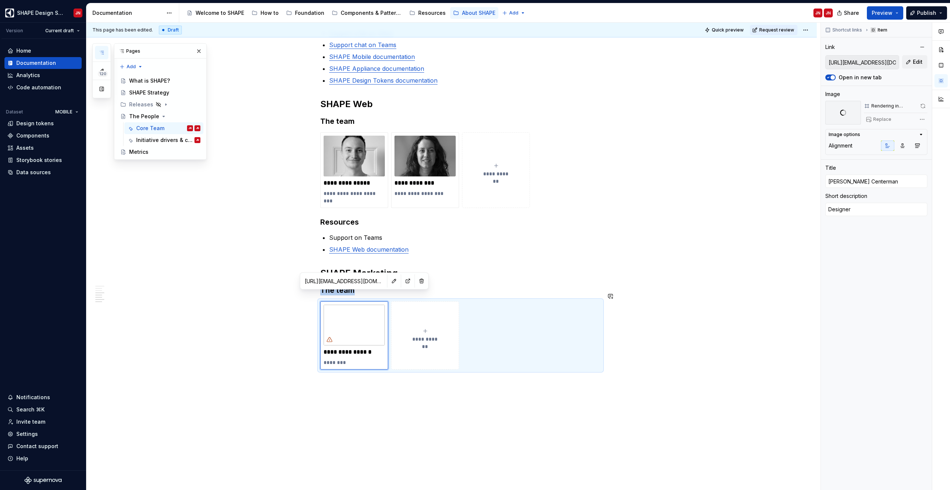
click at [379, 381] on div "**********" at bounding box center [451, 5] width 730 height 1042
click at [391, 267] on h2 "SHAPE Marketing" at bounding box center [460, 273] width 280 height 12
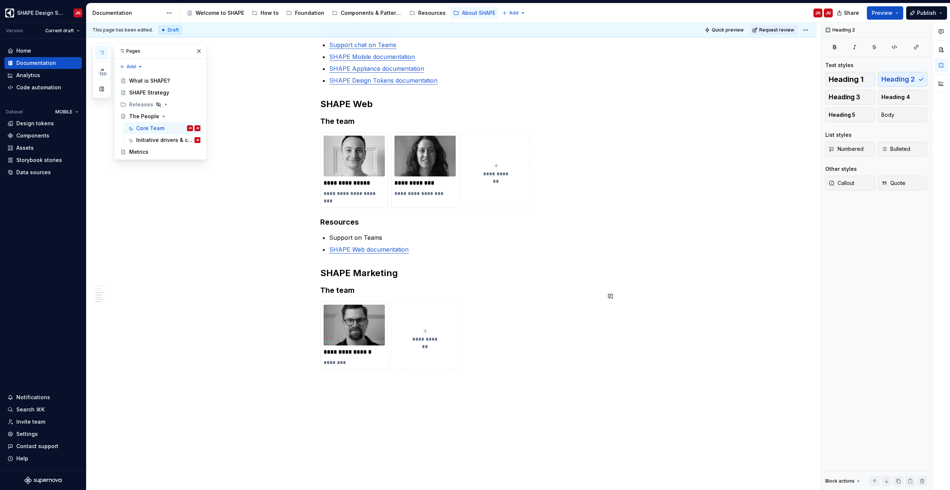
click at [342, 233] on p "Support on Teams" at bounding box center [465, 237] width 272 height 9
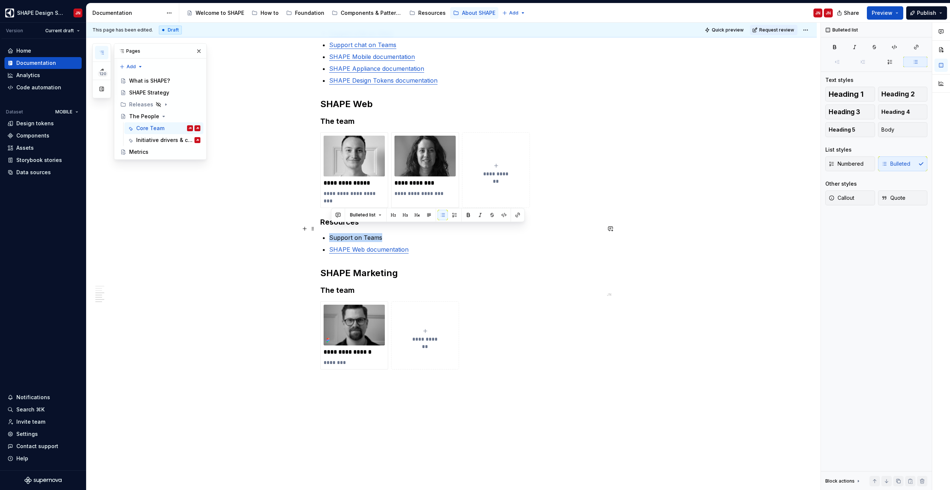
drag, startPoint x: 342, startPoint y: 230, endPoint x: 372, endPoint y: 229, distance: 30.8
click at [372, 233] on p "Support on Teams" at bounding box center [465, 237] width 272 height 9
click at [514, 215] on button "button" at bounding box center [517, 215] width 10 height 10
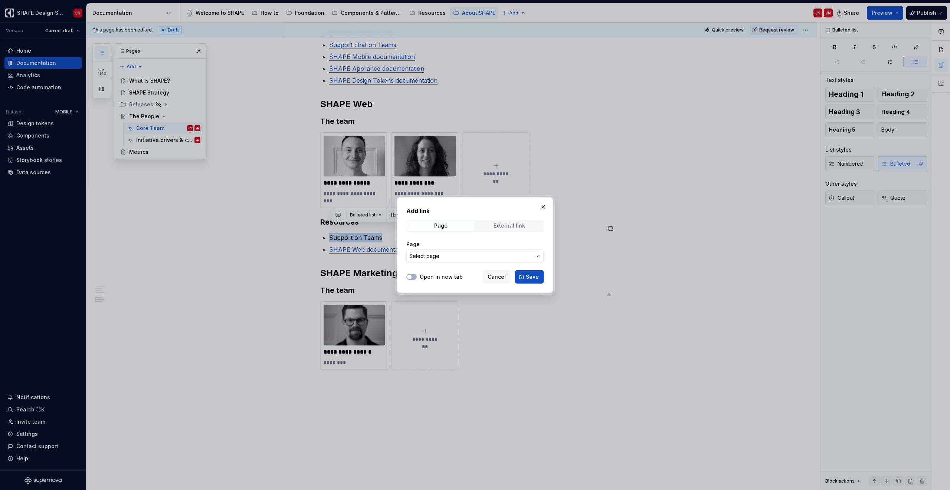
click at [496, 226] on div "External link" at bounding box center [509, 226] width 32 height 6
click at [439, 259] on input "URL" at bounding box center [474, 256] width 137 height 13
paste input "https://teams.microsoft.com/l/channel/19%3Aea902315cdac42f0b86c423e57770c72%40t…"
type input "https://teams.microsoft.com/l/channel/19%3Aea902315cdac42f0b86c423e57770c72%40t…"
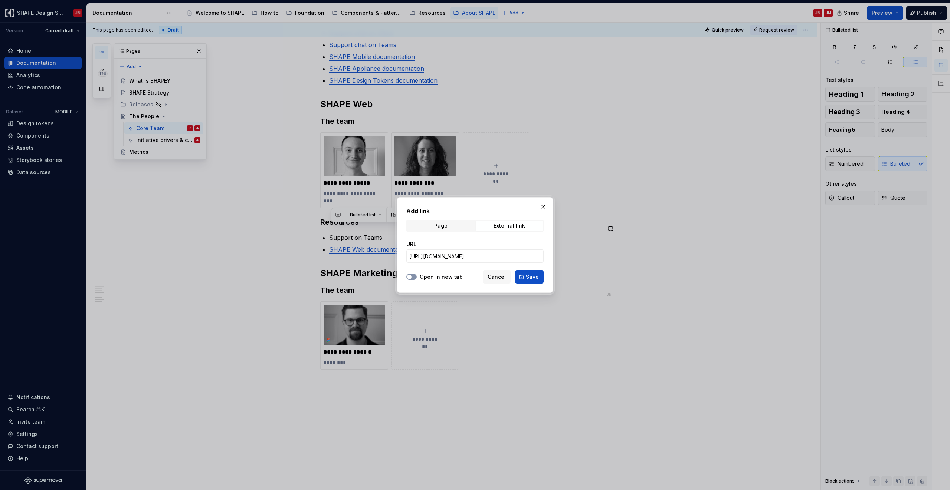
click at [414, 276] on button "Open in new tab" at bounding box center [411, 277] width 10 height 6
click at [528, 276] on span "Save" at bounding box center [532, 276] width 13 height 7
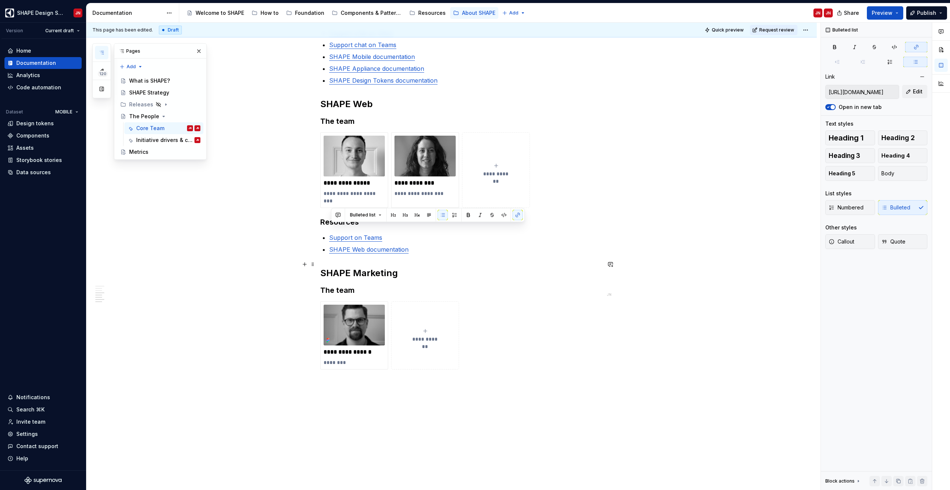
click at [356, 267] on h2 "SHAPE Marketing" at bounding box center [460, 273] width 280 height 12
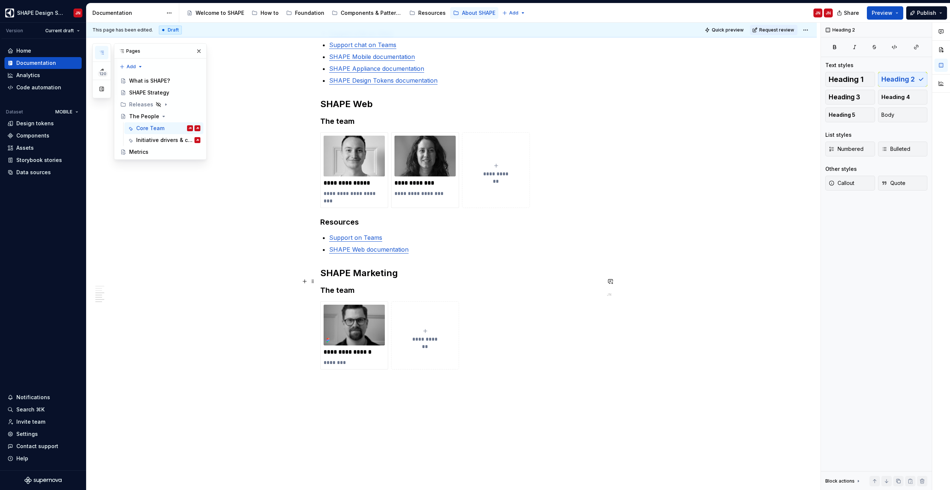
click at [348, 285] on h3 "The team" at bounding box center [460, 290] width 280 height 10
click at [364, 285] on h3 "The team" at bounding box center [460, 290] width 280 height 10
click at [388, 385] on div "**********" at bounding box center [451, 5] width 730 height 1042
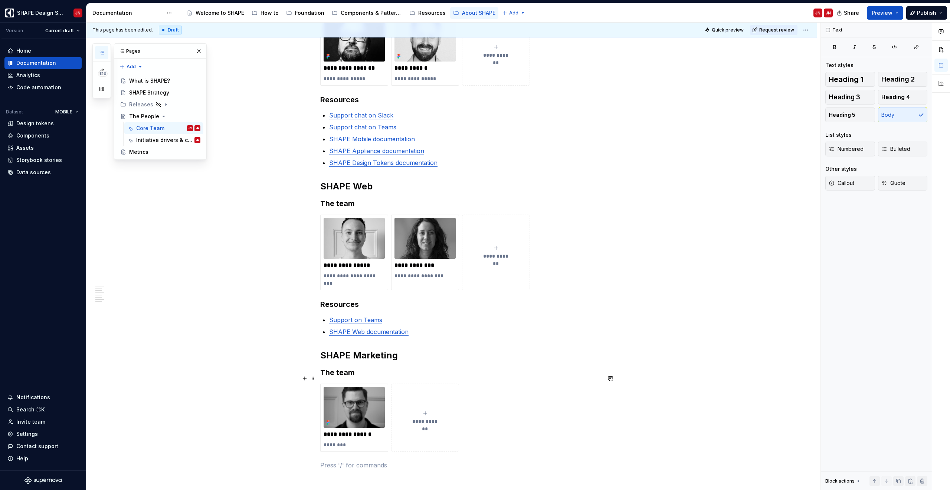
scroll to position [582, 0]
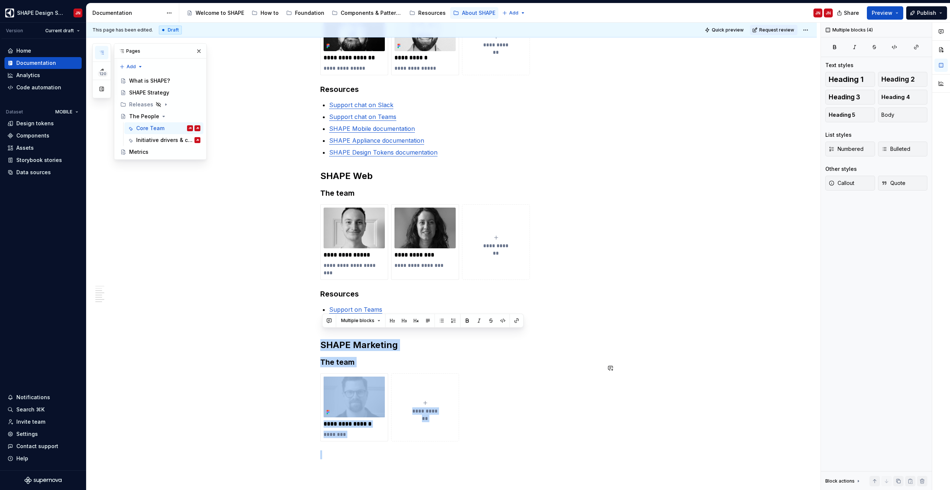
drag, startPoint x: 322, startPoint y: 337, endPoint x: 427, endPoint y: 437, distance: 144.6
click at [427, 437] on div "**********" at bounding box center [460, 17] width 280 height 886
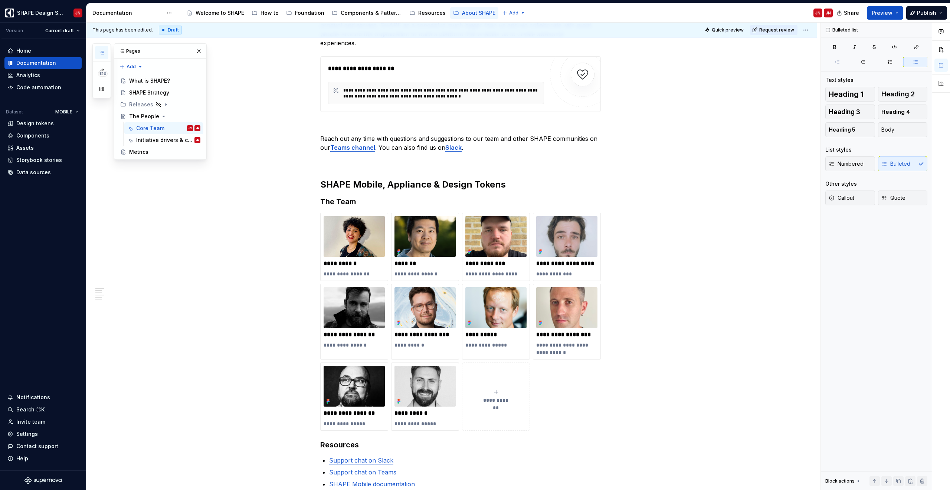
scroll to position [171, 0]
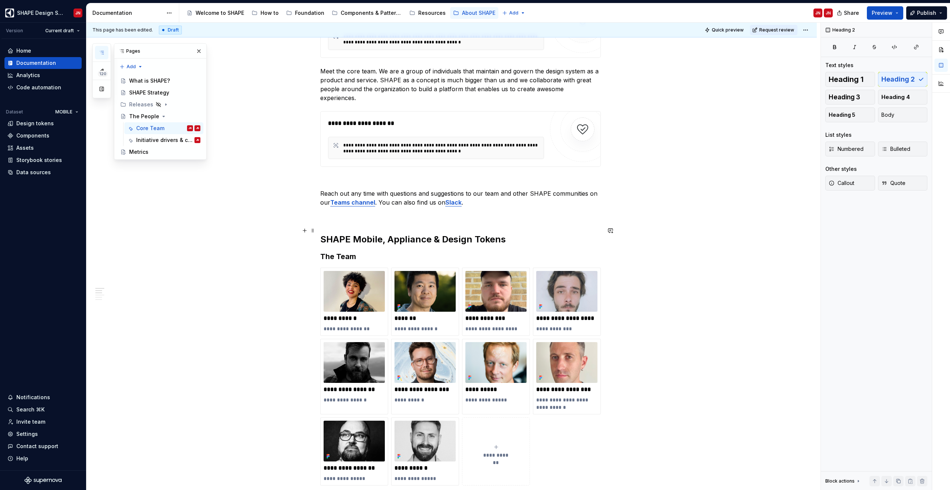
click at [325, 234] on h2 "SHAPE Mobile, Appliance & Design Tokens" at bounding box center [460, 240] width 280 height 12
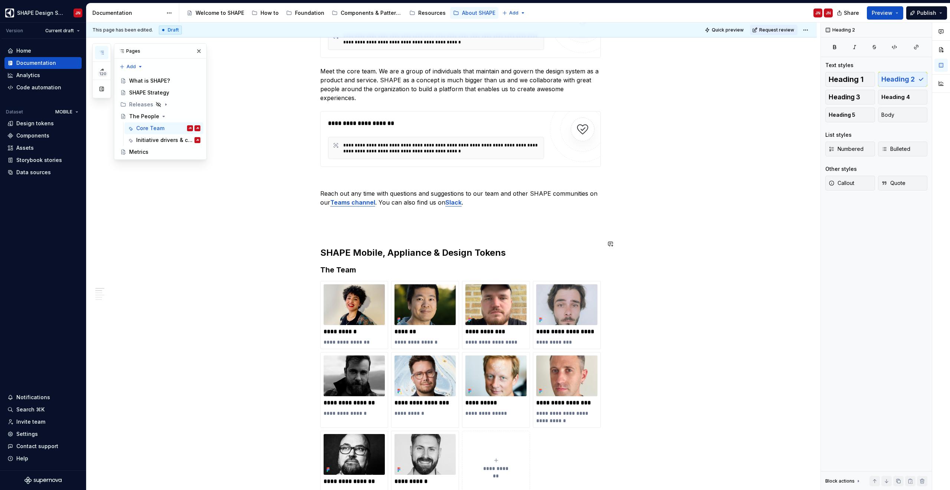
click at [336, 230] on div "**********" at bounding box center [460, 367] width 280 height 766
click at [338, 225] on p at bounding box center [460, 229] width 280 height 9
click at [368, 207] on button "button" at bounding box center [369, 206] width 10 height 10
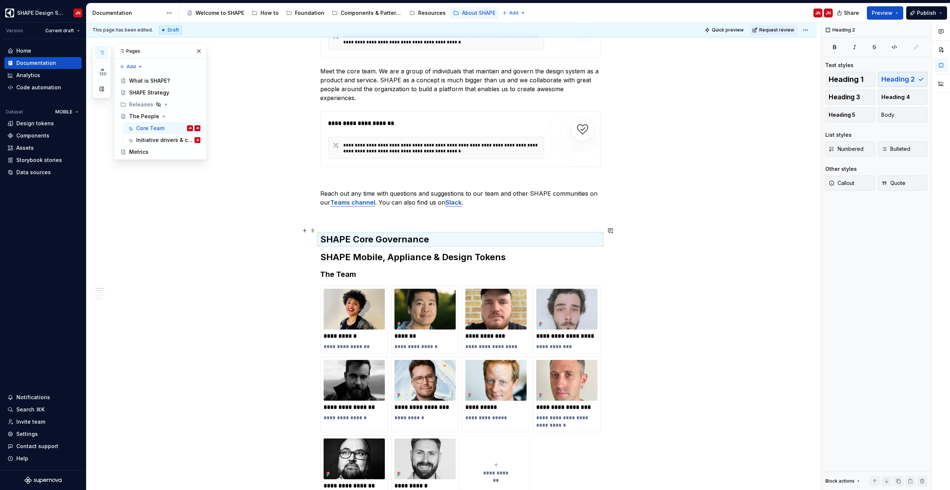
click at [434, 234] on h2 "SHAPE Core Governance" at bounding box center [460, 240] width 280 height 12
click at [432, 234] on h2 "SHAPE Core Governance" at bounding box center [460, 240] width 280 height 12
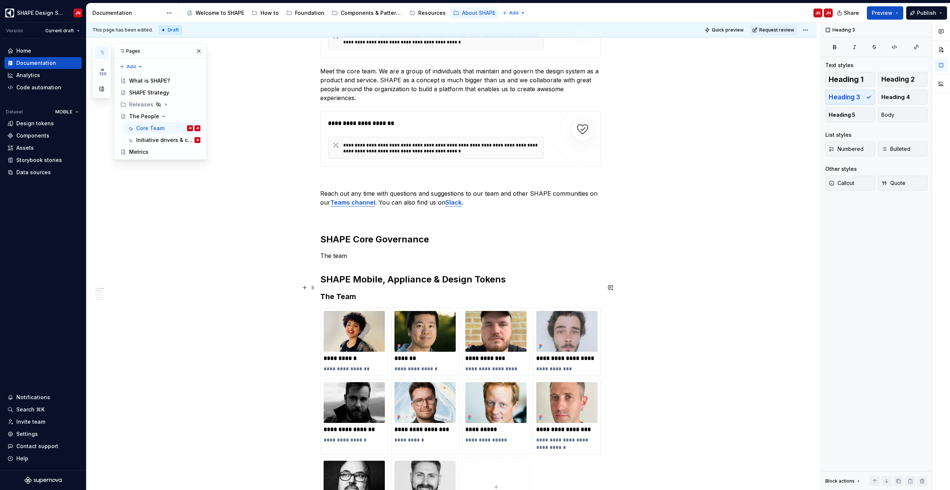
click at [341, 292] on h3 "The Team" at bounding box center [460, 297] width 280 height 10
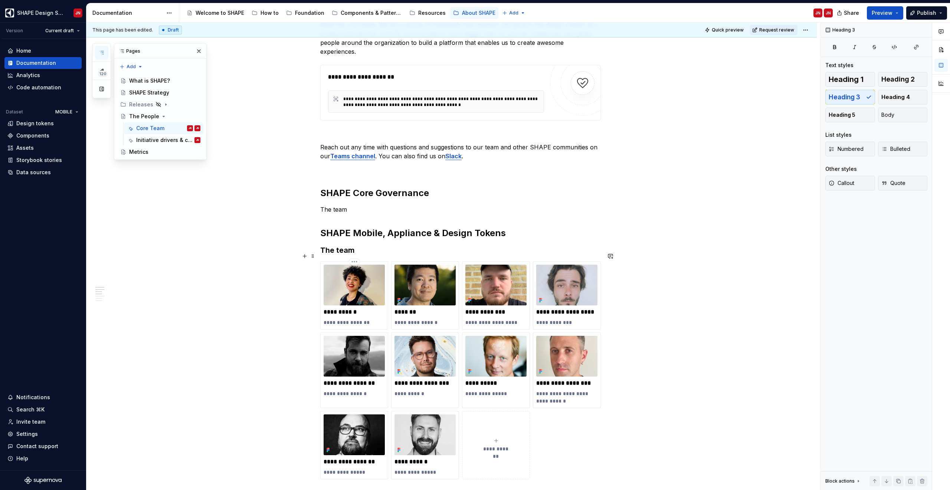
scroll to position [216, 0]
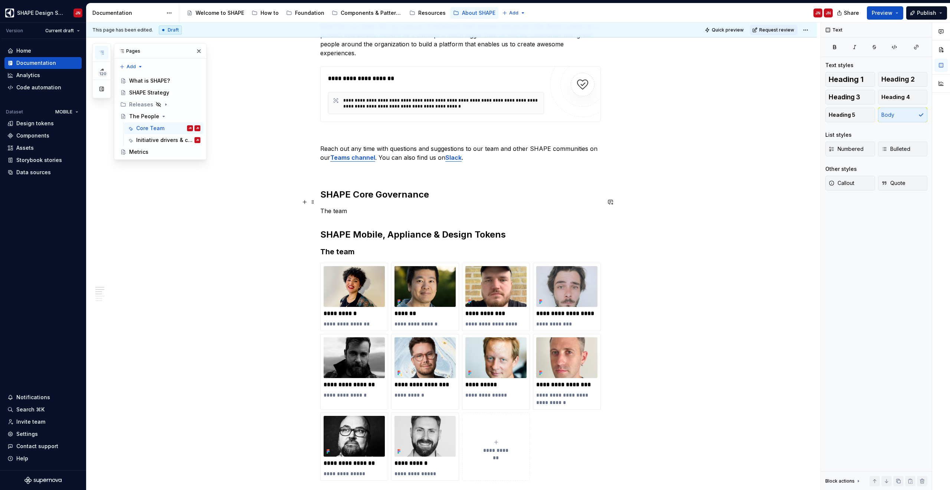
click at [343, 207] on p "The team" at bounding box center [460, 211] width 280 height 9
click at [378, 188] on button "button" at bounding box center [380, 188] width 10 height 10
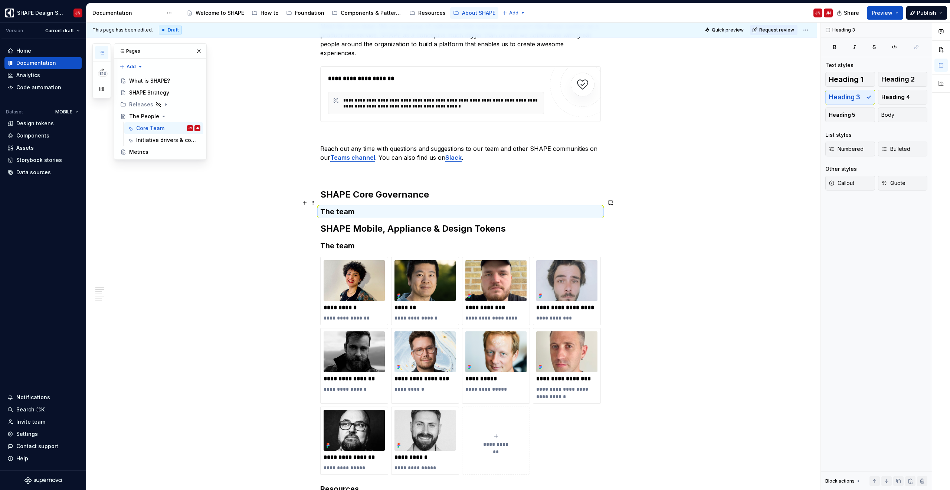
click at [355, 207] on h3 "The team" at bounding box center [460, 212] width 280 height 10
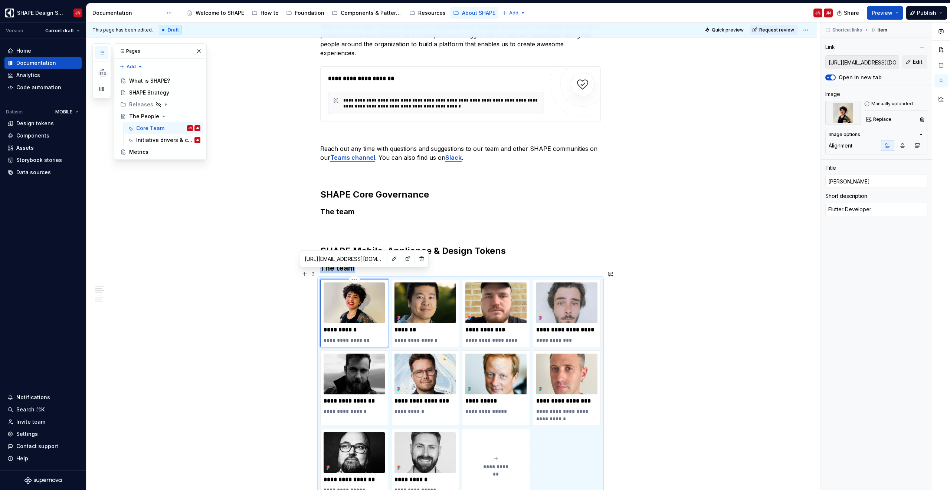
click at [334, 279] on div "**********" at bounding box center [354, 313] width 68 height 68
click at [343, 223] on p at bounding box center [460, 227] width 280 height 9
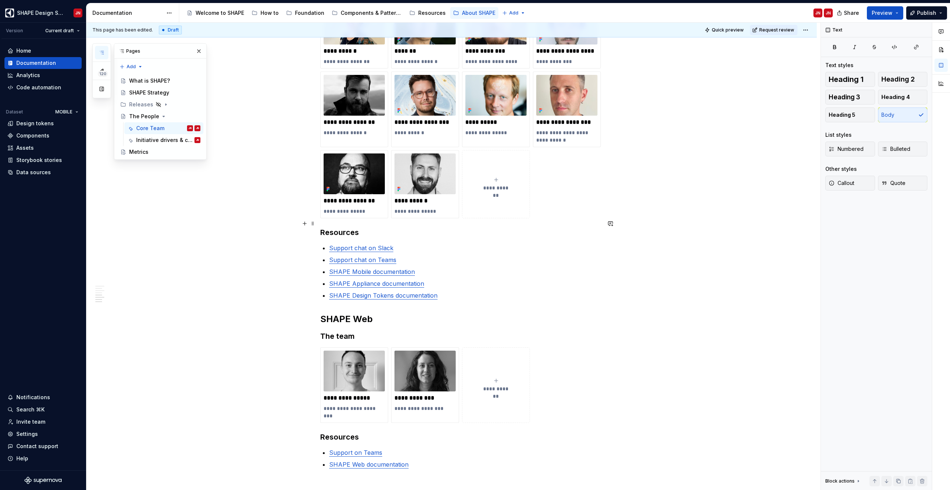
scroll to position [503, 0]
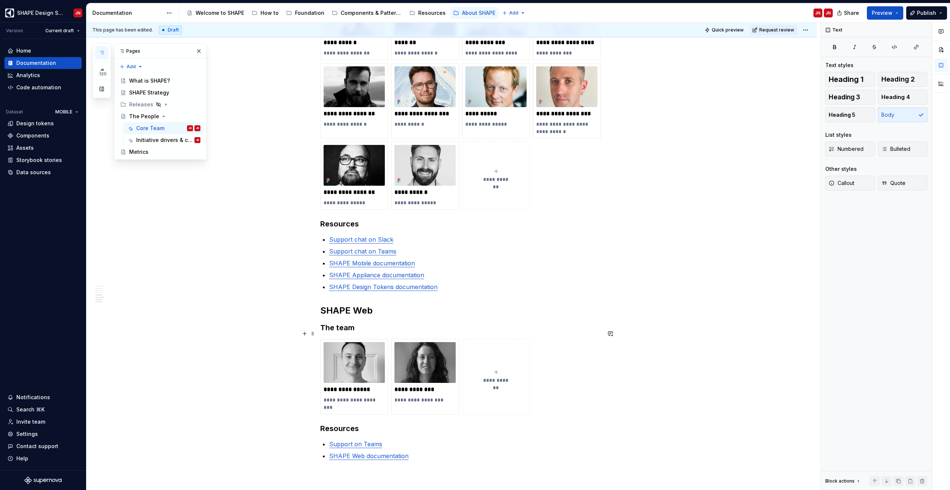
click at [504, 393] on button "**********" at bounding box center [496, 377] width 68 height 76
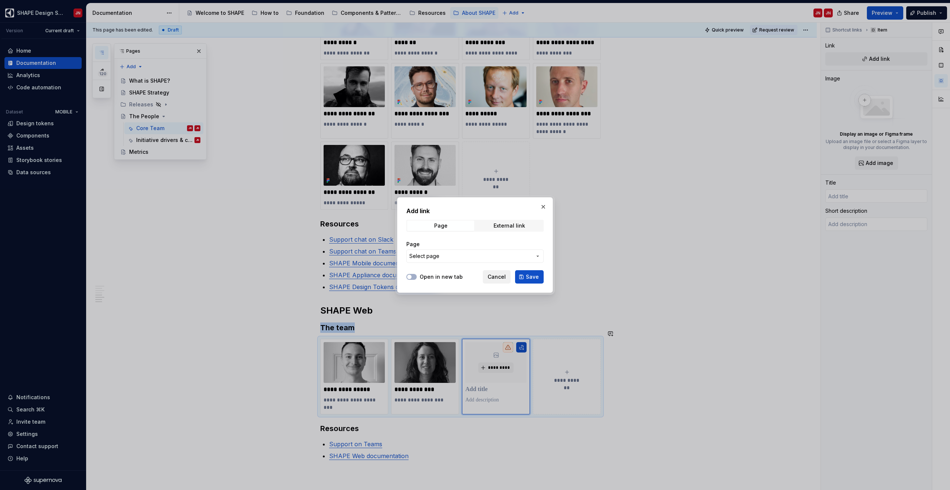
click at [501, 277] on span "Cancel" at bounding box center [496, 276] width 18 height 7
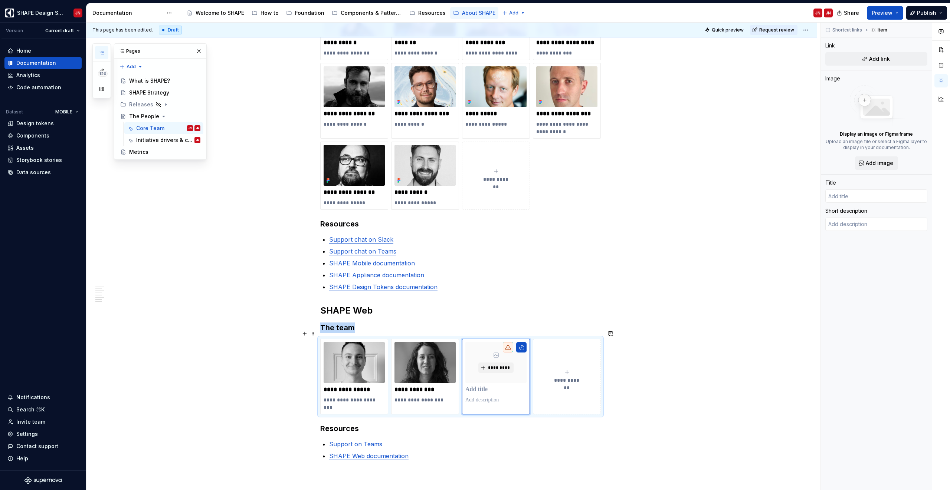
click at [601, 378] on div "**********" at bounding box center [460, 377] width 280 height 76
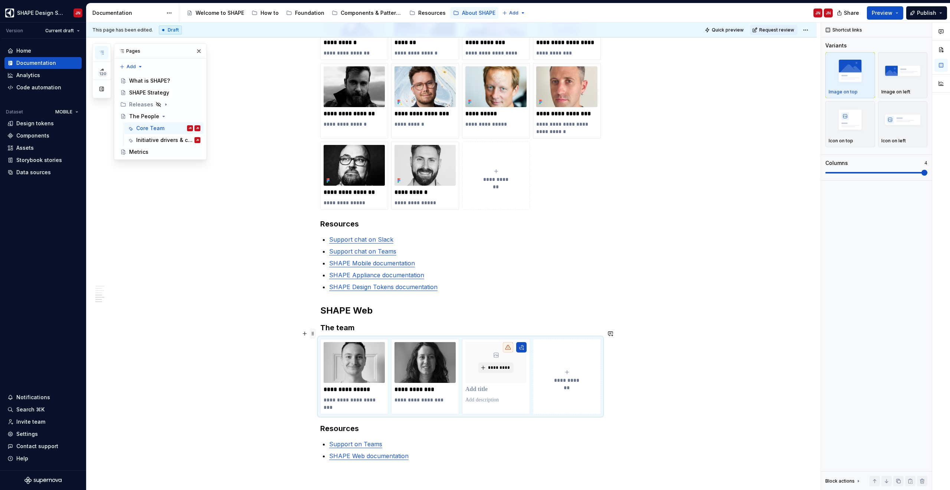
click at [315, 333] on span at bounding box center [313, 334] width 6 height 10
click at [326, 345] on div "Duplicate" at bounding box center [349, 345] width 48 height 7
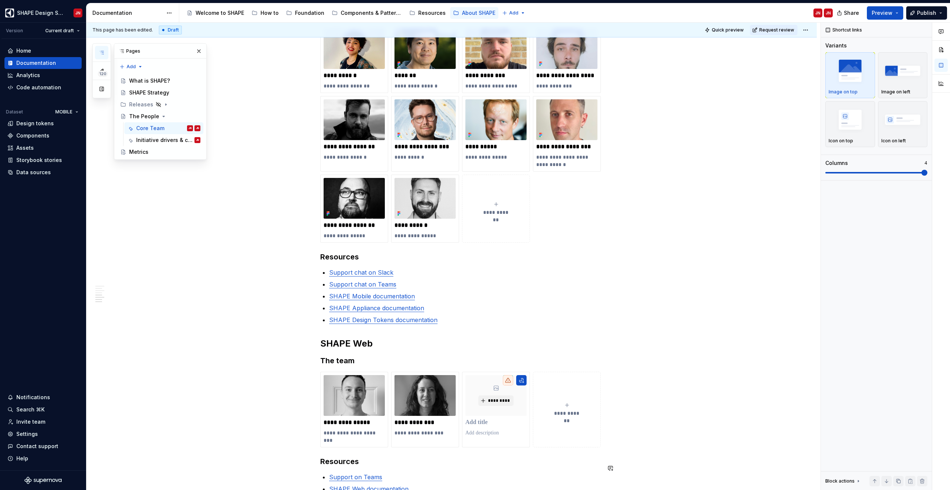
scroll to position [705, 0]
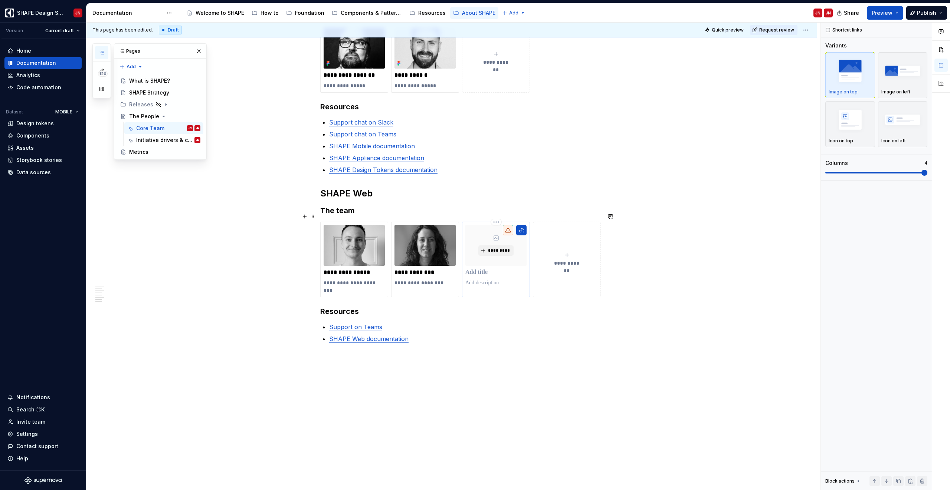
click at [494, 269] on p at bounding box center [495, 272] width 61 height 7
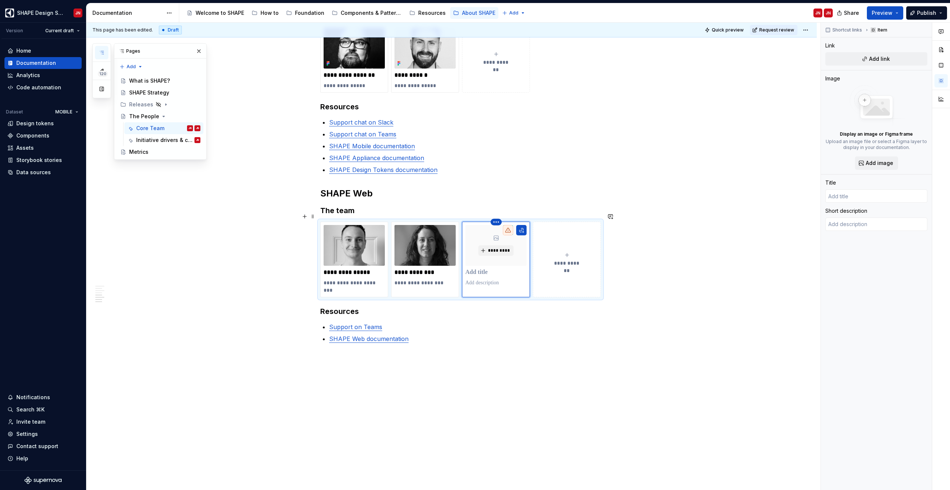
click at [496, 216] on html "SHAPE Design System JN Version Current draft Home Documentation Analytics Code …" at bounding box center [475, 245] width 950 height 490
click at [502, 227] on icon at bounding box center [500, 226] width 4 height 4
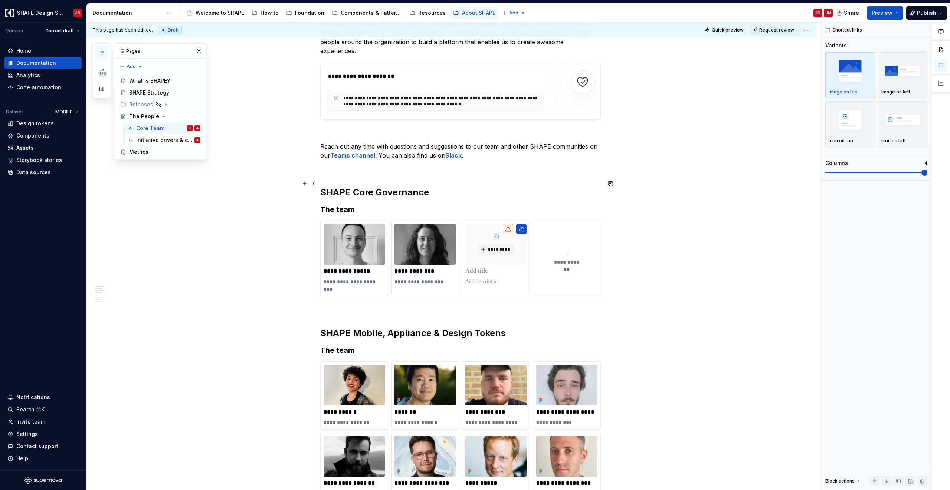
scroll to position [215, 0]
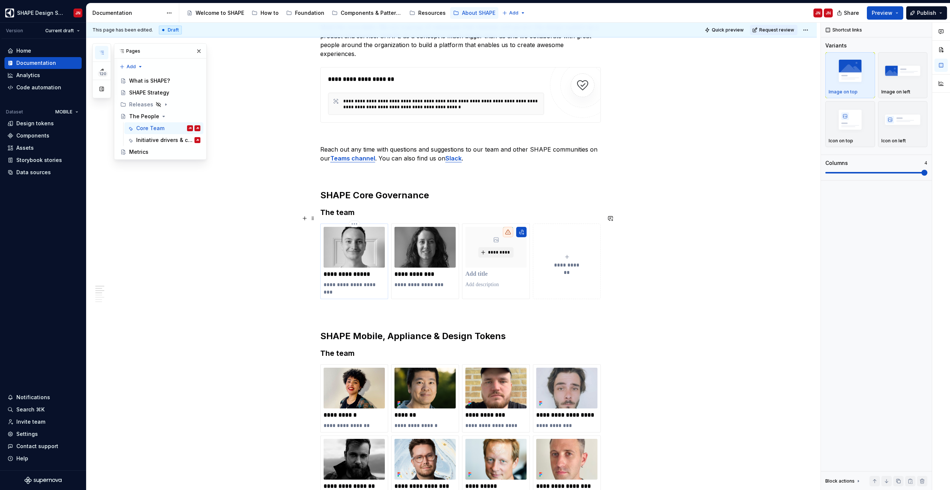
click at [352, 271] on p "**********" at bounding box center [353, 274] width 61 height 7
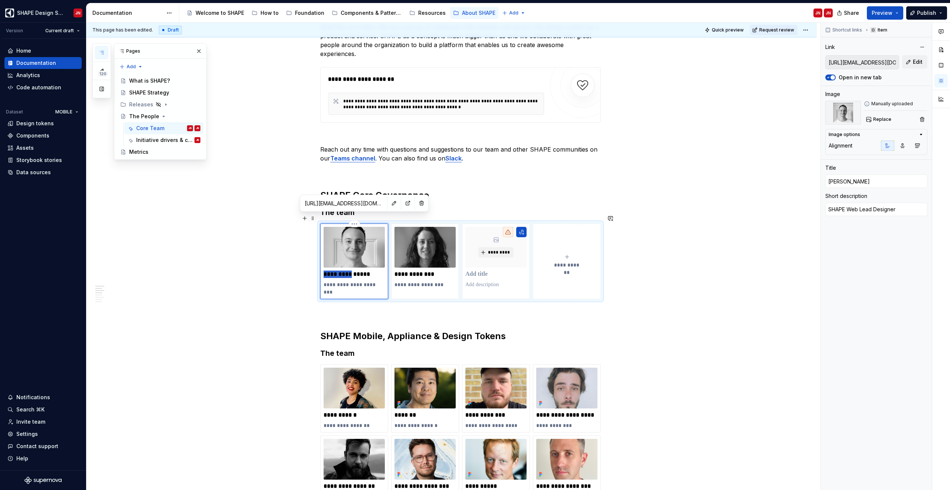
click at [352, 271] on p "**********" at bounding box center [353, 274] width 61 height 7
click at [341, 271] on p "**********" at bounding box center [353, 274] width 61 height 7
click at [332, 271] on p "**********" at bounding box center [353, 274] width 61 height 7
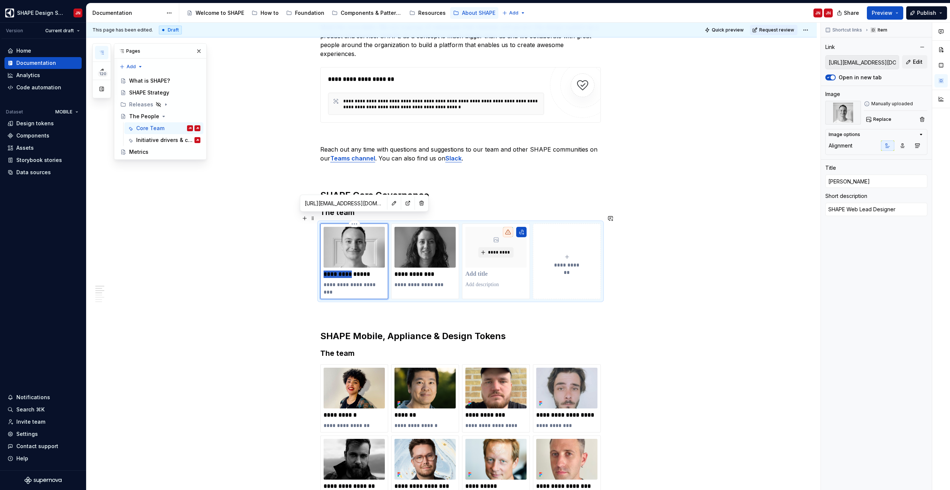
click at [332, 271] on p "**********" at bounding box center [353, 274] width 61 height 7
type textarea "*"
type input "Emma Laurentz"
click at [331, 281] on p "**********" at bounding box center [353, 288] width 61 height 15
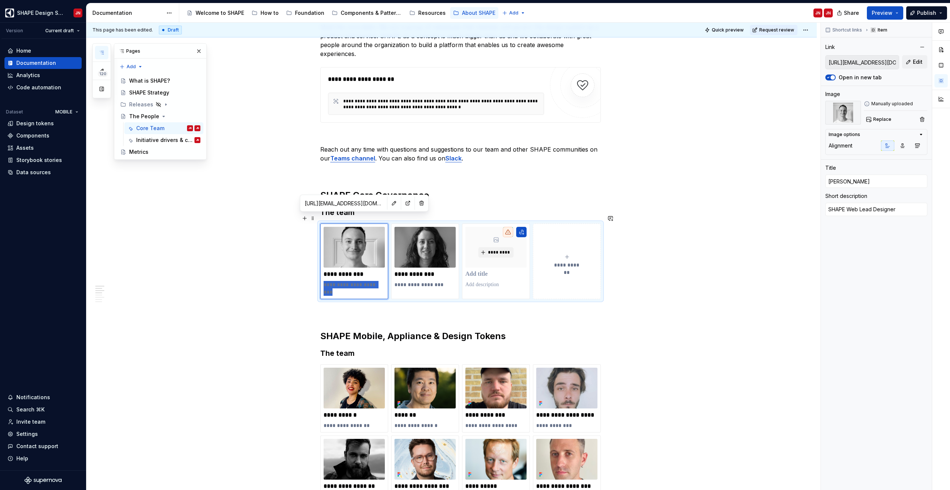
drag, startPoint x: 331, startPoint y: 276, endPoint x: 354, endPoint y: 293, distance: 28.7
click at [354, 293] on div "**********" at bounding box center [460, 262] width 280 height 76
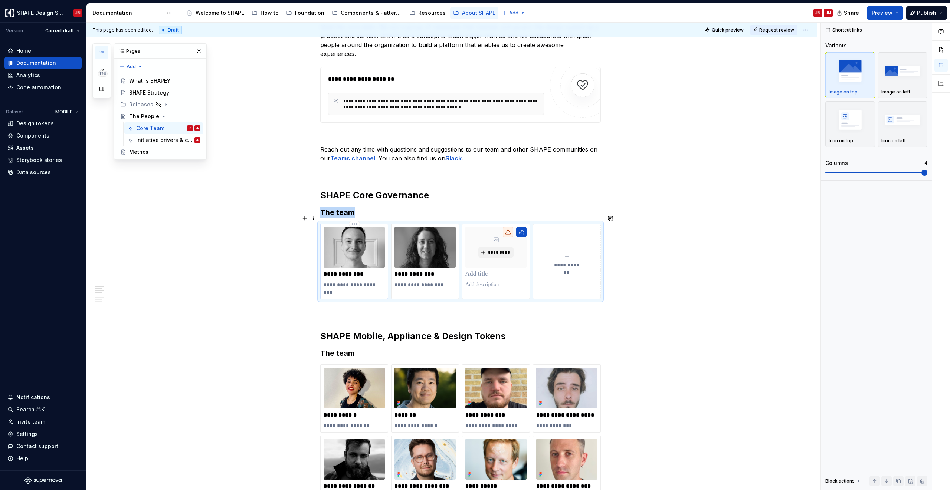
click at [326, 281] on p "**********" at bounding box center [353, 288] width 61 height 15
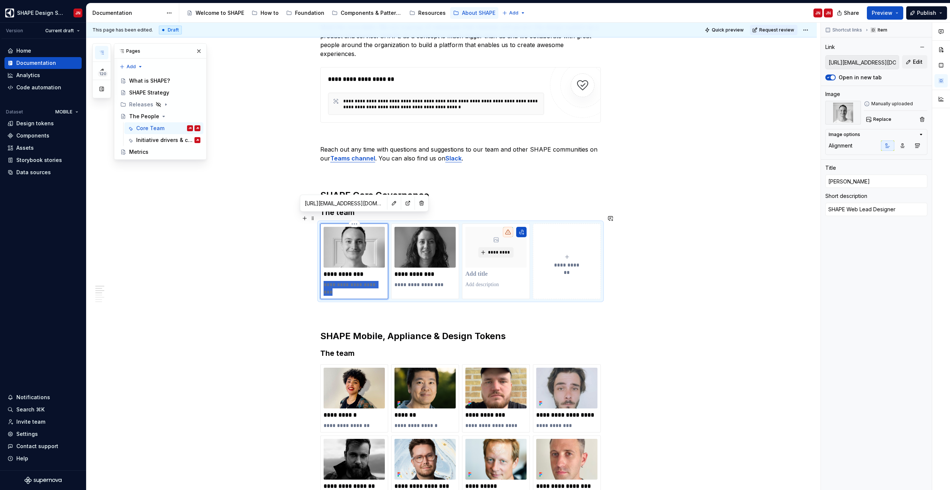
drag, startPoint x: 326, startPoint y: 275, endPoint x: 339, endPoint y: 284, distance: 15.5
click at [339, 284] on p "**********" at bounding box center [353, 288] width 61 height 15
type textarea "*"
type textarea "D"
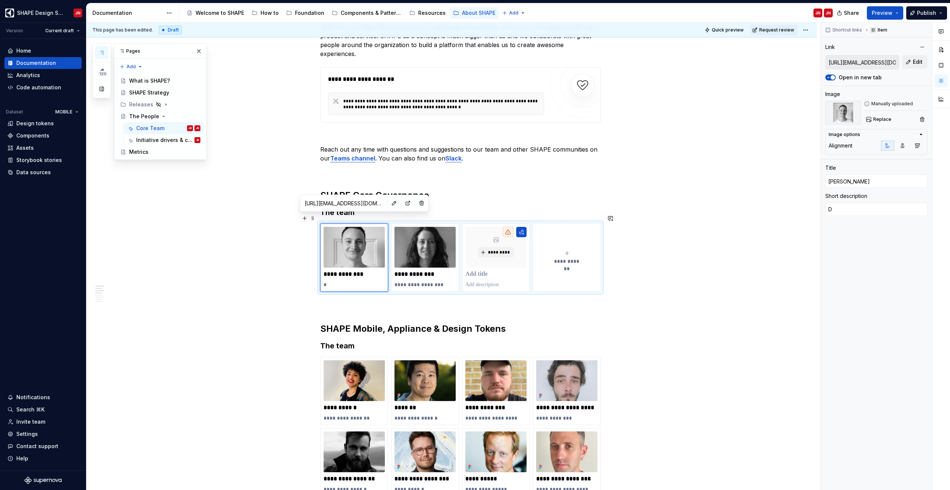
type textarea "*"
type textarea "De"
type textarea "*"
type textarea "Des"
type textarea "*"
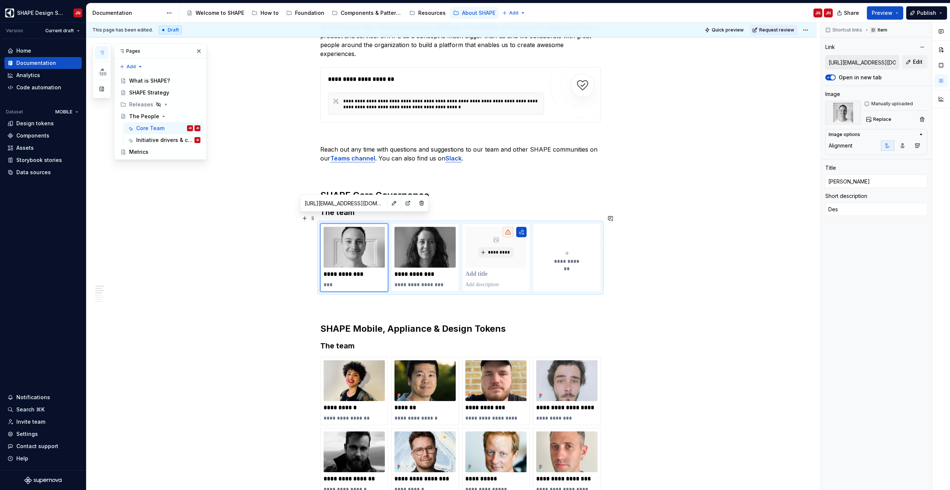
type textarea "Desi"
type textarea "*"
type textarea "Desig"
type textarea "*"
type textarea "Design"
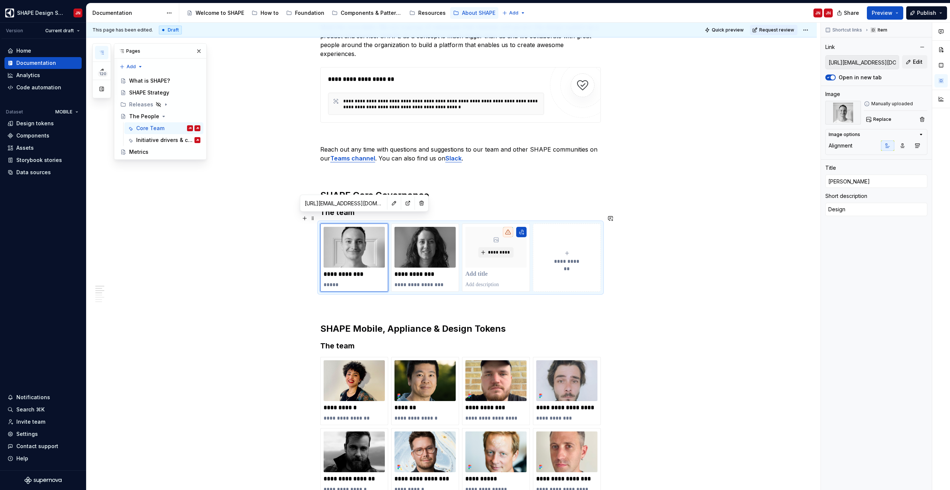
type textarea "*"
type textarea "Design"
type textarea "*"
type textarea "Design M"
type textarea "*"
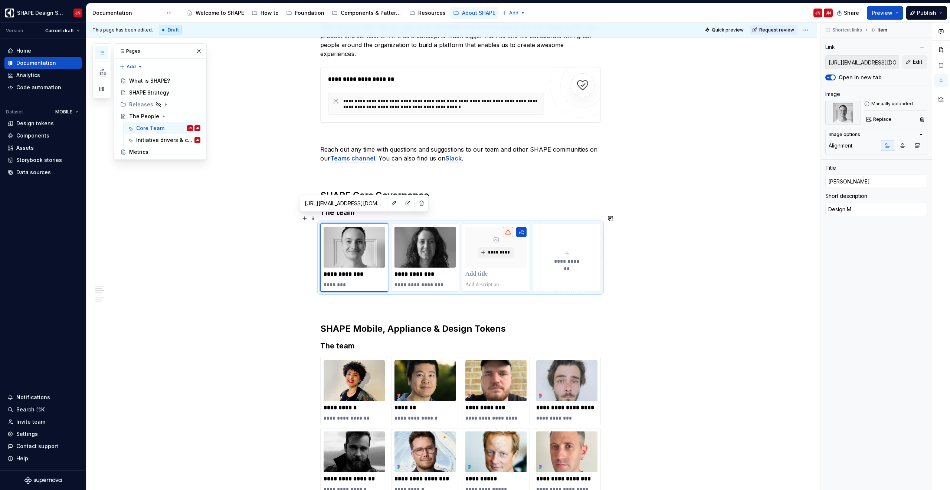
type textarea "Design Ma"
type textarea "*"
type textarea "Design Man"
type textarea "*"
type textarea "Design Mana"
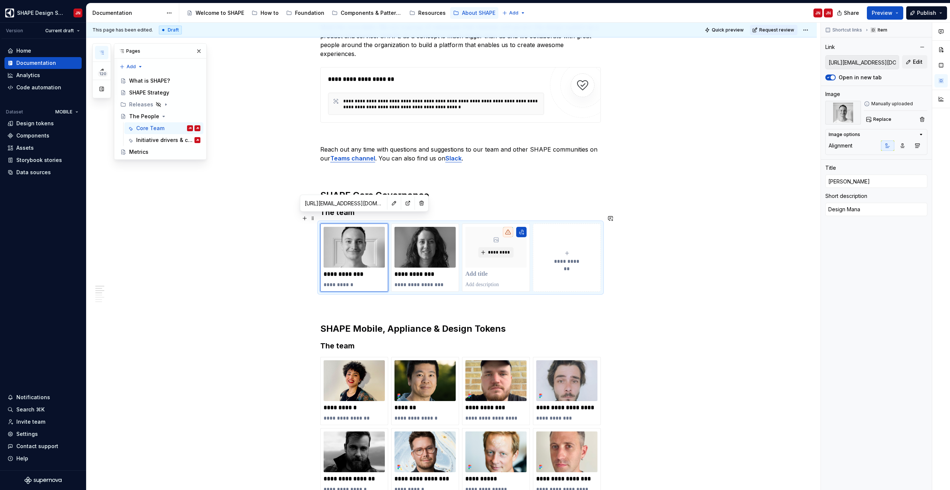
type textarea "*"
type textarea "Design Manag"
type textarea "*"
type textarea "Design Manage"
type textarea "*"
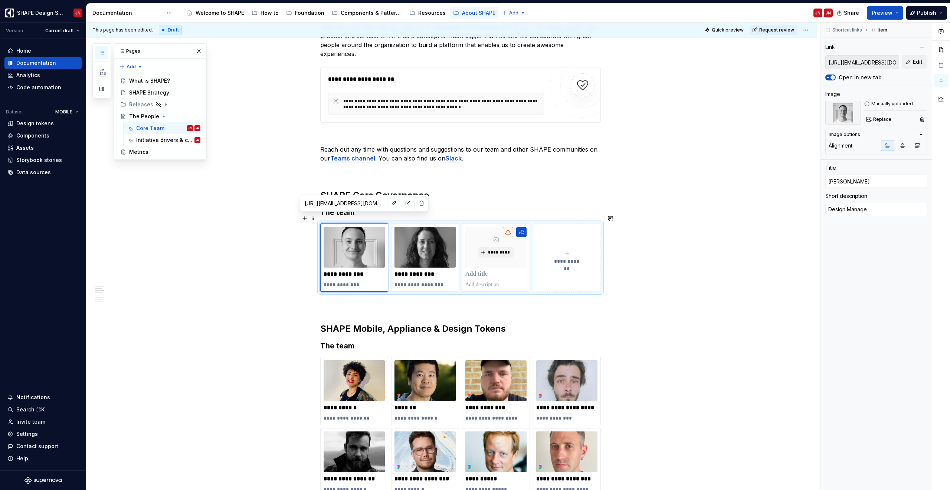
type textarea "Design Manager"
click at [369, 241] on img at bounding box center [353, 247] width 61 height 41
click at [878, 118] on span "Replace" at bounding box center [882, 119] width 18 height 6
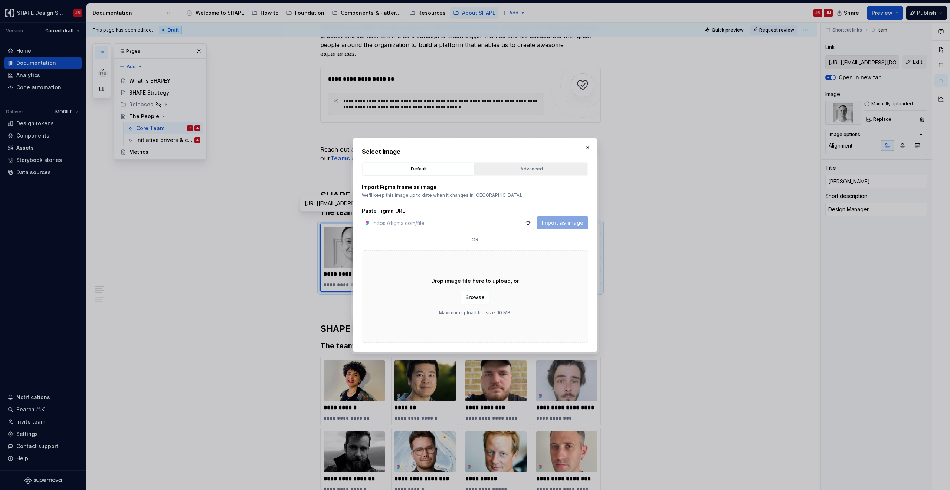
click at [525, 165] on div "Advanced" at bounding box center [531, 168] width 107 height 7
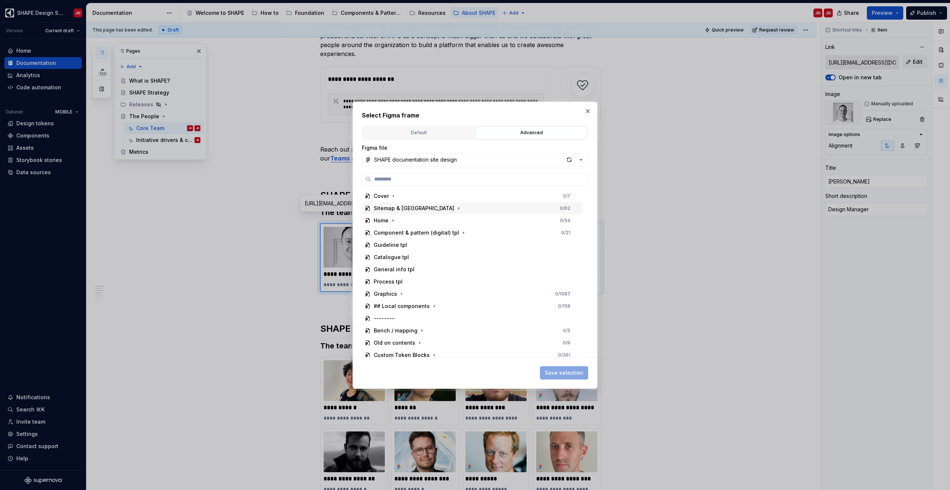
type textarea "*"
type input "****"
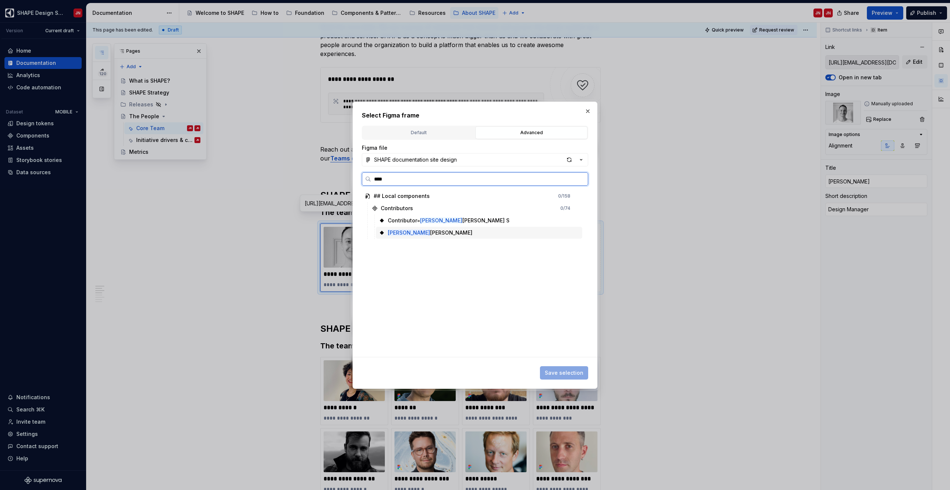
click at [421, 233] on div "Emma Laurentz S" at bounding box center [430, 232] width 85 height 7
click at [559, 372] on span "Save selection" at bounding box center [564, 372] width 39 height 7
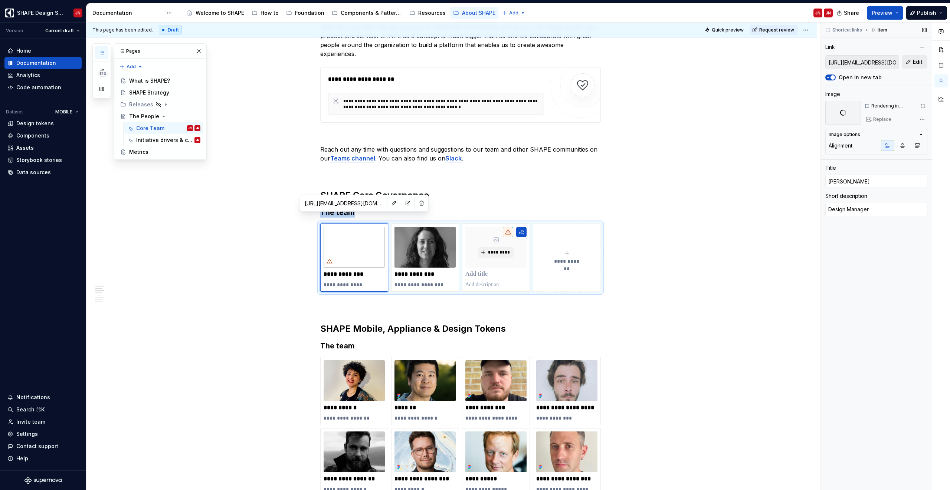
click at [915, 65] on span "Edit" at bounding box center [918, 61] width 10 height 7
type textarea "*"
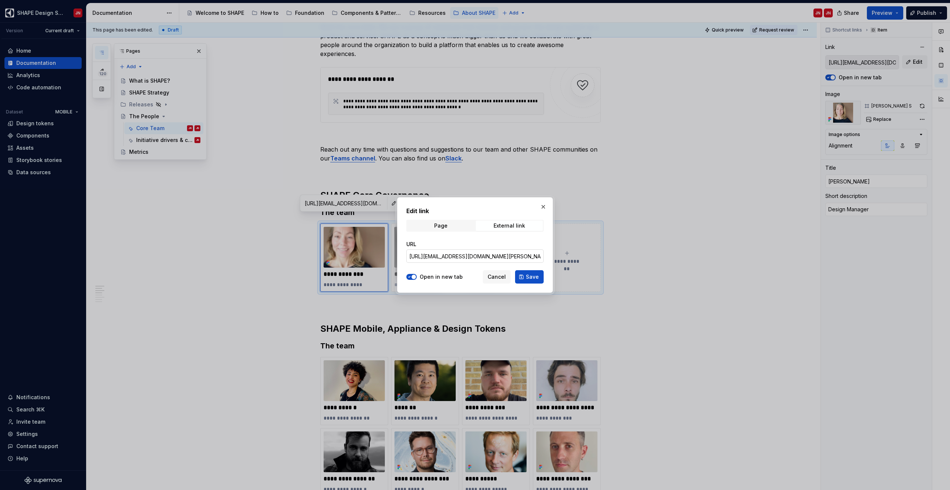
click at [509, 257] on input "https://teams.microsoft.com/l/chat/0/0?users=alexander.kampe@electrolux.com" at bounding box center [474, 256] width 137 height 13
drag, startPoint x: 519, startPoint y: 258, endPoint x: 540, endPoint y: 257, distance: 21.1
click at [540, 257] on input "https://teams.microsoft.com/l/chat/0/0?users=alexander.kampe@electrolux.com" at bounding box center [474, 256] width 137 height 13
click at [449, 259] on input "https://teams.microsoft.com/l/chat/0/0?users=alexander.kampe@electrolux.com" at bounding box center [474, 256] width 137 height 13
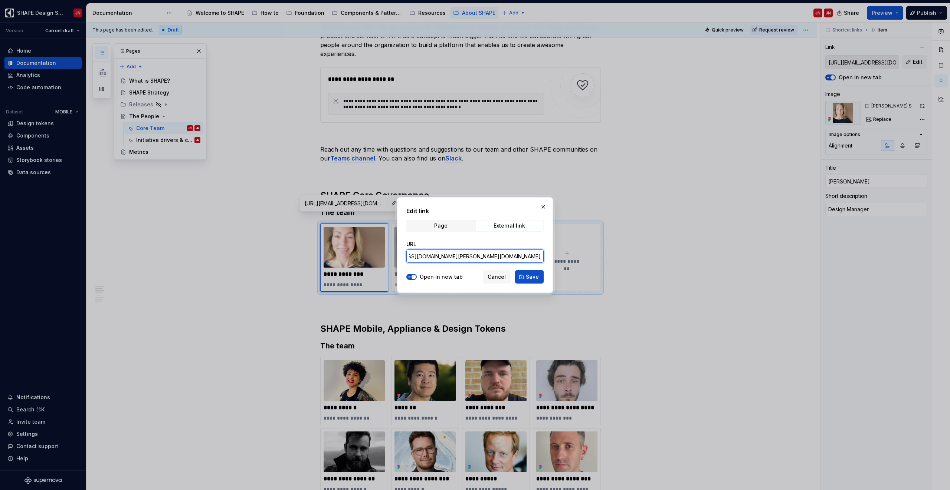
drag, startPoint x: 458, startPoint y: 256, endPoint x: 557, endPoint y: 255, distance: 99.4
click at [557, 255] on div "Edit link Page External link URL https://teams.microsoft.com/l/chat/0/0?users=a…" at bounding box center [475, 245] width 950 height 490
paste input "emma.laurentz"
type input "https://teams.microsoft.com/l/chat/0/0?users=emma.laurentz@electrolux.com"
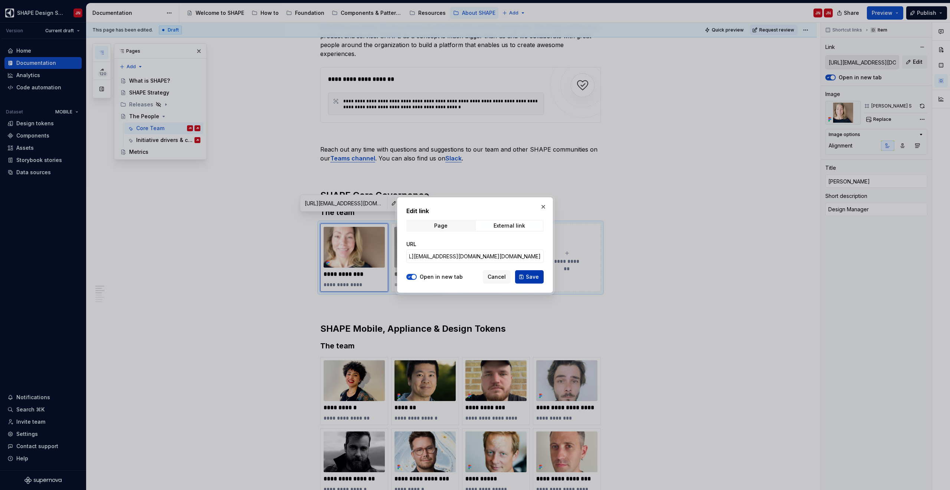
click at [531, 278] on span "Save" at bounding box center [532, 276] width 13 height 7
type textarea "*"
type input "https://teams.microsoft.com/l/chat/0/0?users=emma.laurentz@electrolux.com"
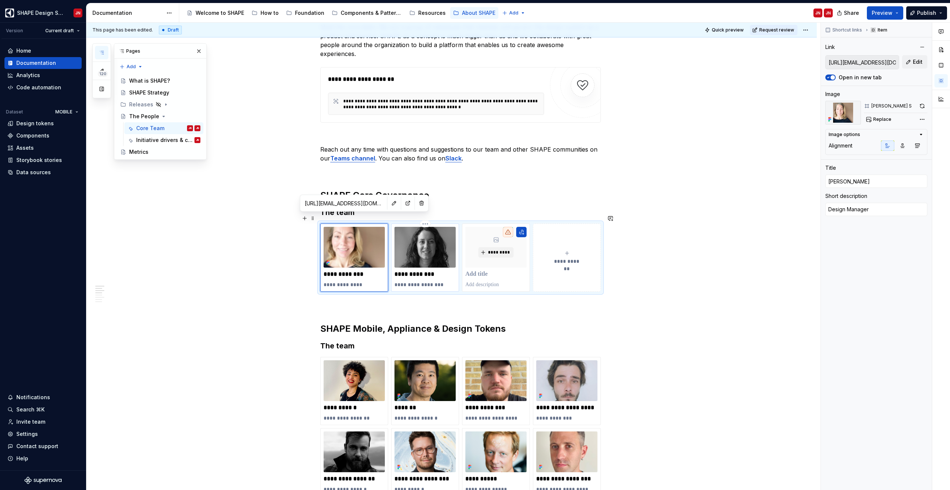
type textarea "*"
type input "https://teams.microsoft.com/l/chat/0/0?users=anna.jakobsen@electrolux.com"
type input "Anna Jakobsen"
type textarea "SHAPE Web Designer"
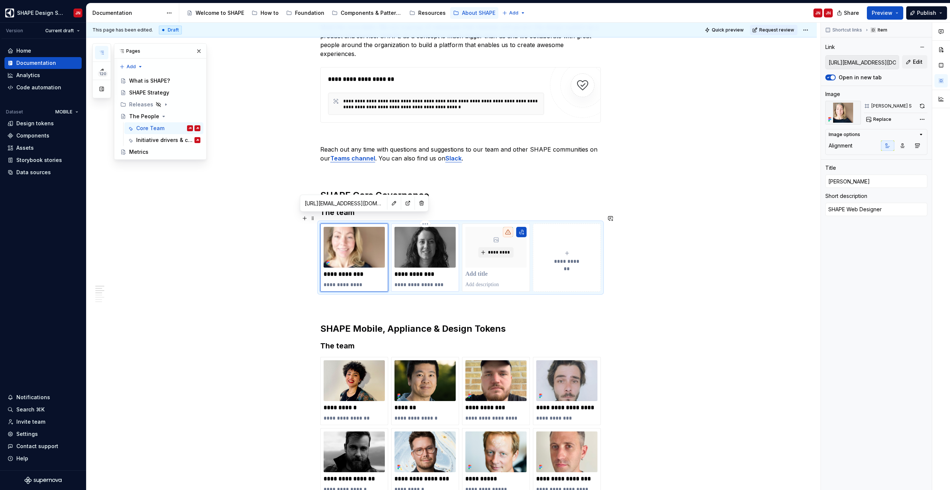
click at [433, 246] on img at bounding box center [424, 247] width 61 height 41
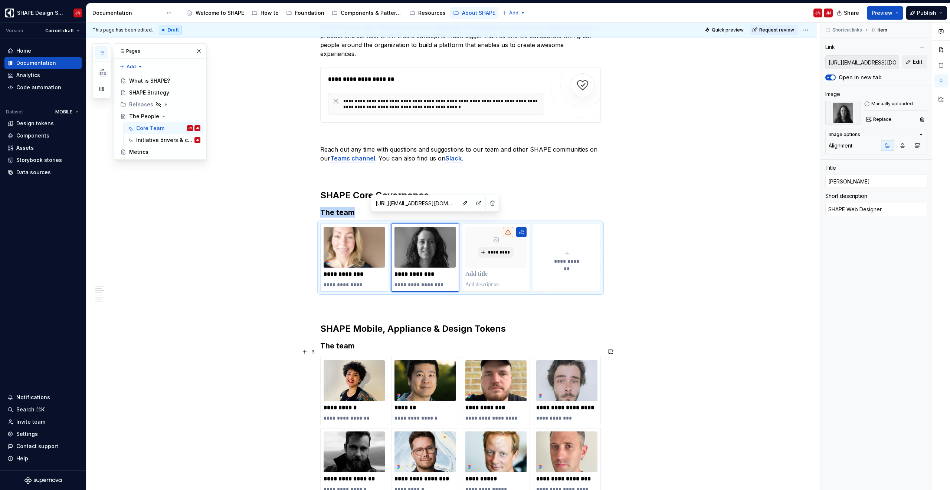
click at [406, 271] on p "**********" at bounding box center [424, 274] width 61 height 7
type textarea "*"
type input "Robin Zounar"
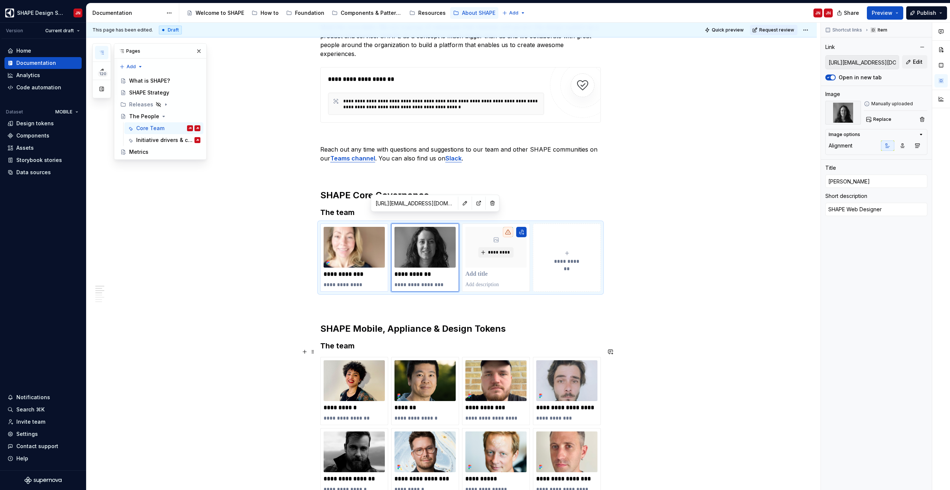
click at [408, 281] on p "**********" at bounding box center [424, 284] width 61 height 7
type textarea "*"
type textarea "Engineering Manager"
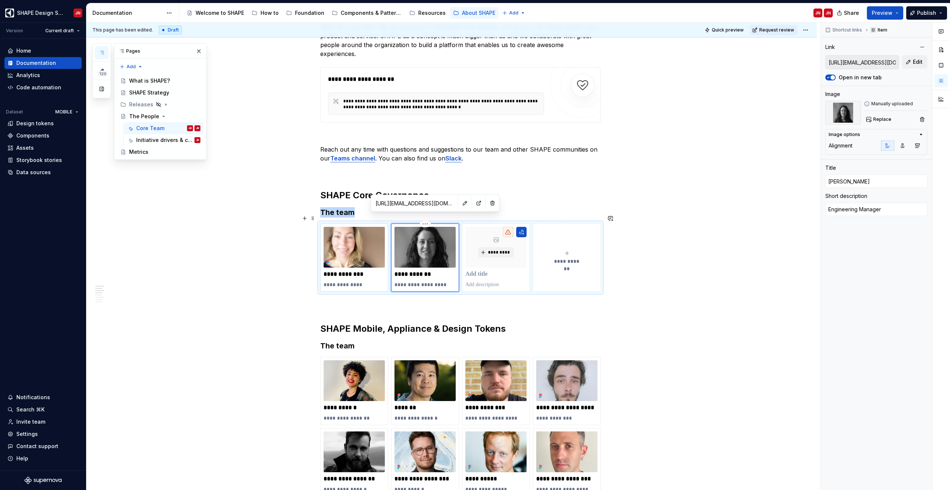
click at [433, 237] on img at bounding box center [424, 247] width 61 height 41
click at [882, 118] on span "Replace" at bounding box center [882, 119] width 18 height 6
type textarea "*"
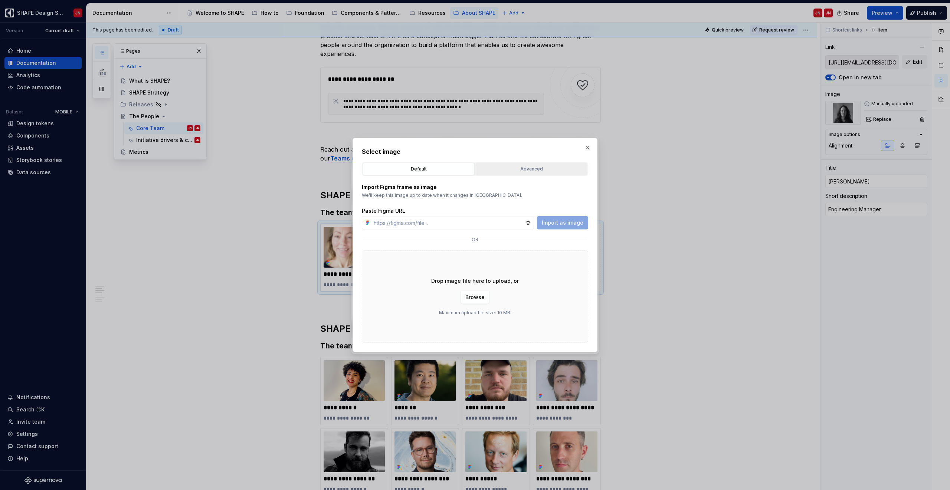
click at [498, 170] on div "Advanced" at bounding box center [531, 168] width 107 height 7
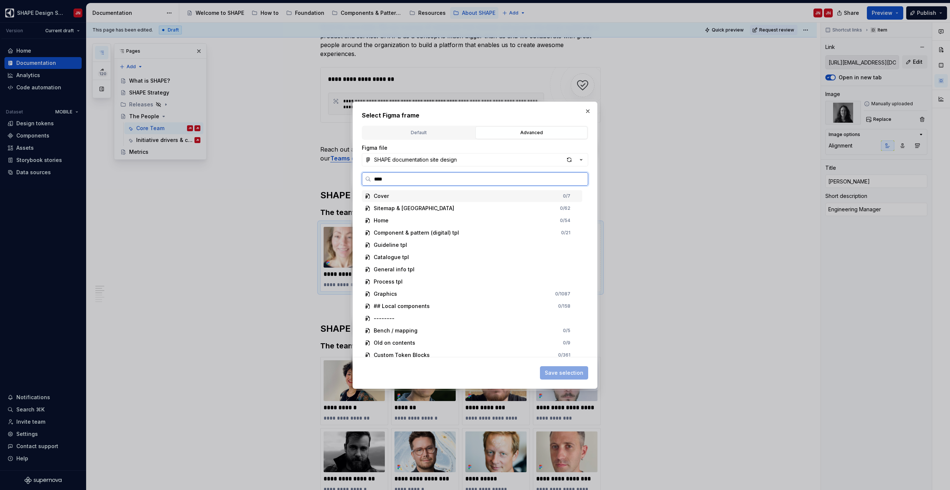
type input "*****"
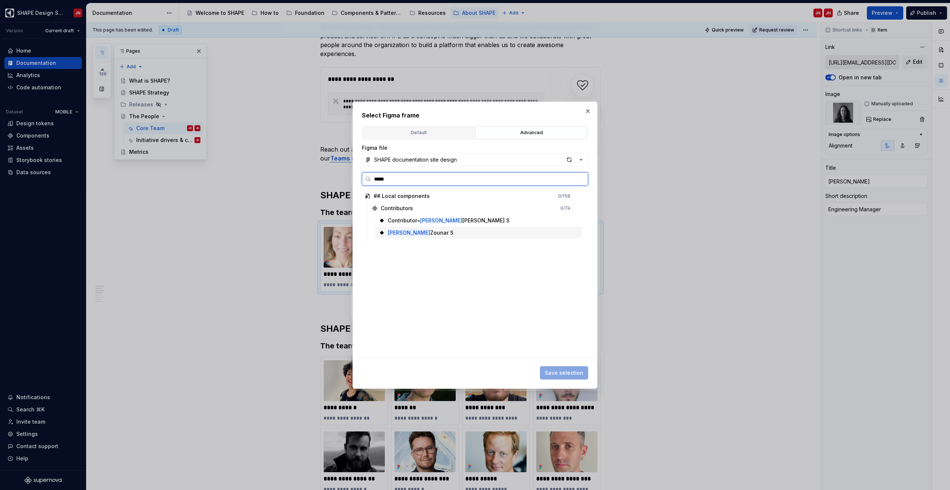
click at [411, 236] on div "Robin Zounar S" at bounding box center [421, 232] width 66 height 7
click at [566, 369] on span "Save selection" at bounding box center [564, 372] width 39 height 7
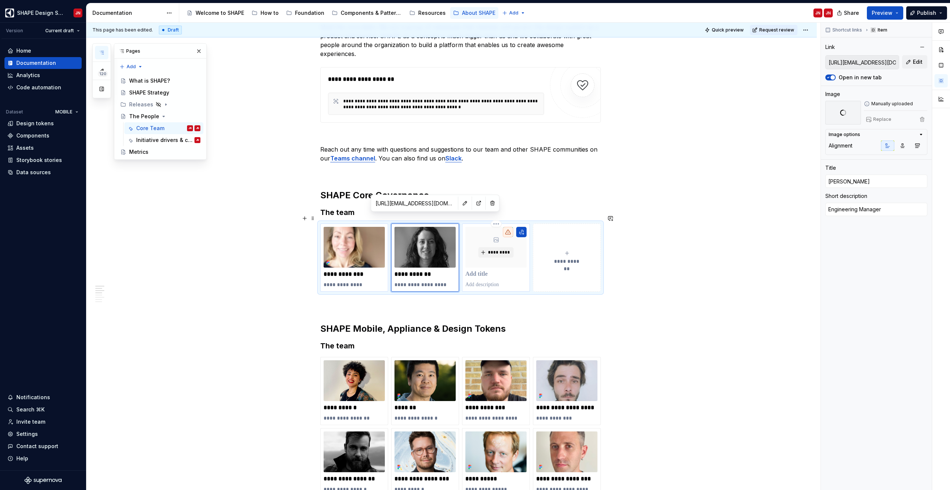
click at [485, 271] on p at bounding box center [495, 274] width 61 height 7
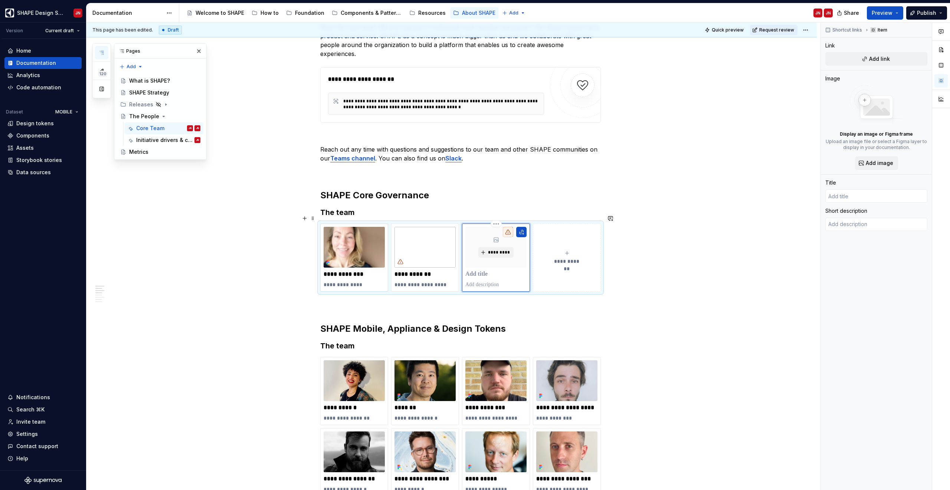
click at [483, 271] on p at bounding box center [495, 274] width 61 height 7
type textarea "*"
type input "Jo"
type textarea "*"
type input "Joh"
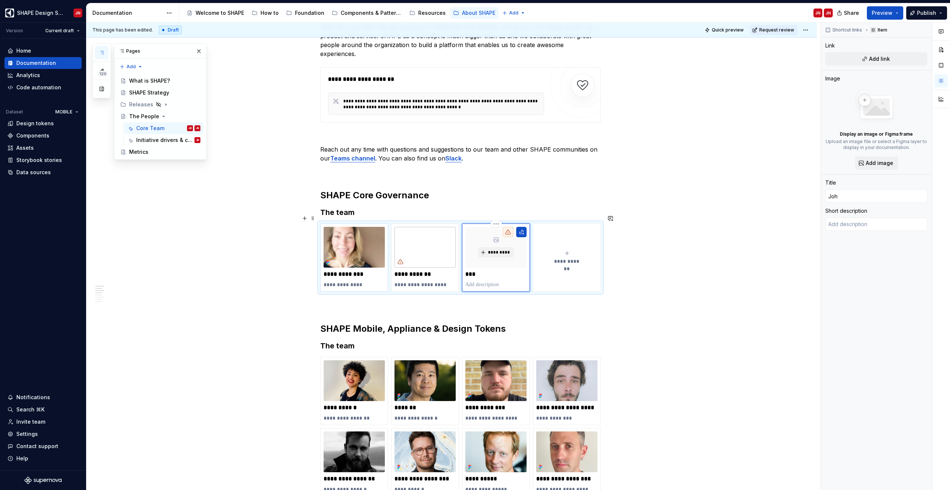
type textarea "*"
type input "Joha"
type textarea "*"
type input "Johan"
click at [422, 250] on img at bounding box center [424, 247] width 61 height 41
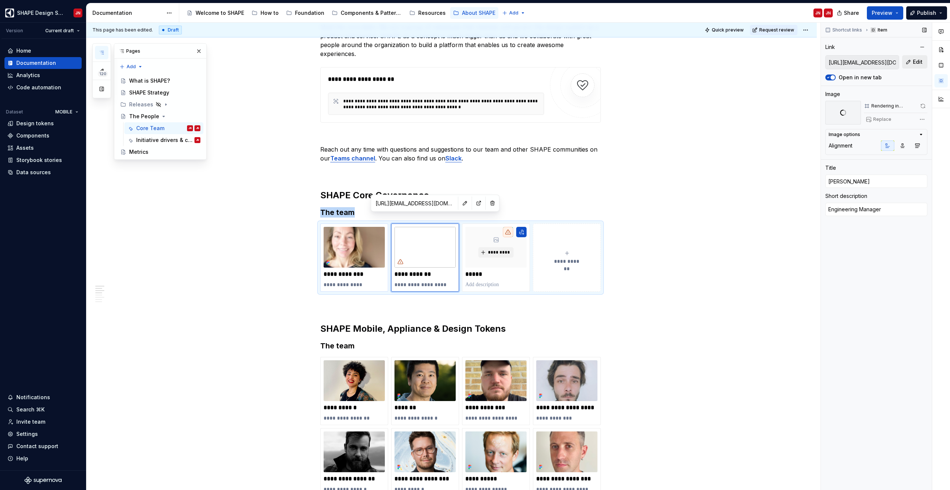
click at [909, 63] on button "Edit" at bounding box center [914, 61] width 25 height 13
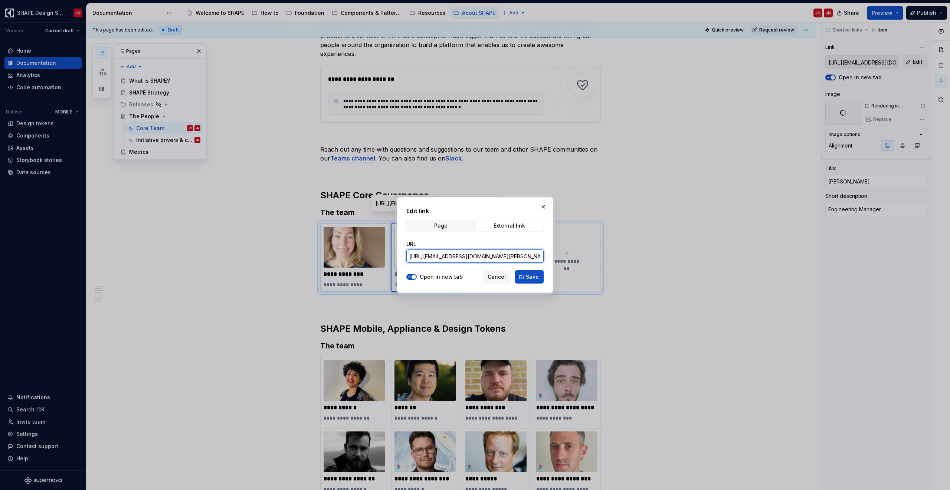
click at [499, 257] on input "https://teams.microsoft.com/l/chat/0/0?users=anna.jakobsen@electrolux.com" at bounding box center [474, 256] width 137 height 13
type textarea "*"
drag, startPoint x: 525, startPoint y: 257, endPoint x: 583, endPoint y: 257, distance: 58.2
click at [583, 257] on div "Edit link Page External link URL https://teams.microsoft.com/l/chat/0/0?users=a…" at bounding box center [475, 245] width 950 height 490
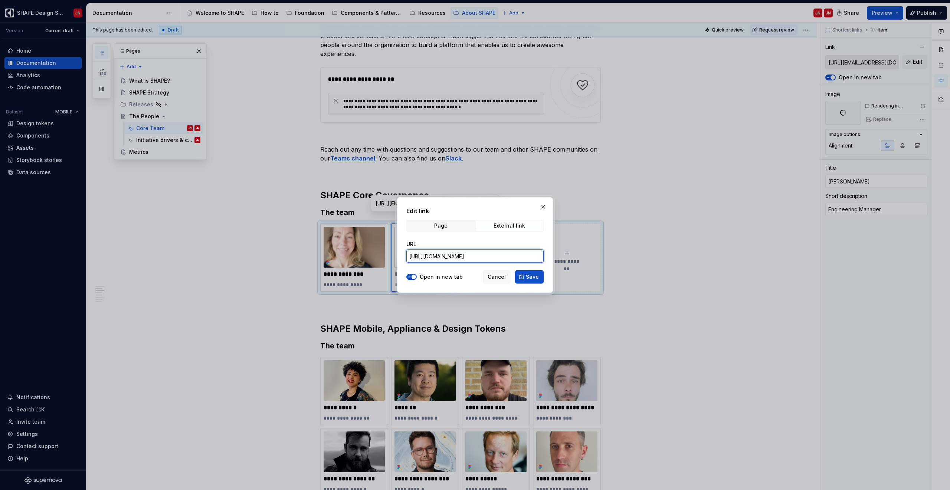
scroll to position [0, 0]
paste input "robin.zounar@electrolux.com"
type input "https://teams.microsoft.com/l/chat/0/0?users=robin.zounar@electrolux.com"
click at [527, 275] on span "Save" at bounding box center [532, 276] width 13 height 7
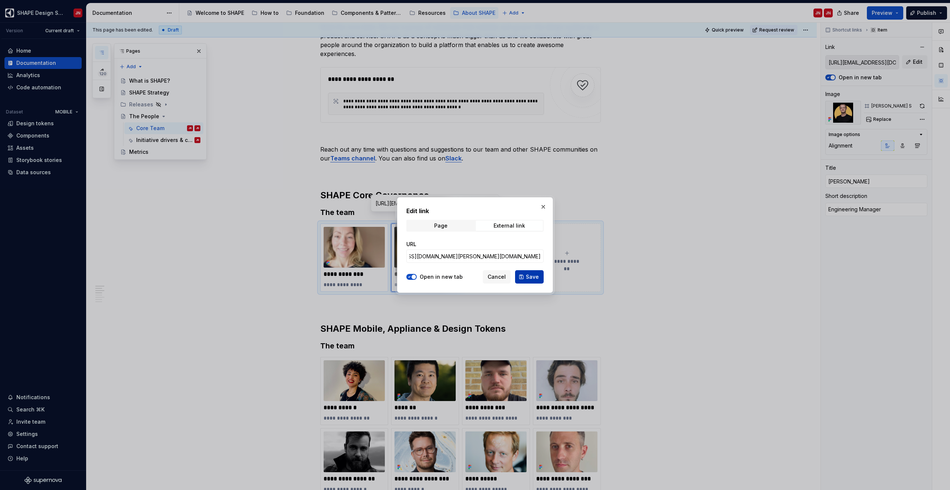
type textarea "*"
type input "https://teams.microsoft.com/l/chat/0/0?users=robin.zounar@electrolux.com"
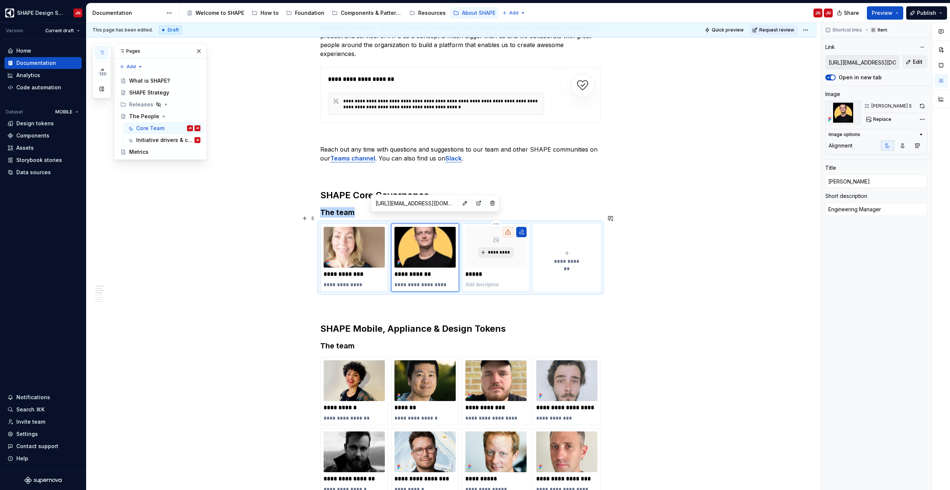
click at [503, 247] on button "*********" at bounding box center [495, 252] width 35 height 10
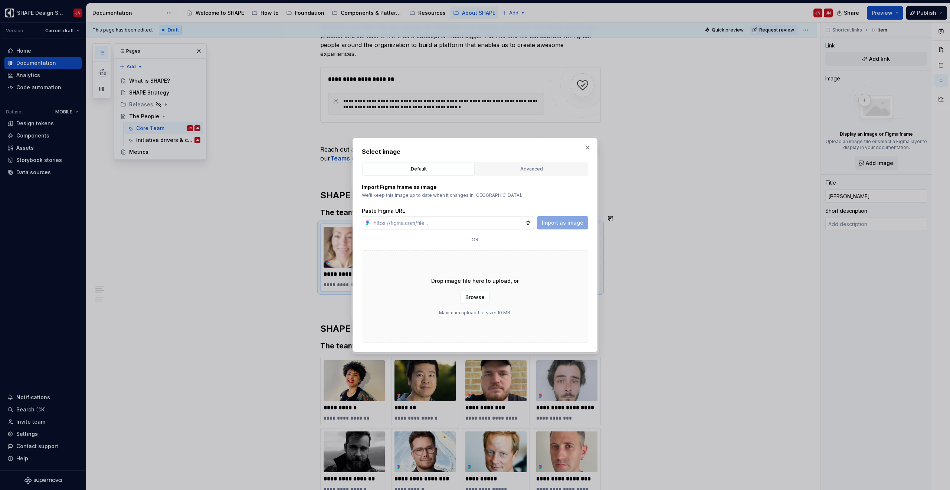
type textarea "*"
click at [522, 166] on div "Advanced" at bounding box center [531, 168] width 107 height 7
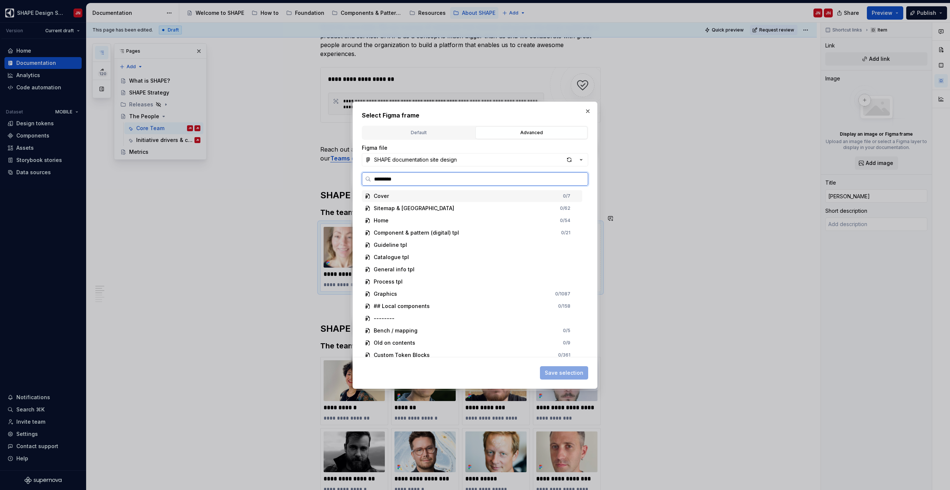
type input "**********"
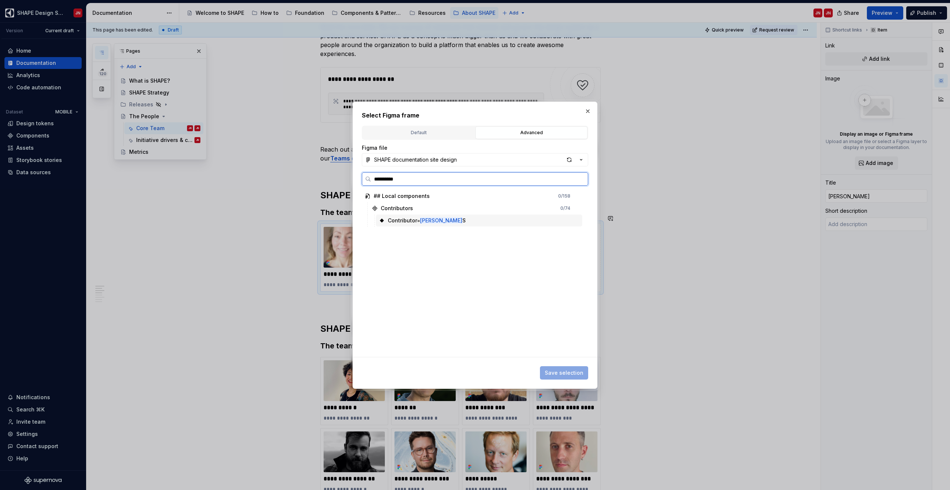
click at [444, 219] on mark "[PERSON_NAME]" at bounding box center [441, 220] width 42 height 6
click at [569, 375] on span "Save selection" at bounding box center [564, 372] width 39 height 7
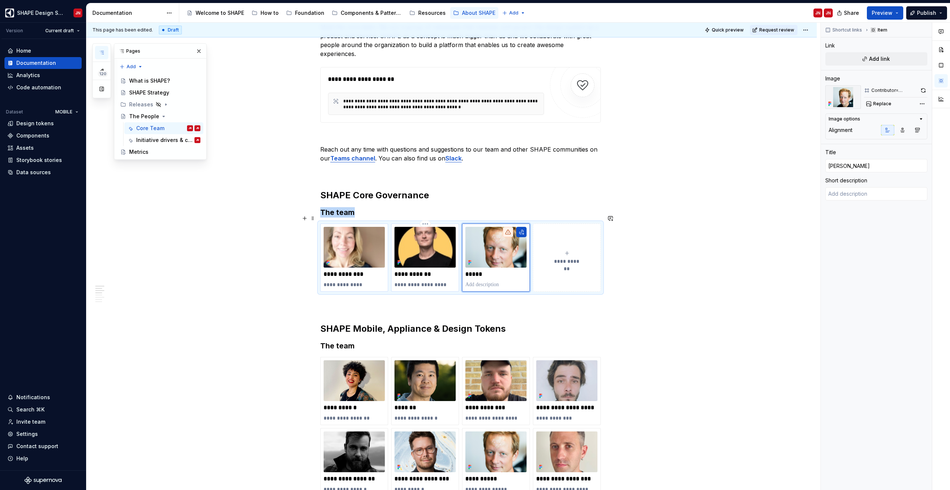
click at [419, 271] on p "**********" at bounding box center [424, 274] width 61 height 7
type textarea "*"
type input "Robin Zounar"
type textarea "Engineering Manager"
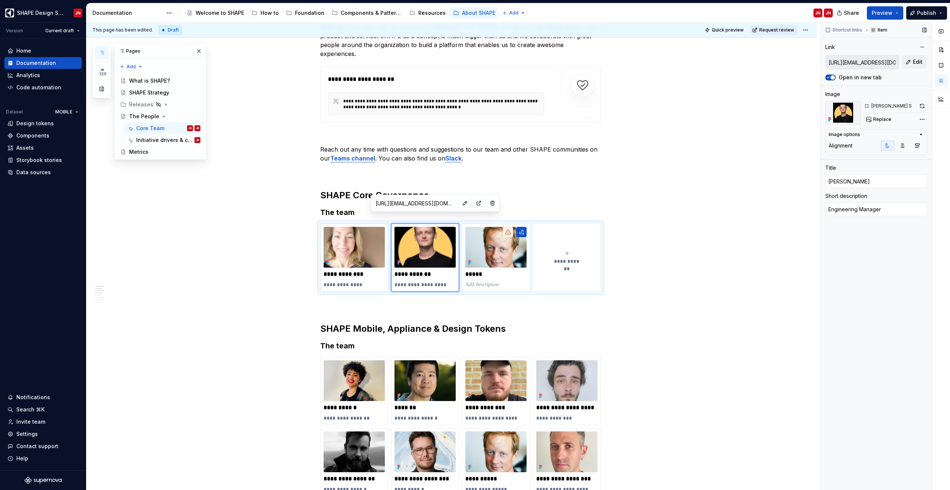
click at [870, 63] on input "https://teams.microsoft.com/l/chat/0/0?users=robin.zounar@electrolux.com" at bounding box center [861, 62] width 73 height 13
click at [909, 61] on button "Edit" at bounding box center [914, 61] width 25 height 13
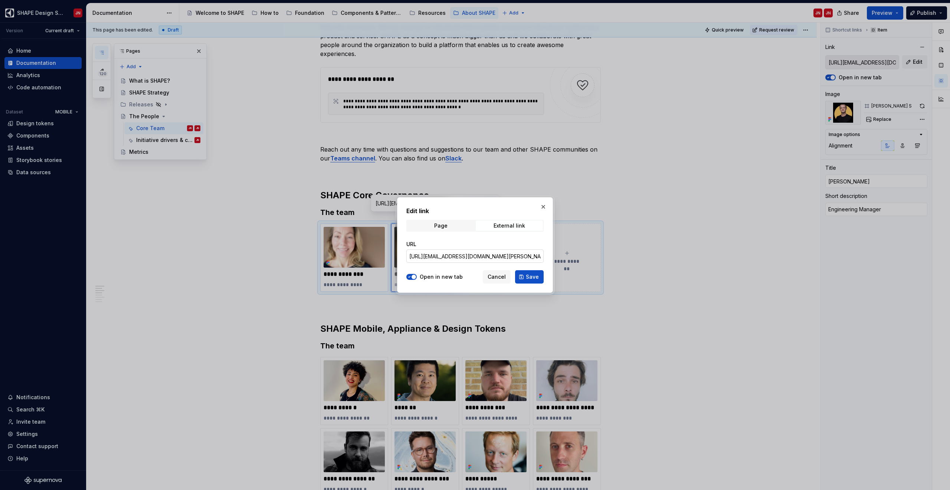
click at [505, 260] on input "https://teams.microsoft.com/l/chat/0/0?users=robin.zounar@electrolux.com" at bounding box center [474, 256] width 137 height 13
click at [541, 207] on button "button" at bounding box center [543, 207] width 10 height 10
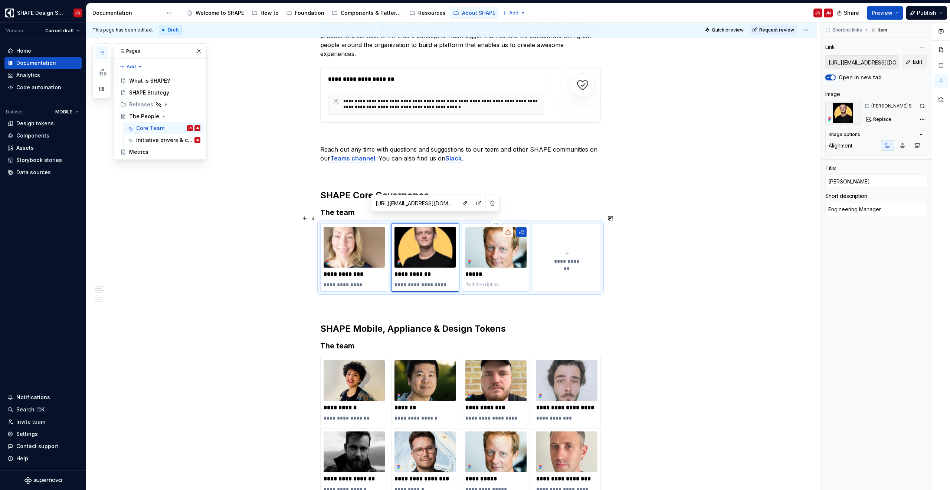
type textarea "*"
type input "Johan"
click at [497, 247] on img at bounding box center [495, 247] width 61 height 41
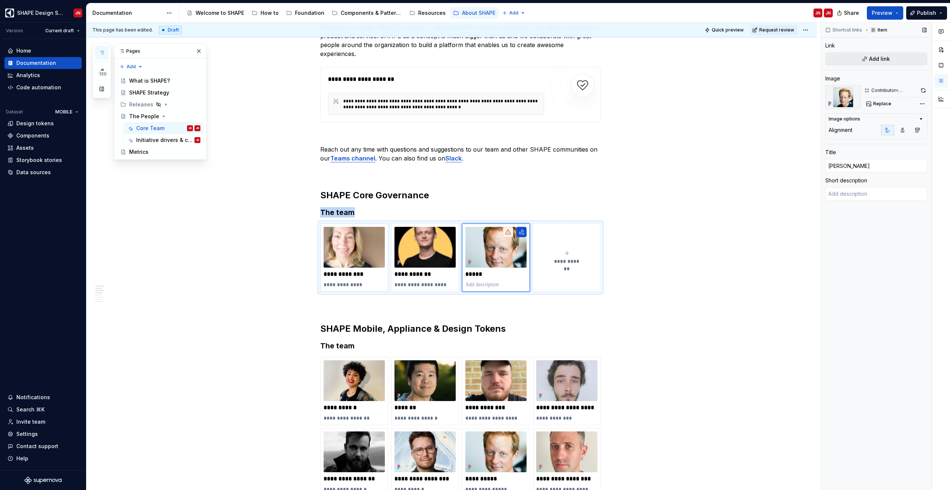
click at [861, 55] on button "Add link" at bounding box center [876, 58] width 102 height 13
type textarea "*"
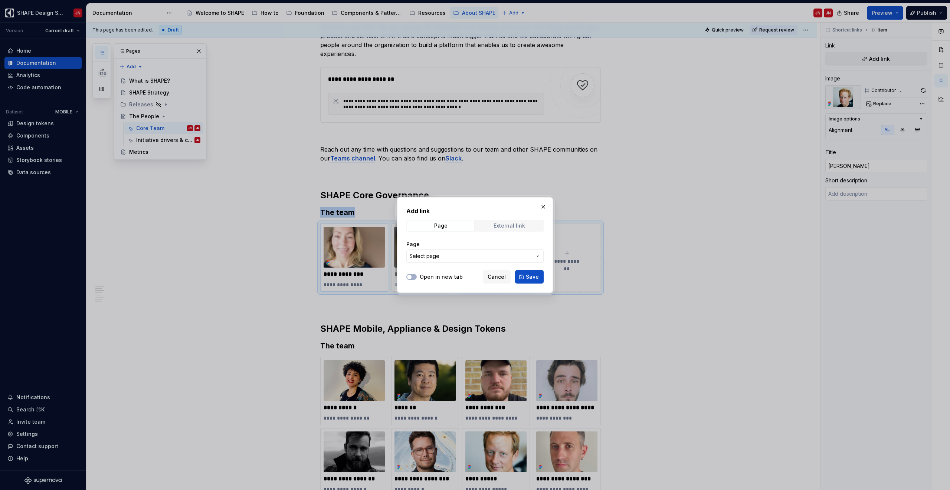
click at [512, 225] on div "External link" at bounding box center [509, 226] width 32 height 6
click at [454, 259] on input "URL" at bounding box center [474, 256] width 137 height 13
paste input "https://teams.microsoft.com/l/chat/0/0?users=robin.zounar@electrolux.com"
click at [411, 276] on span "button" at bounding box center [409, 277] width 4 height 4
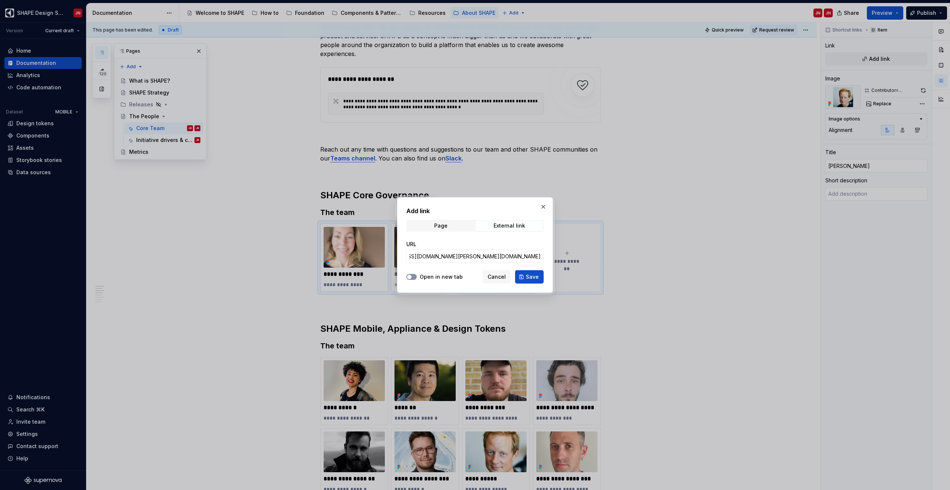
scroll to position [0, 0]
click at [521, 256] on input "https://teams.microsoft.com/l/chat/0/0?users=robin.zounar@electrolux.com" at bounding box center [474, 256] width 137 height 13
click at [524, 256] on input "https://teams.microsoft.com/l/chat/0/0?users=robin.zounar@electrolux.com" at bounding box center [474, 256] width 137 height 13
drag, startPoint x: 524, startPoint y: 256, endPoint x: 575, endPoint y: 256, distance: 50.4
click at [575, 256] on div "Add link Page External link URL https://teams.microsoft.com/l/chat/0/0?users=ro…" at bounding box center [475, 245] width 950 height 490
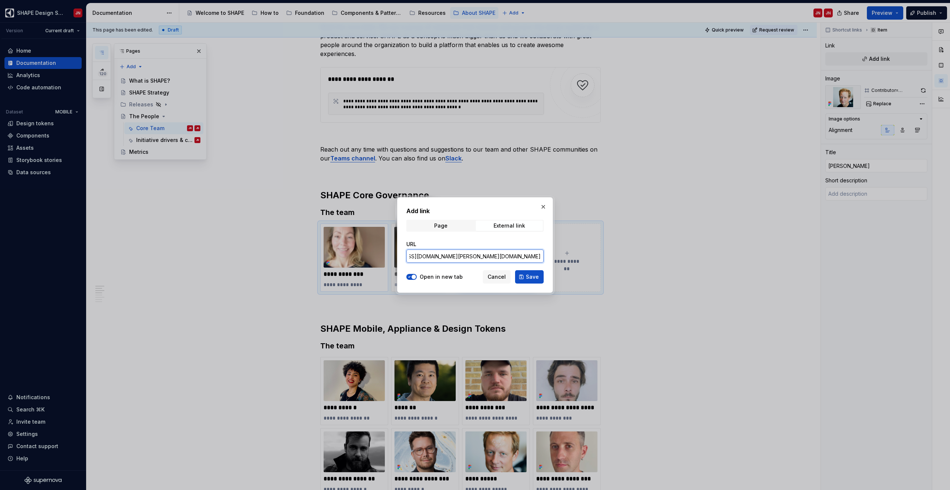
paste input "johan.nilo"
type input "https://teams.microsoft.com/l/chat/0/0?users=johan.nilo@electrolux.com"
click at [529, 279] on span "Save" at bounding box center [532, 276] width 13 height 7
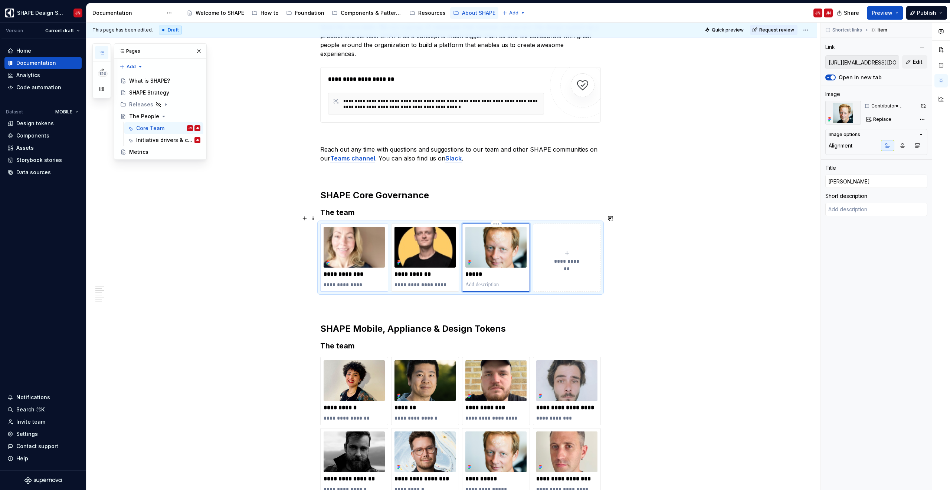
click at [492, 271] on p "*****" at bounding box center [495, 274] width 61 height 7
type textarea "*"
type input "Johan"
type textarea "*"
type input "Johan N"
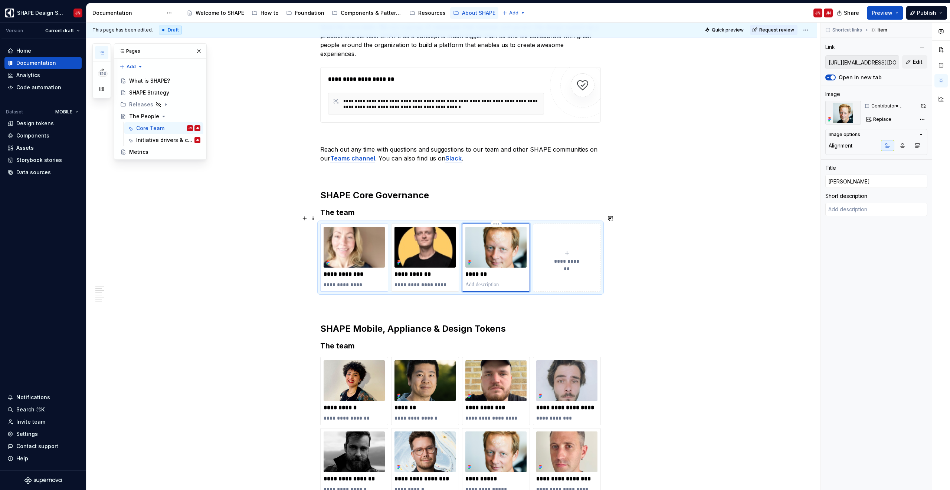
type textarea "*"
type input "Johan Ni"
type textarea "*"
type input "Johan Nil"
type textarea "*"
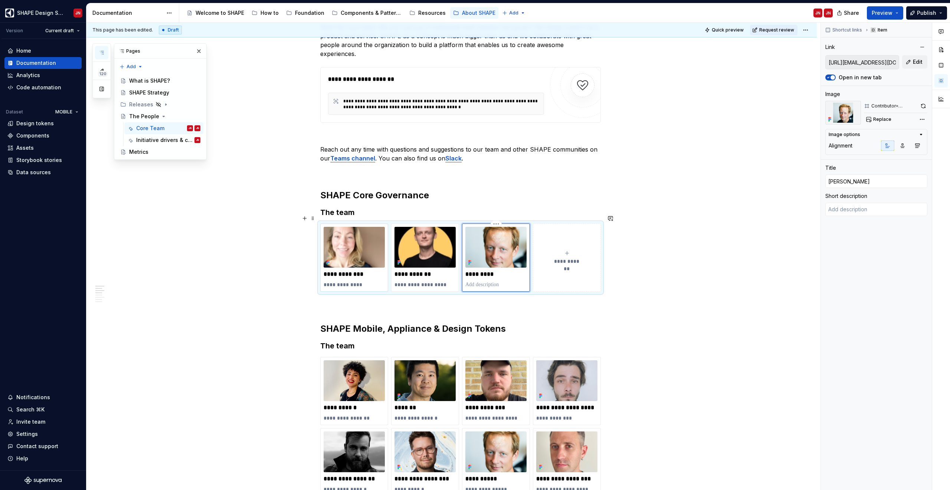
type input "[PERSON_NAME]"
click at [490, 281] on p at bounding box center [495, 284] width 61 height 7
type textarea "*"
type textarea "P"
type textarea "*"
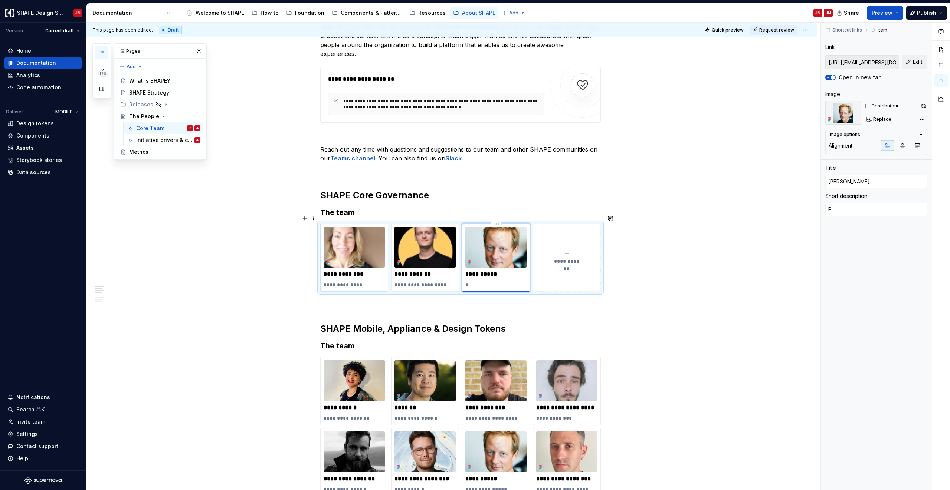
type textarea "Pr"
type textarea "*"
type textarea "Pro"
type textarea "*"
type textarea "Prod"
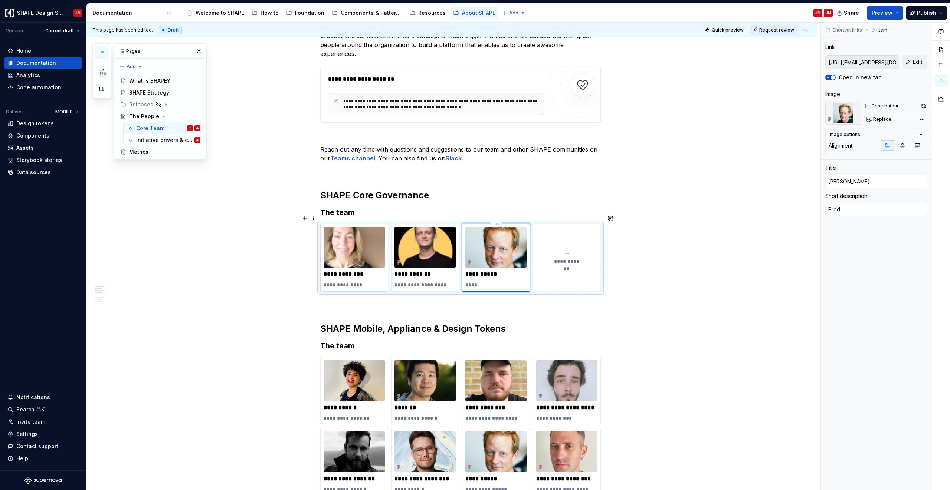
type textarea "*"
type textarea "Produ"
type textarea "*"
type textarea "Produc"
type textarea "*"
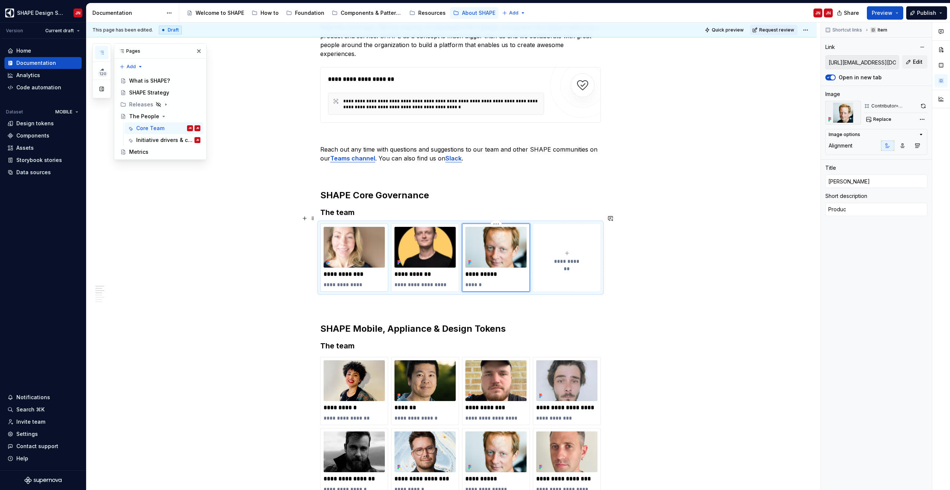
type textarea "Product"
type textarea "*"
type textarea "Product"
type textarea "*"
type textarea "Product M"
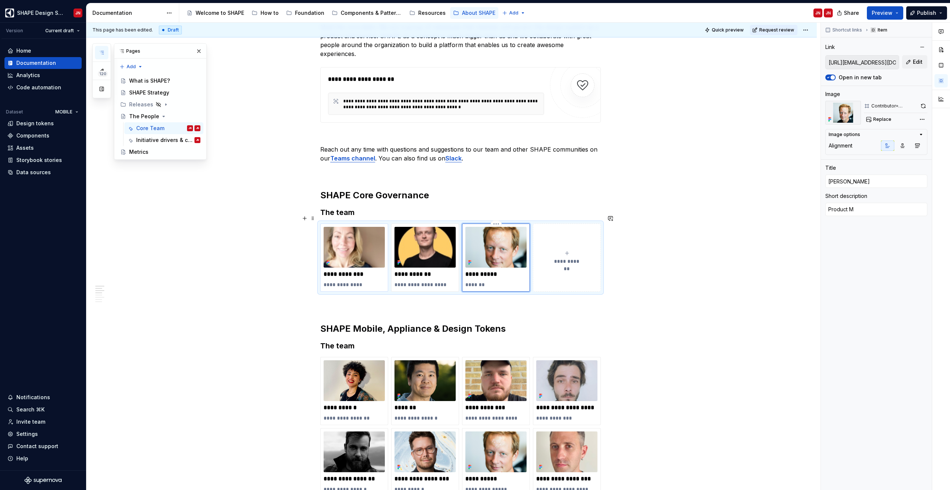
type textarea "*"
type textarea "Product Ma"
type textarea "*"
type textarea "Product Man"
type textarea "*"
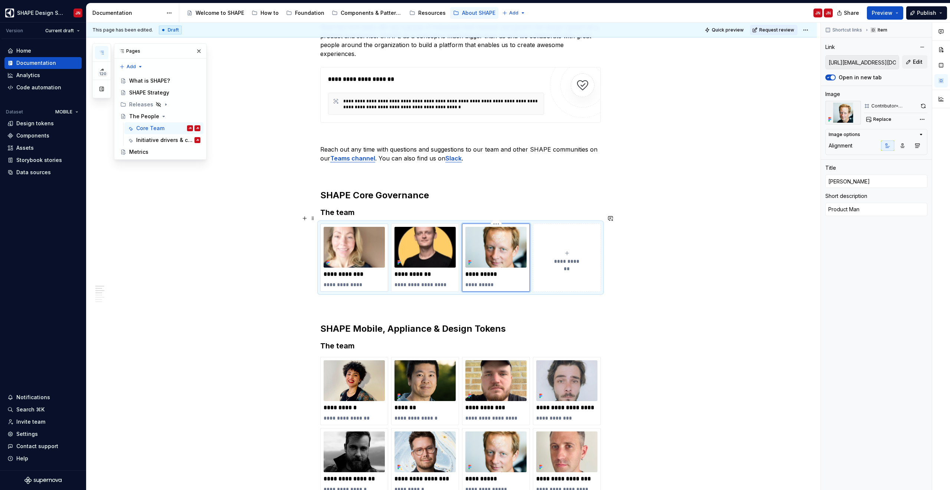
type textarea "Product Mana"
type textarea "*"
type textarea "Product Manag"
type textarea "*"
type textarea "Product Manage"
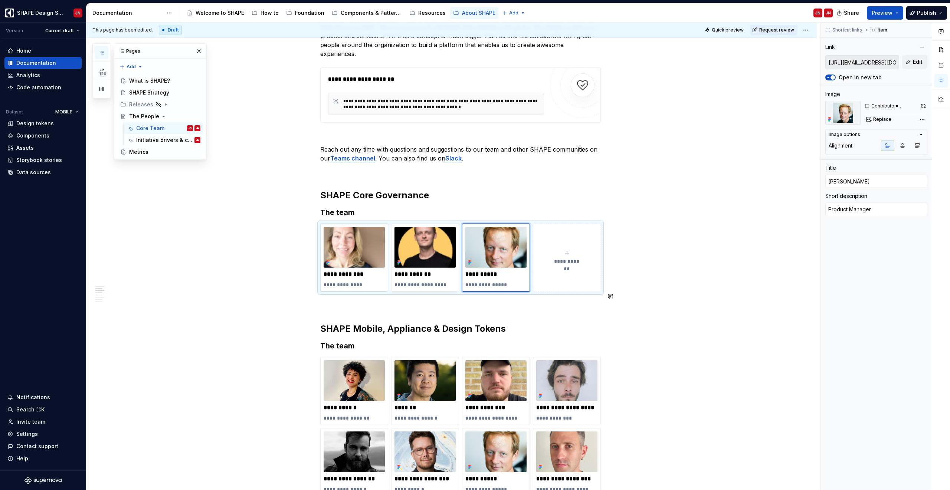
click at [694, 306] on div "**********" at bounding box center [451, 452] width 730 height 1060
click at [272, 158] on div "**********" at bounding box center [451, 452] width 730 height 1060
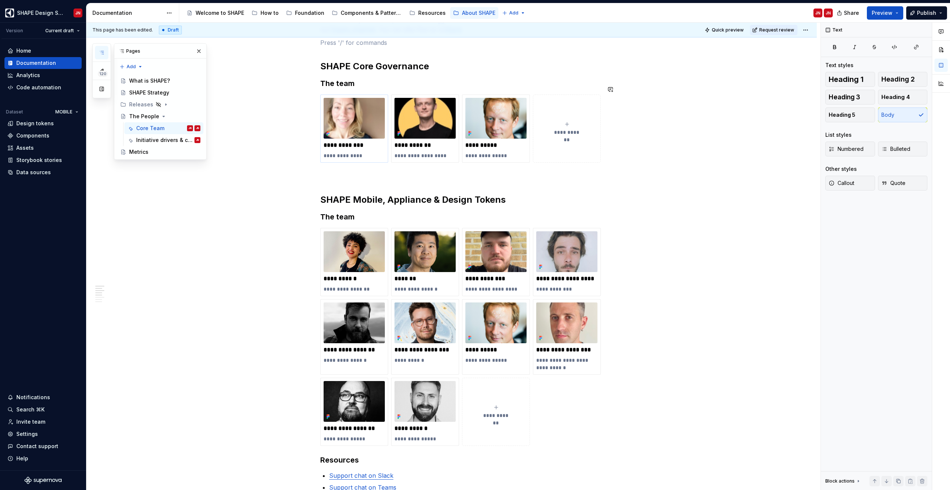
scroll to position [338, 0]
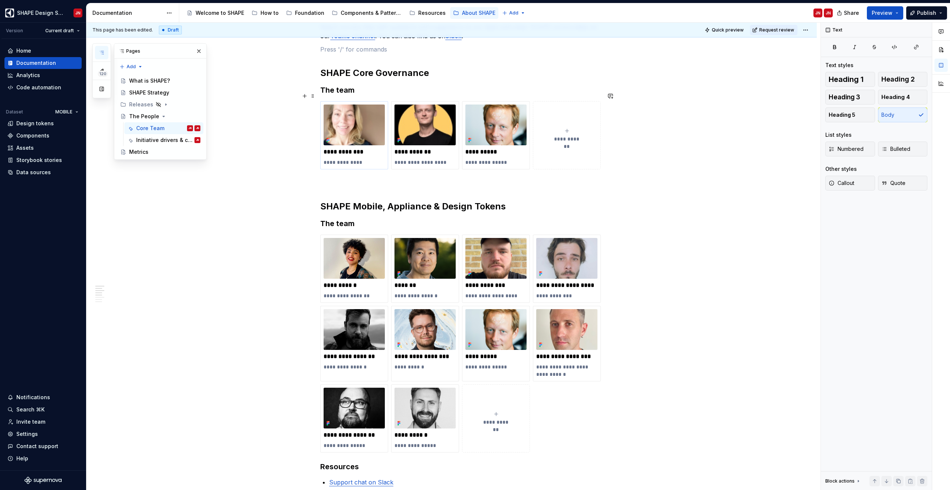
click at [615, 149] on div "**********" at bounding box center [451, 330] width 730 height 1060
click at [381, 158] on button "button" at bounding box center [380, 160] width 10 height 10
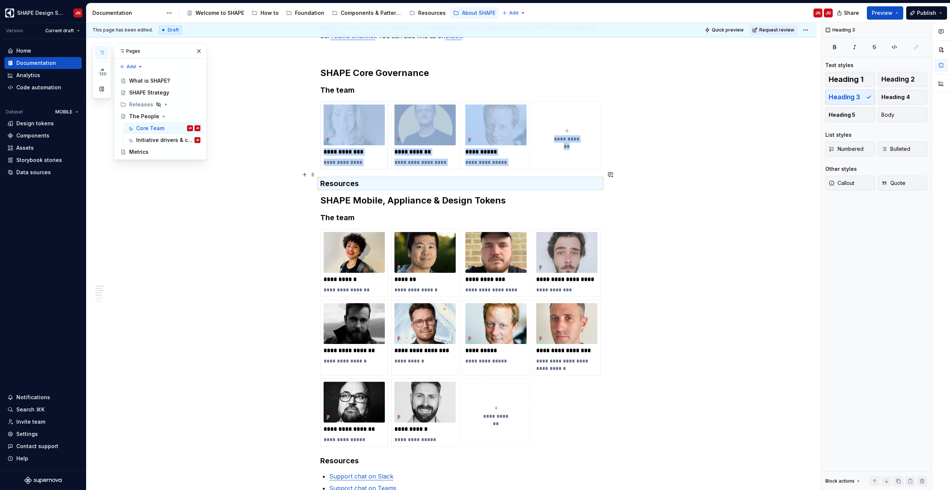
click at [366, 178] on h3 "Resources" at bounding box center [460, 183] width 280 height 10
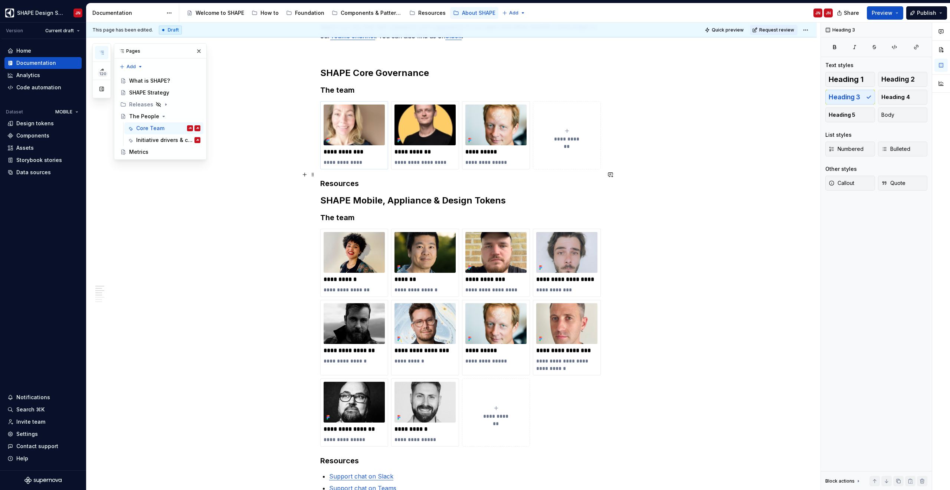
click at [369, 178] on h3 "Resources" at bounding box center [460, 183] width 280 height 10
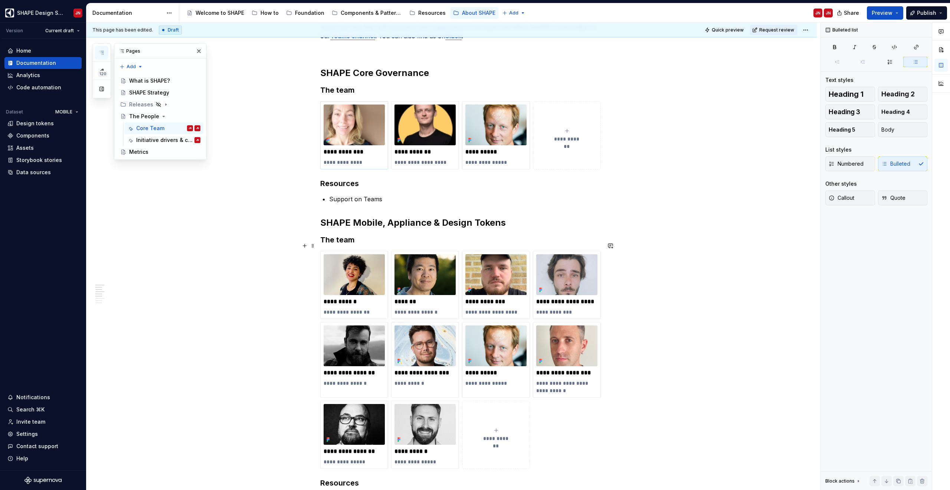
click at [345, 195] on p "Support on Teams" at bounding box center [465, 199] width 272 height 9
drag, startPoint x: 345, startPoint y: 189, endPoint x: 371, endPoint y: 190, distance: 25.6
click at [371, 195] on p "Support on Teams" at bounding box center [465, 199] width 272 height 9
click at [513, 180] on button "button" at bounding box center [517, 176] width 10 height 10
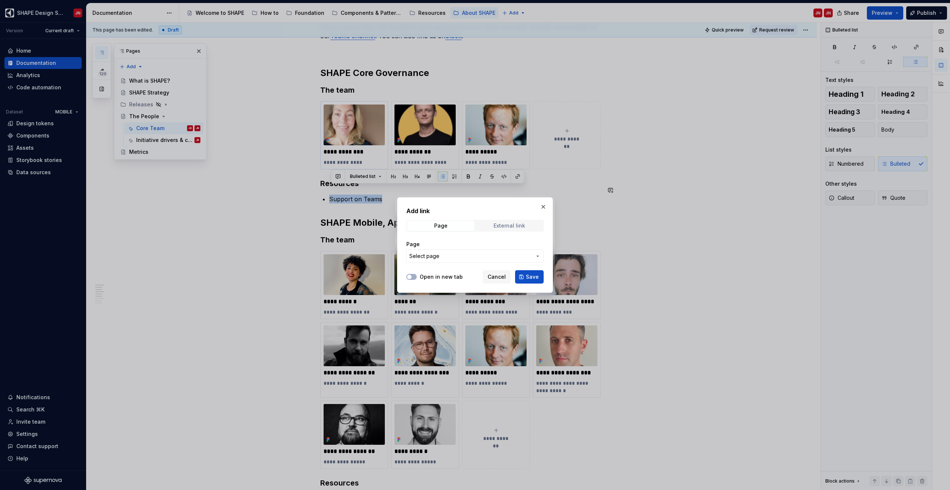
click at [510, 224] on div "External link" at bounding box center [509, 226] width 32 height 6
click at [442, 255] on input "URL" at bounding box center [474, 256] width 137 height 13
paste input "https://teams.microsoft.com/l/channel/19%3AMshclytaAhanfHV2qkmwYVVVP664F1KYBQVG…"
click at [413, 275] on button "Open in new tab" at bounding box center [411, 277] width 10 height 6
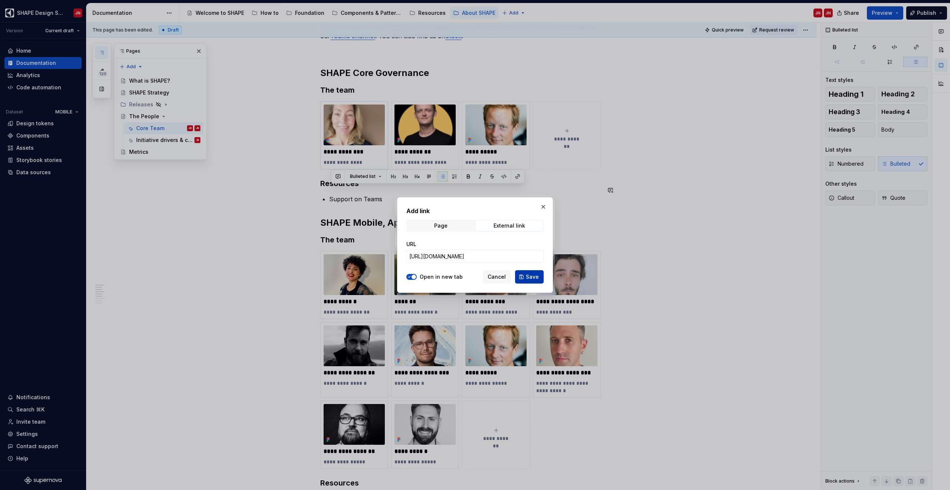
click at [533, 276] on span "Save" at bounding box center [532, 276] width 13 height 7
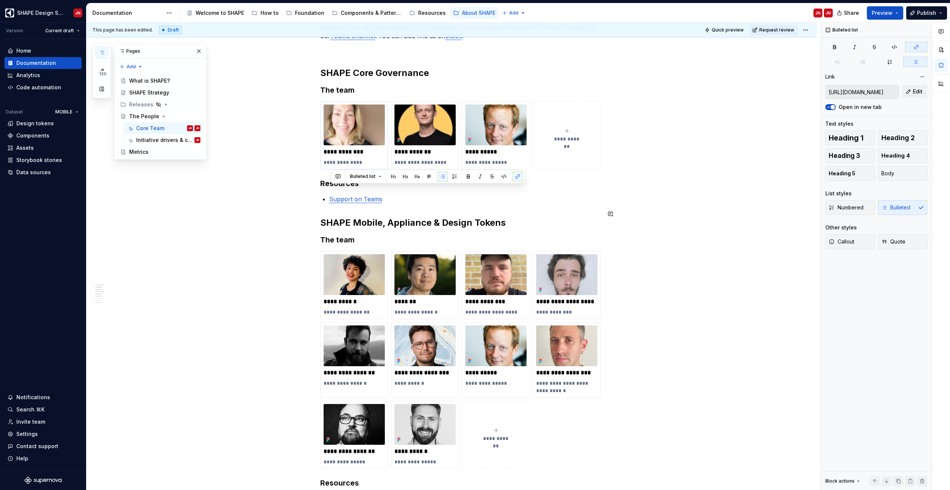
click at [411, 199] on div "**********" at bounding box center [460, 269] width 280 height 902
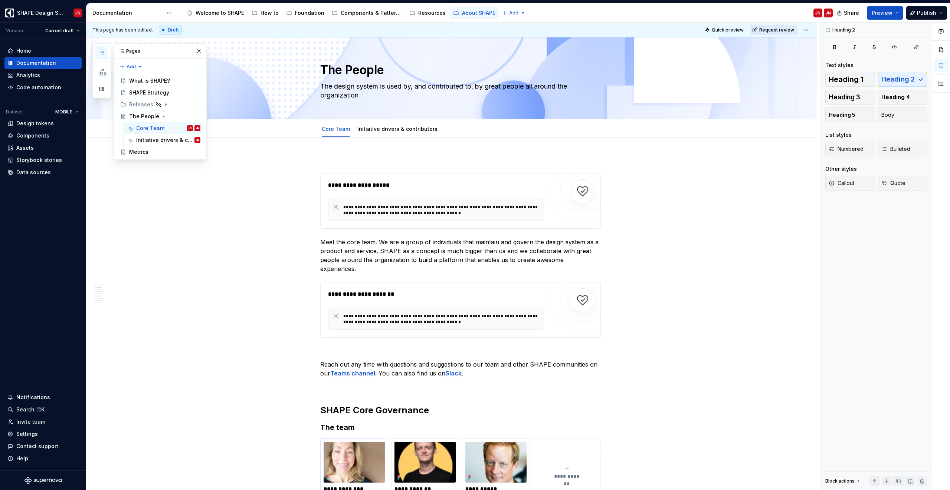
click at [785, 30] on span "Request review" at bounding box center [776, 30] width 35 height 6
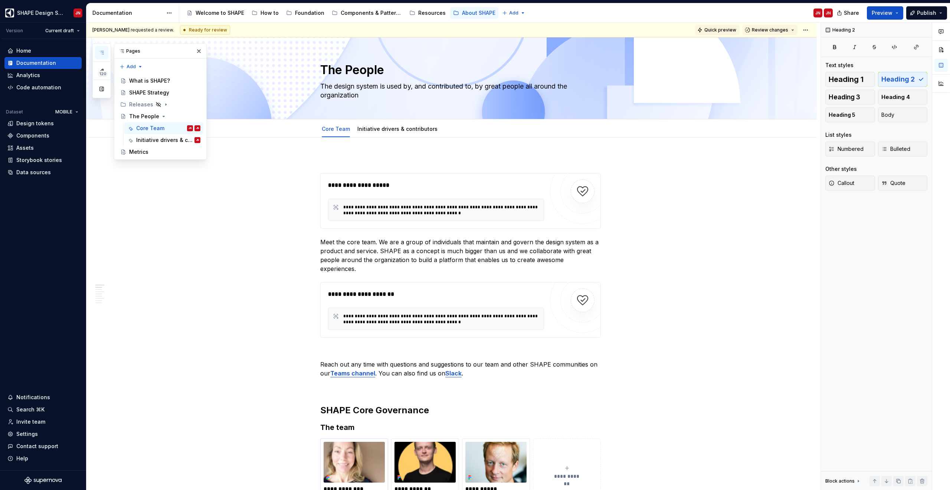
click at [717, 28] on span "Quick preview" at bounding box center [720, 30] width 32 height 6
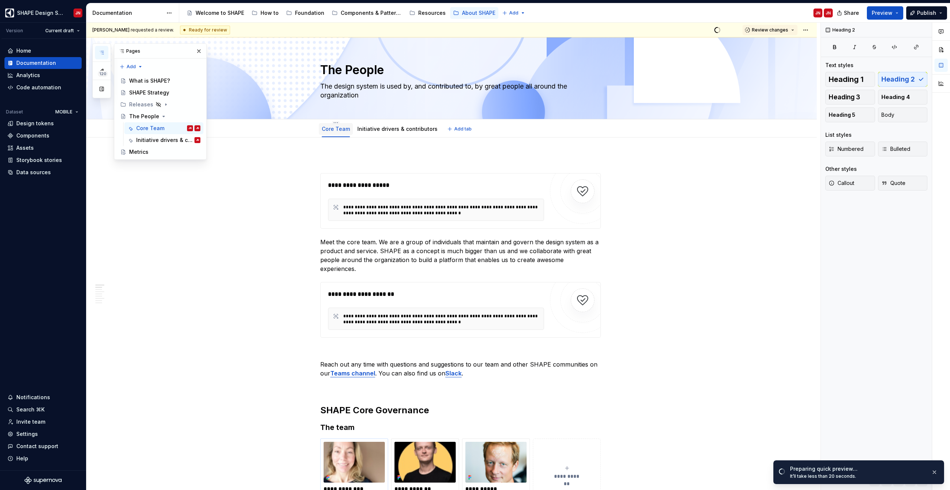
click at [327, 134] on div "Core Team" at bounding box center [336, 129] width 34 height 12
click at [337, 131] on link "Core Team" at bounding box center [336, 129] width 28 height 6
click at [341, 131] on link "Core Team" at bounding box center [336, 129] width 28 height 6
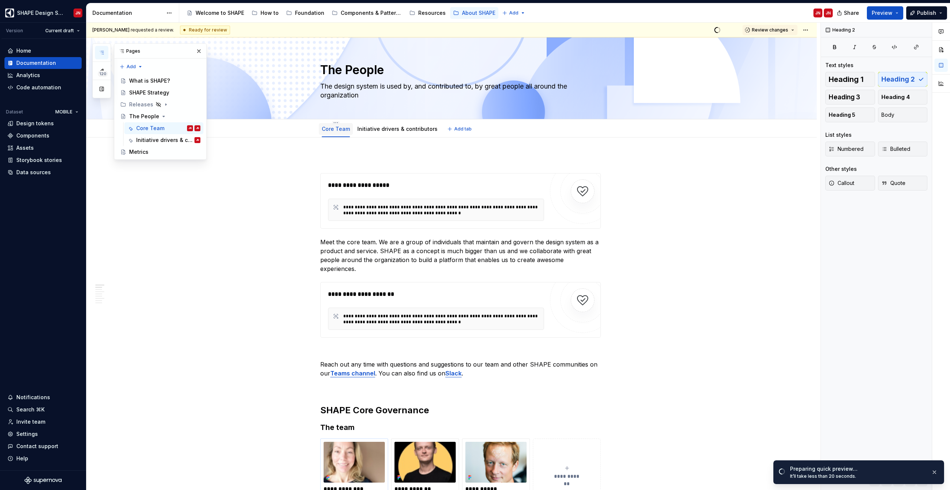
click at [341, 131] on link "Core Team" at bounding box center [336, 129] width 28 height 6
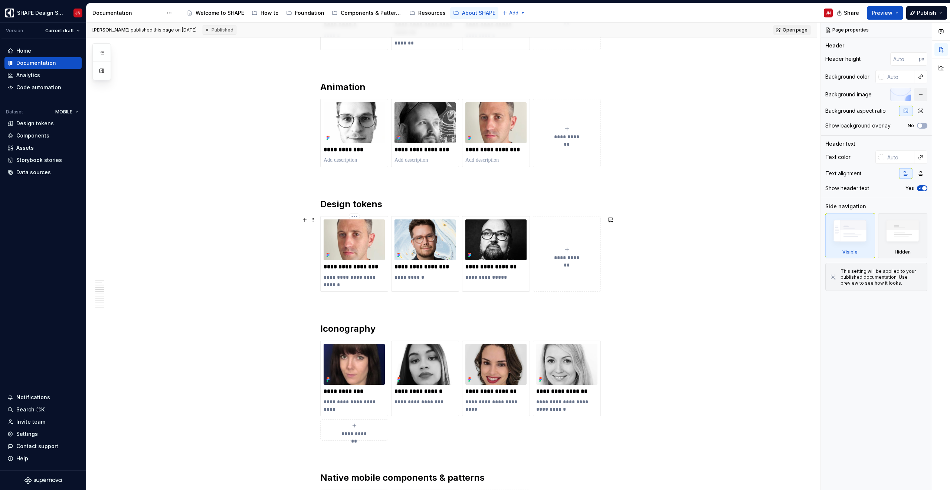
scroll to position [549, 0]
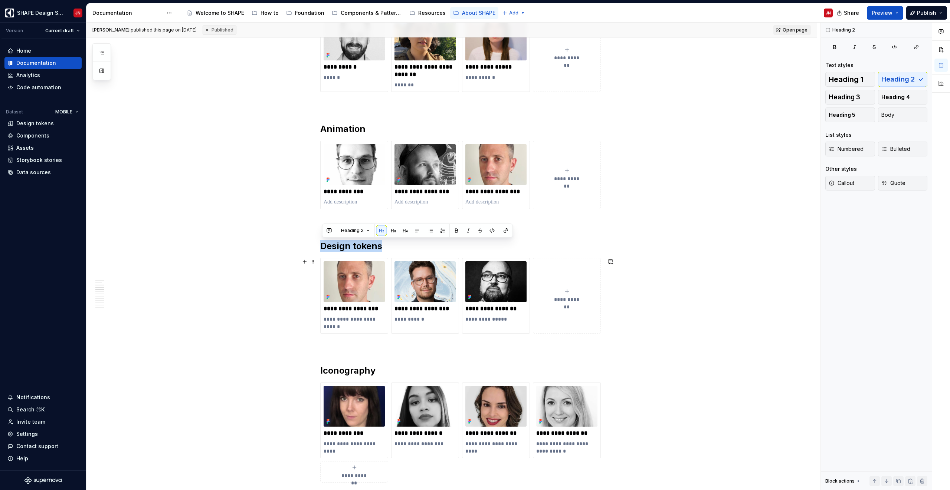
drag, startPoint x: 323, startPoint y: 246, endPoint x: 554, endPoint y: 319, distance: 242.2
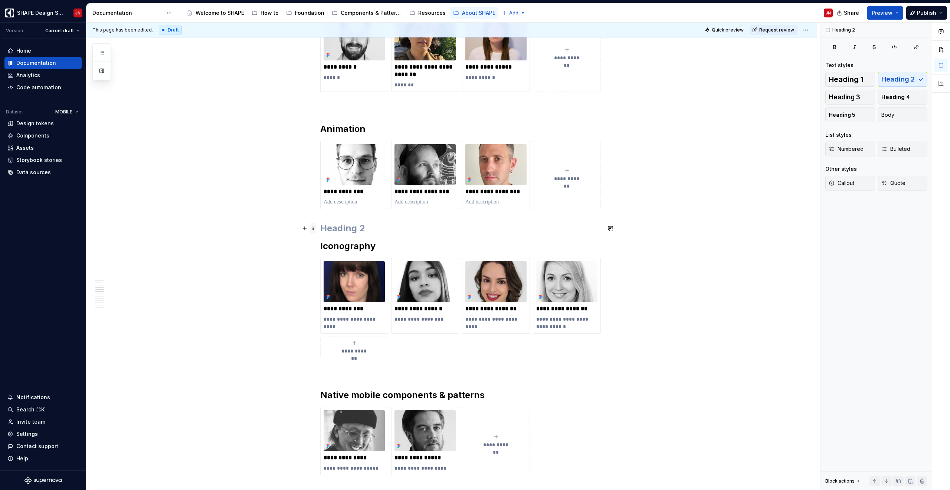
click at [315, 229] on span at bounding box center [313, 228] width 6 height 10
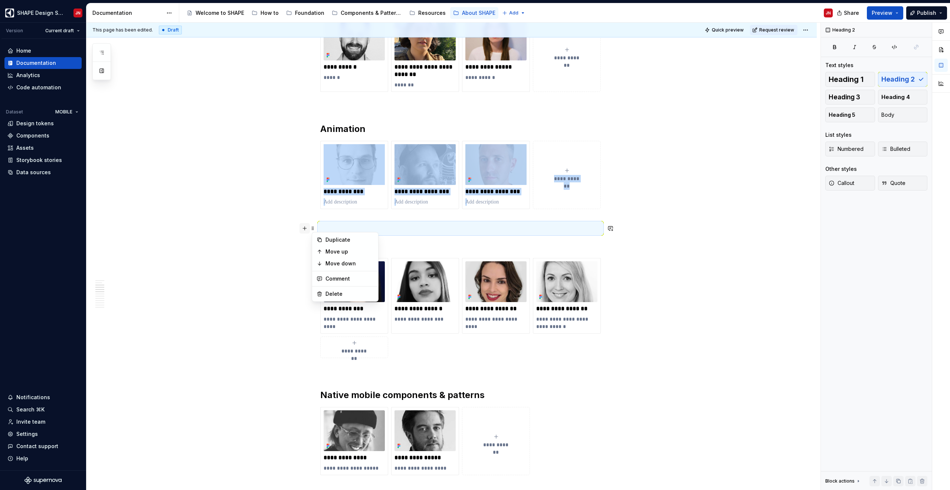
click at [305, 230] on button "button" at bounding box center [304, 228] width 10 height 10
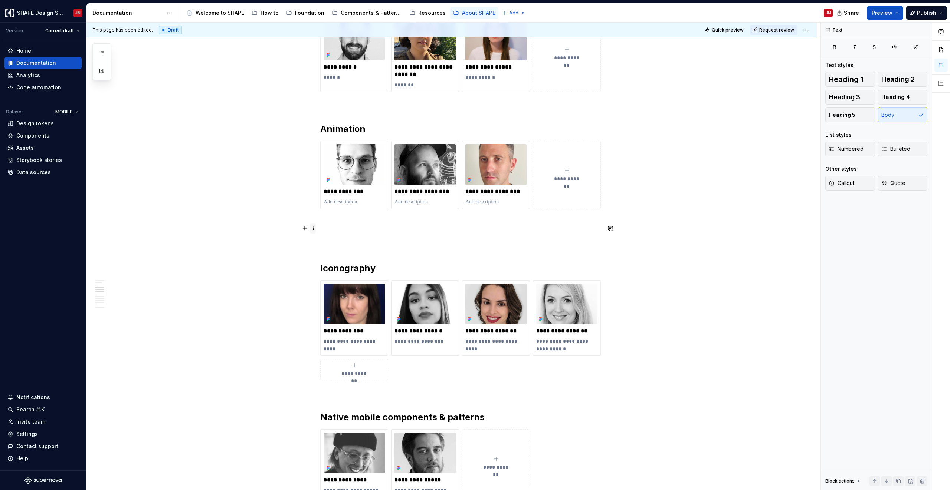
click at [314, 230] on span at bounding box center [313, 228] width 6 height 10
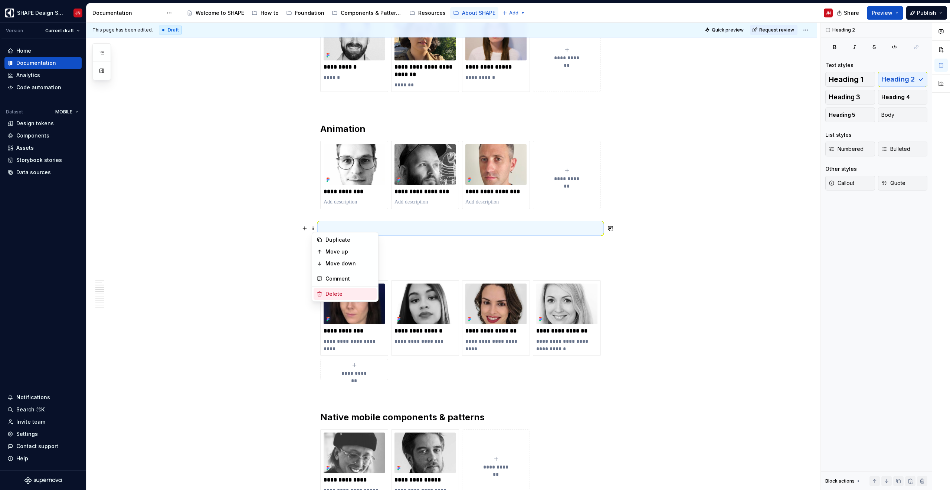
click at [340, 289] on div "Delete" at bounding box center [344, 294] width 63 height 12
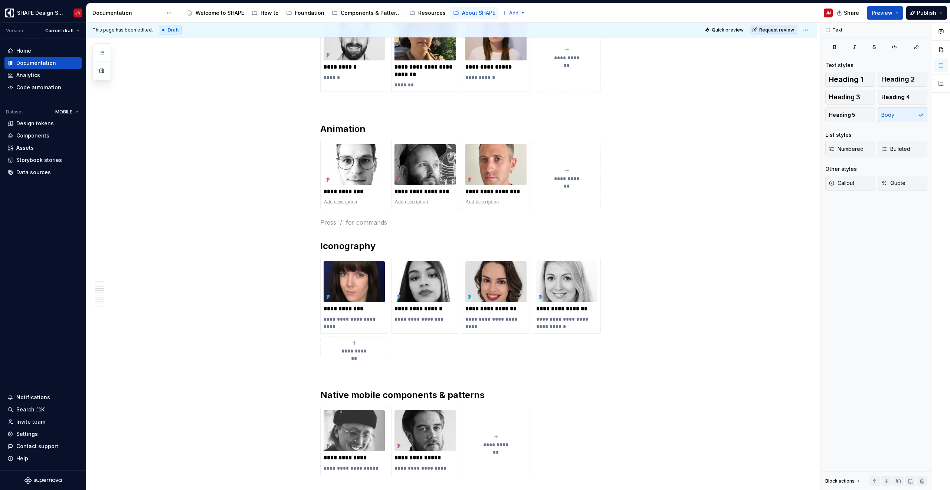
click at [789, 29] on span "Request review" at bounding box center [776, 30] width 35 height 6
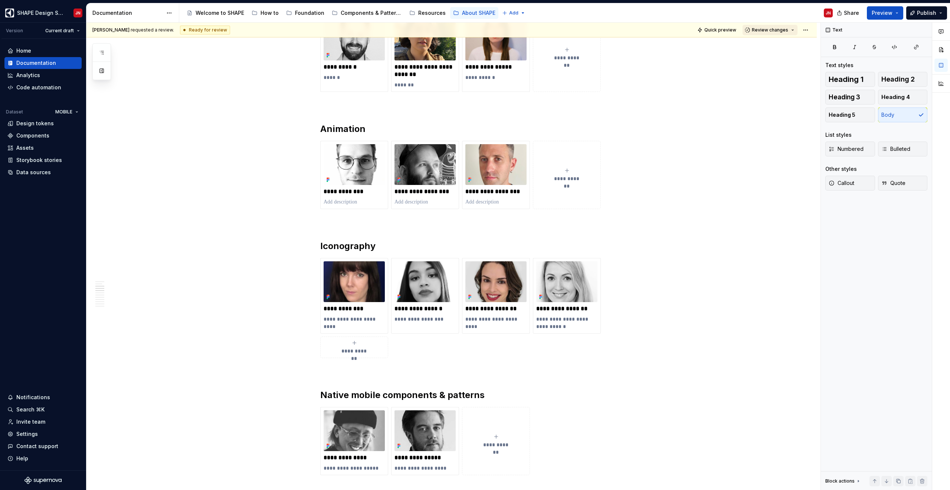
click at [763, 27] on span "Review changes" at bounding box center [770, 30] width 36 height 6
click at [767, 45] on div "Approve" at bounding box center [794, 44] width 65 height 7
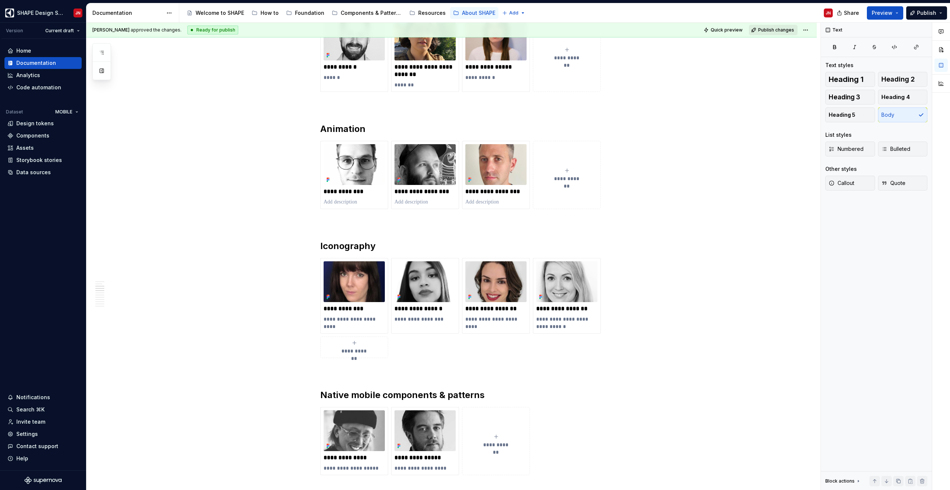
click at [768, 27] on span "Publish changes" at bounding box center [776, 30] width 36 height 6
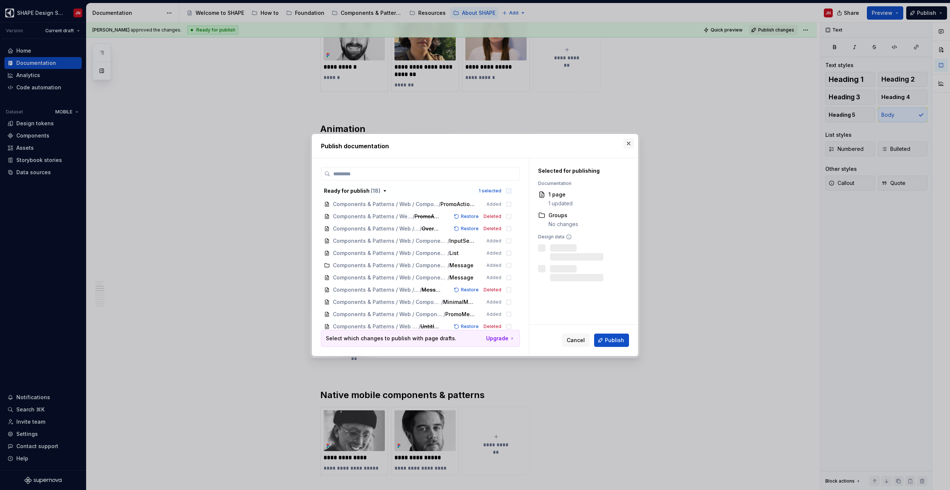
click at [627, 142] on button "button" at bounding box center [628, 143] width 10 height 10
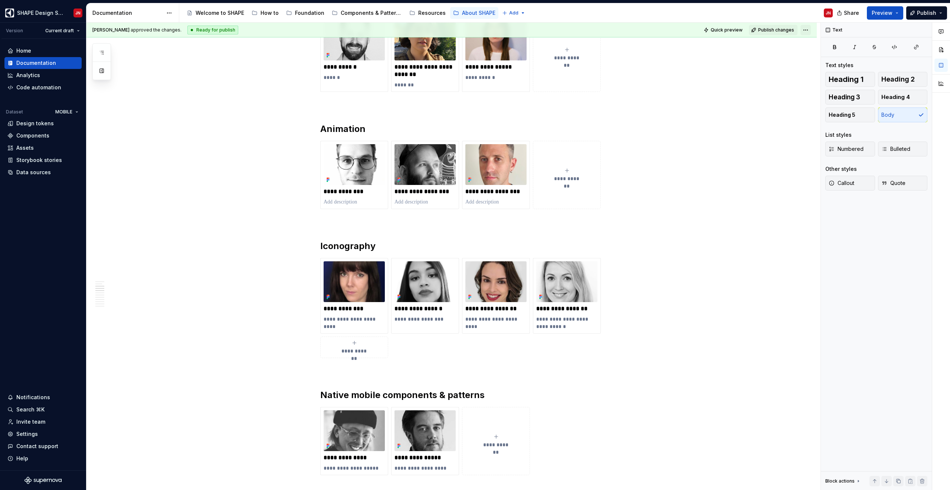
click at [812, 30] on html "SHAPE Design System JN Version Current draft Home Documentation Analytics Code …" at bounding box center [475, 245] width 950 height 490
click at [897, 43] on div "Draft" at bounding box center [917, 46] width 52 height 7
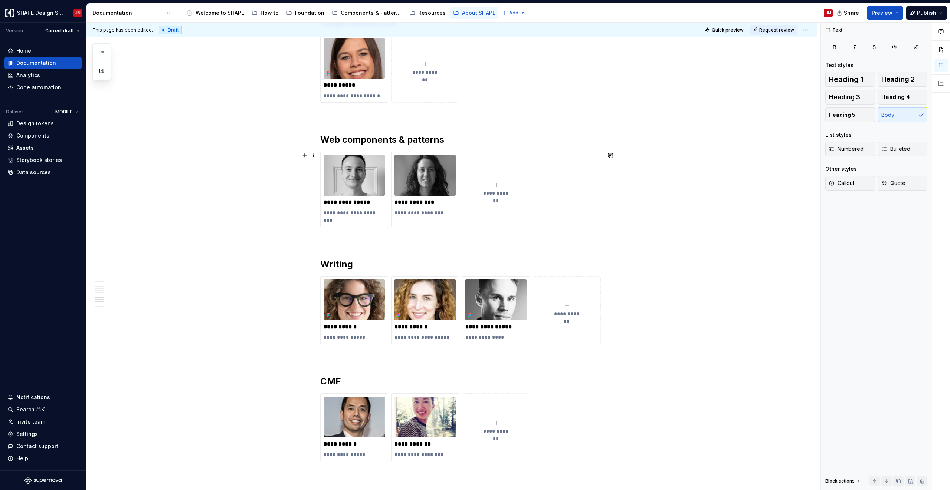
scroll to position [1411, 0]
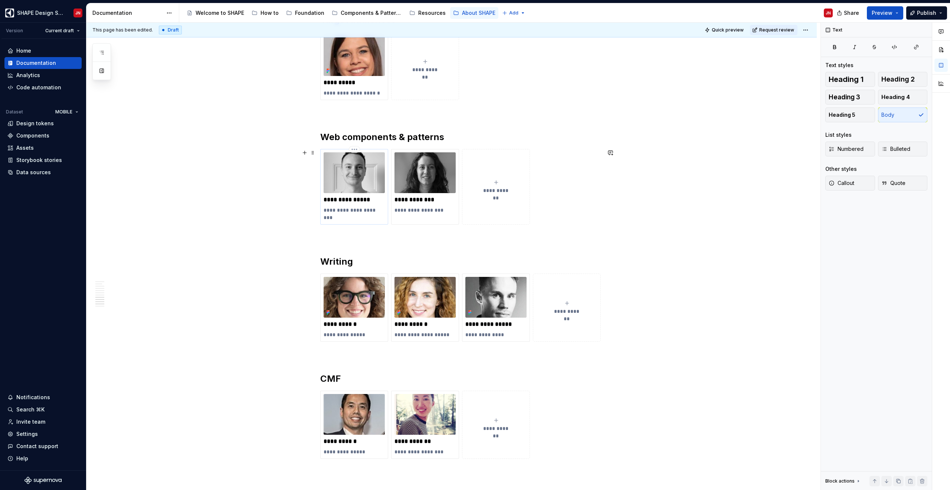
click at [375, 220] on p "**********" at bounding box center [353, 214] width 61 height 15
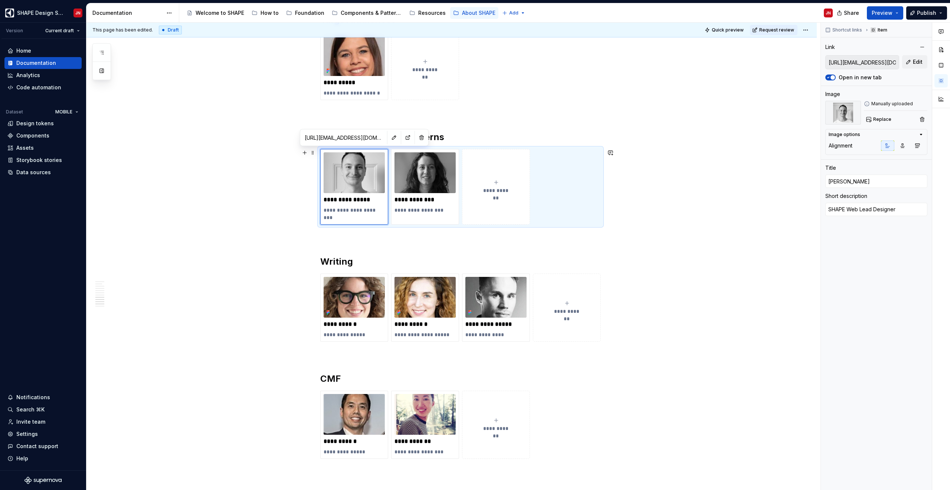
click at [555, 165] on div "**********" at bounding box center [460, 187] width 280 height 76
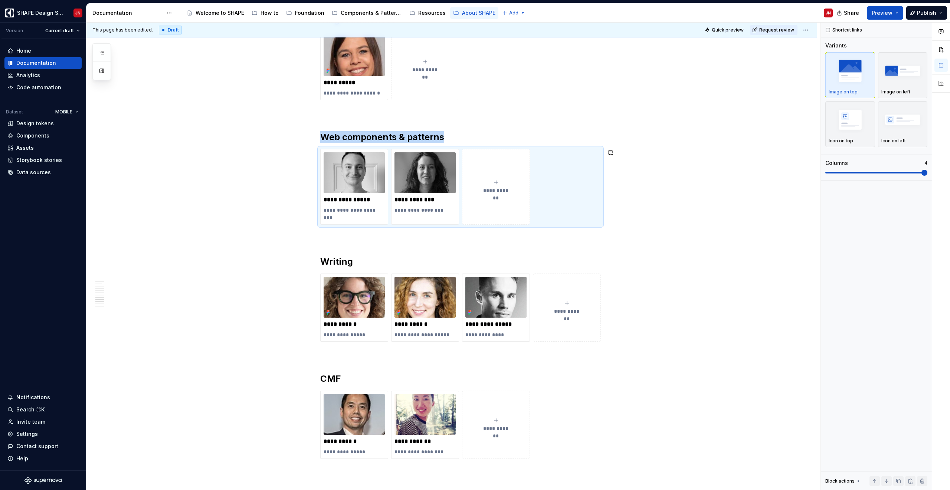
copy h2 "Web components & patterns"
click at [315, 139] on span at bounding box center [313, 137] width 6 height 10
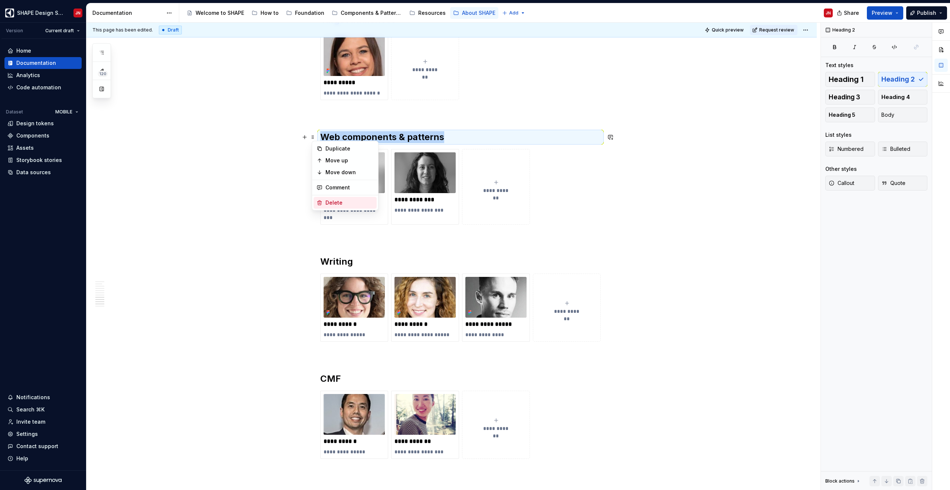
click at [332, 202] on div "Delete" at bounding box center [349, 202] width 48 height 7
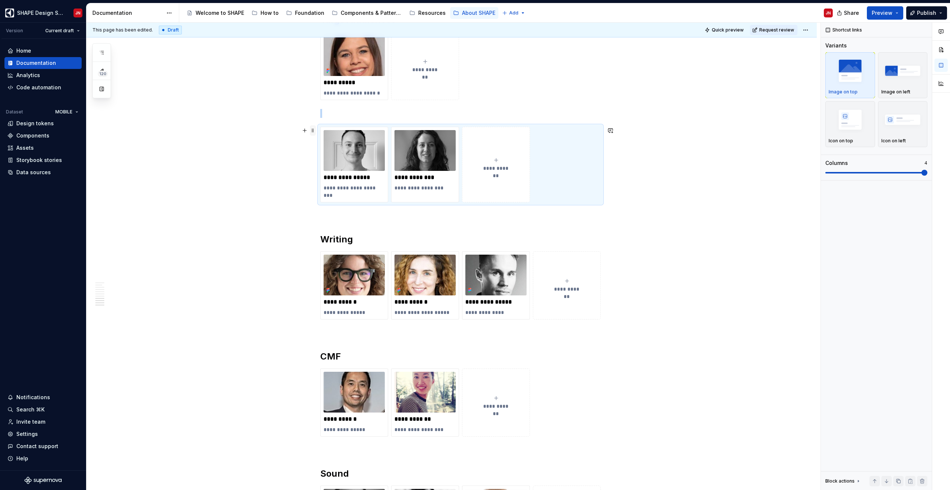
click at [315, 130] on span at bounding box center [313, 130] width 6 height 10
click at [341, 194] on div "Delete" at bounding box center [349, 196] width 48 height 7
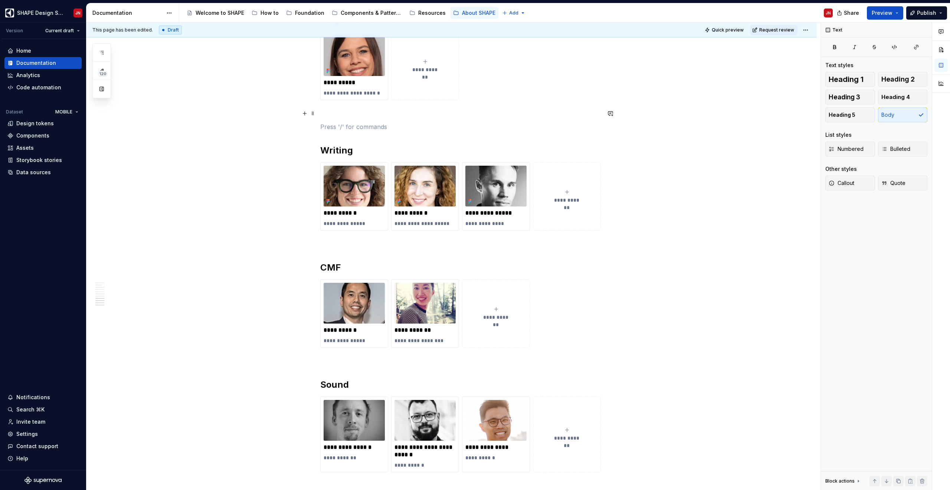
click at [349, 111] on p at bounding box center [460, 113] width 280 height 9
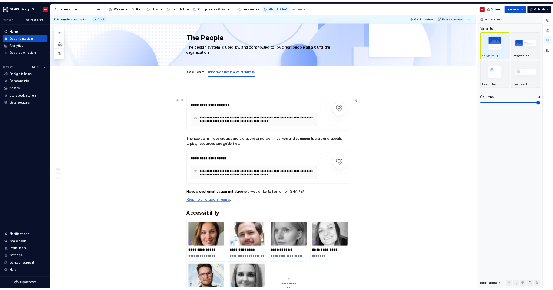
scroll to position [0, 0]
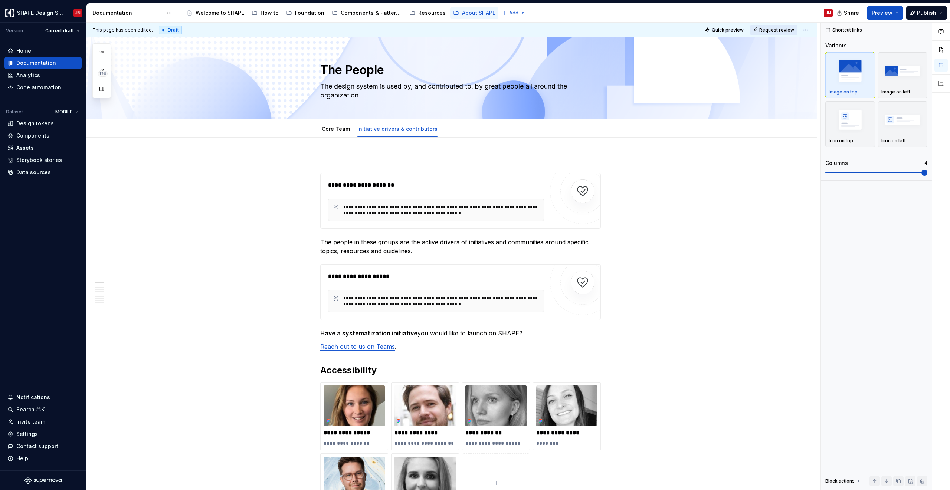
click at [783, 31] on span "Request review" at bounding box center [776, 30] width 35 height 6
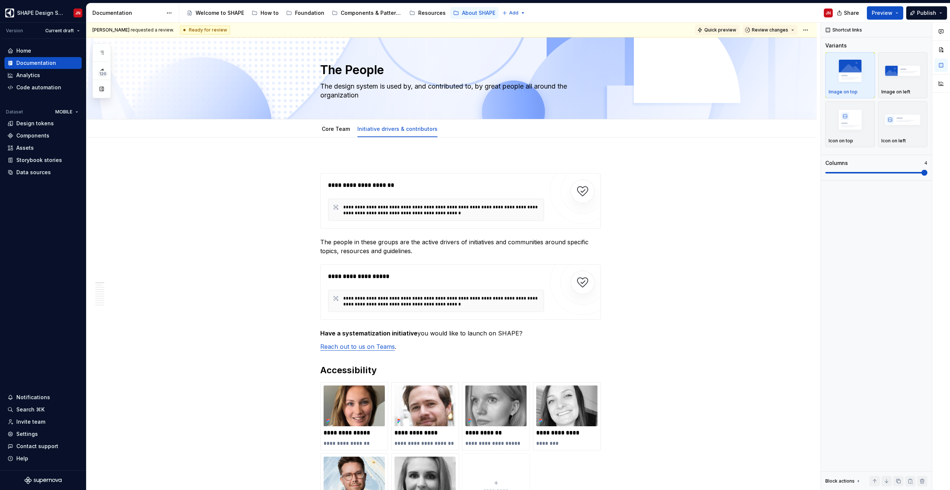
click at [718, 27] on span "Quick preview" at bounding box center [720, 30] width 32 height 6
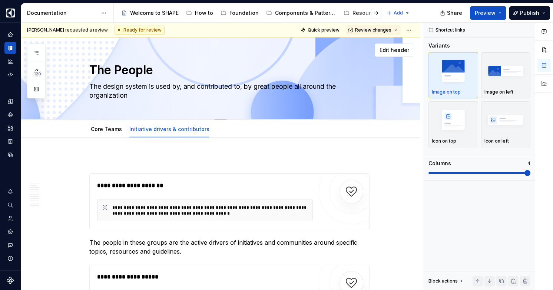
type textarea "*"
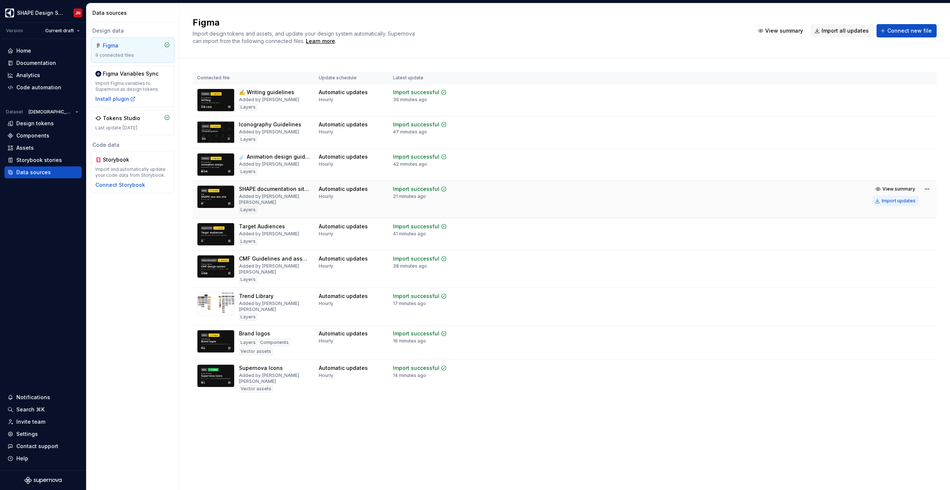
click at [890, 200] on div "Import updates" at bounding box center [898, 201] width 34 height 6
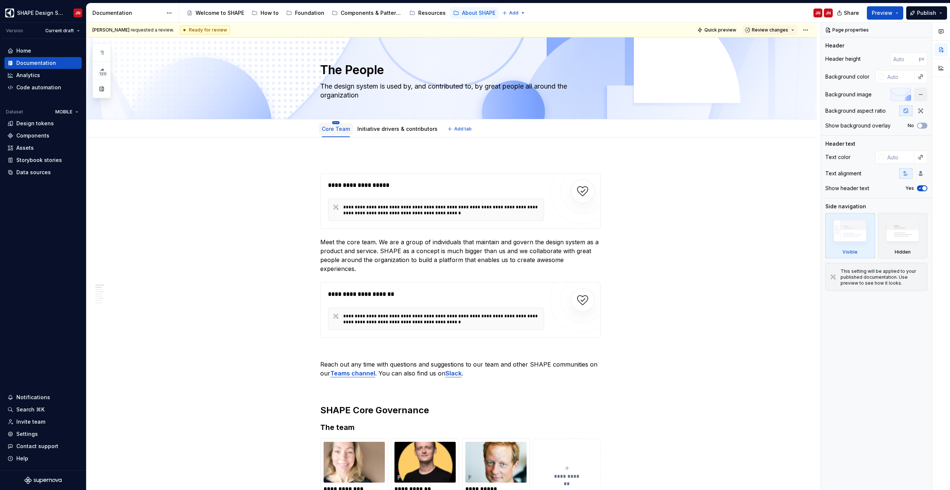
click at [336, 122] on html "SHAPE Design System JN Version Current draft Home Documentation Analytics Code …" at bounding box center [475, 245] width 950 height 490
type textarea "*"
click at [345, 132] on div "Rename tab" at bounding box center [366, 134] width 63 height 12
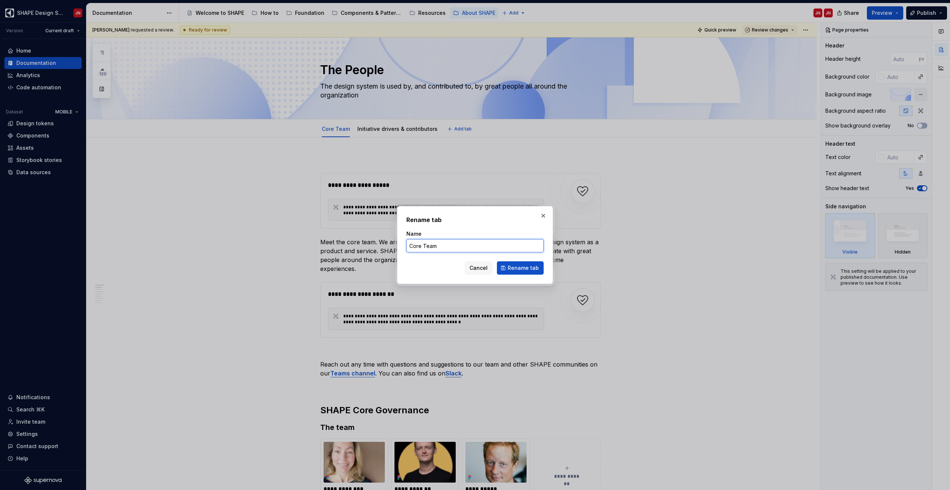
click at [462, 245] on input "Core Team" at bounding box center [474, 245] width 137 height 13
type input "Core Teams"
click at [522, 267] on span "Rename tab" at bounding box center [522, 267] width 31 height 7
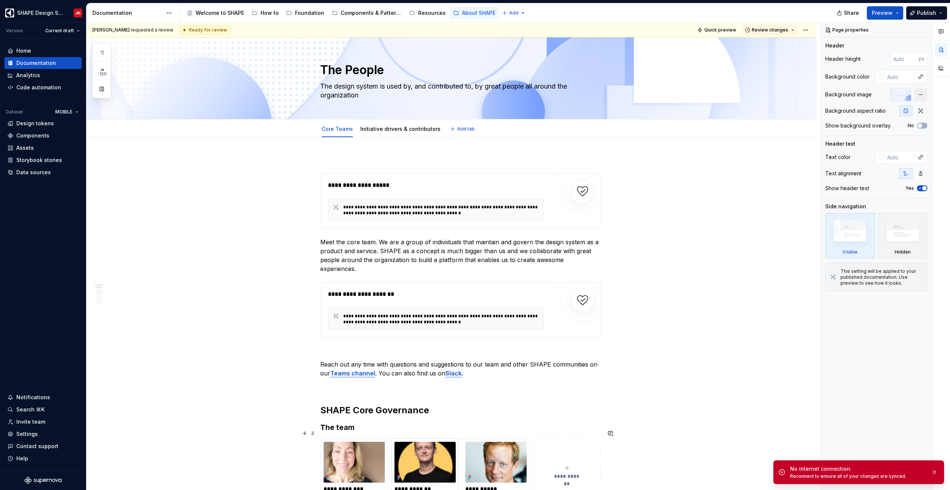
type textarea "*"
